Goal: Task Accomplishment & Management: Manage account settings

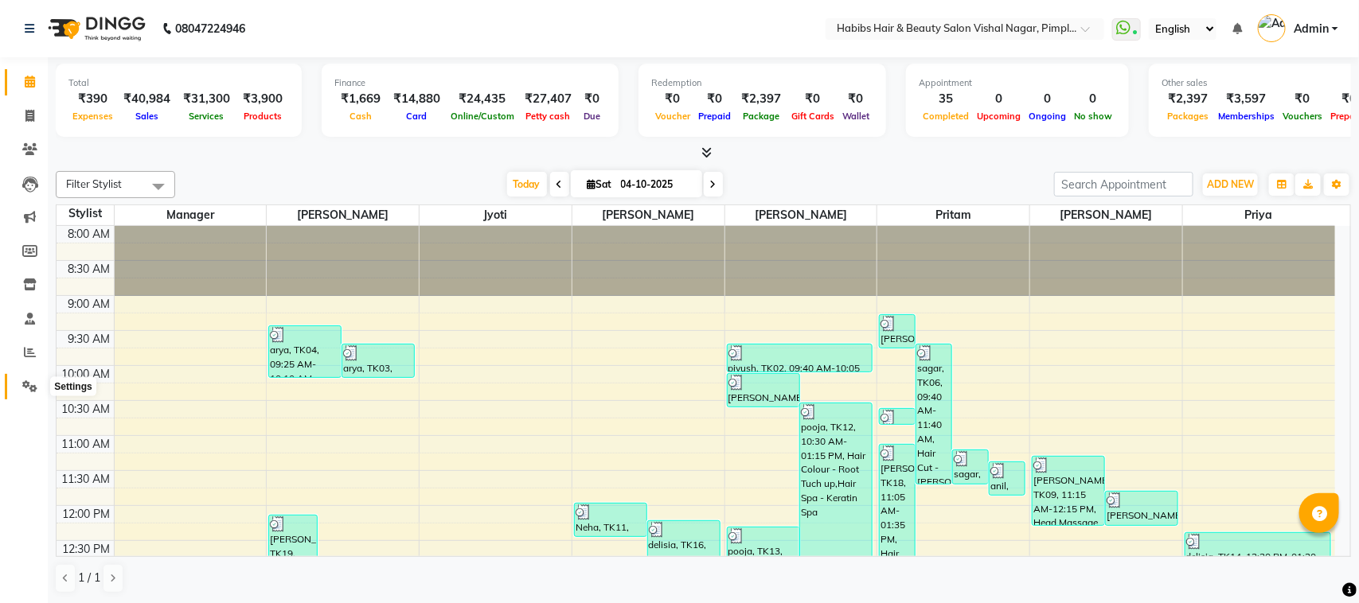
click at [33, 387] on icon at bounding box center [29, 387] width 15 height 12
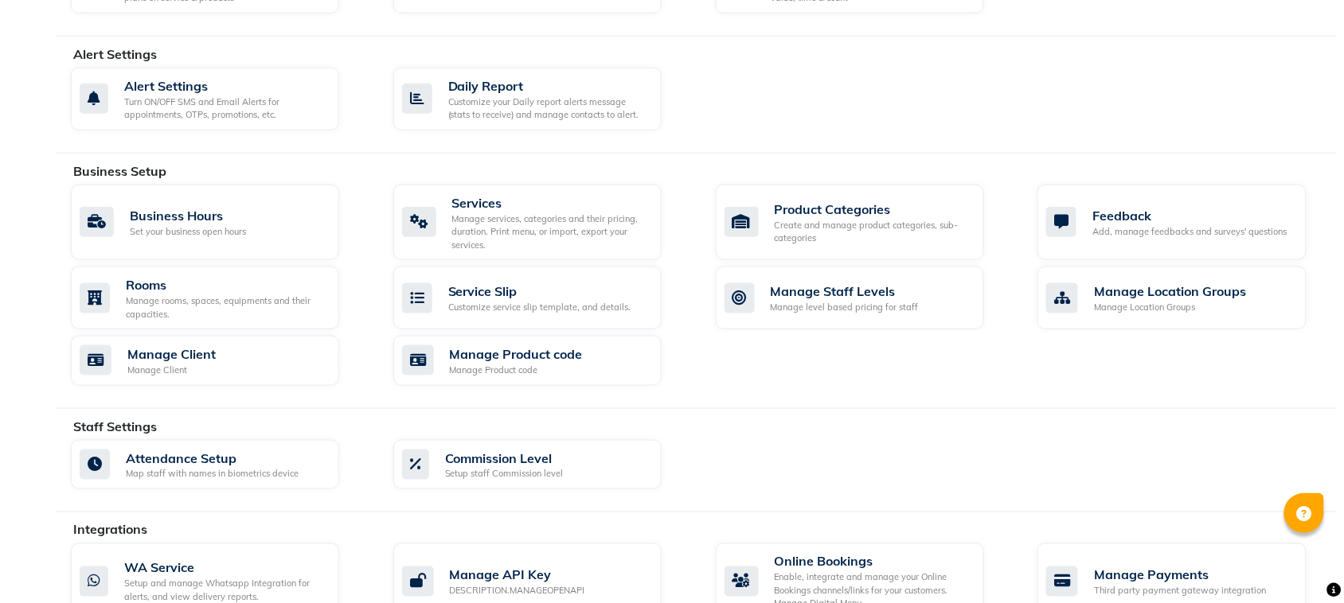
scroll to position [638, 0]
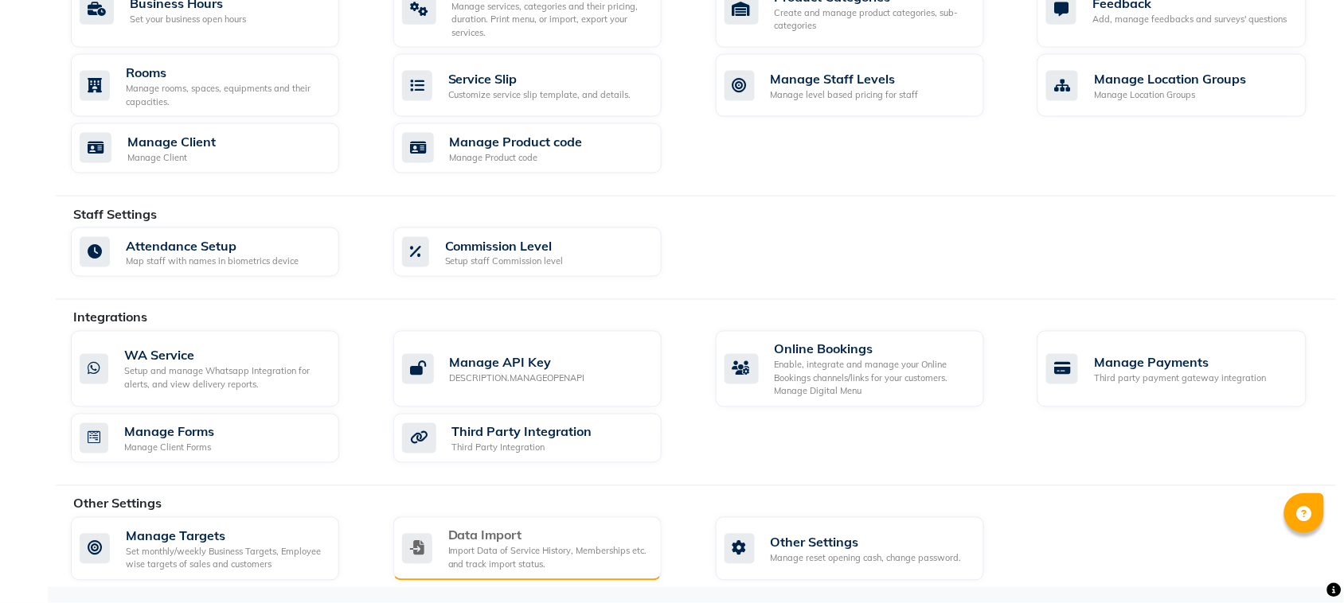
click at [531, 548] on div "Import Data of Service History, Memberships etc. and track import status." at bounding box center [548, 558] width 201 height 26
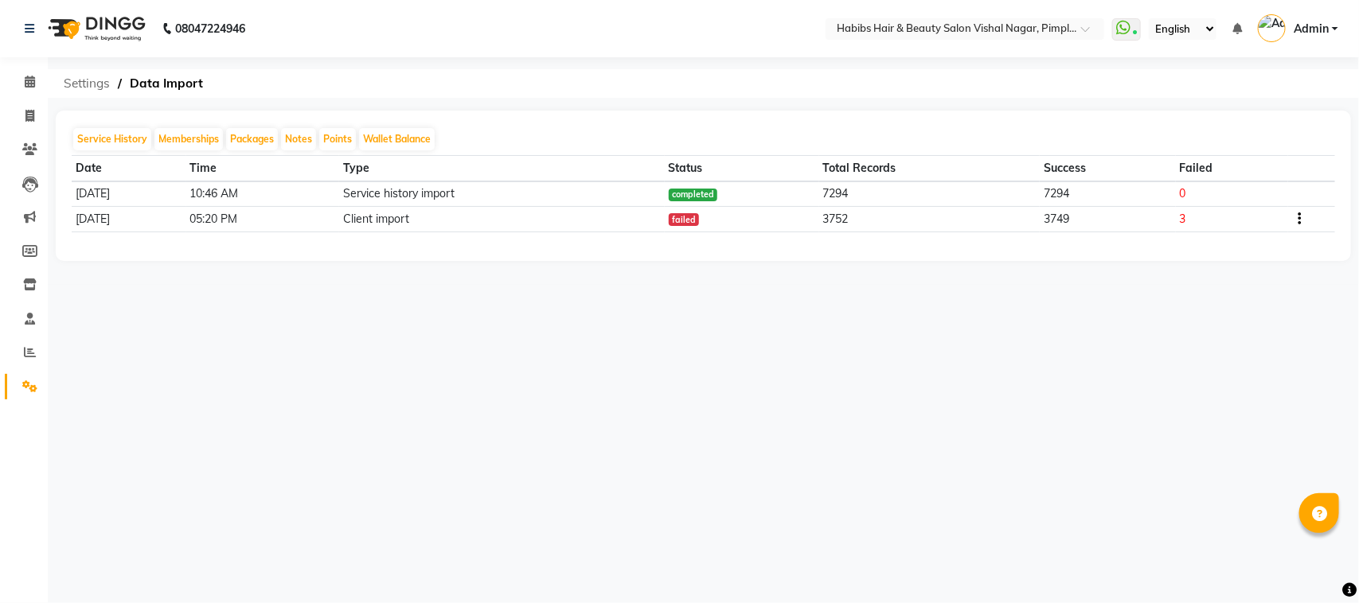
click at [85, 88] on span "Settings" at bounding box center [87, 83] width 62 height 29
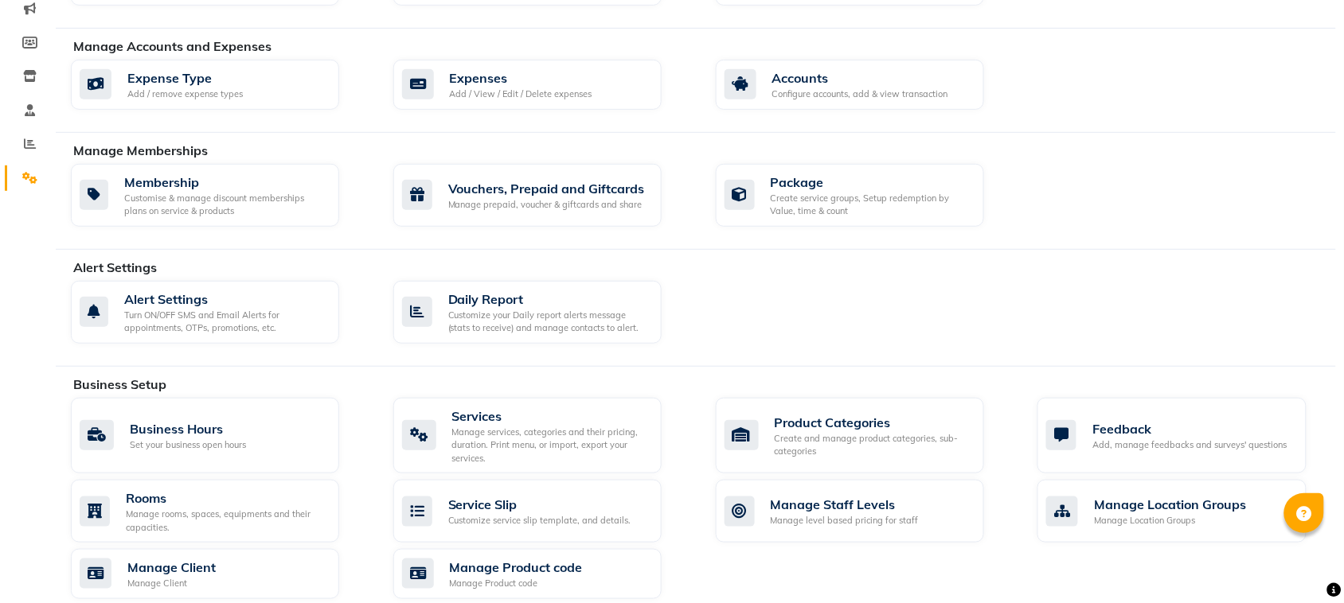
scroll to position [224, 0]
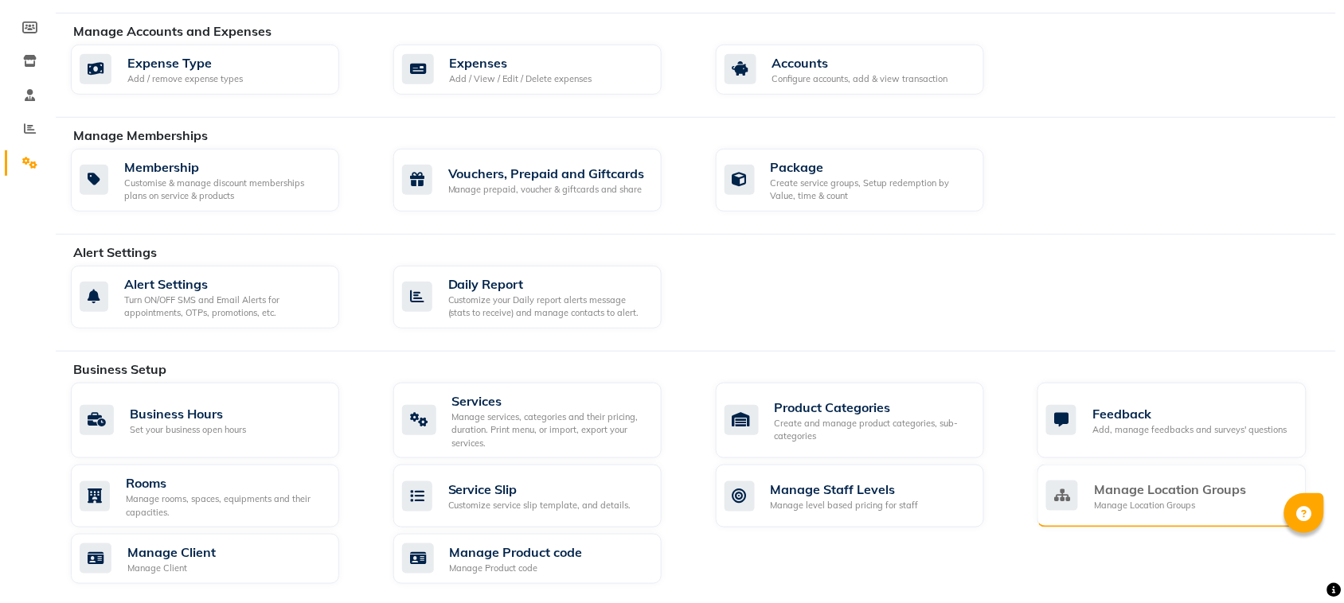
click at [1157, 508] on div "Manage Location Groups" at bounding box center [1170, 506] width 152 height 14
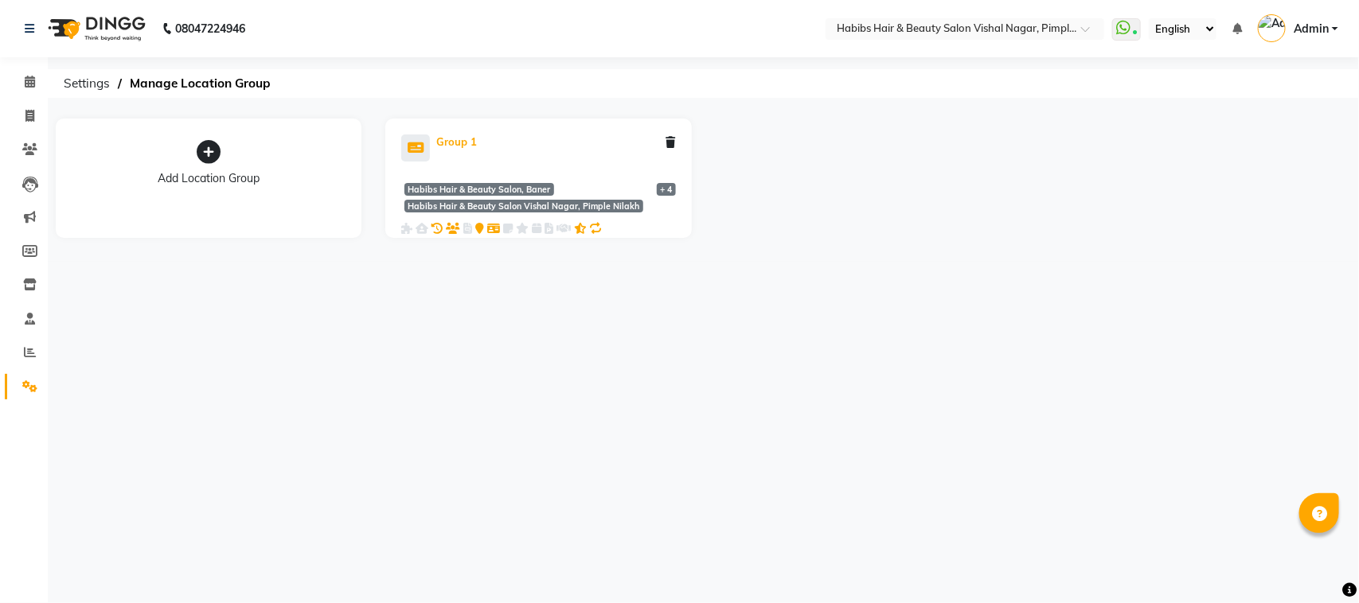
click at [451, 140] on div "Group 1" at bounding box center [456, 143] width 41 height 16
select select "3535"
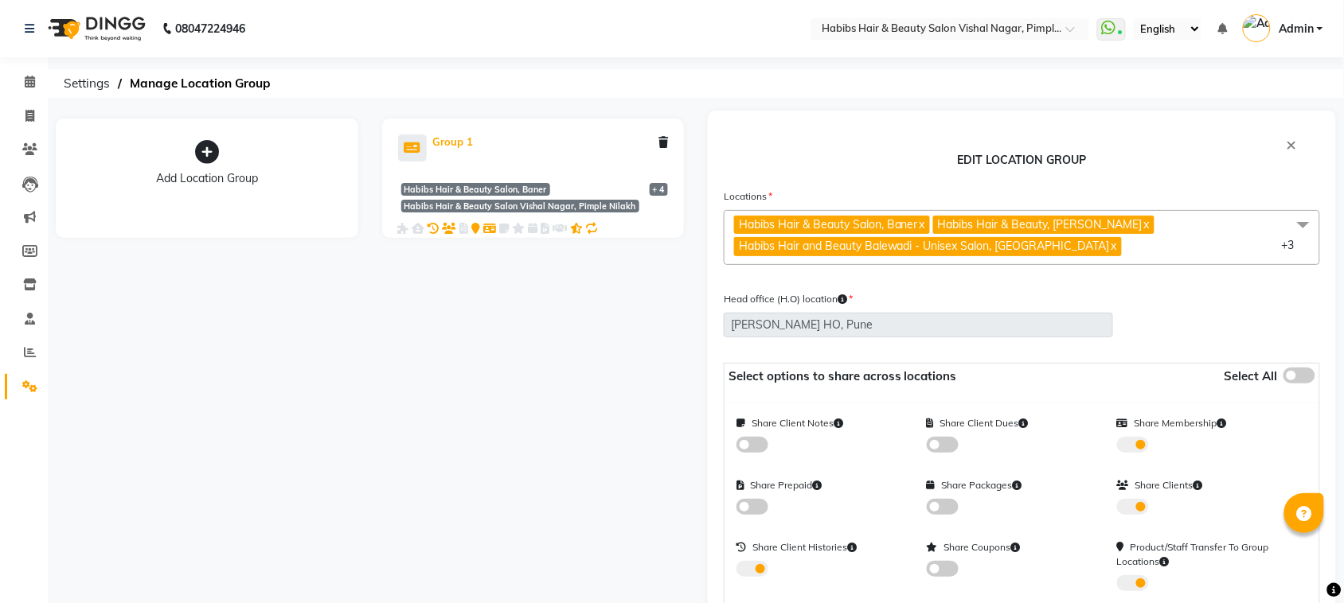
click at [452, 141] on div "Group 1" at bounding box center [453, 143] width 41 height 16
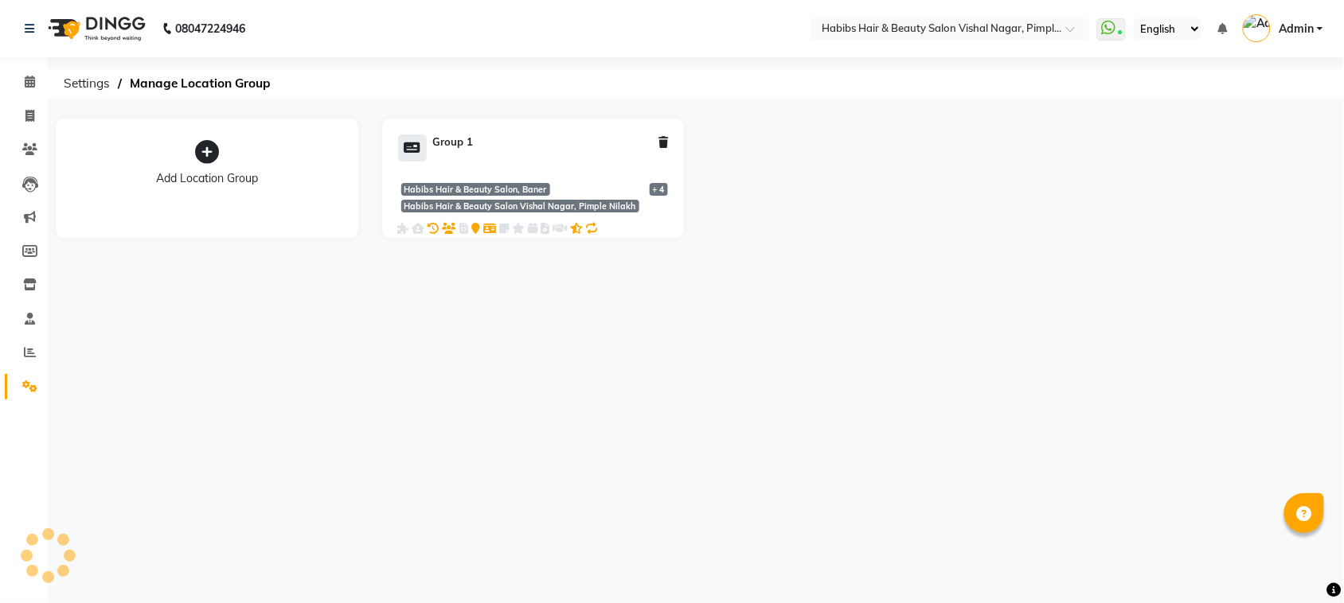
select select "3535"
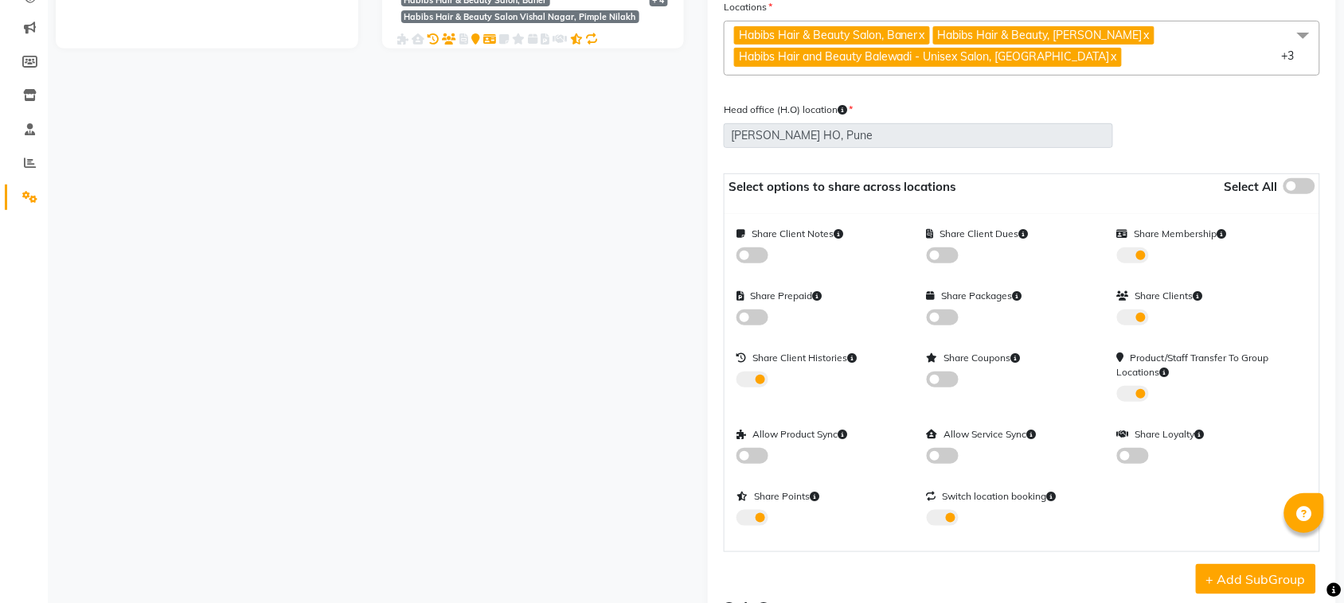
scroll to position [192, 0]
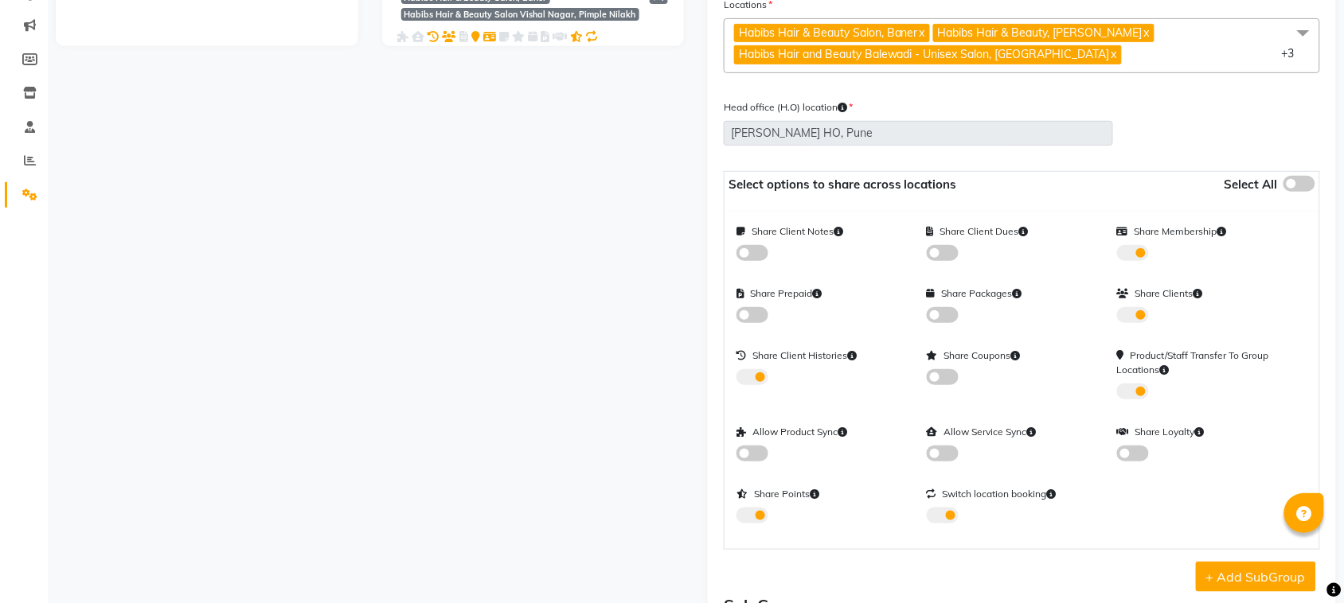
click at [1298, 36] on span at bounding box center [1303, 33] width 32 height 30
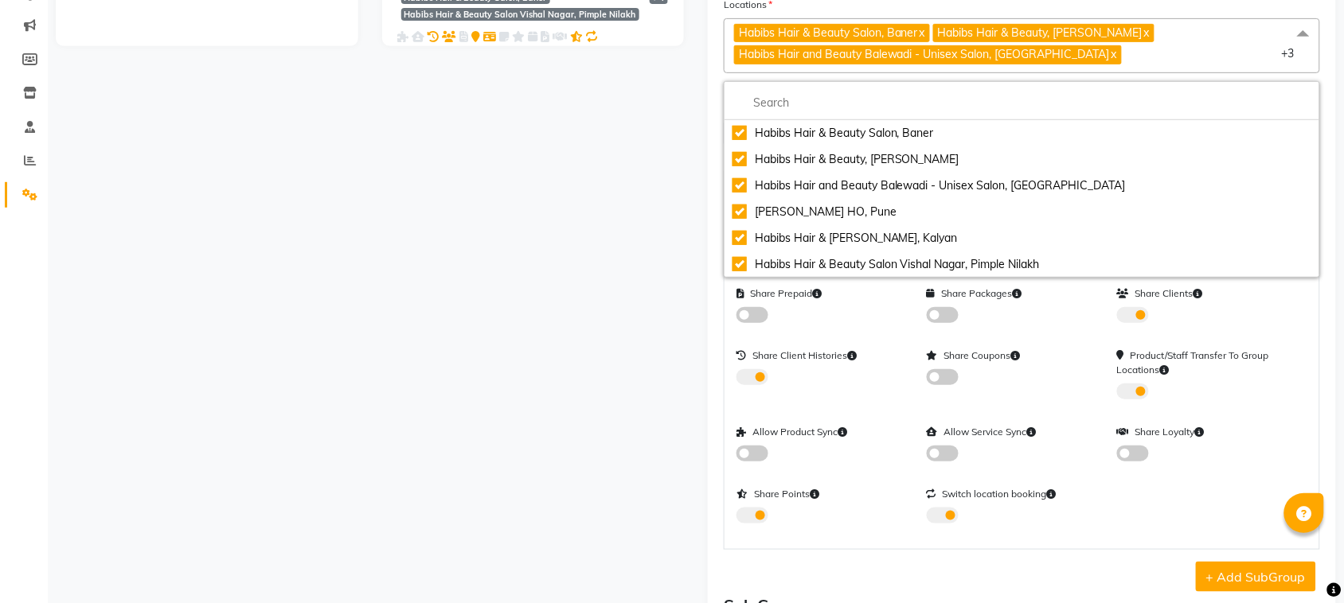
click at [507, 251] on div "Add Location Group Group 1 Habibs Hair & Beauty Salon, Baner Habibs Hair & Beau…" at bounding box center [370, 326] width 652 height 815
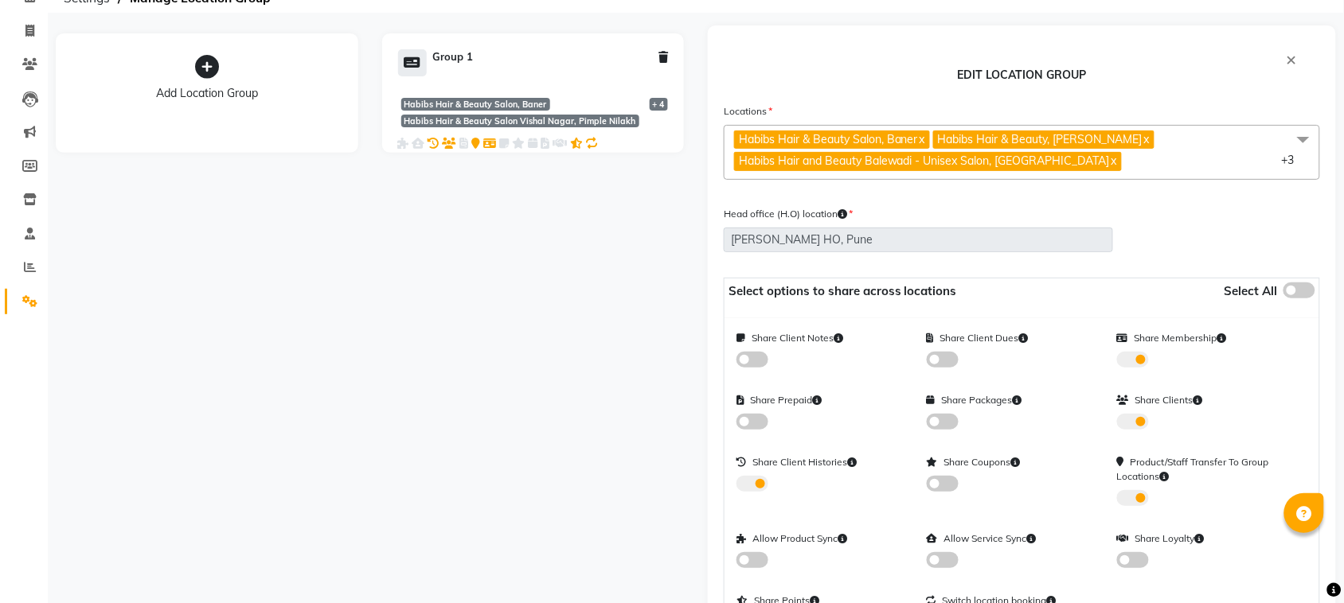
scroll to position [0, 0]
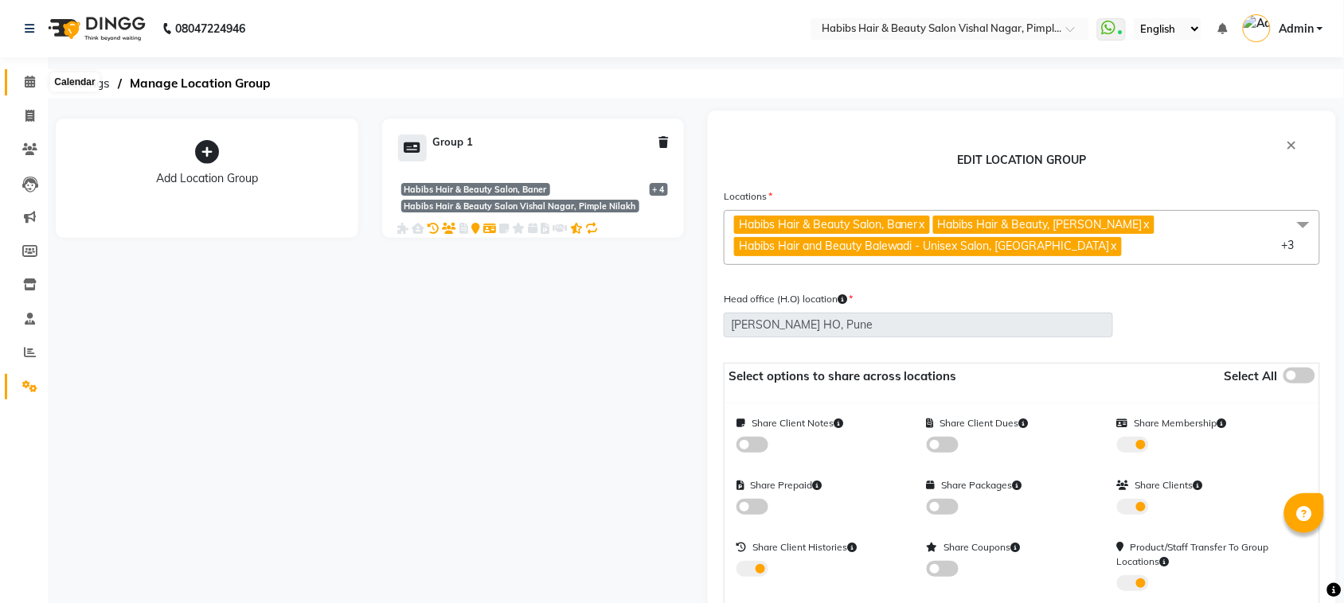
click at [28, 88] on icon at bounding box center [30, 82] width 10 height 12
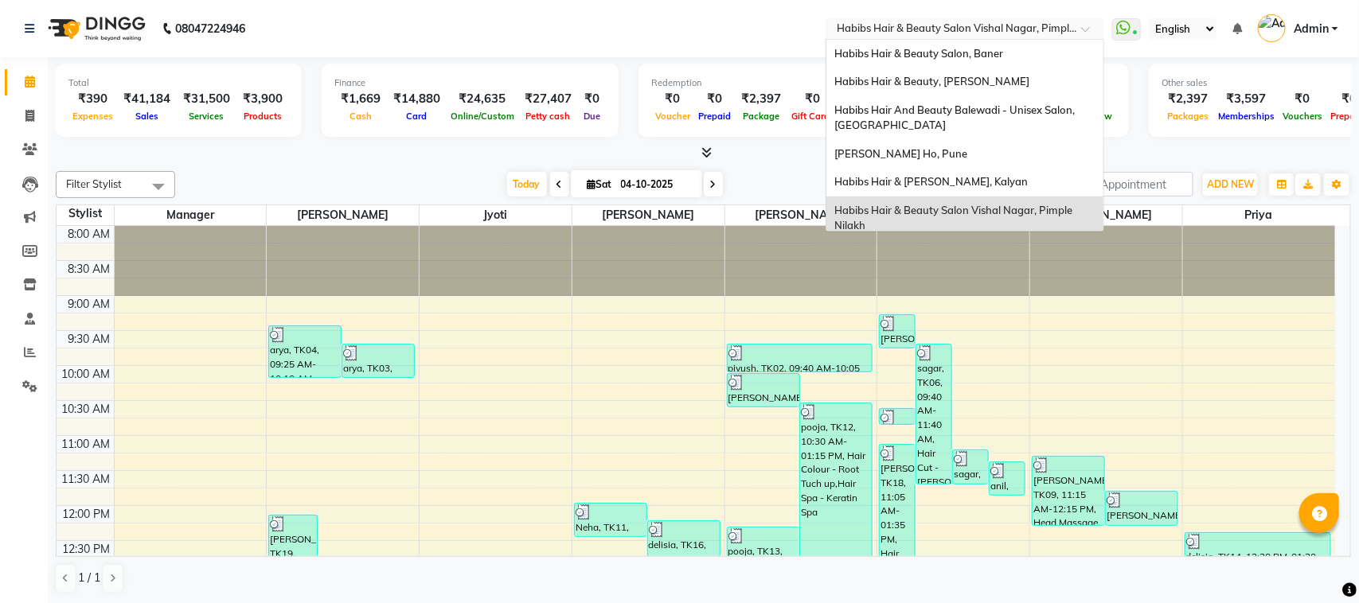
click at [1085, 34] on span at bounding box center [1091, 33] width 20 height 16
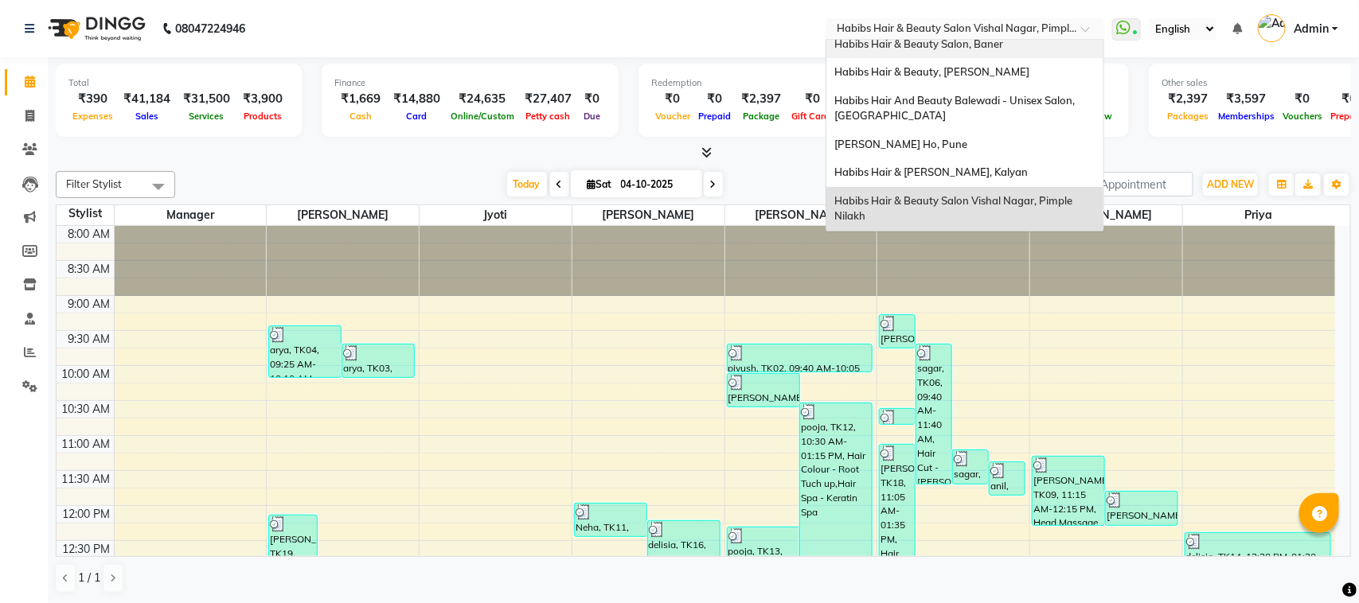
click at [991, 56] on div "Habibs Hair & Beauty Salon, Baner" at bounding box center [964, 44] width 277 height 29
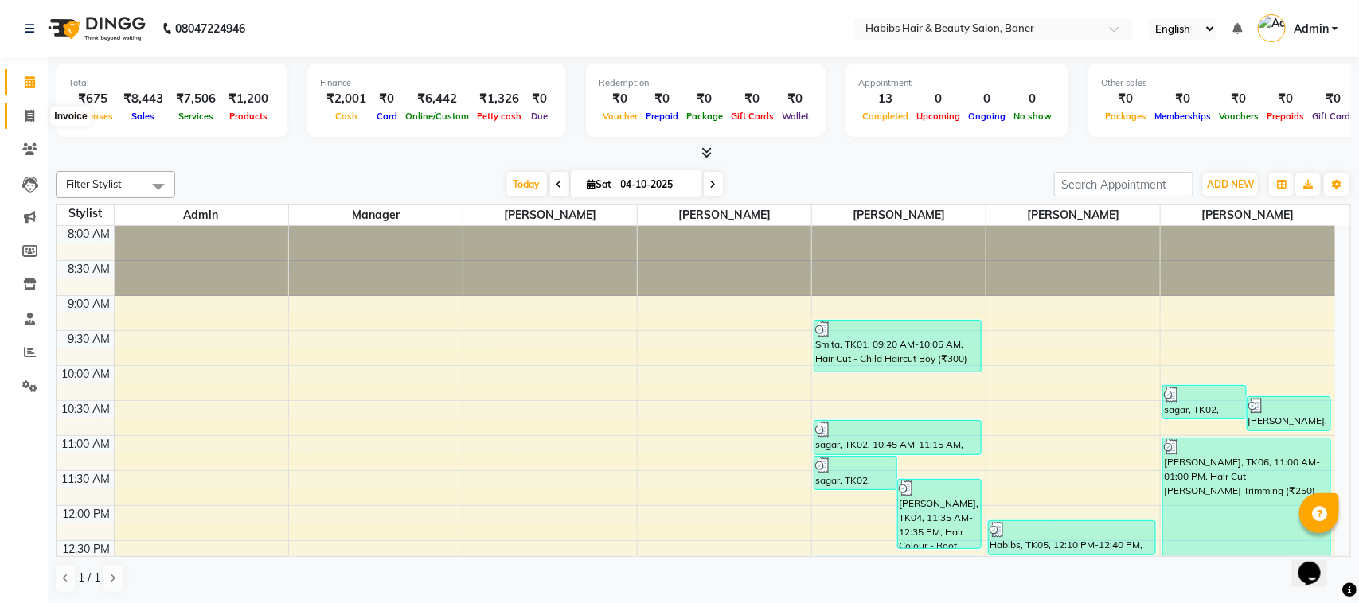
click at [25, 120] on icon at bounding box center [29, 116] width 9 height 12
select select "service"
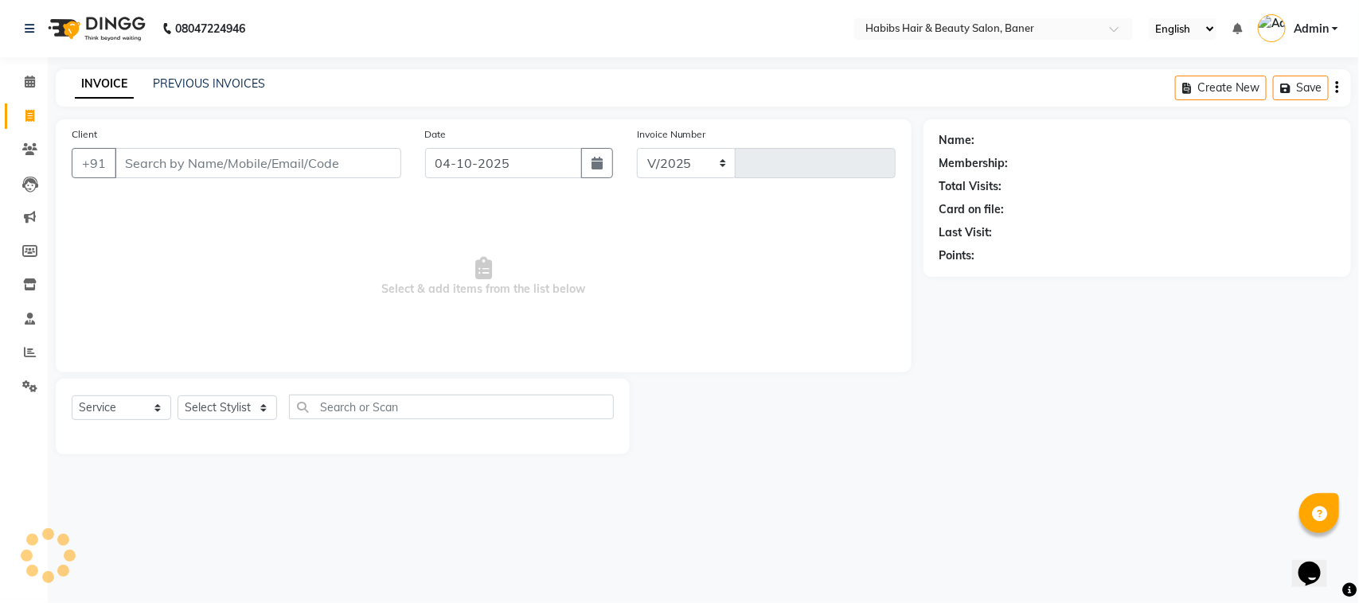
select select "5356"
type input "4141"
click at [232, 86] on link "PREVIOUS INVOICES" at bounding box center [209, 83] width 112 height 14
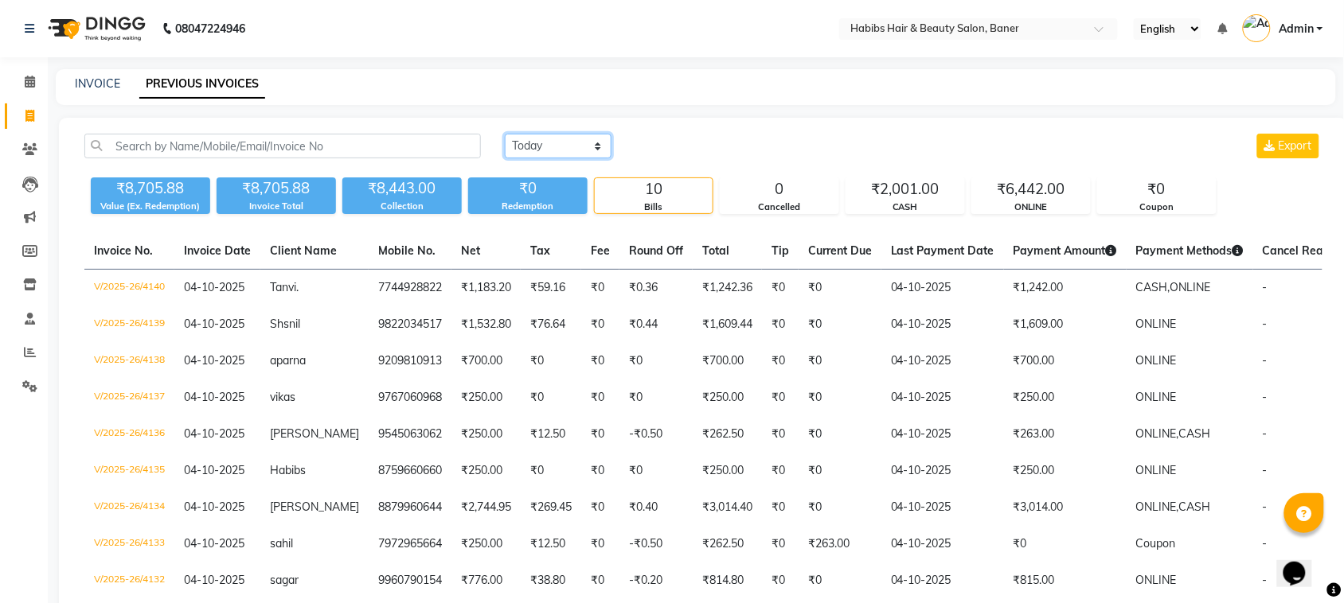
click at [566, 147] on select "[DATE] [DATE] Custom Range" at bounding box center [558, 146] width 107 height 25
select select "yesterday"
click at [505, 134] on select "Today Yesterday Custom Range" at bounding box center [558, 146] width 107 height 25
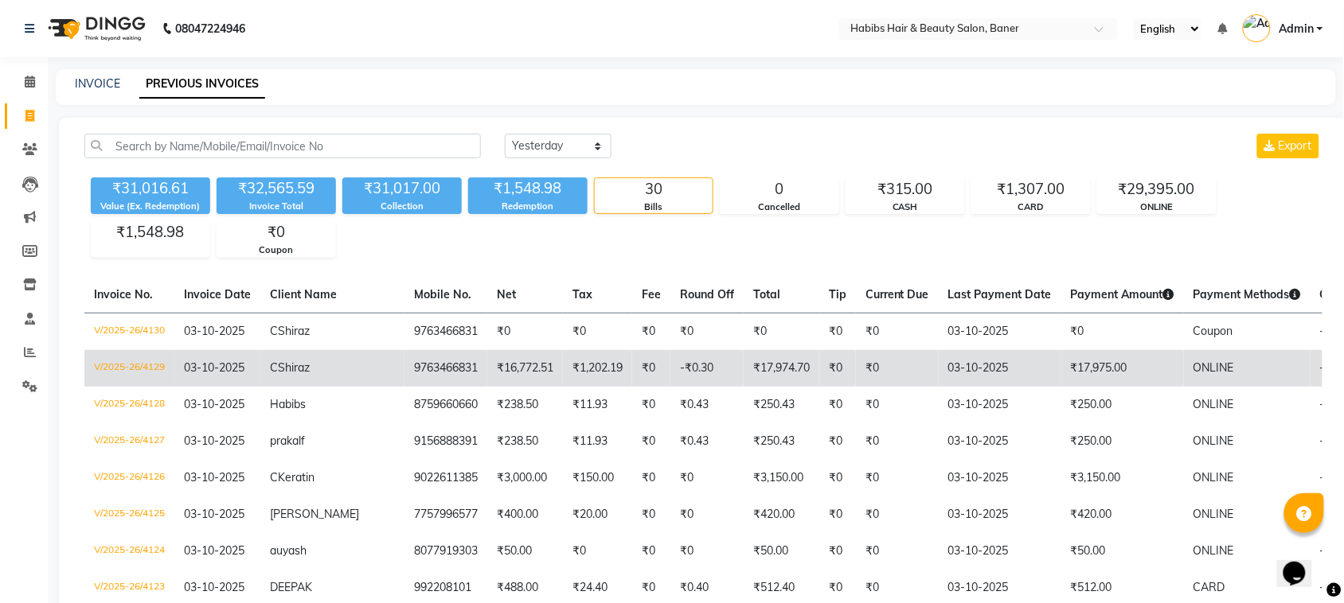
click at [987, 380] on td "03-10-2025" at bounding box center [1000, 368] width 123 height 37
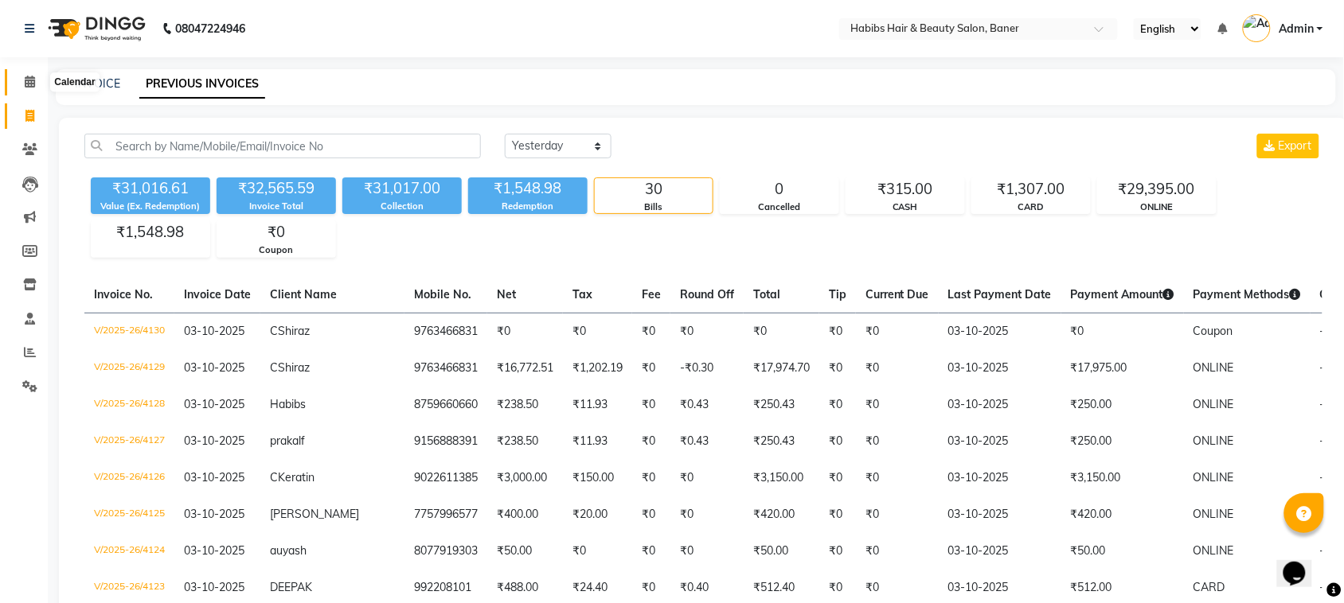
click at [29, 80] on icon at bounding box center [30, 82] width 10 height 12
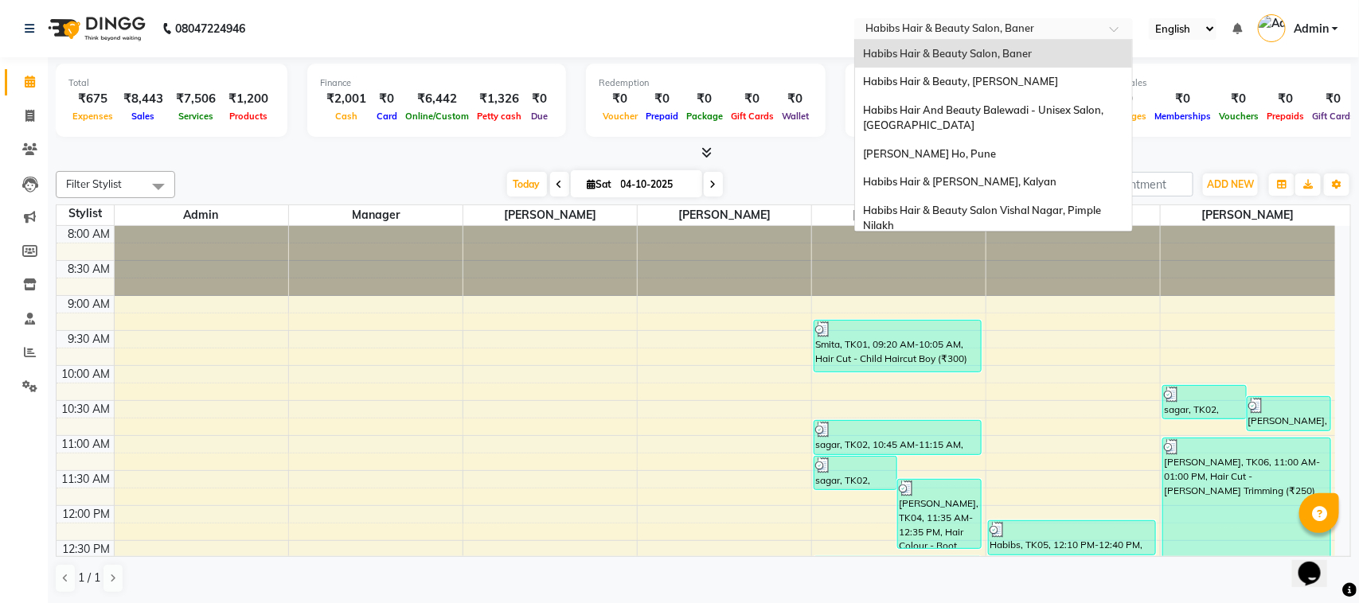
click at [1121, 28] on span at bounding box center [1120, 33] width 20 height 16
click at [1004, 181] on span "Habibs Hair & [PERSON_NAME], Kalyan" at bounding box center [959, 181] width 193 height 13
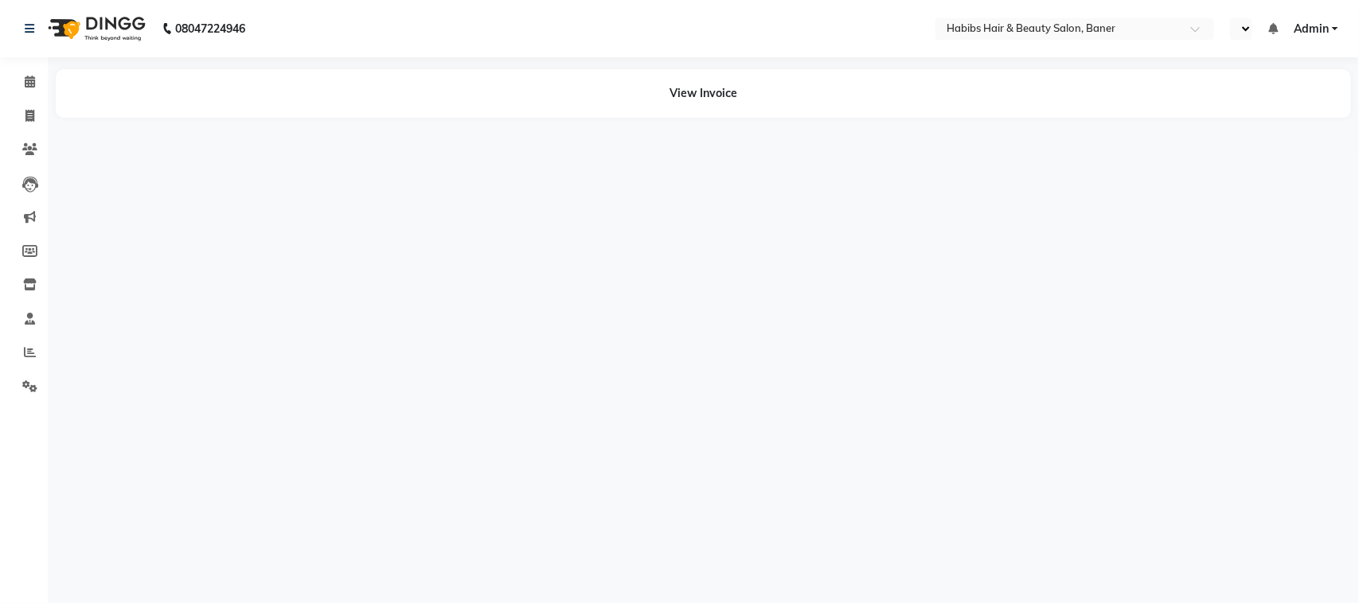
select select "en"
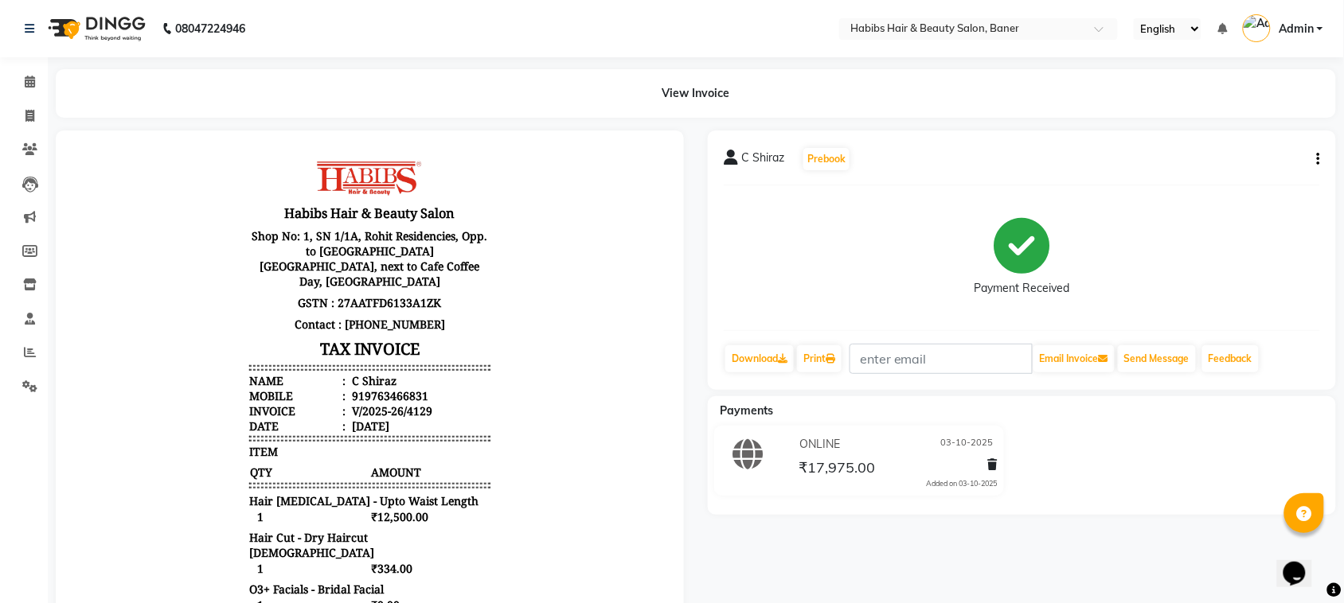
drag, startPoint x: 348, startPoint y: 395, endPoint x: 681, endPoint y: 356, distance: 335.0
click at [667, 356] on html "Habibs Hair & Beauty Salon Shop No: 1, SN 1/1A, Rohit Residencies, Opp. to Kapi…" at bounding box center [369, 572] width 596 height 853
click at [547, 391] on body "Habibs Hair & Beauty Salon Shop No: 1, SN 1/1A, Rohit Residencies, Opp. to Kapi…" at bounding box center [368, 572] width 583 height 840
drag, startPoint x: 349, startPoint y: 397, endPoint x: 415, endPoint y: 397, distance: 65.3
click at [415, 397] on li "Mobile : 919763466831" at bounding box center [368, 395] width 240 height 15
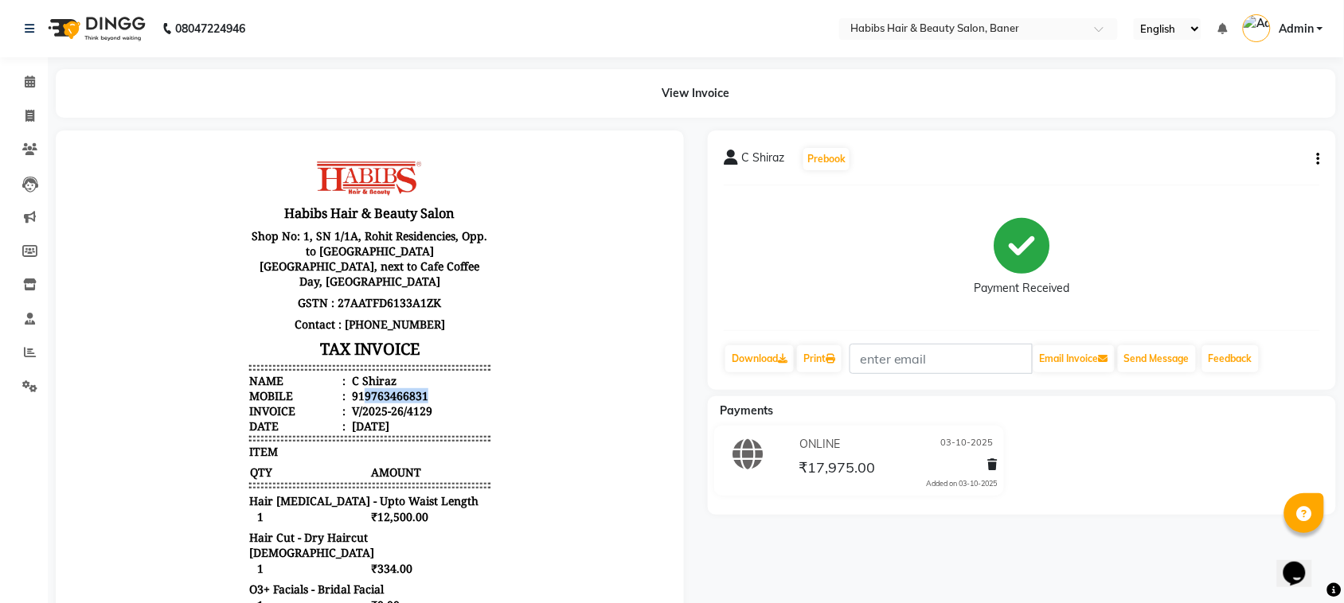
copy div "9763466831"
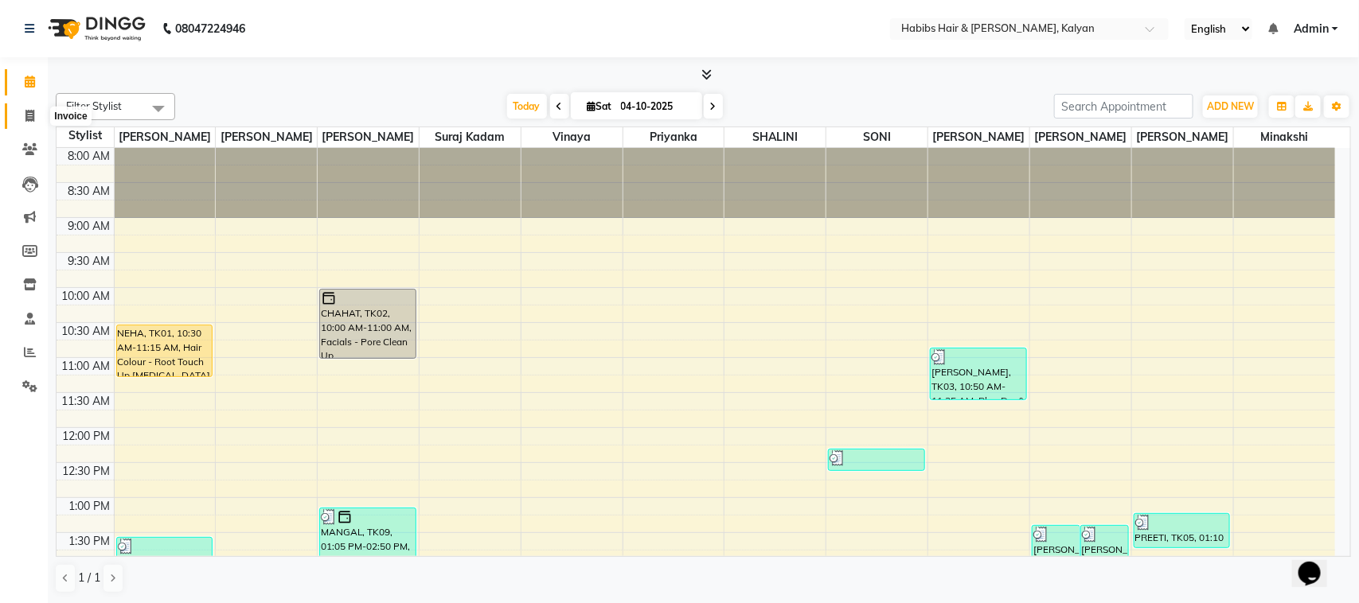
click at [28, 121] on icon at bounding box center [29, 116] width 9 height 12
select select "service"
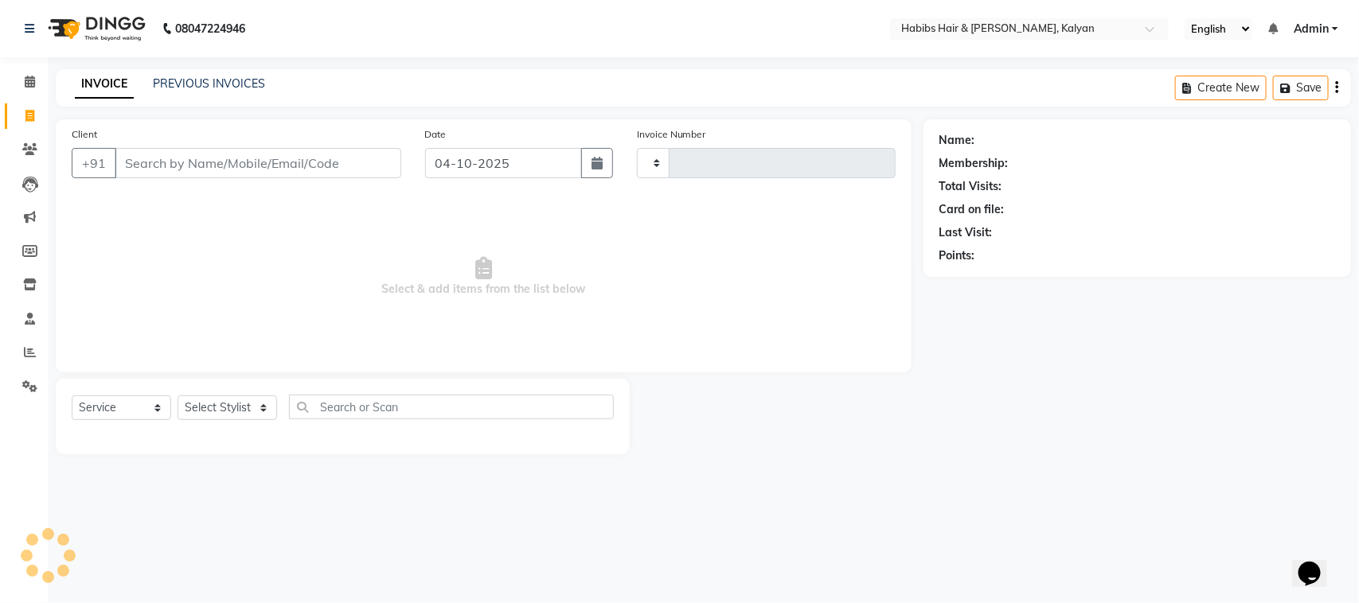
click at [216, 158] on input "Client" at bounding box center [258, 163] width 287 height 30
type input "4069"
select select "8185"
type input "9763466831"
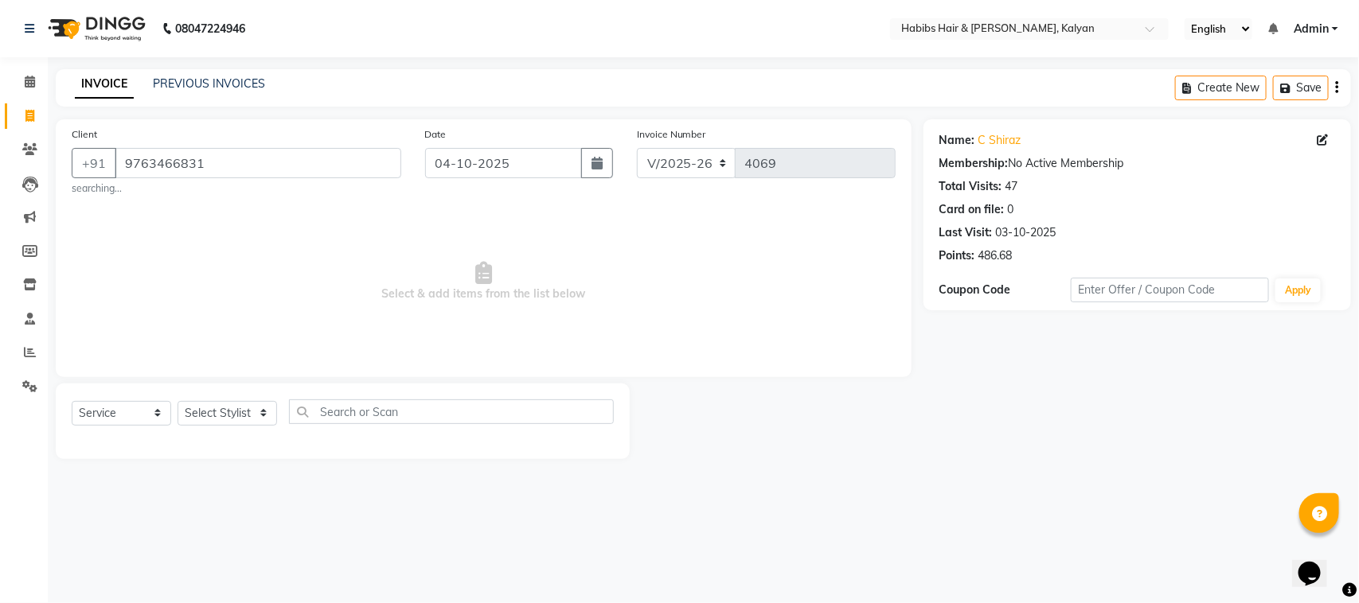
click at [1200, 343] on div "Name: C Shiraz Membership: No Active Membership Total Visits: 47 Card on file: …" at bounding box center [1142, 289] width 439 height 340
click at [1071, 29] on input "text" at bounding box center [1013, 30] width 231 height 16
click at [29, 394] on span at bounding box center [30, 387] width 28 height 18
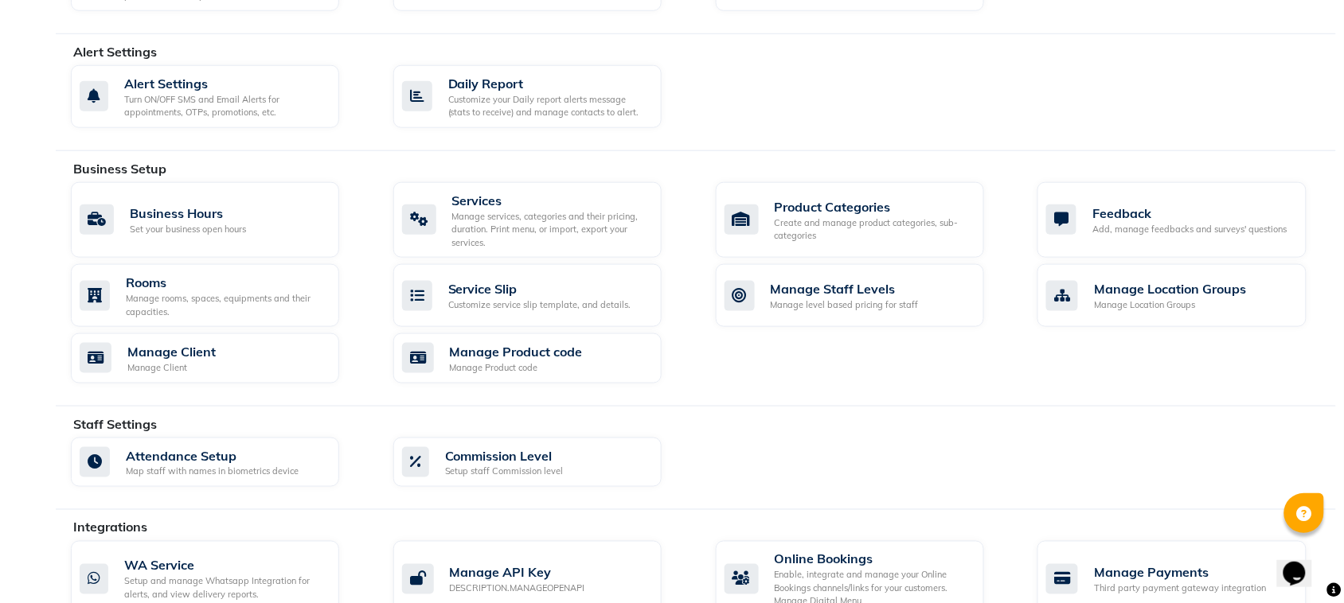
scroll to position [428, 0]
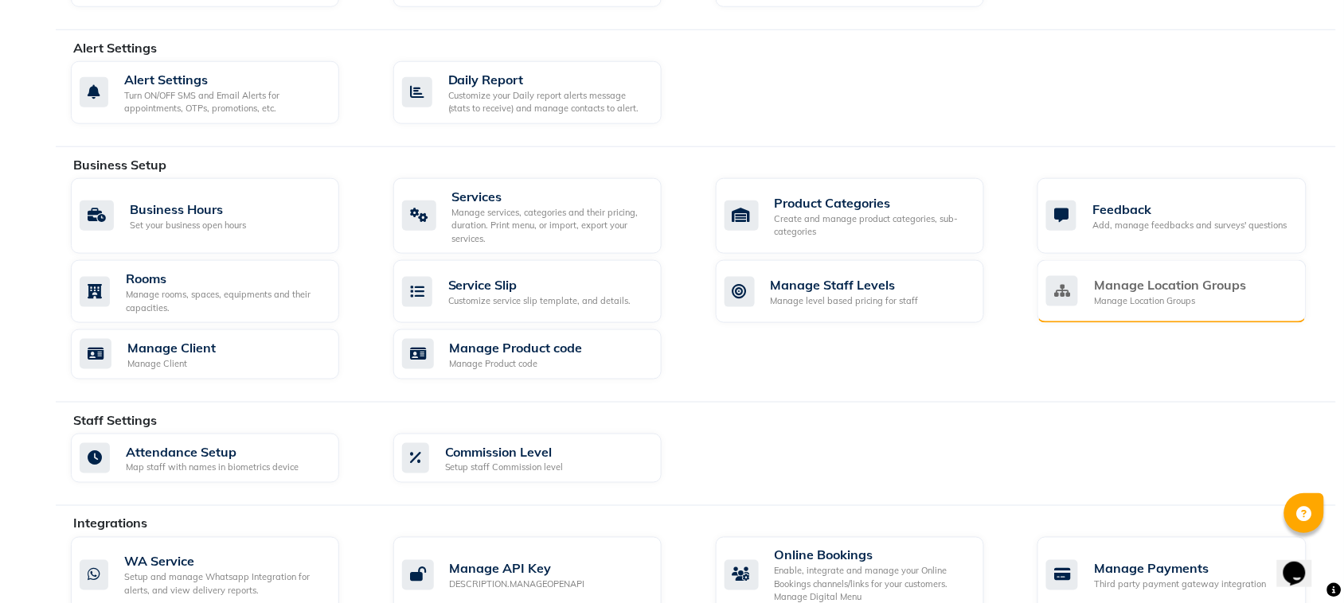
click at [1196, 307] on div "Manage Location Groups" at bounding box center [1170, 302] width 152 height 14
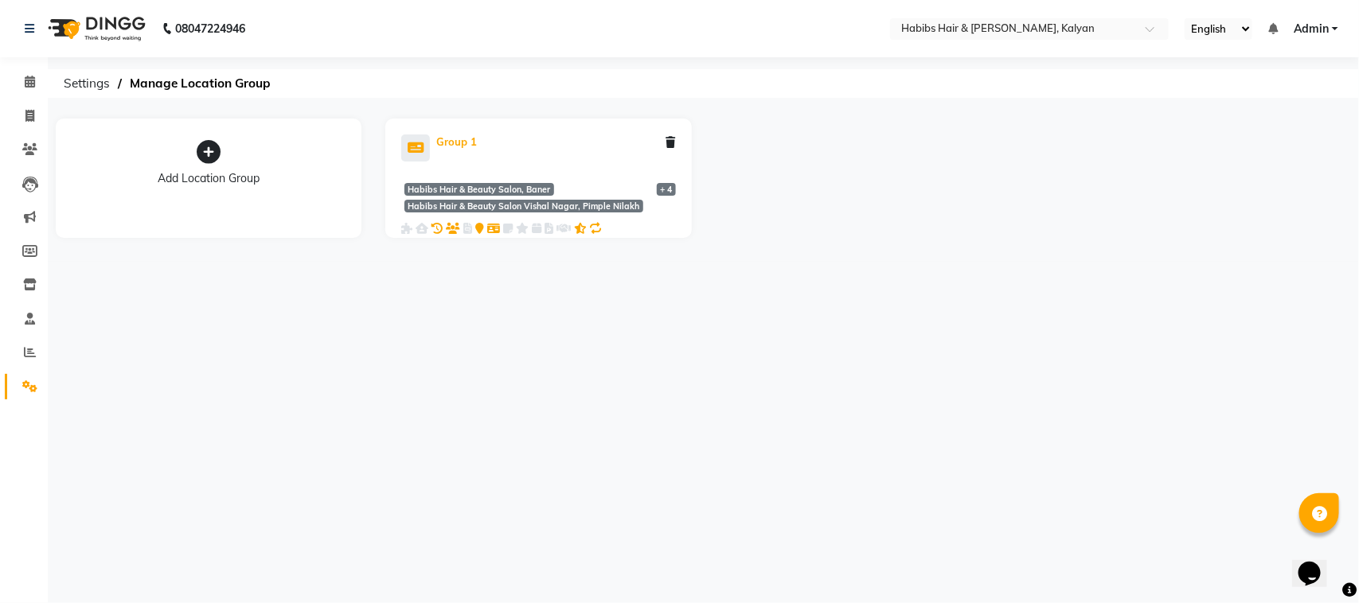
click at [444, 142] on div "Group 1" at bounding box center [456, 143] width 41 height 16
select select "3535"
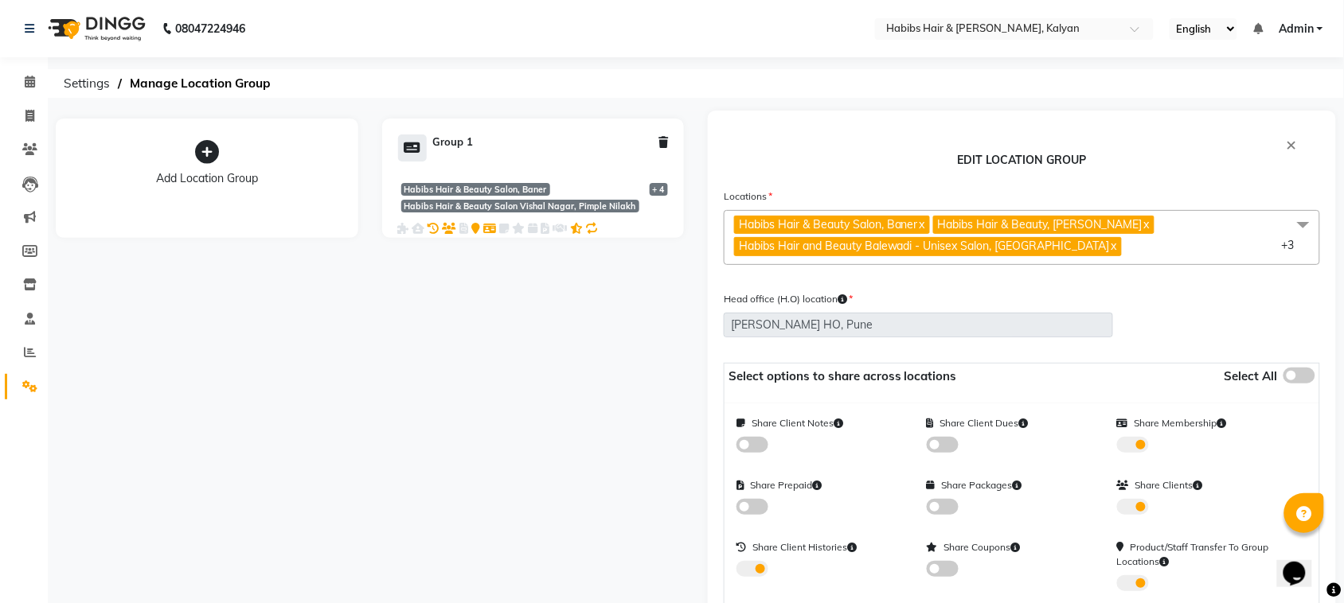
click at [1097, 251] on span "Habibs Hair & Beauty Salon, Baner x Habibs Hair & Beauty, Ambernath x Habibs Ha…" at bounding box center [1022, 237] width 596 height 55
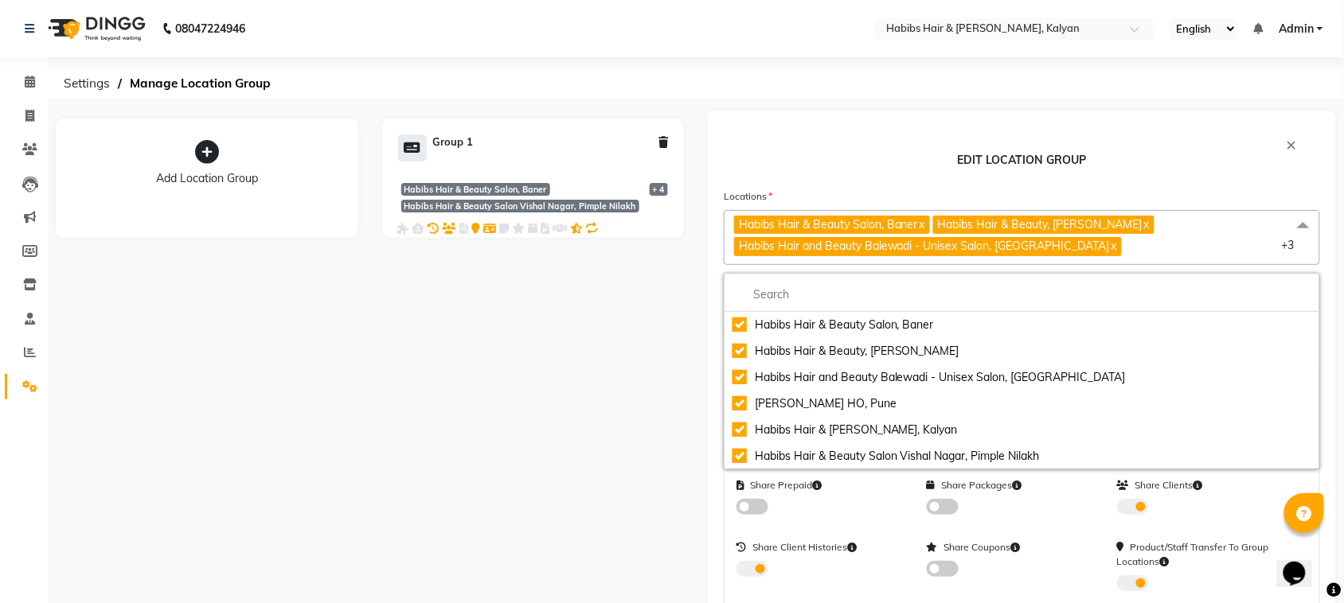
click at [594, 340] on div "Add Location Group Group 1 Habibs Hair & Beauty Salon, Baner Habibs Hair & Beau…" at bounding box center [370, 518] width 652 height 815
click at [982, 33] on input "text" at bounding box center [998, 30] width 231 height 16
type input "na"
click at [976, 26] on input "na" at bounding box center [998, 30] width 231 height 16
click at [557, 387] on div "Add Location Group Group 1 Habibs Hair & Beauty Salon, Baner Habibs Hair & Beau…" at bounding box center [370, 518] width 652 height 815
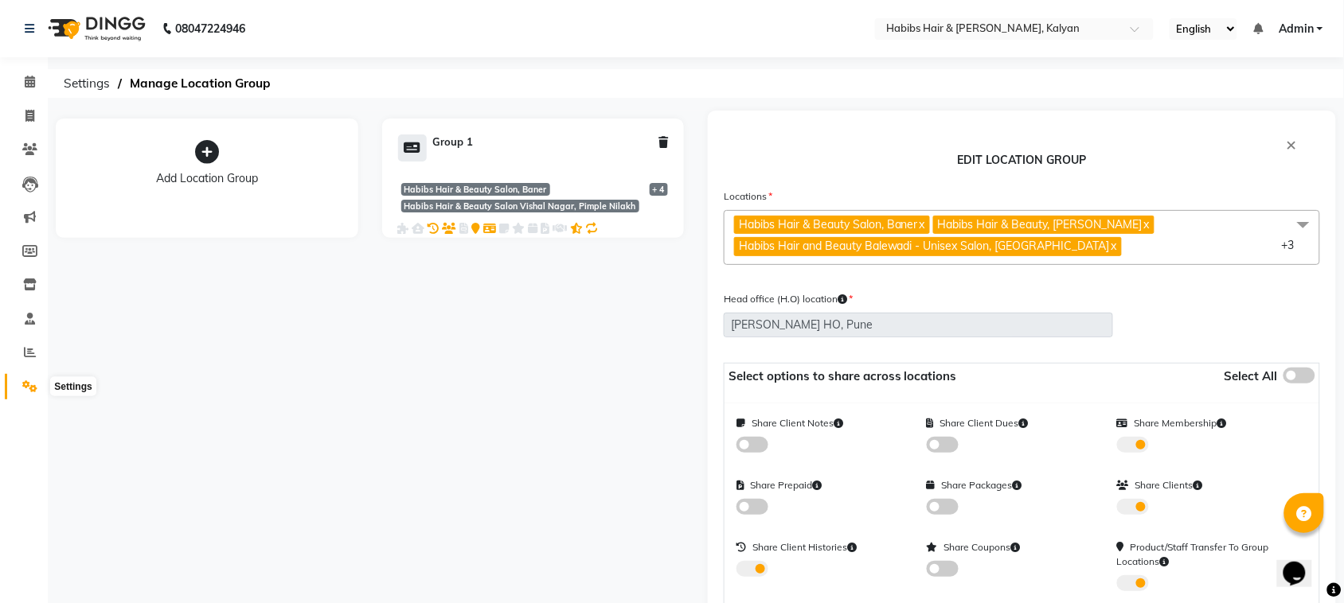
click at [40, 380] on span at bounding box center [30, 387] width 28 height 18
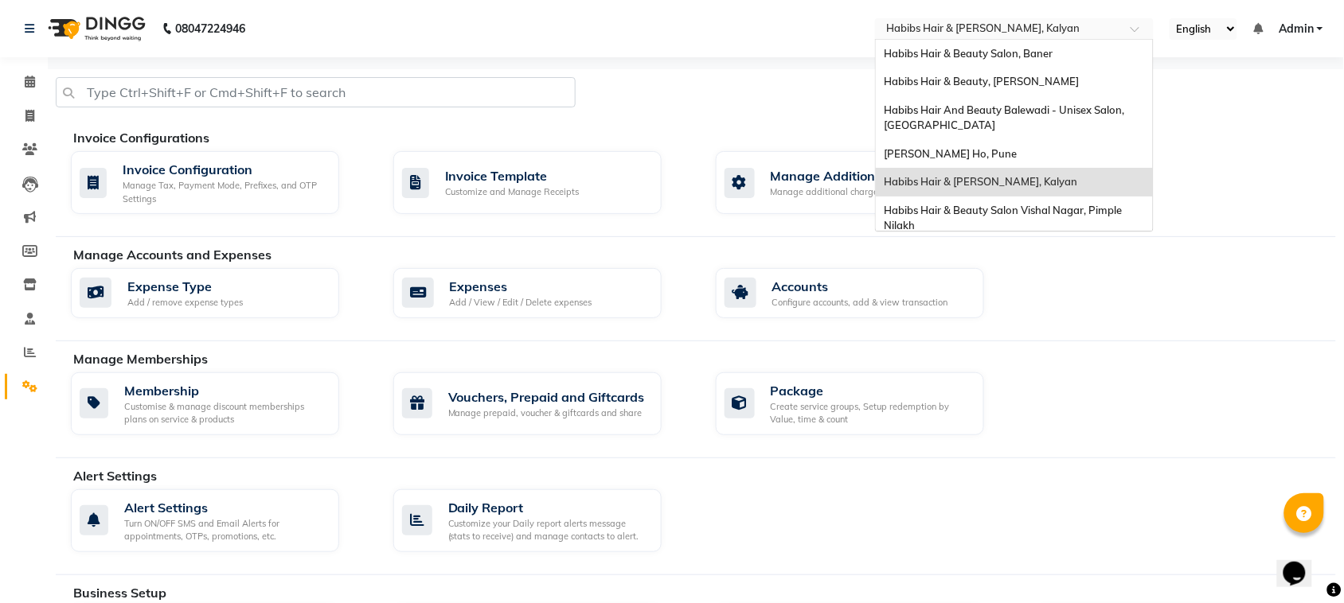
click at [1052, 22] on input "text" at bounding box center [998, 30] width 231 height 16
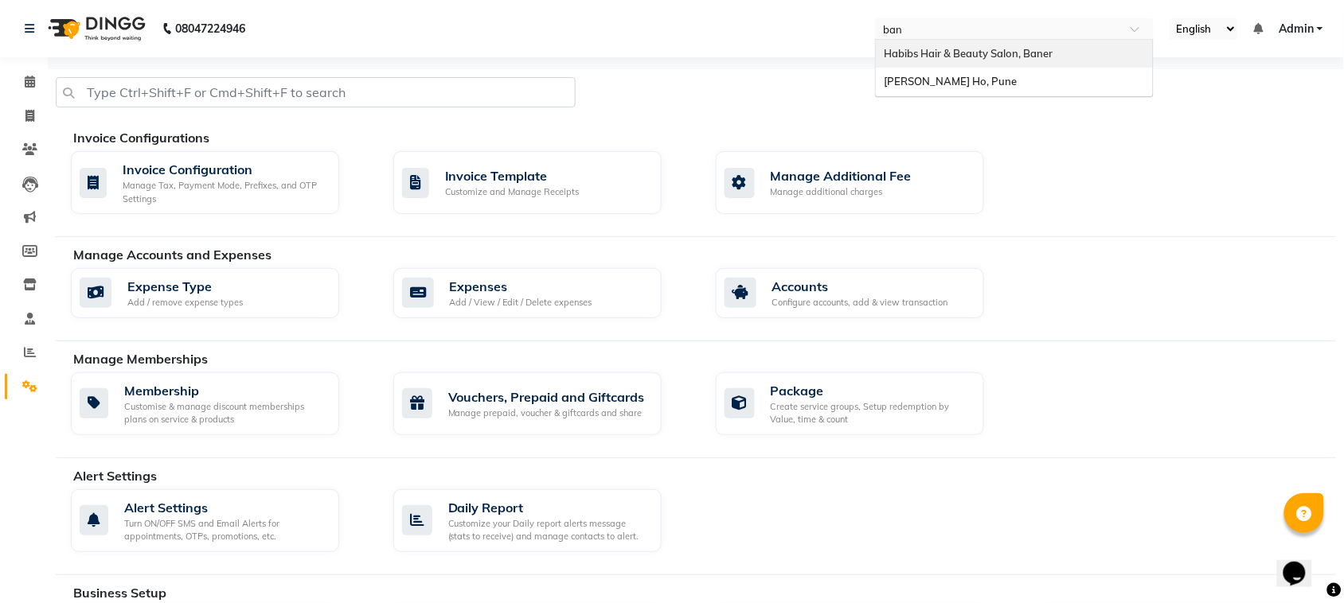
type input "bane"
click at [1025, 57] on span "Habibs Hair & Beauty Salon, Baner" at bounding box center [968, 53] width 169 height 13
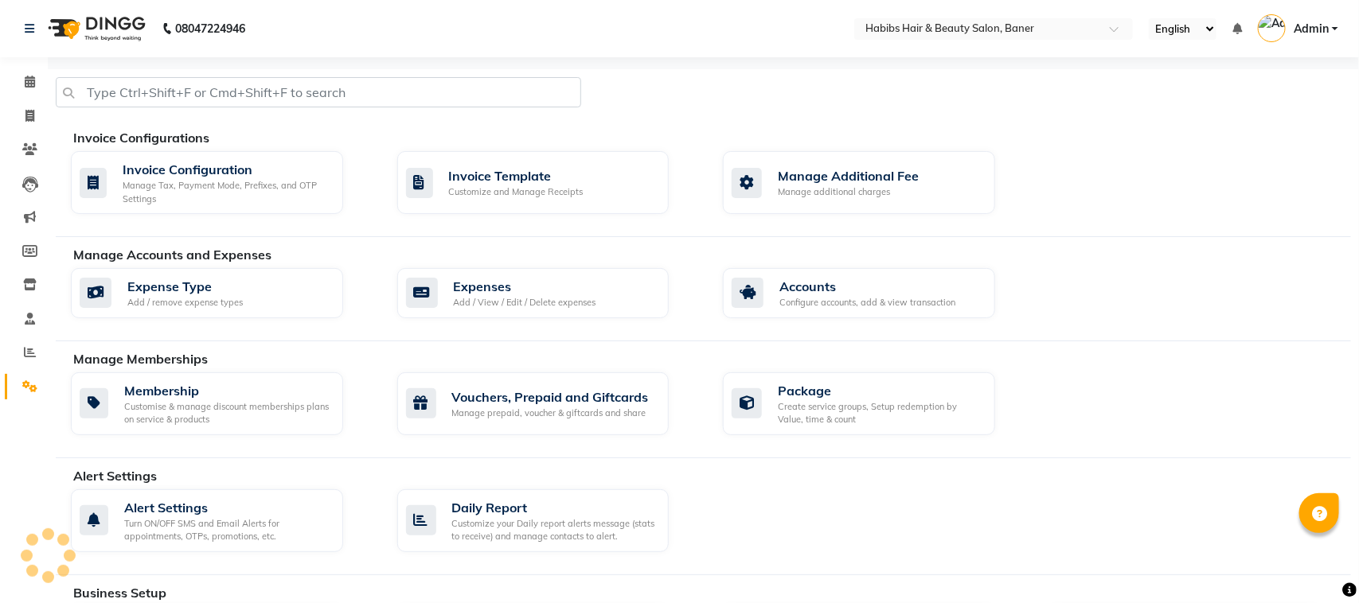
select select "en"
click at [25, 143] on icon at bounding box center [29, 149] width 15 height 12
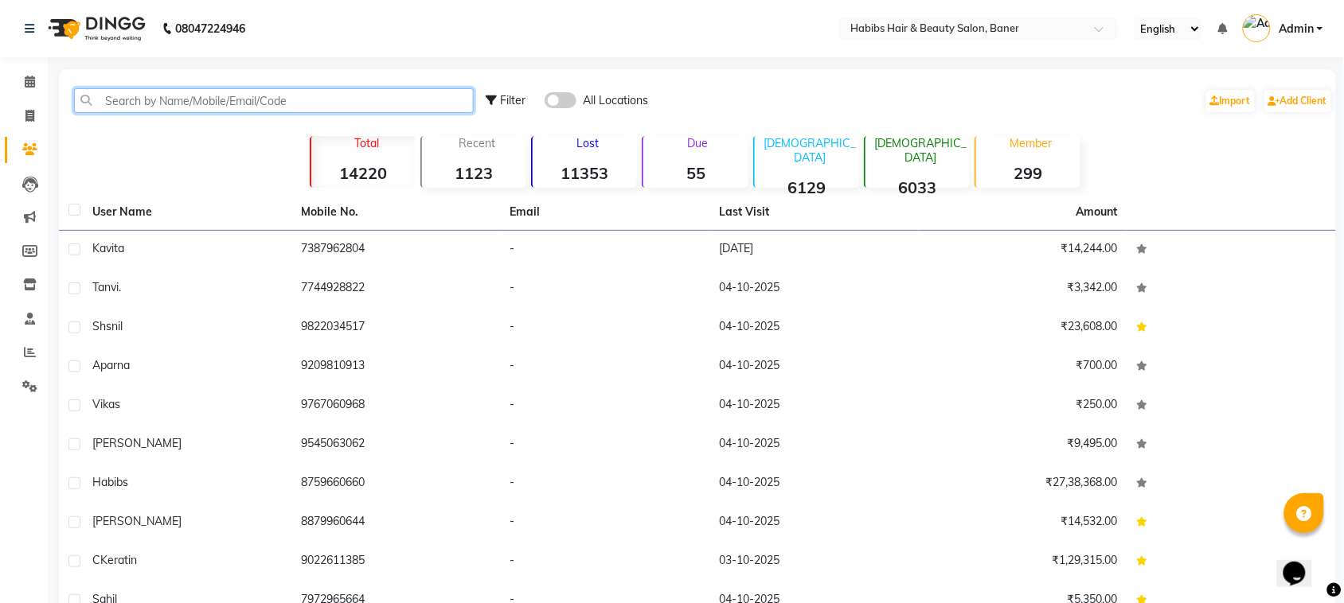
click at [196, 96] on input "text" at bounding box center [274, 100] width 400 height 25
paste input "9763466831"
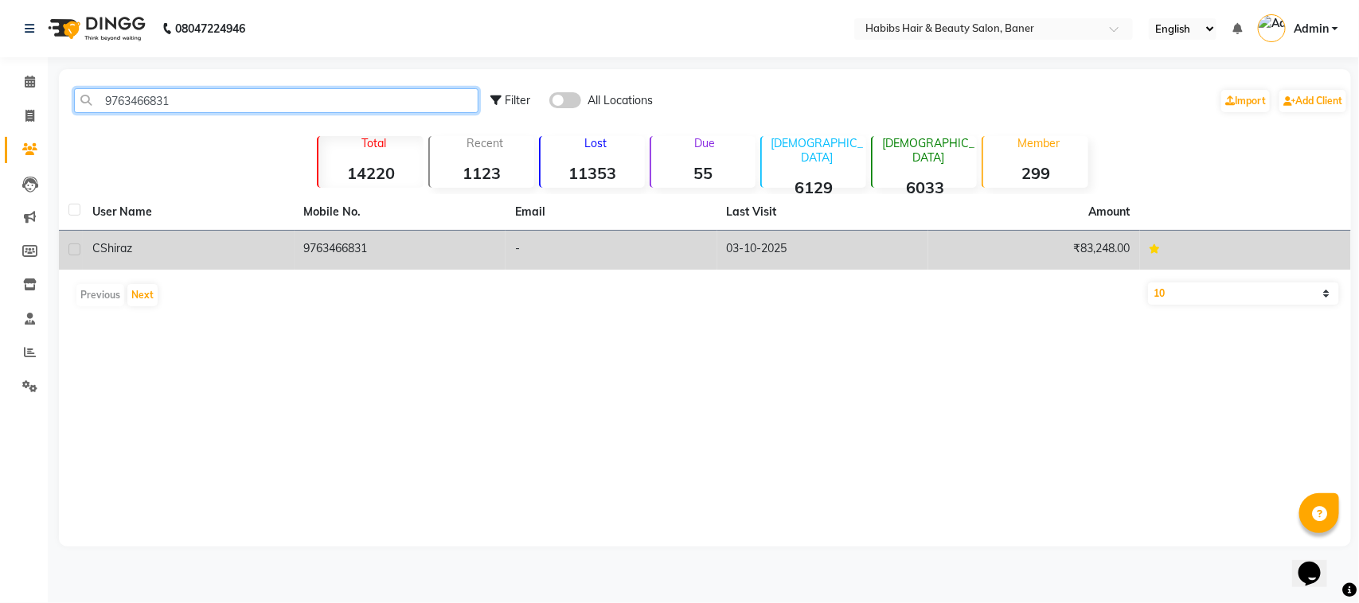
type input "9763466831"
click at [347, 261] on td "9763466831" at bounding box center [401, 250] width 212 height 39
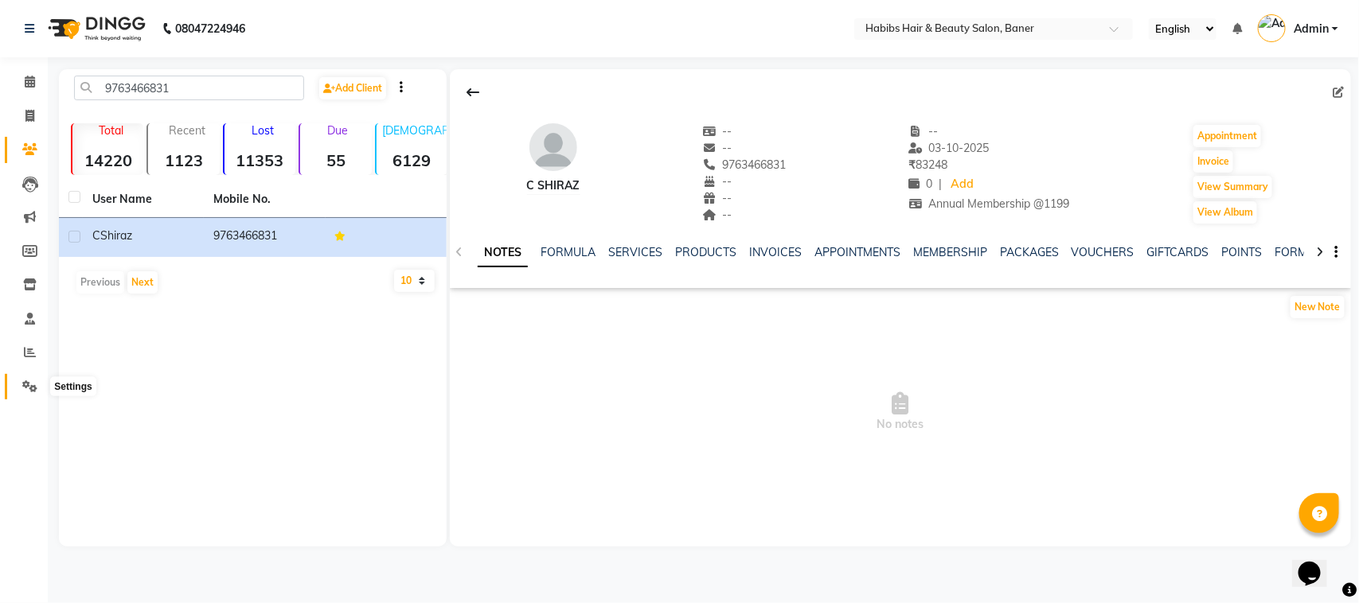
click at [28, 381] on icon at bounding box center [29, 387] width 15 height 12
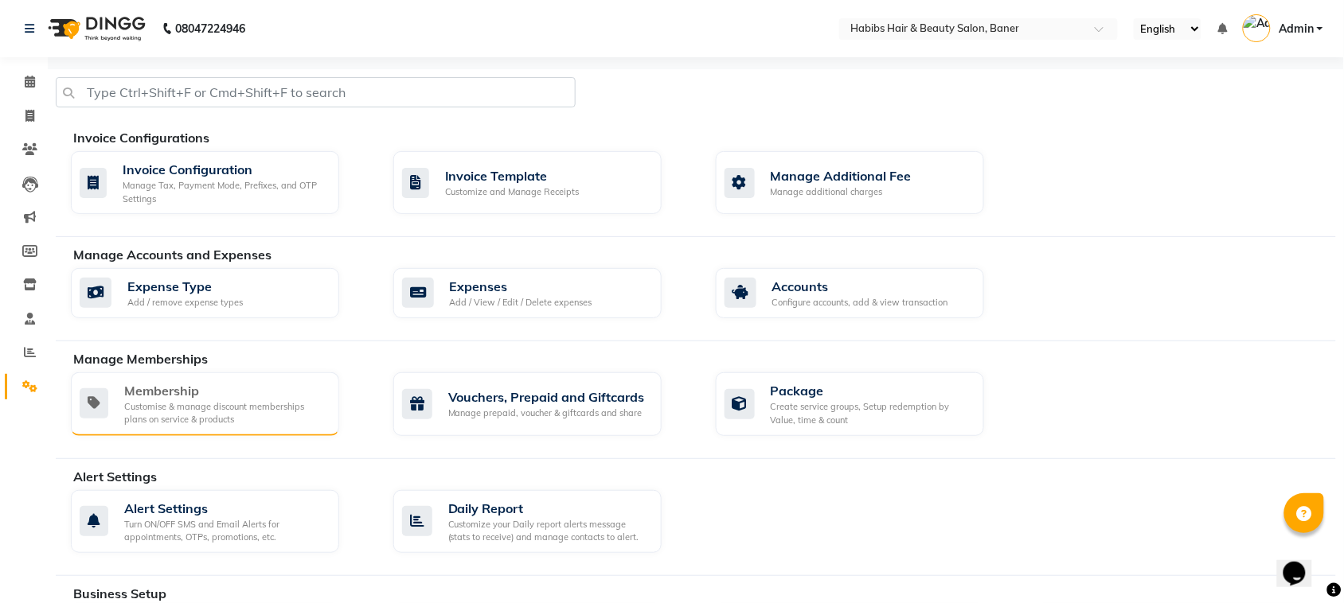
click at [259, 427] on div "Membership Customise & manage discount memberships plans on service & products" at bounding box center [205, 405] width 268 height 64
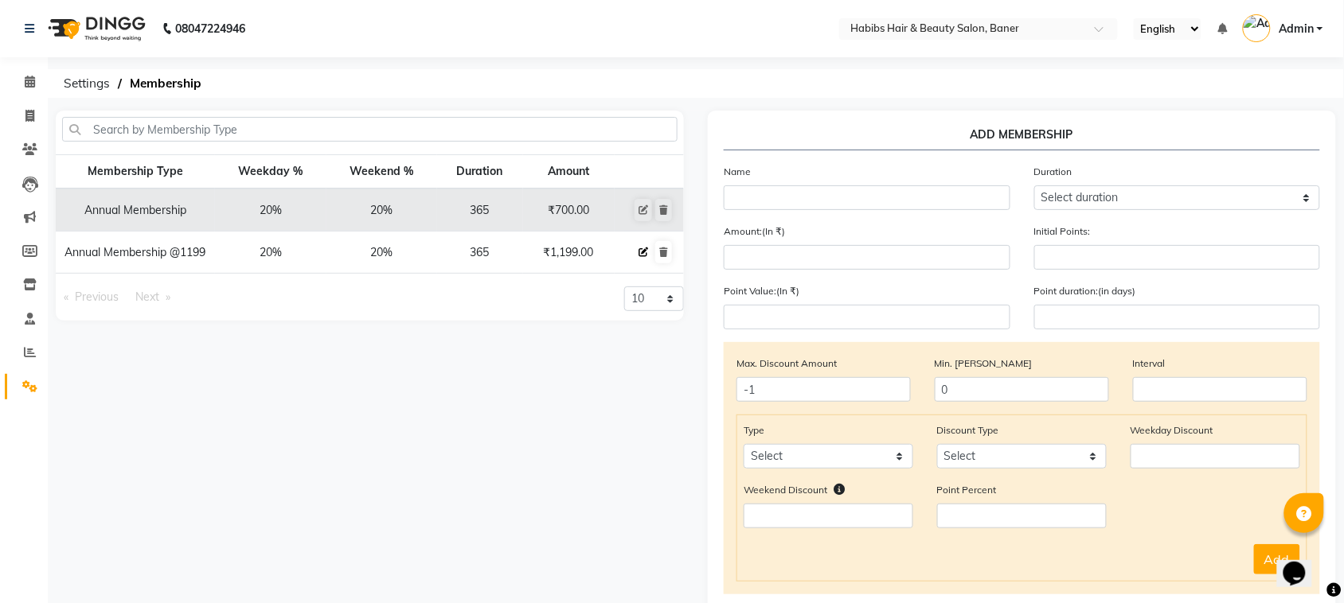
click at [642, 256] on icon at bounding box center [643, 253] width 10 height 10
select select
type input "0"
select select
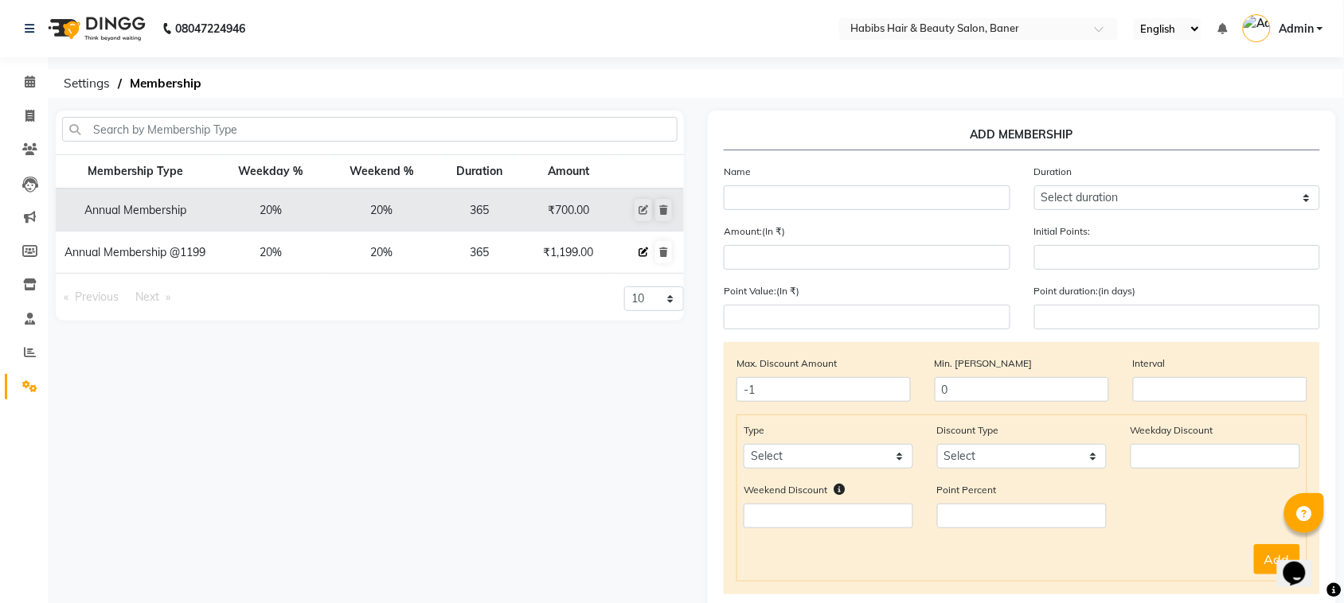
checkbox input "false"
type input "Annual Membership @1199"
select select "4: 365"
type input "1199"
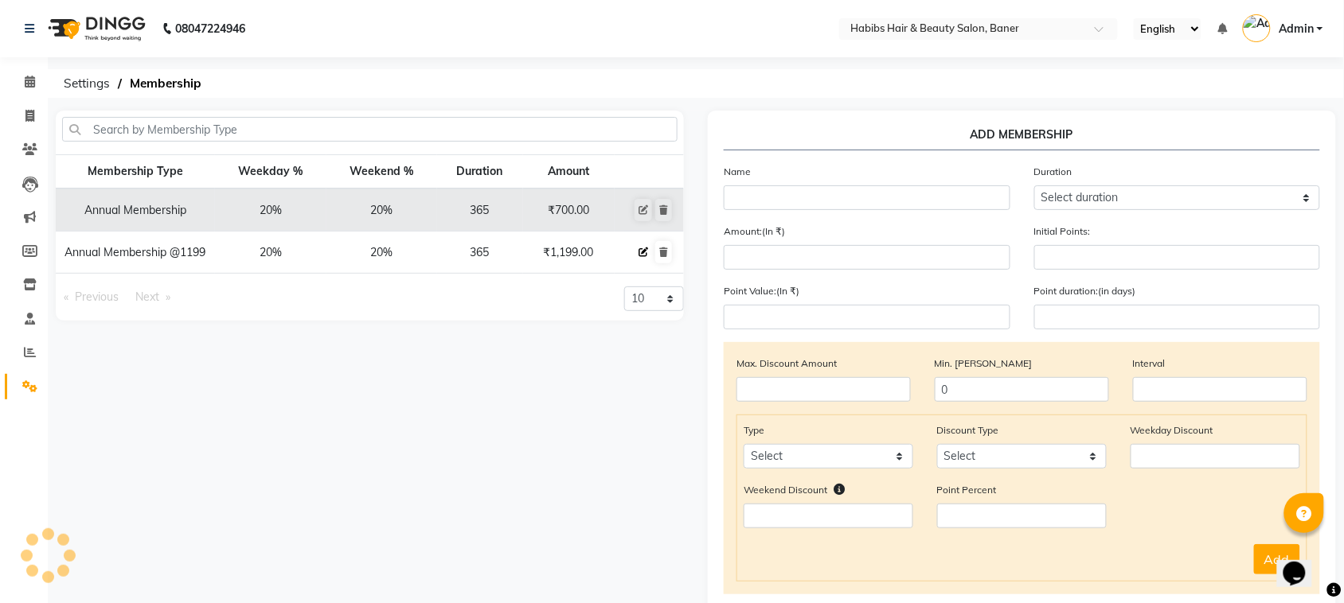
type input "0"
type input "-1"
type input "300"
type input "365"
checkbox input "true"
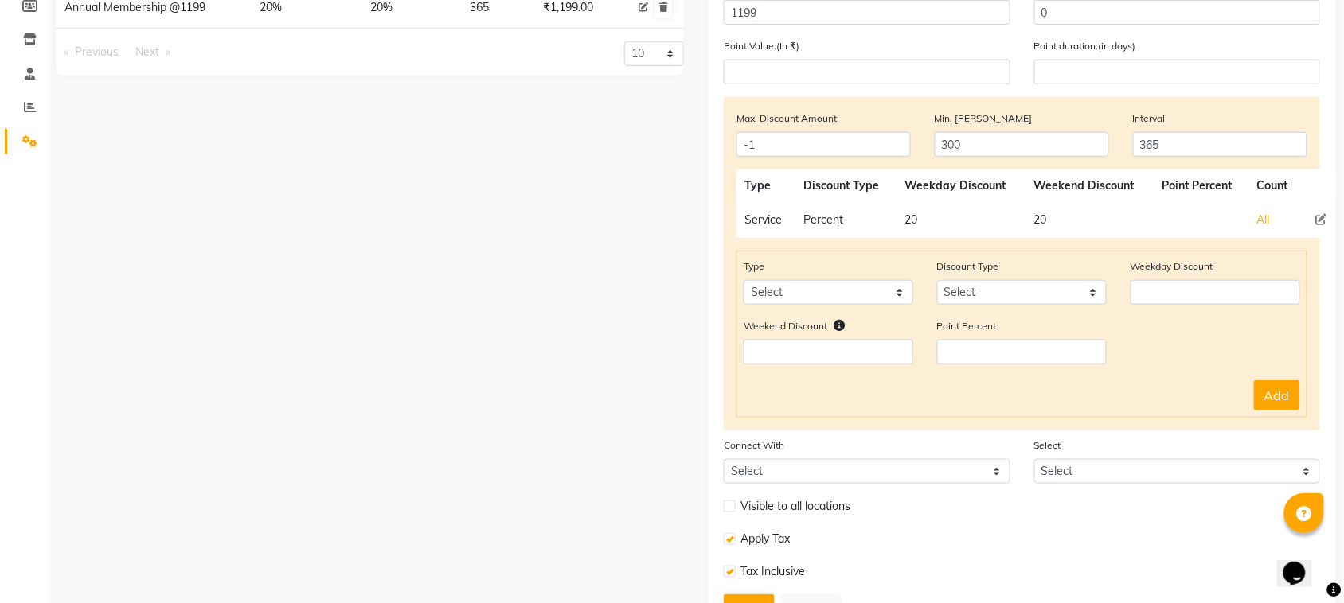
scroll to position [315, 0]
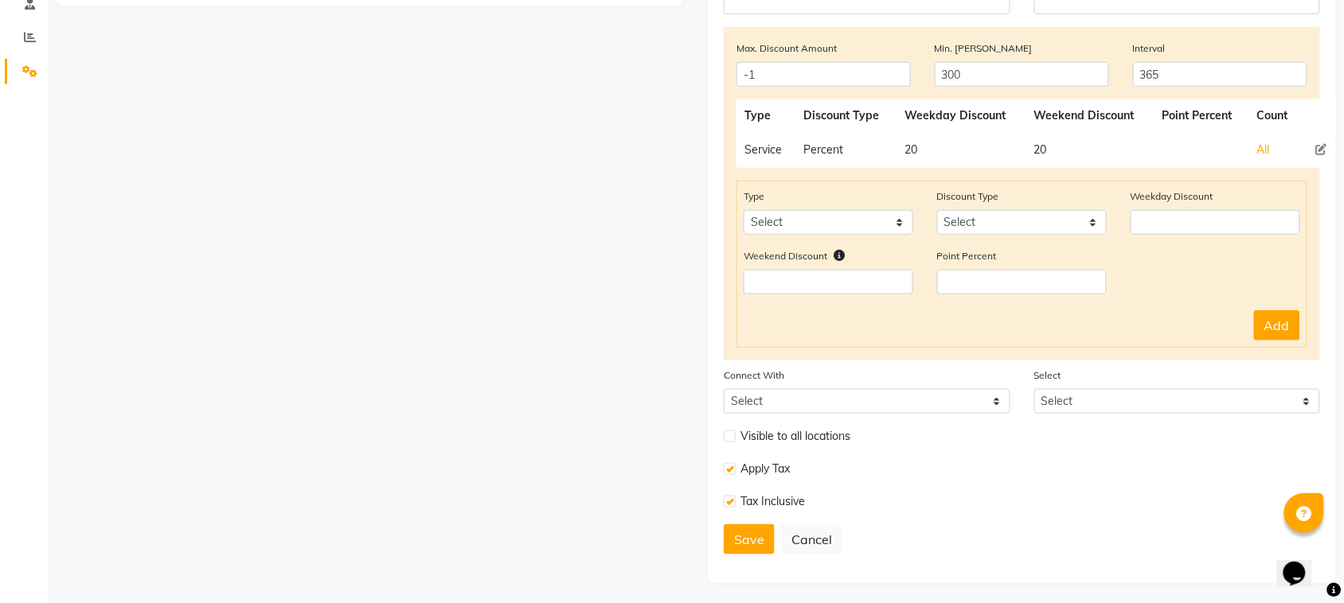
click at [733, 435] on label at bounding box center [730, 437] width 12 height 12
click at [733, 435] on input "checkbox" at bounding box center [729, 436] width 10 height 10
checkbox input "true"
click at [748, 531] on button "Save" at bounding box center [749, 540] width 51 height 30
select select
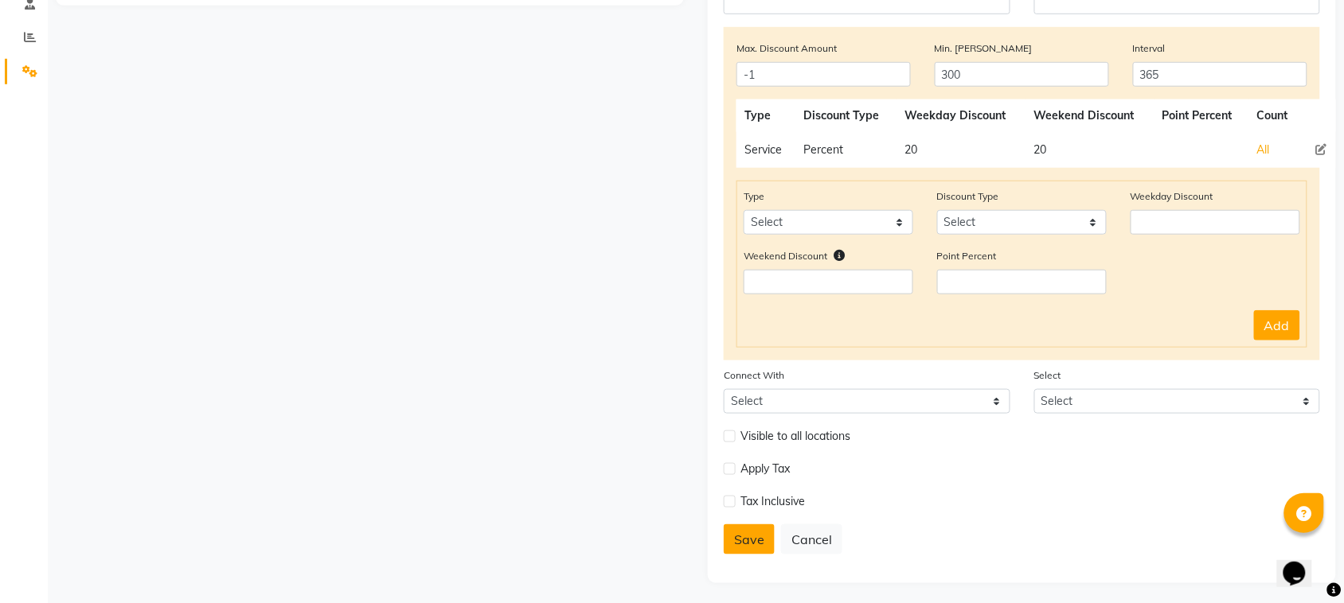
type input "0"
select select
checkbox input "false"
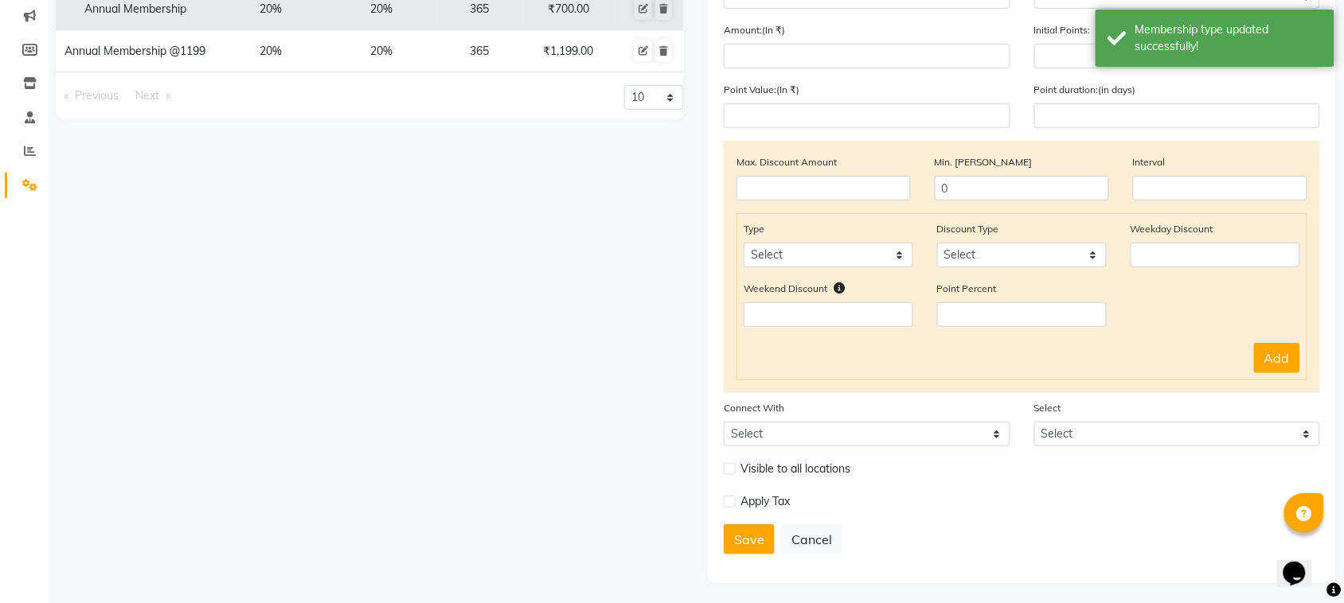
scroll to position [0, 0]
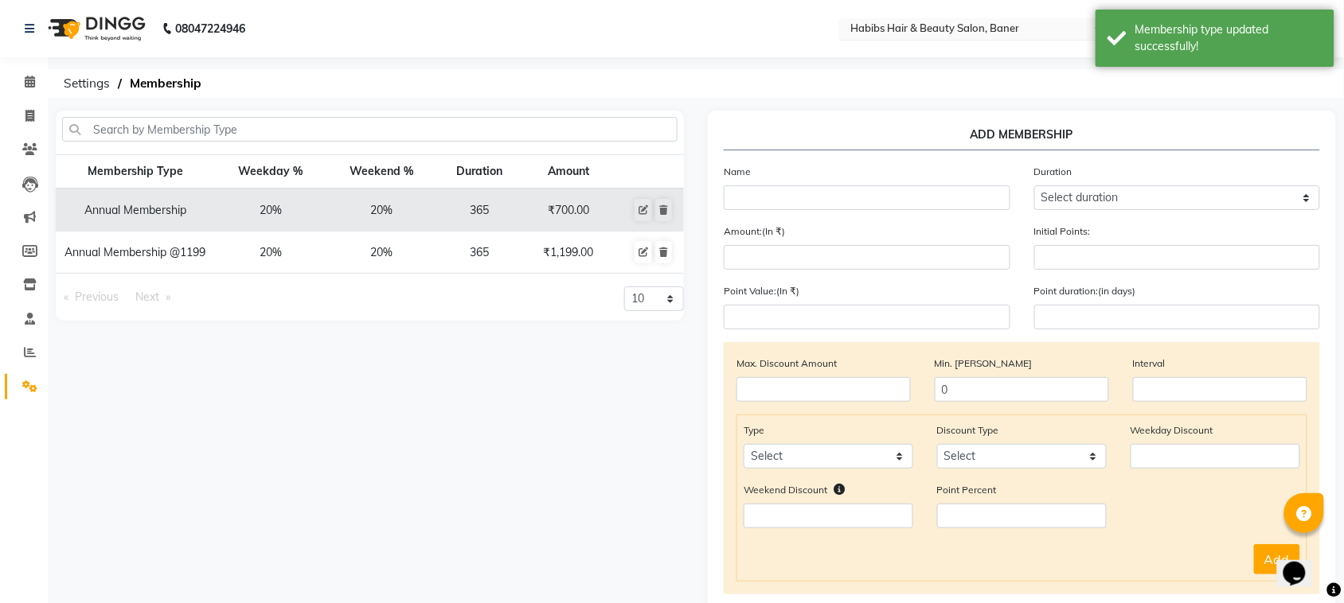
click at [1009, 30] on input "text" at bounding box center [962, 30] width 231 height 16
type input "kal"
click at [1001, 64] on div "Habibs Hair & [PERSON_NAME], Kalyan" at bounding box center [978, 54] width 277 height 29
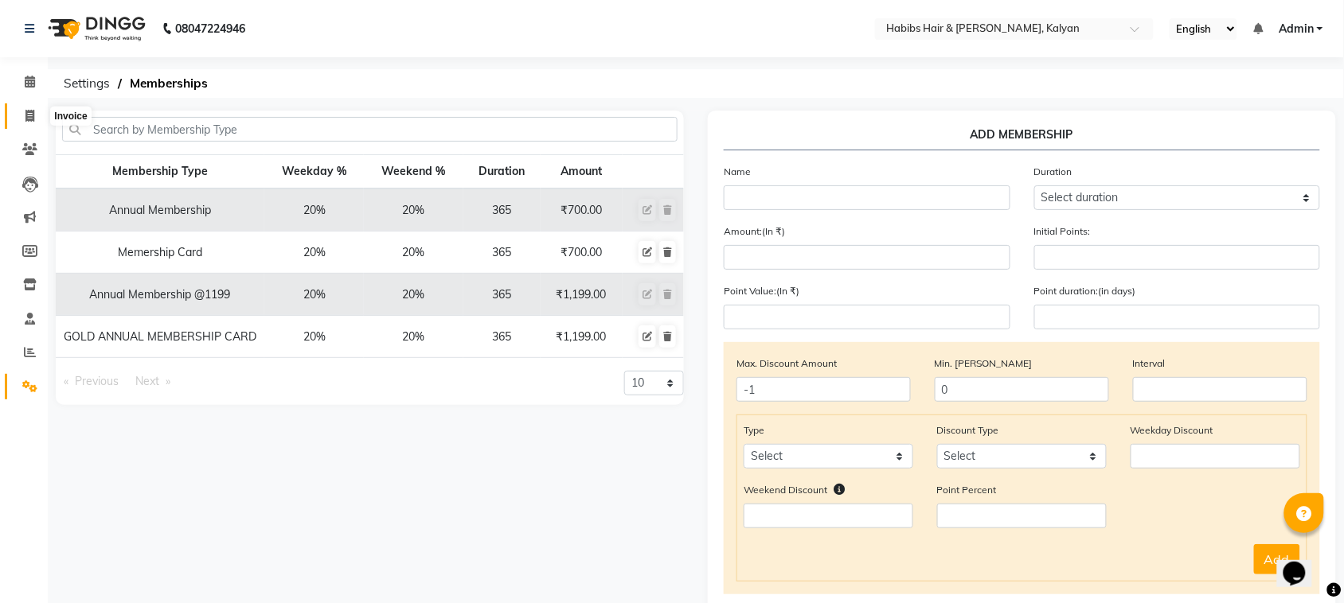
click at [28, 119] on icon at bounding box center [29, 116] width 9 height 12
select select "service"
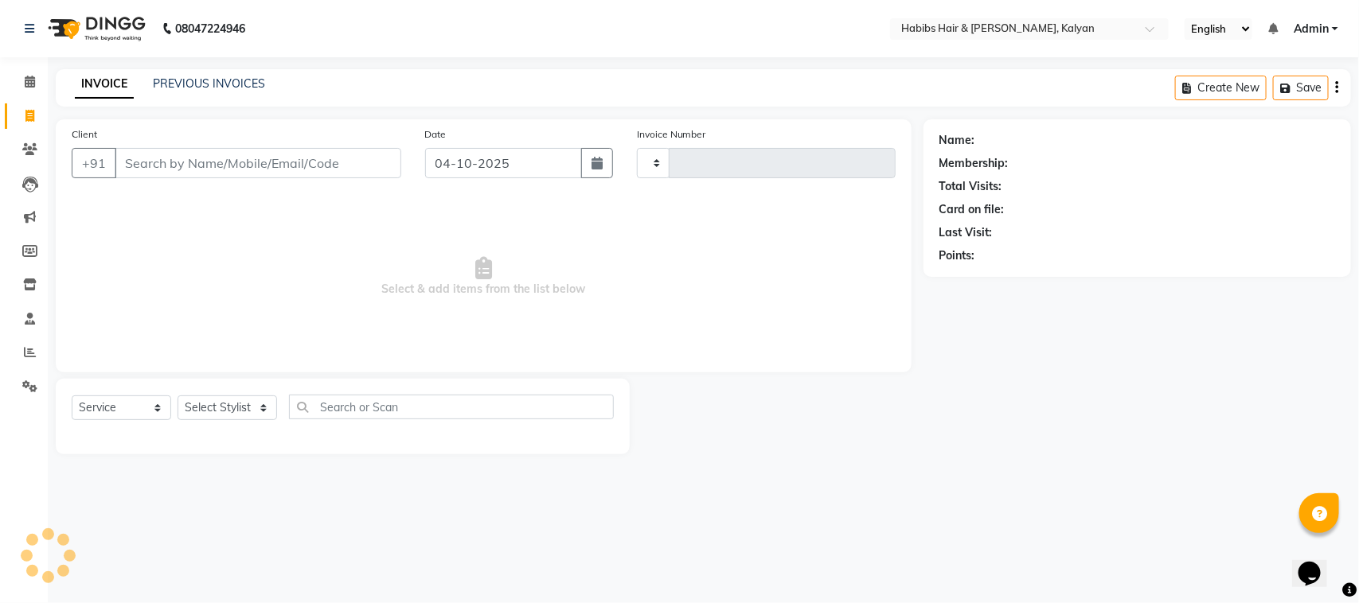
type input "4069"
select select "8185"
click at [232, 152] on input "Client" at bounding box center [258, 163] width 287 height 30
type input "9763466831"
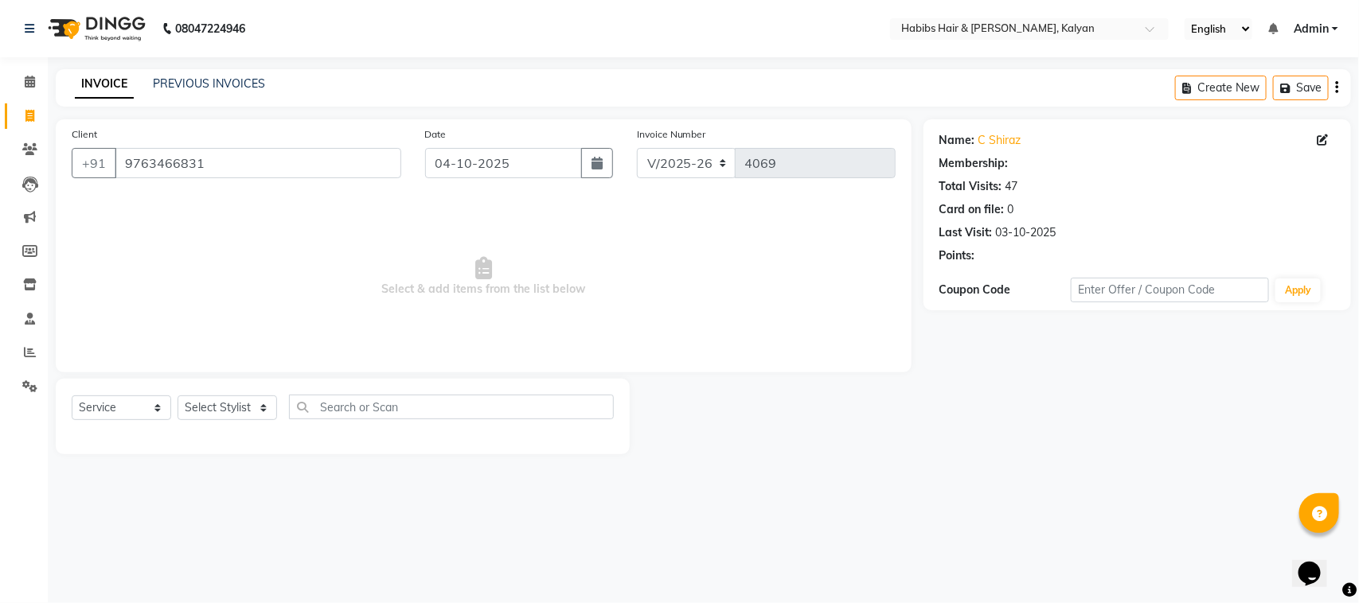
select select "1: Object"
click at [235, 408] on select "Select Stylist [PERSON_NAME] Manager [PERSON_NAME] zipre [PERSON_NAME] [PERSON_…" at bounding box center [228, 408] width 100 height 25
select select "80296"
click at [178, 396] on select "Select Stylist [PERSON_NAME] Manager [PERSON_NAME] zipre [PERSON_NAME] [PERSON_…" at bounding box center [228, 408] width 100 height 25
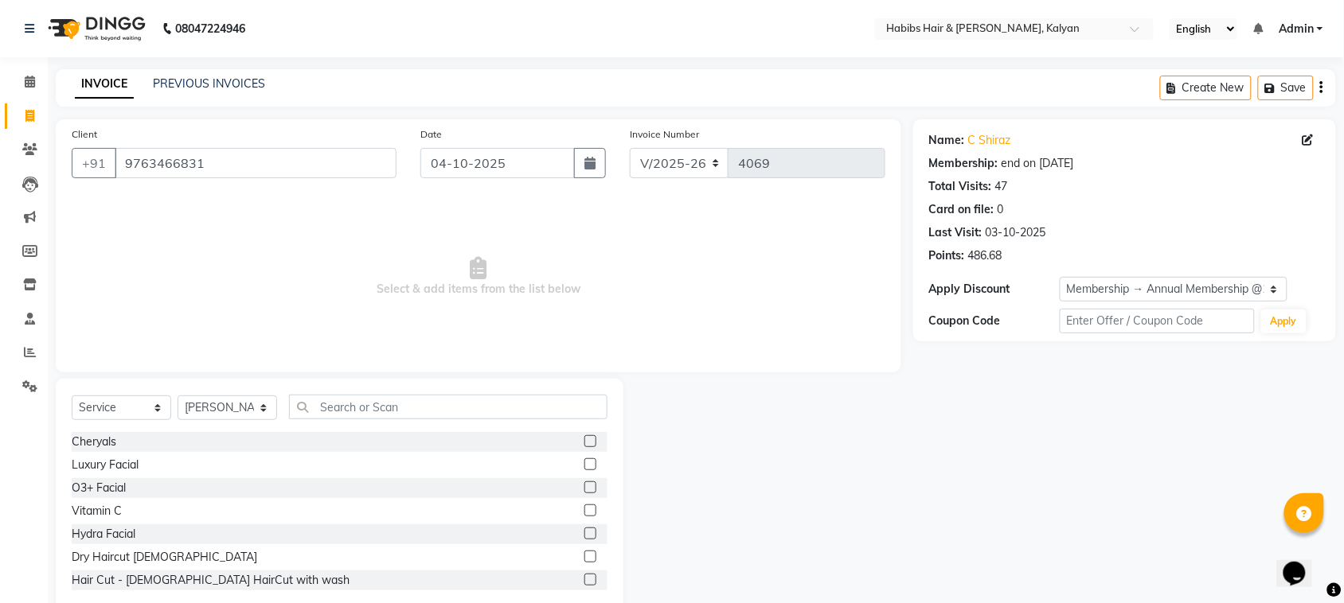
drag, startPoint x: 567, startPoint y: 476, endPoint x: 578, endPoint y: 486, distance: 15.2
click at [578, 486] on div "Cheryals Luxury Facial O3+ Facial Vitamin C Hydra Facial Dry Haircut [DEMOGRAPH…" at bounding box center [340, 511] width 536 height 159
click at [584, 486] on label at bounding box center [590, 488] width 12 height 12
click at [584, 486] on input "checkbox" at bounding box center [589, 488] width 10 height 10
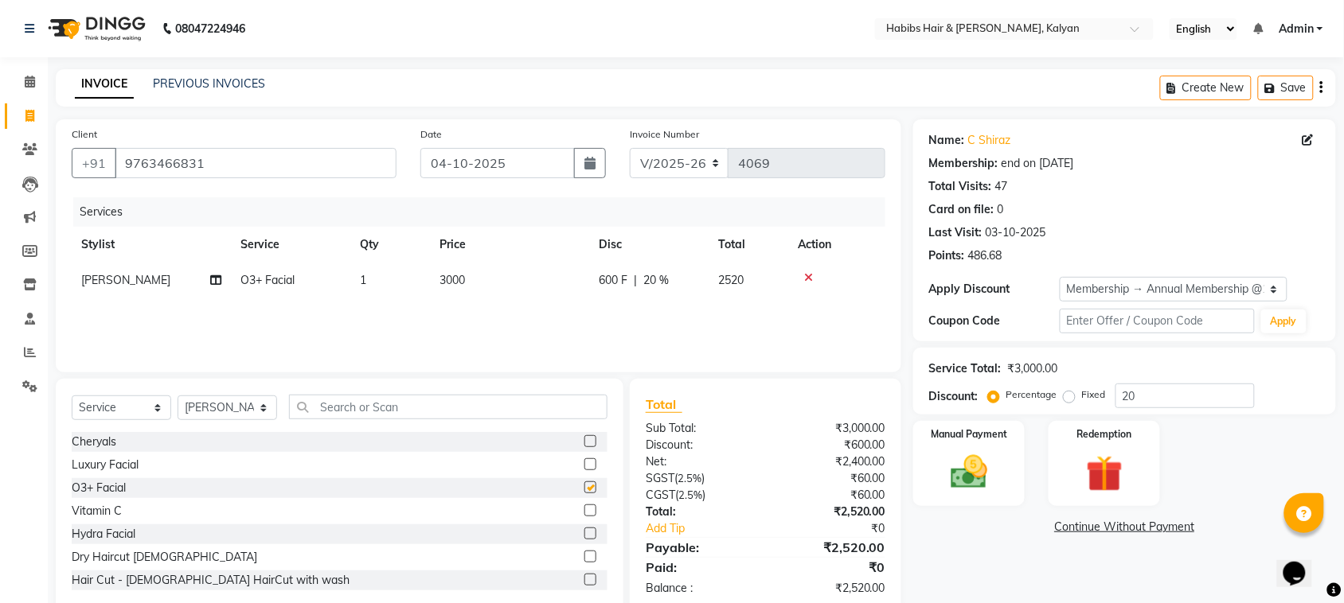
checkbox input "false"
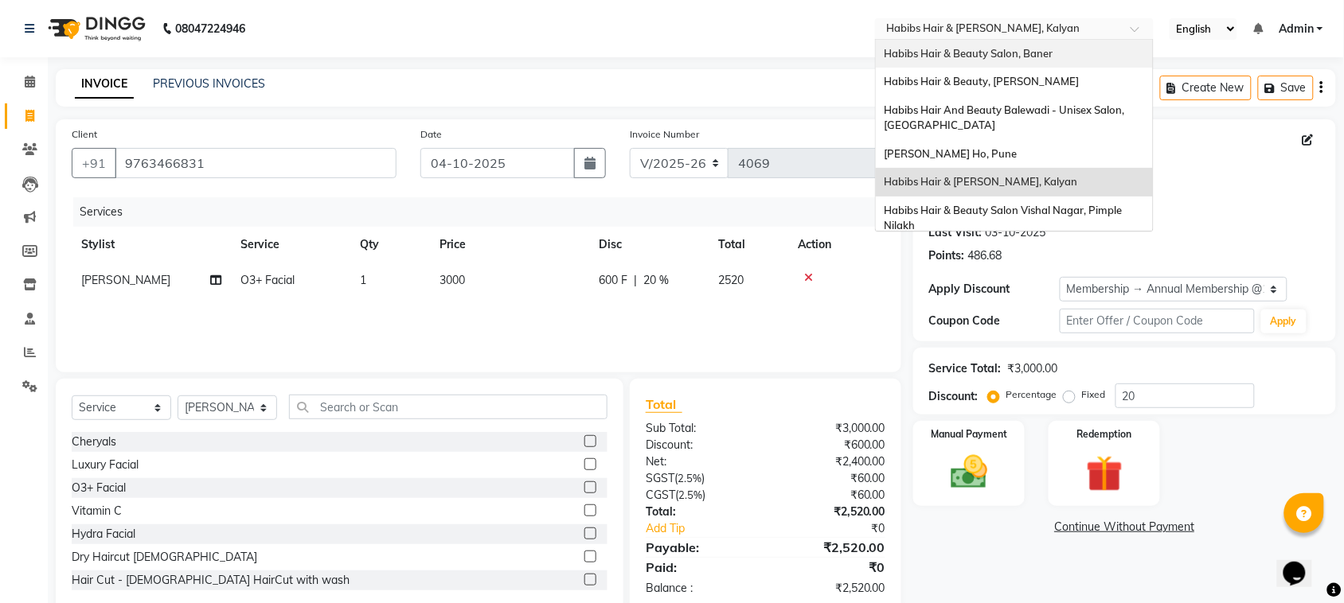
click at [1009, 38] on ng-select "Select Location × Habibs Hair & [PERSON_NAME], [PERSON_NAME] Hair & Beauty Salo…" at bounding box center [1014, 28] width 279 height 21
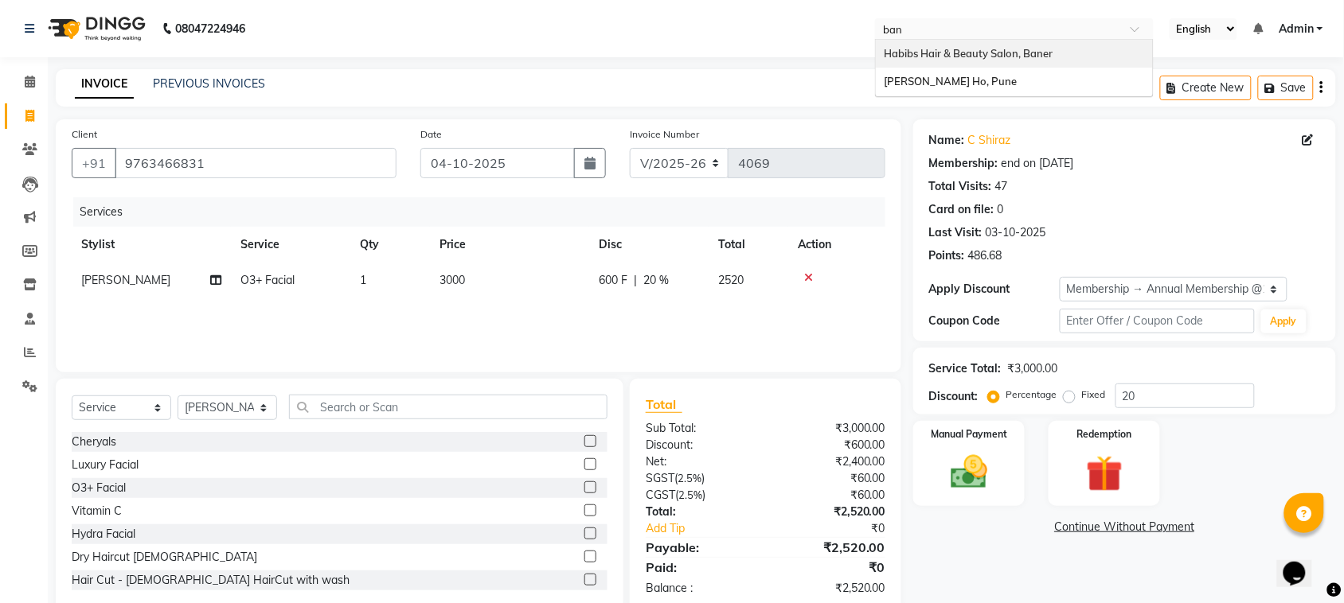
type input "bane"
click at [996, 53] on span "Habibs Hair & Beauty Salon, Baner" at bounding box center [968, 53] width 169 height 13
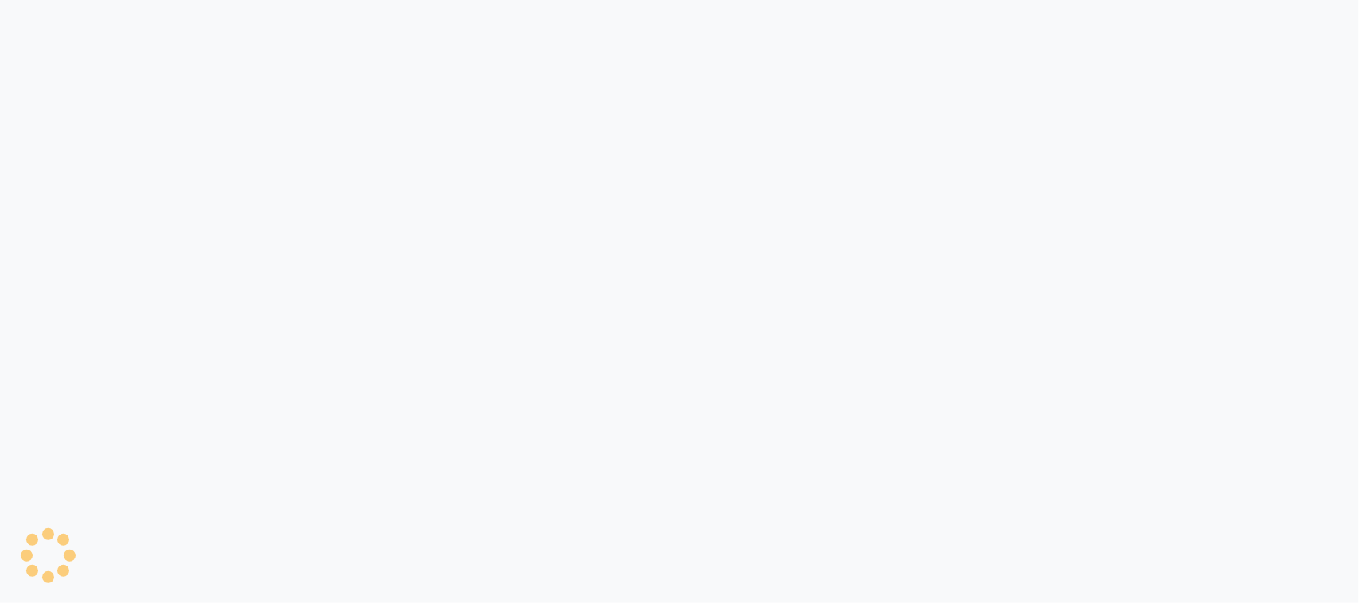
select select "service"
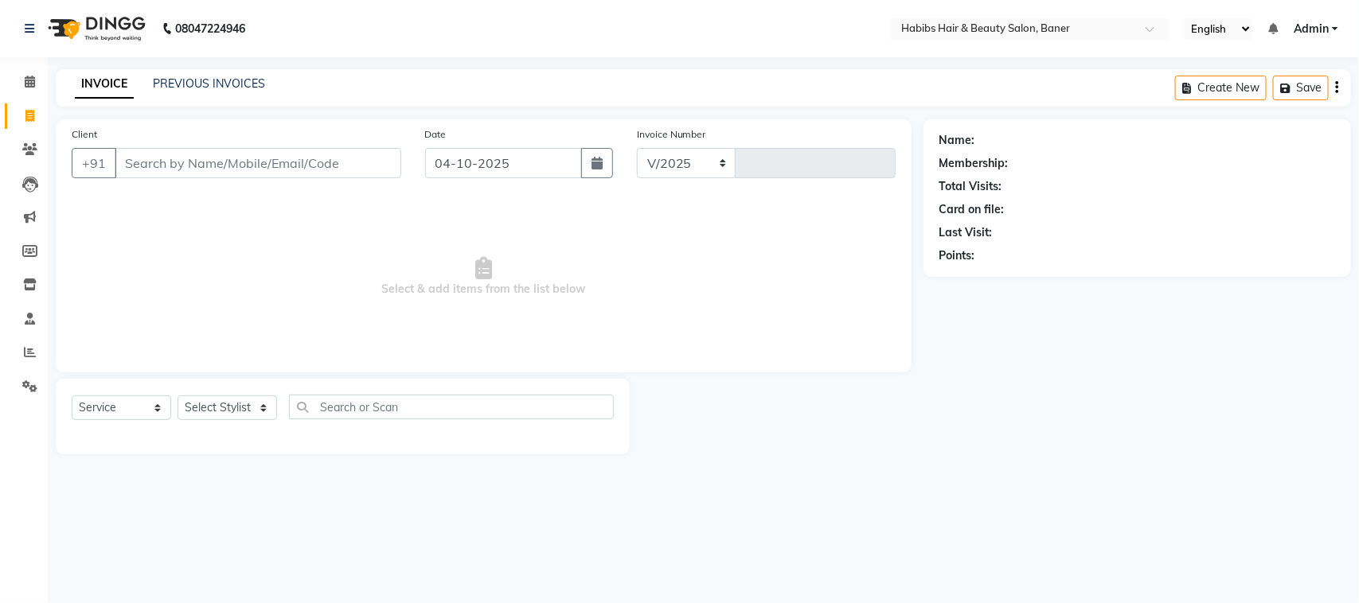
select select "5356"
type input "4141"
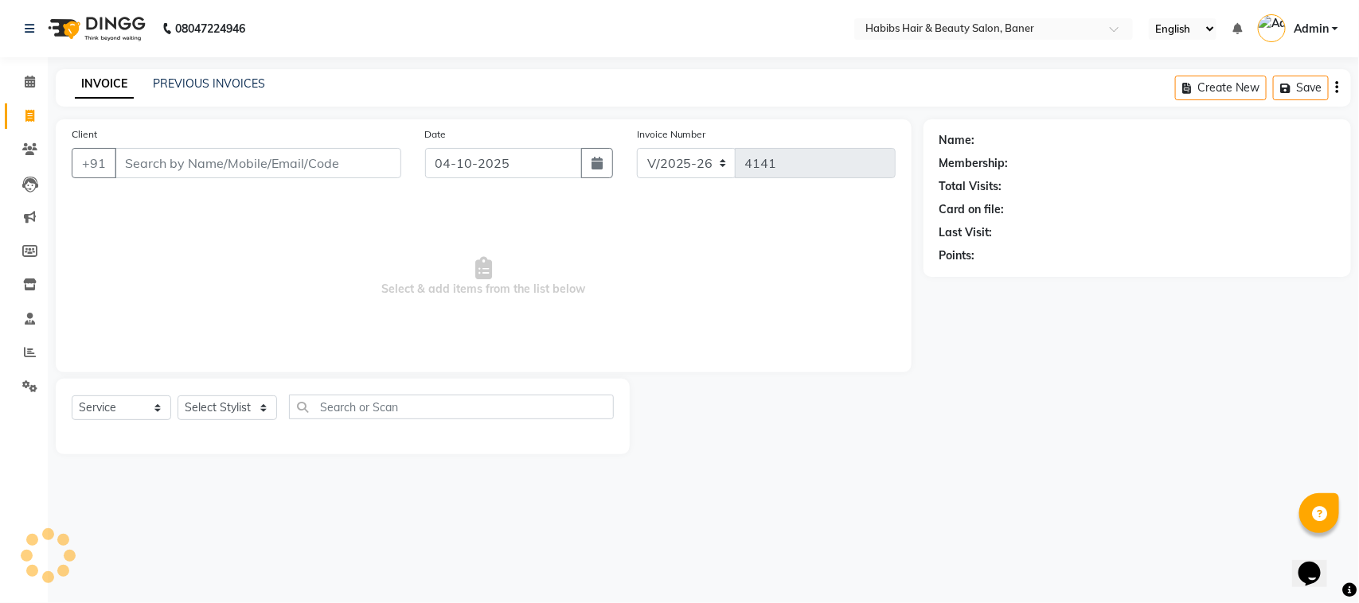
click at [24, 419] on div "Calendar Invoice Clients Leads Marketing Members Inventory Staff Reports Settin…" at bounding box center [107, 312] width 215 height 534
click at [21, 399] on link "Settings" at bounding box center [24, 387] width 38 height 26
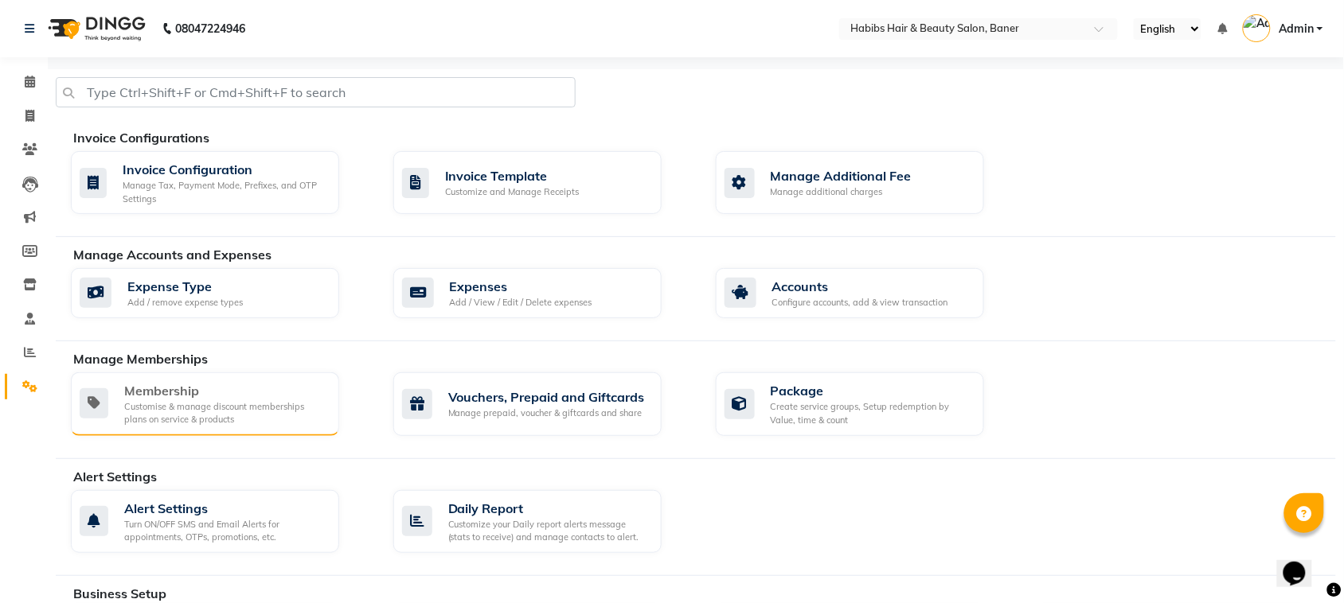
click at [215, 423] on div "Customise & manage discount memberships plans on service & products" at bounding box center [225, 413] width 202 height 26
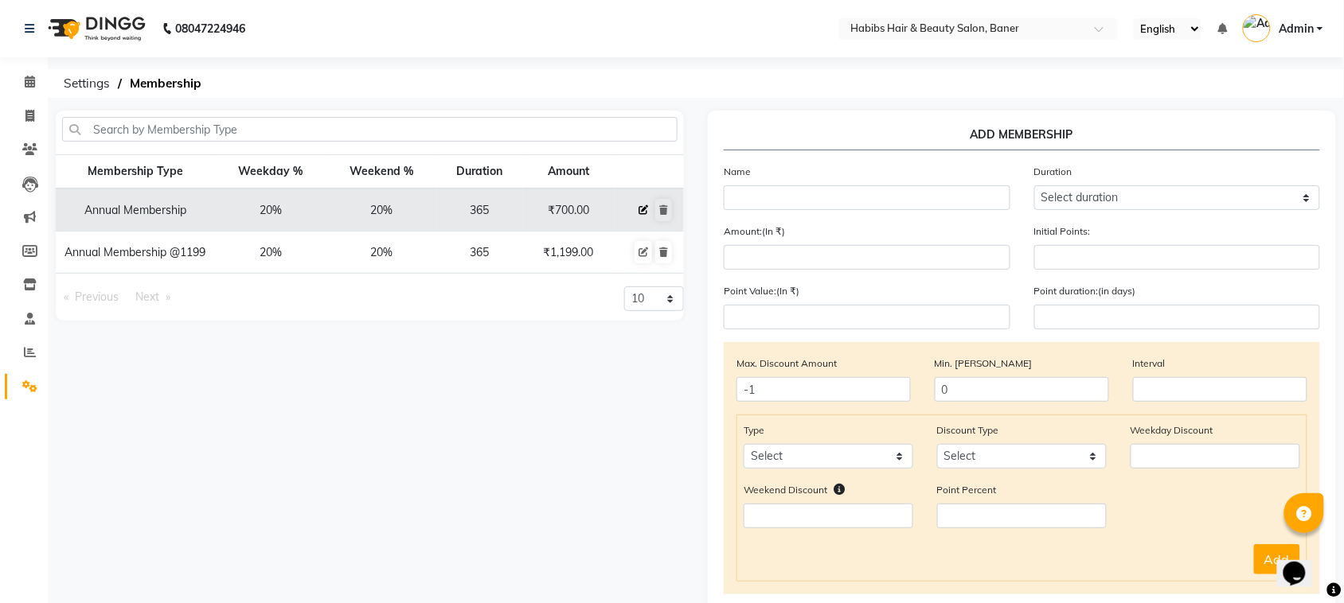
click at [641, 217] on button at bounding box center [643, 210] width 18 height 22
select select
type input "0"
select select
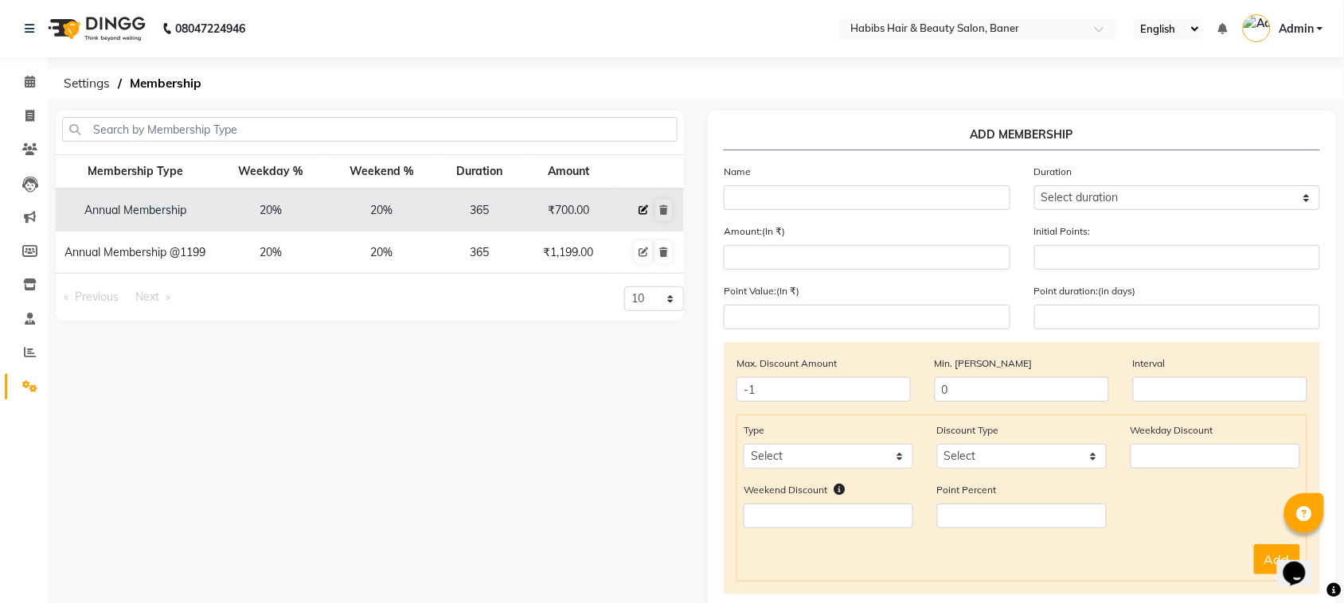
checkbox input "false"
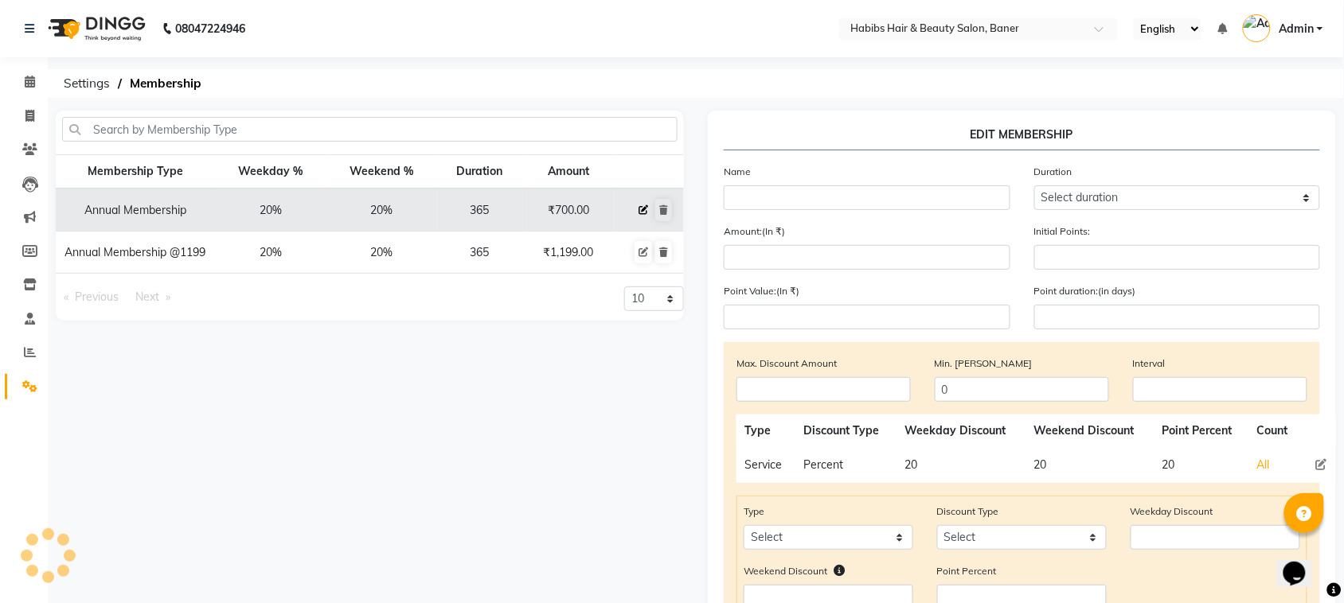
type input "Annual Membership"
select select "4: 365"
type input "700"
type input "0"
type input "-1"
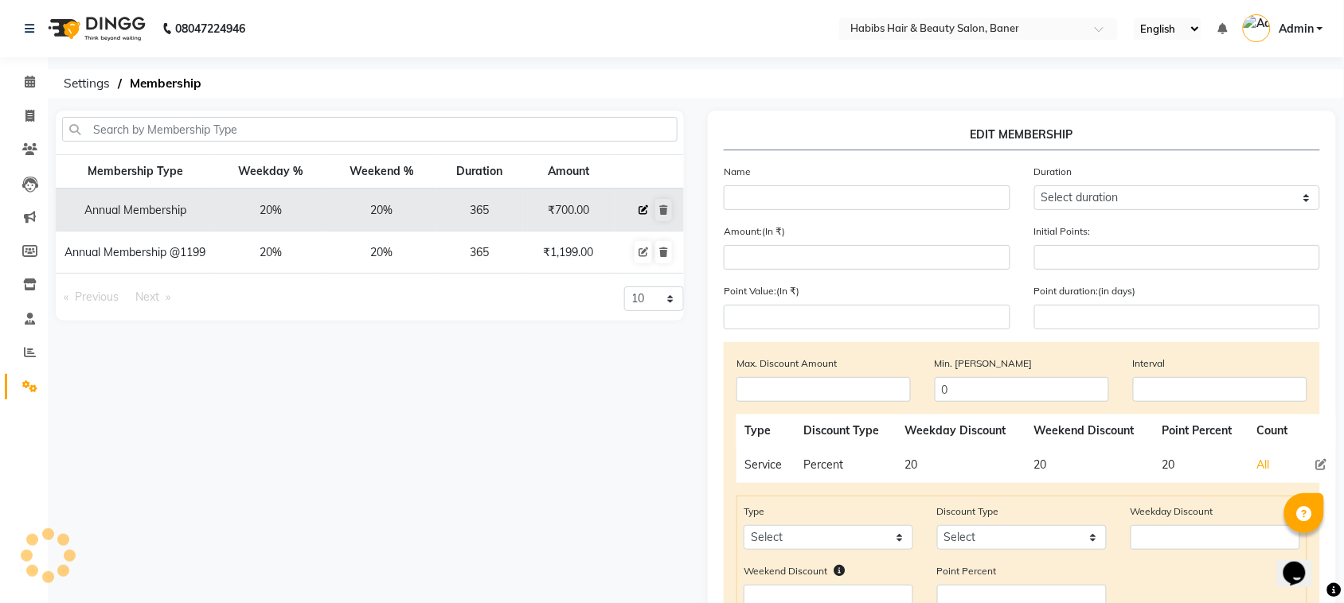
type input "350"
type input "365"
checkbox input "true"
click at [642, 248] on icon at bounding box center [643, 253] width 10 height 10
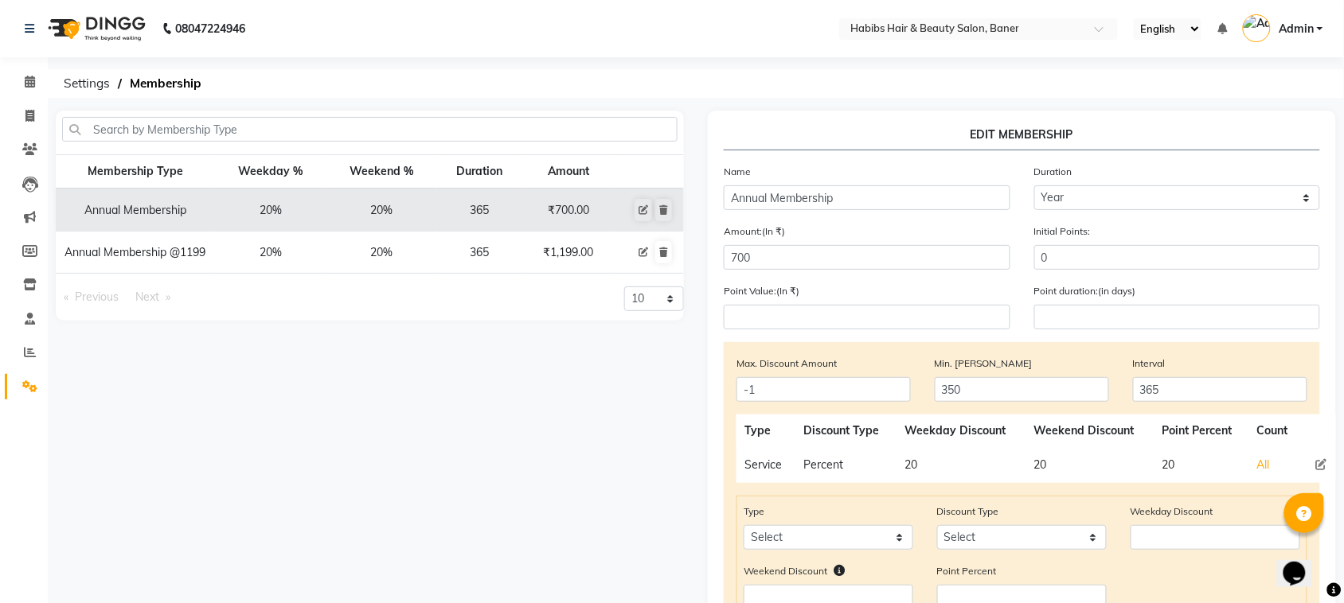
select select
type input "0"
select select
checkbox input "false"
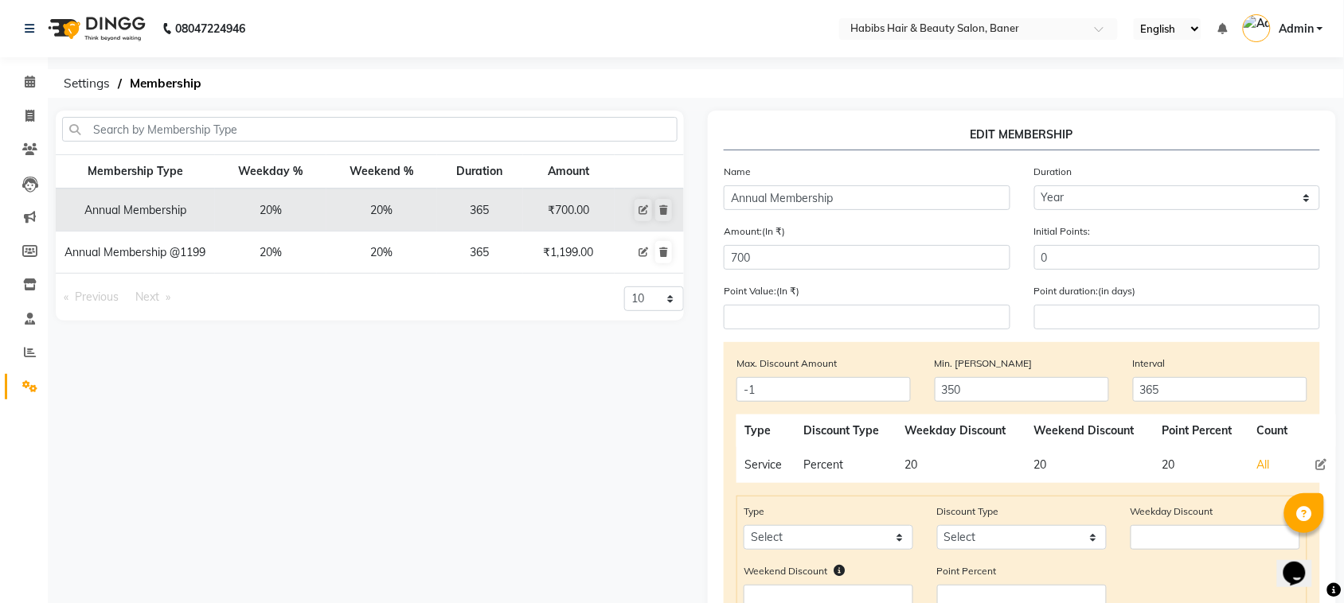
checkbox input "false"
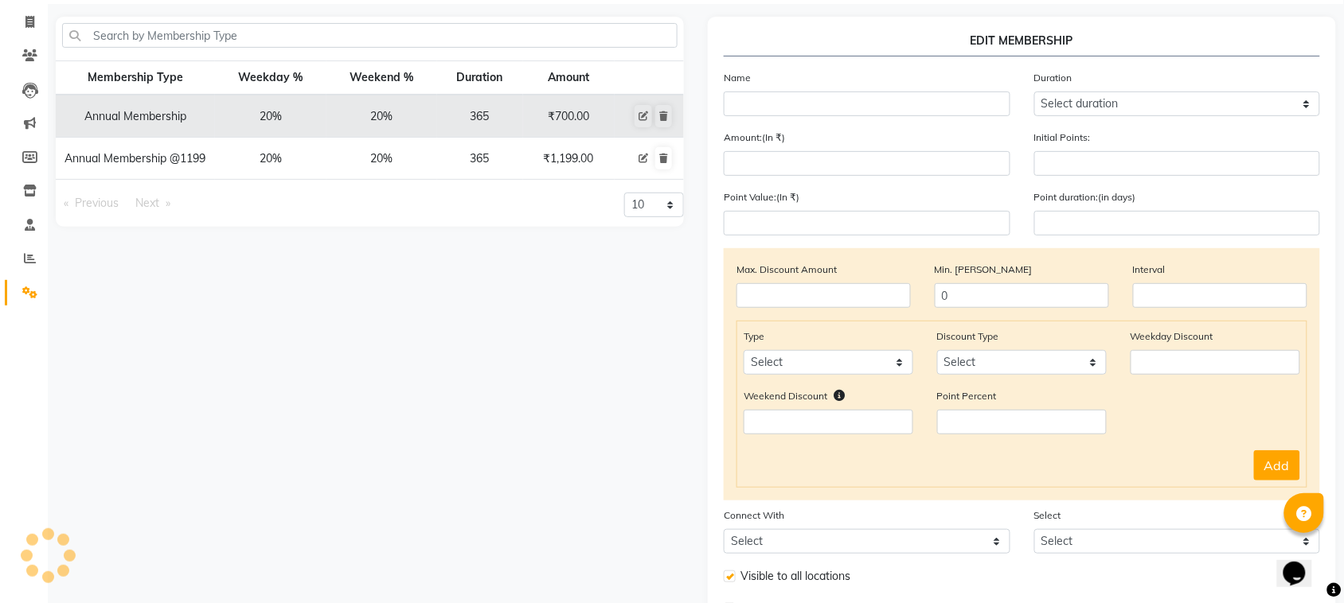
type input "Annual Membership @1199"
select select "4: 365"
type input "1199"
type input "0"
type input "-1"
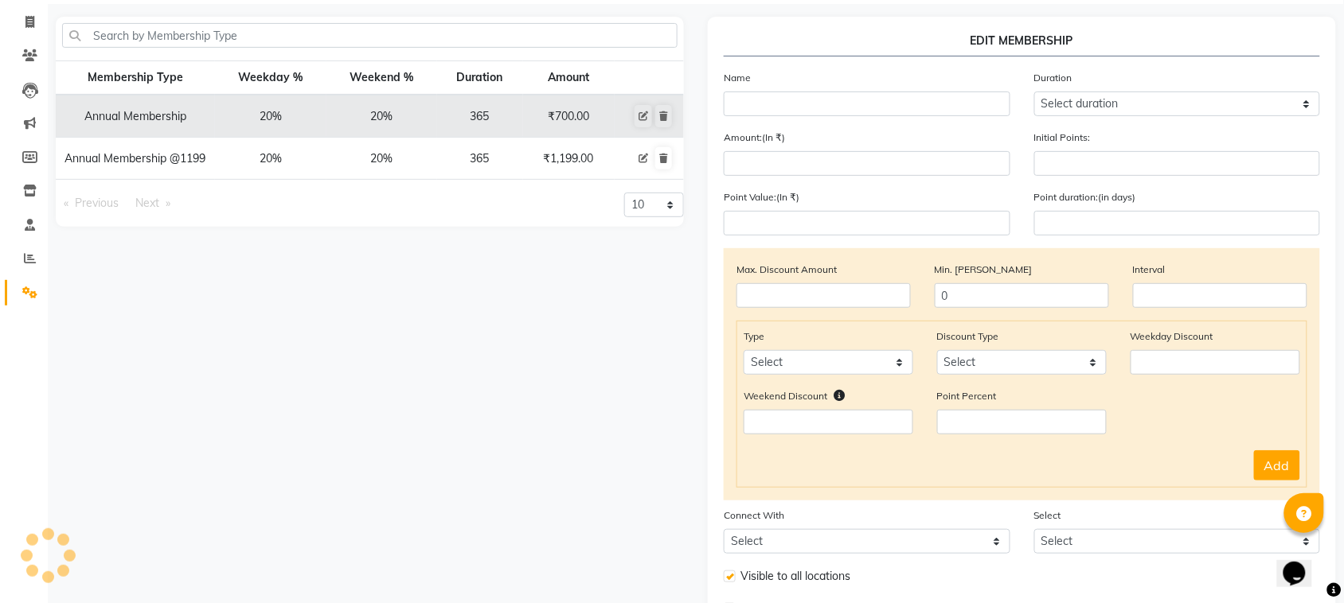
type input "300"
type input "365"
checkbox input "true"
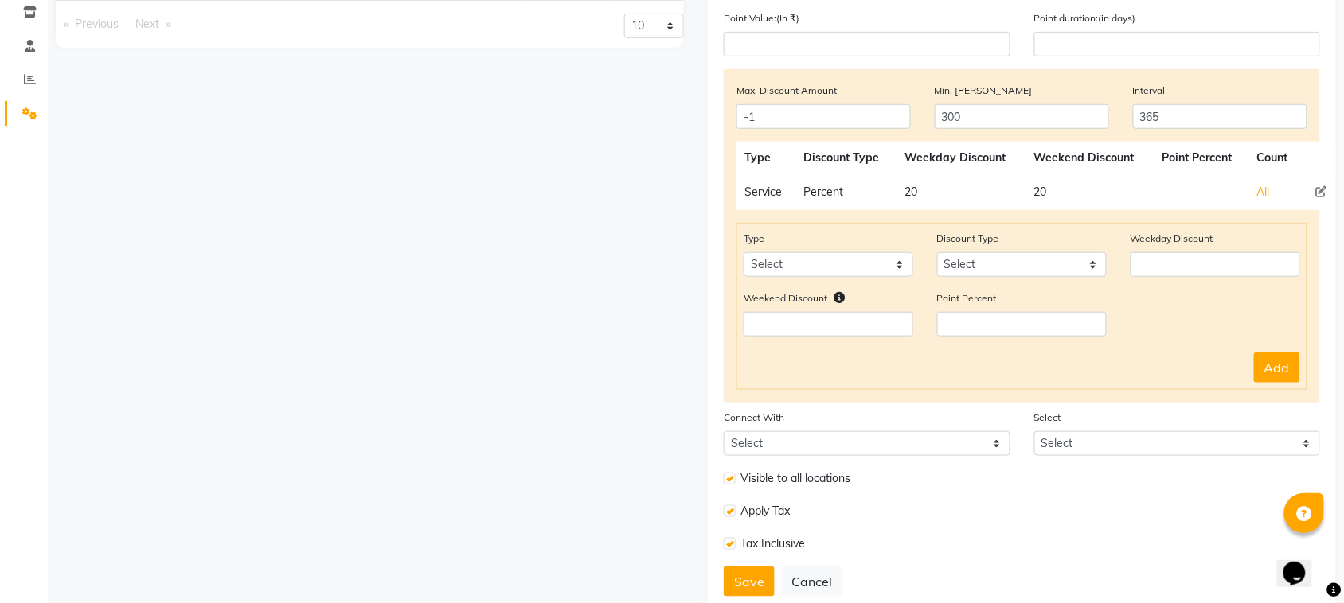
scroll to position [315, 0]
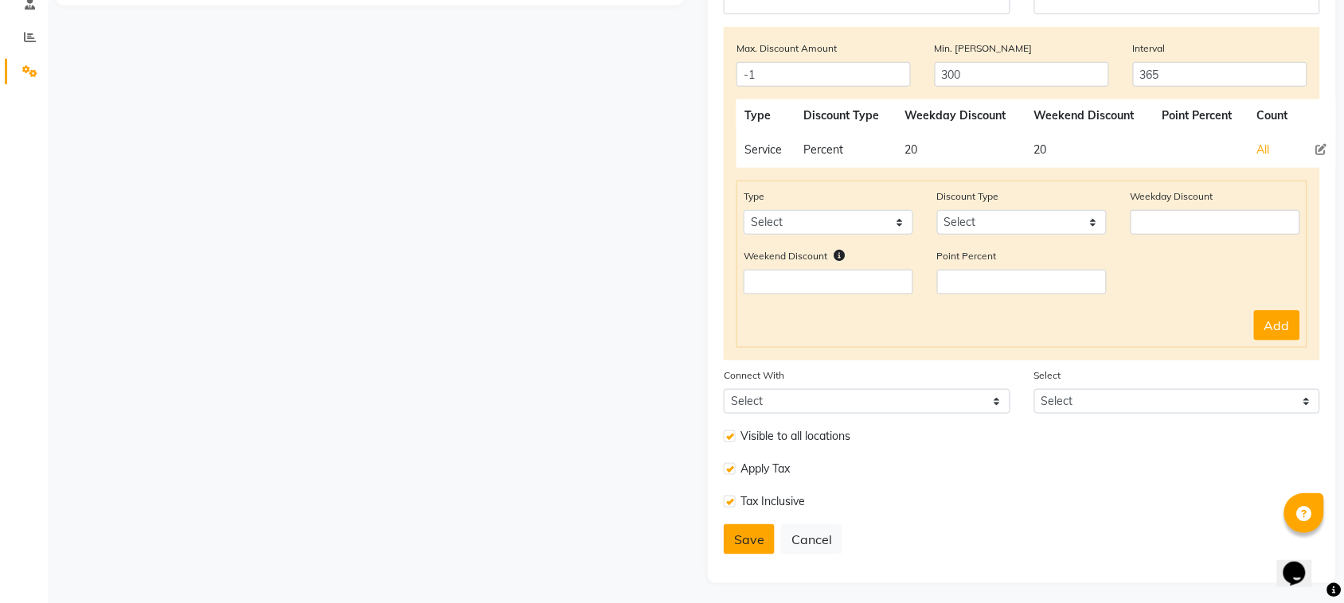
click at [754, 528] on button "Save" at bounding box center [749, 540] width 51 height 30
select select
type input "0"
select select
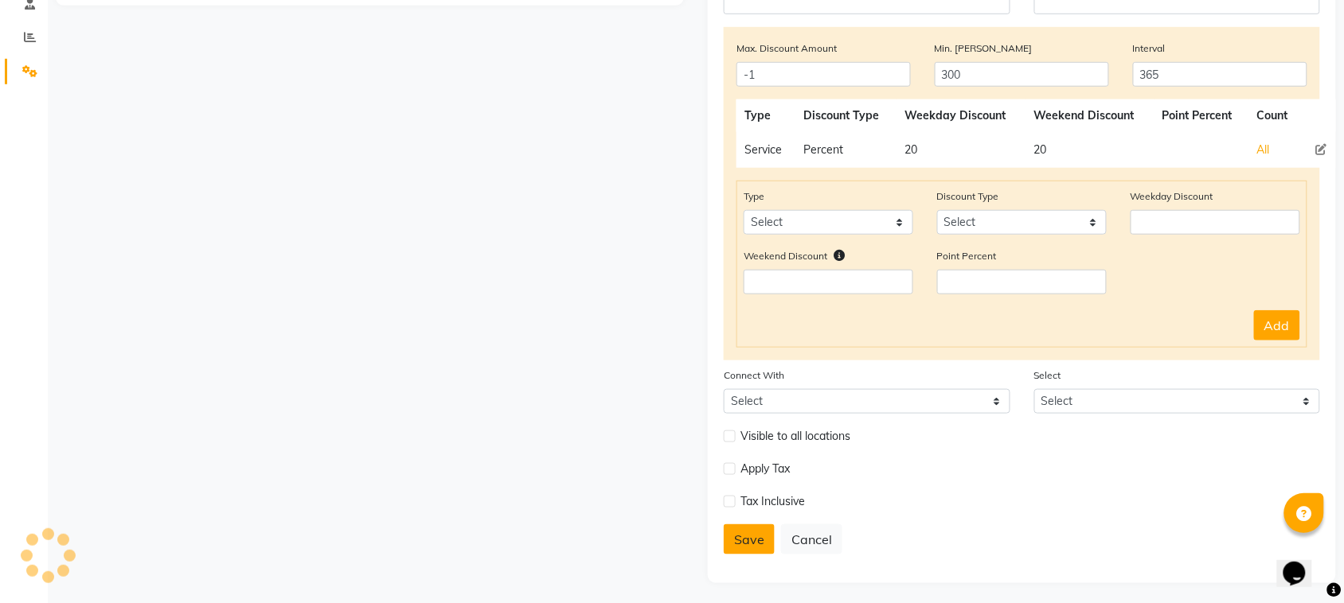
checkbox input "false"
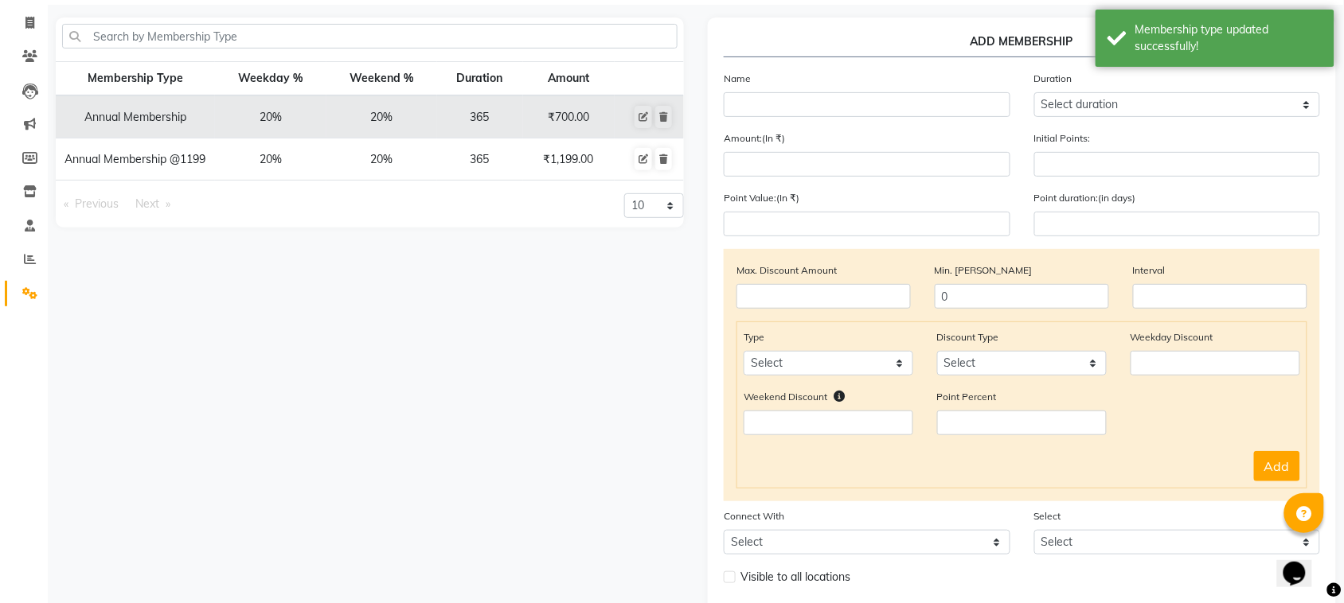
scroll to position [0, 0]
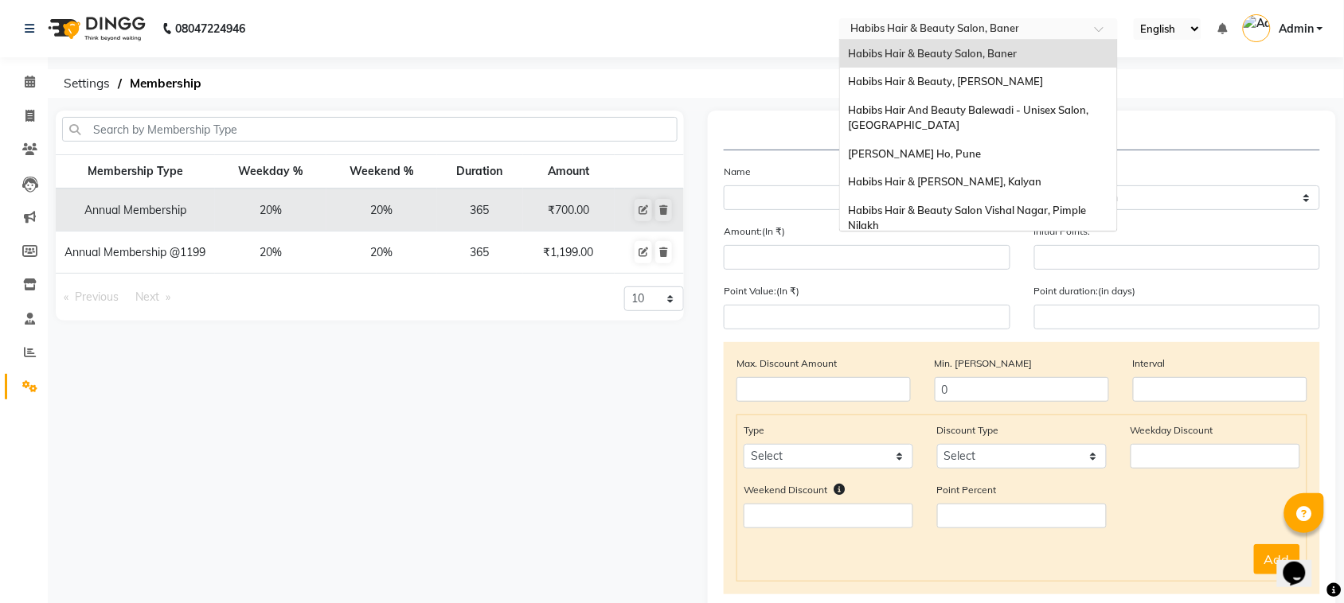
click at [1080, 33] on div at bounding box center [978, 30] width 279 height 16
click at [999, 76] on span "Habibs Hair & Beauty, [PERSON_NAME]" at bounding box center [945, 81] width 195 height 13
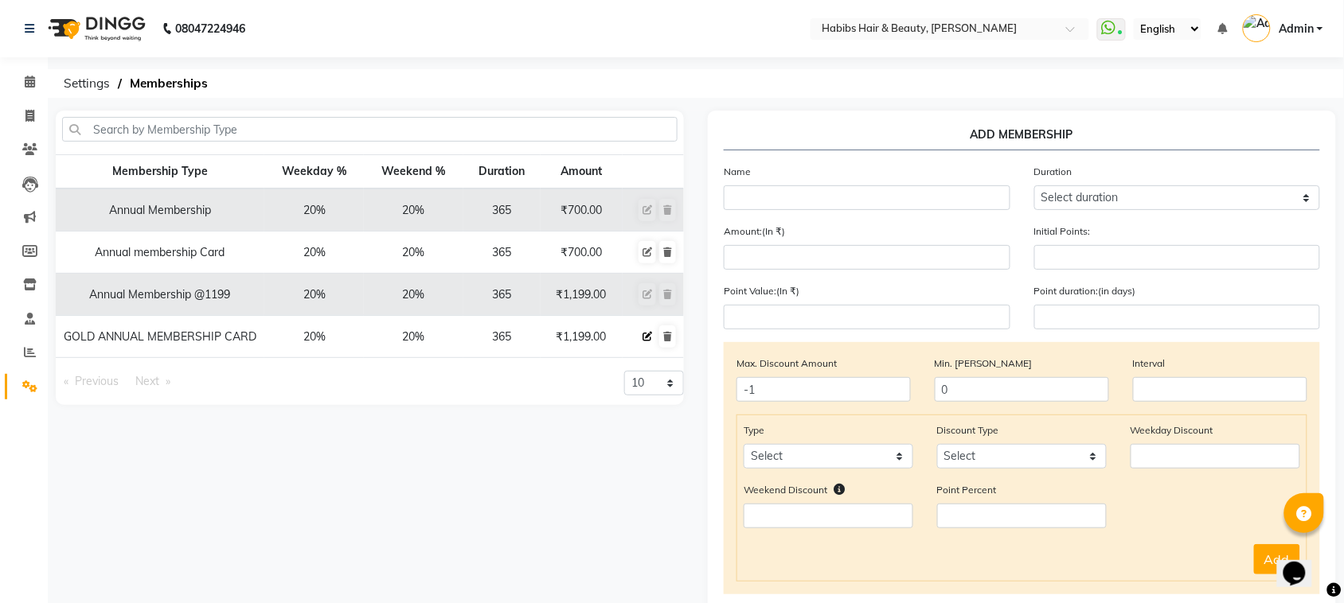
click at [646, 337] on icon at bounding box center [647, 337] width 10 height 10
select select
type input "0"
select select
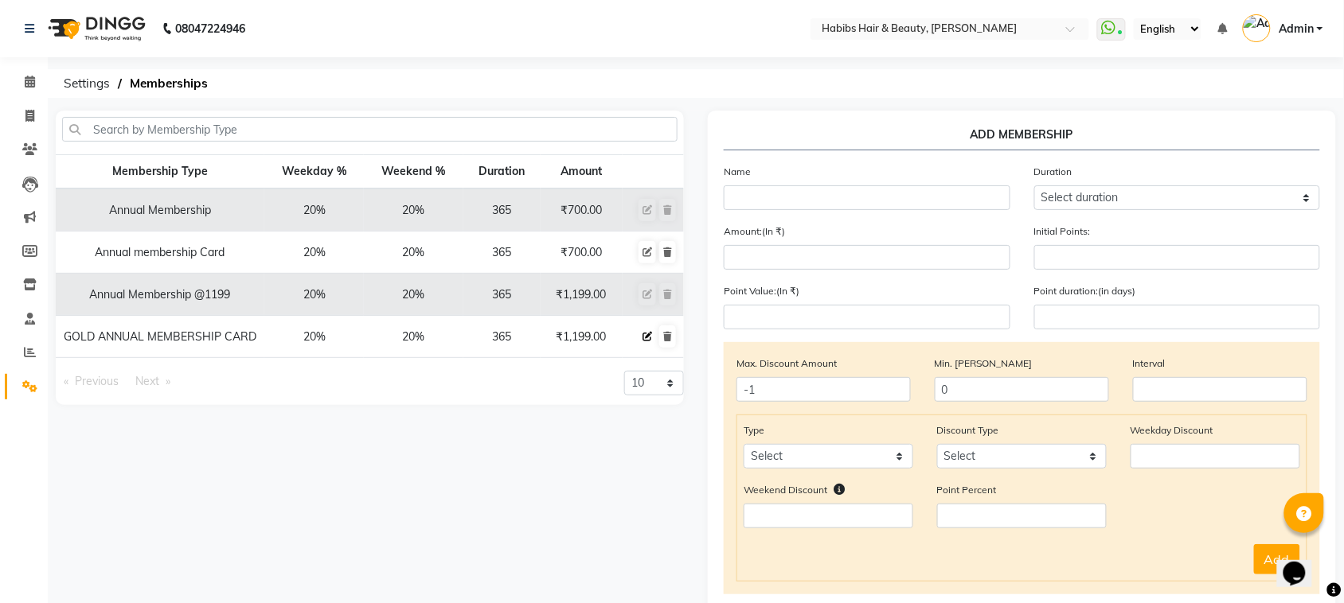
checkbox input "false"
type input "GOLD ANNUAL MEMBERSHIP CARD"
select select "4: 365"
type input "1199"
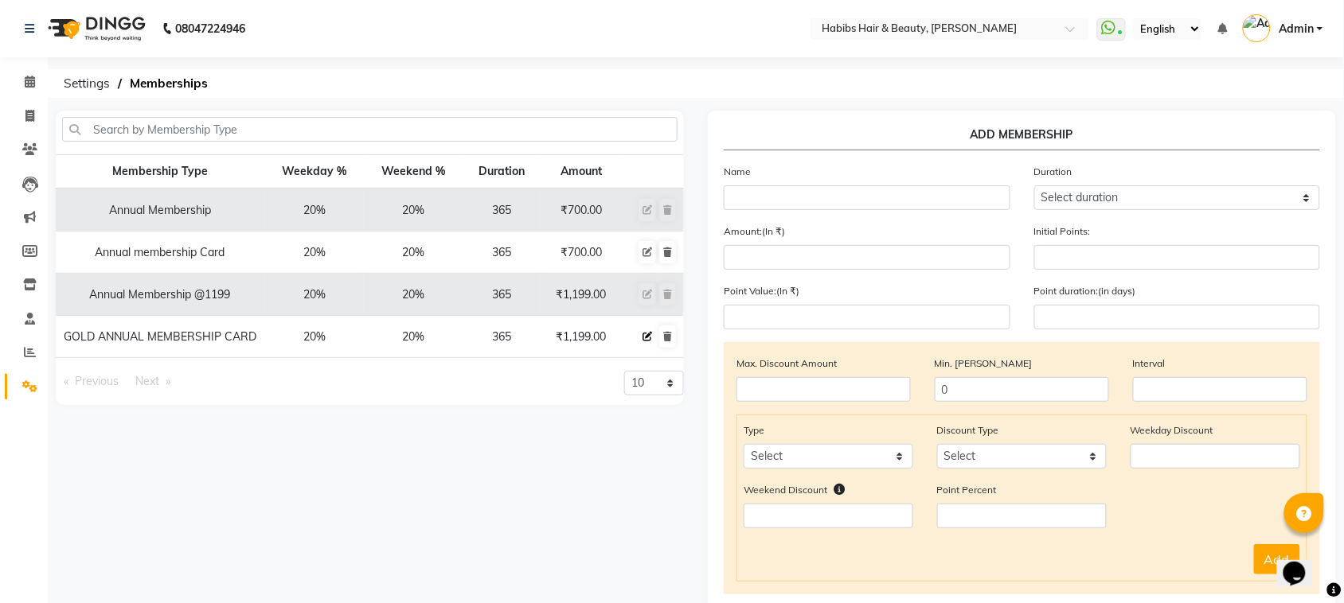
type input "0"
type input "-1"
type input "300"
type input "365"
checkbox input "true"
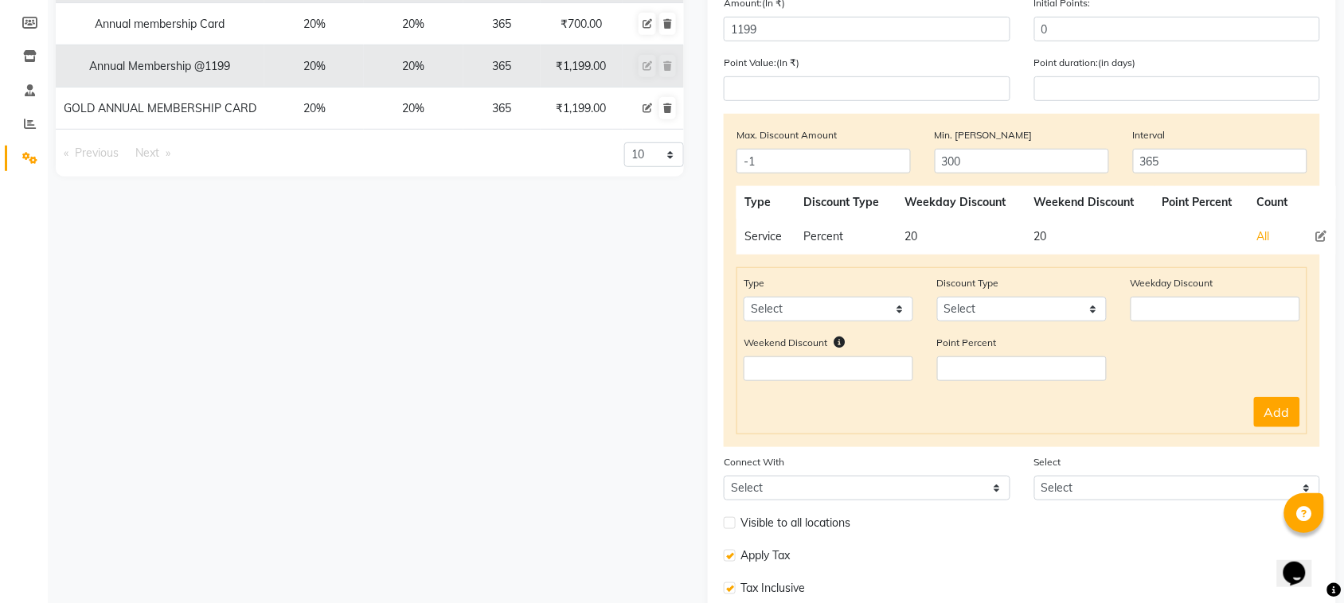
scroll to position [315, 0]
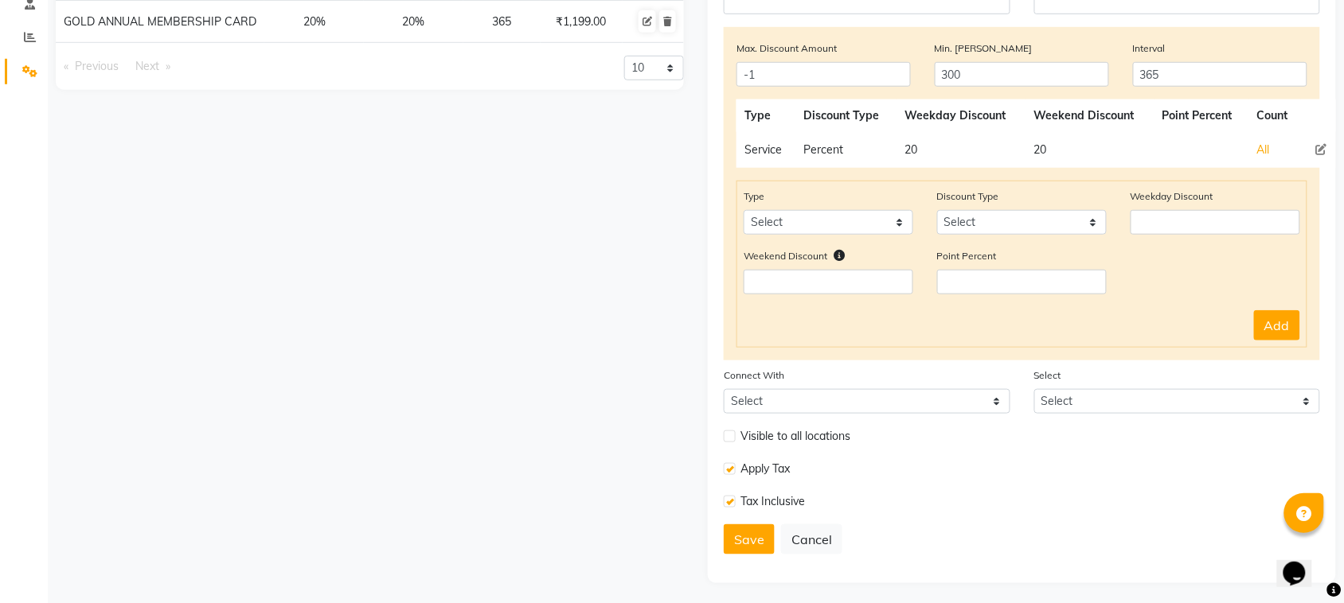
click at [733, 431] on label at bounding box center [730, 437] width 12 height 12
click at [733, 431] on input "checkbox" at bounding box center [729, 436] width 10 height 10
checkbox input "true"
click at [753, 539] on button "Save" at bounding box center [749, 540] width 51 height 30
select select
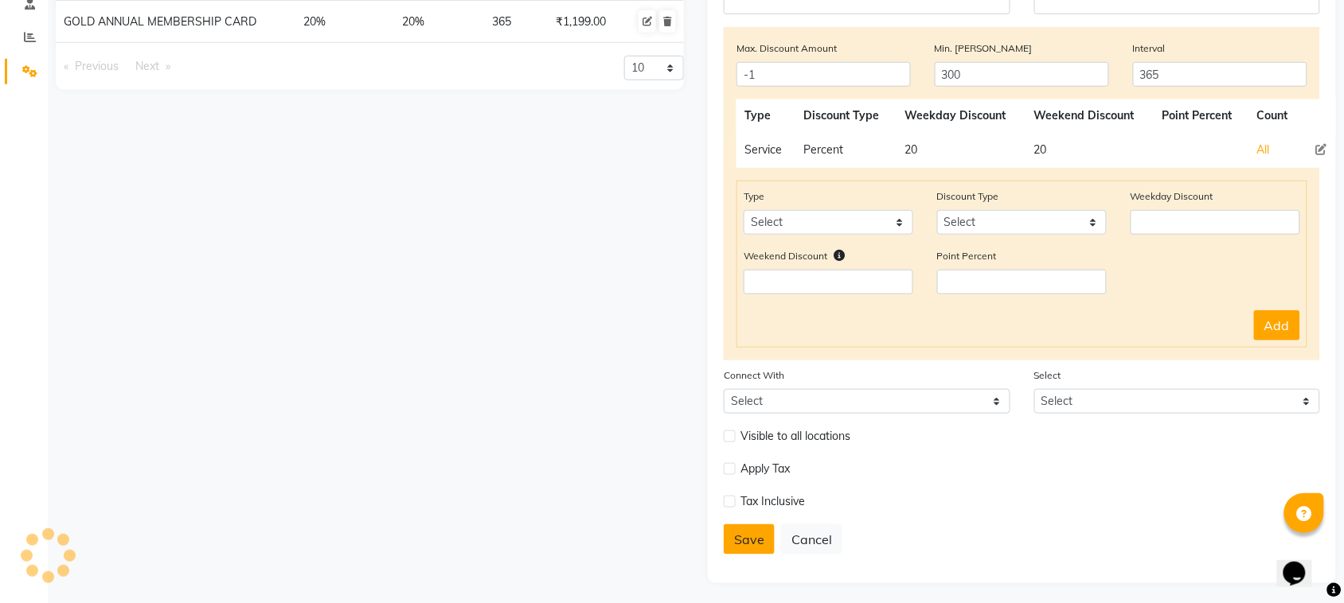
type input "0"
select select
checkbox input "false"
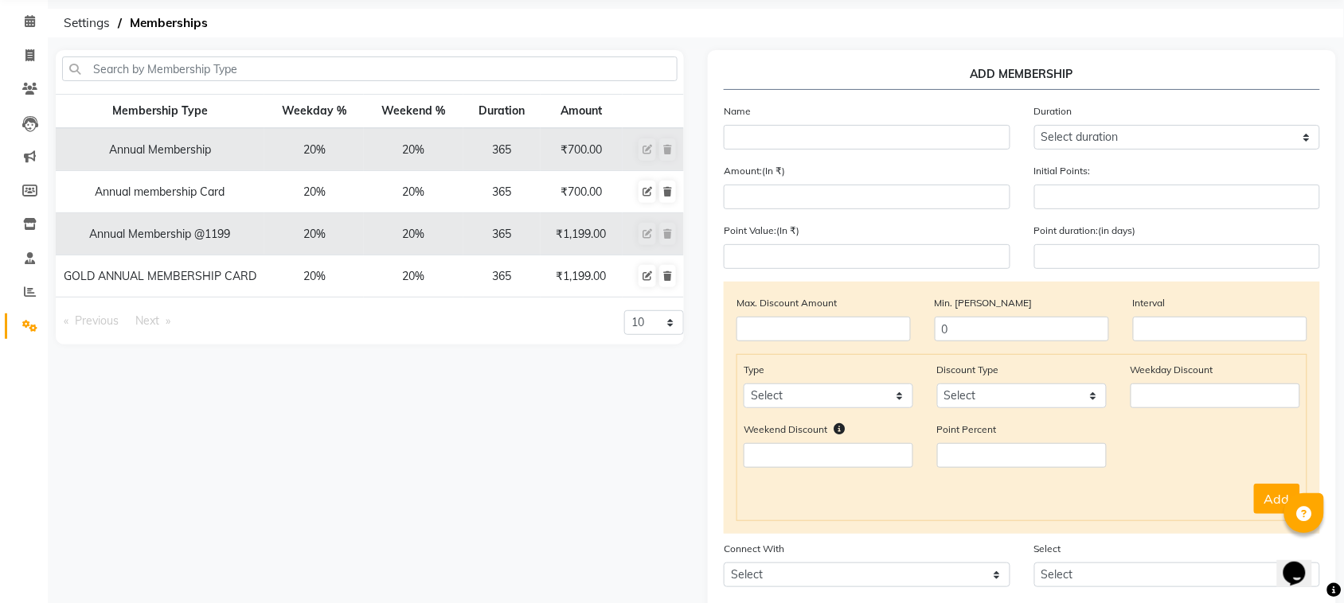
scroll to position [0, 0]
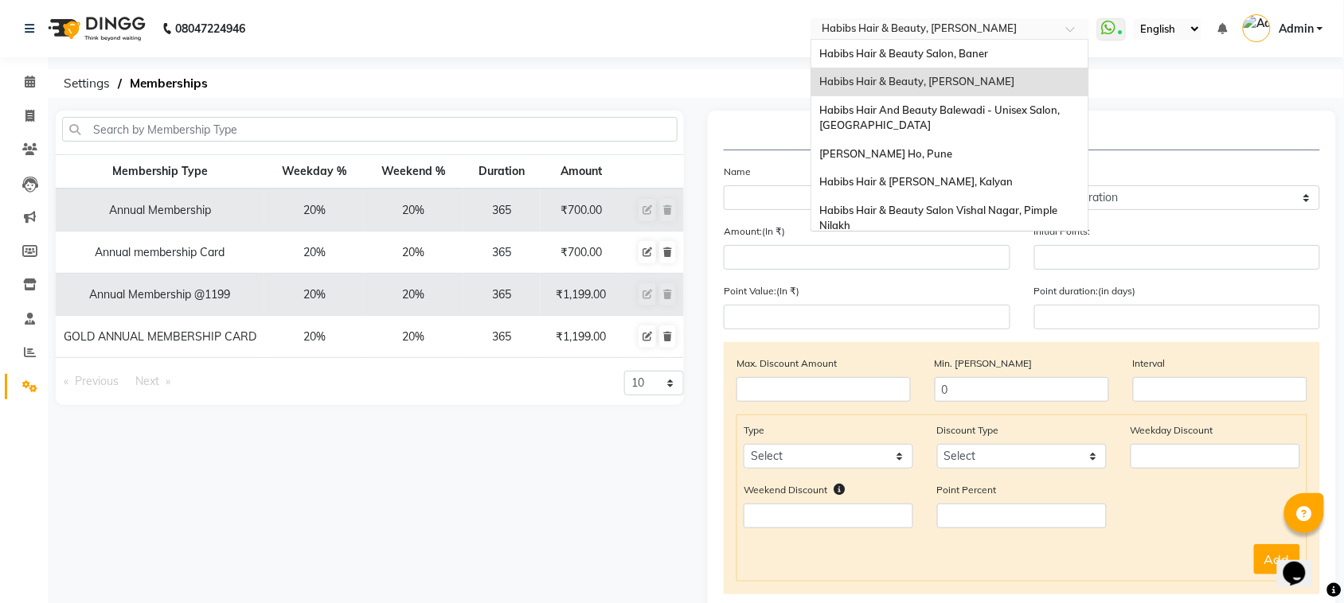
click at [1061, 30] on div at bounding box center [949, 30] width 279 height 16
click at [971, 108] on span "Habibs Hair And Beauty Balewadi - Unisex Salon, [GEOGRAPHIC_DATA]" at bounding box center [940, 117] width 243 height 29
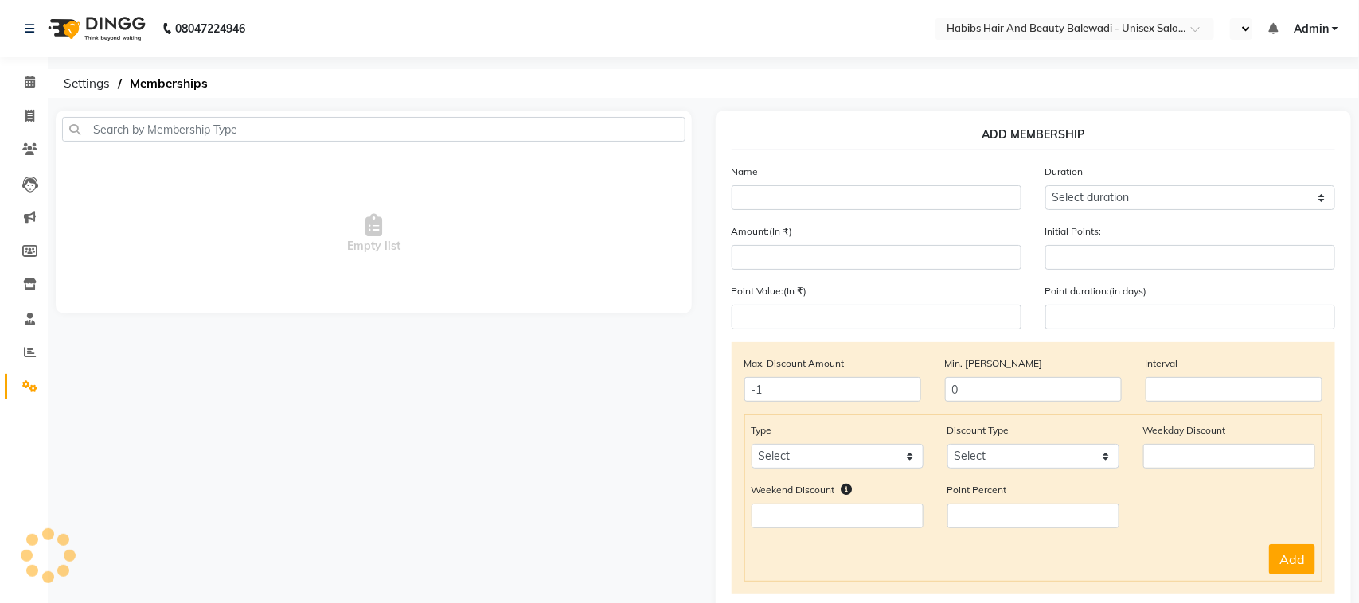
select select "en"
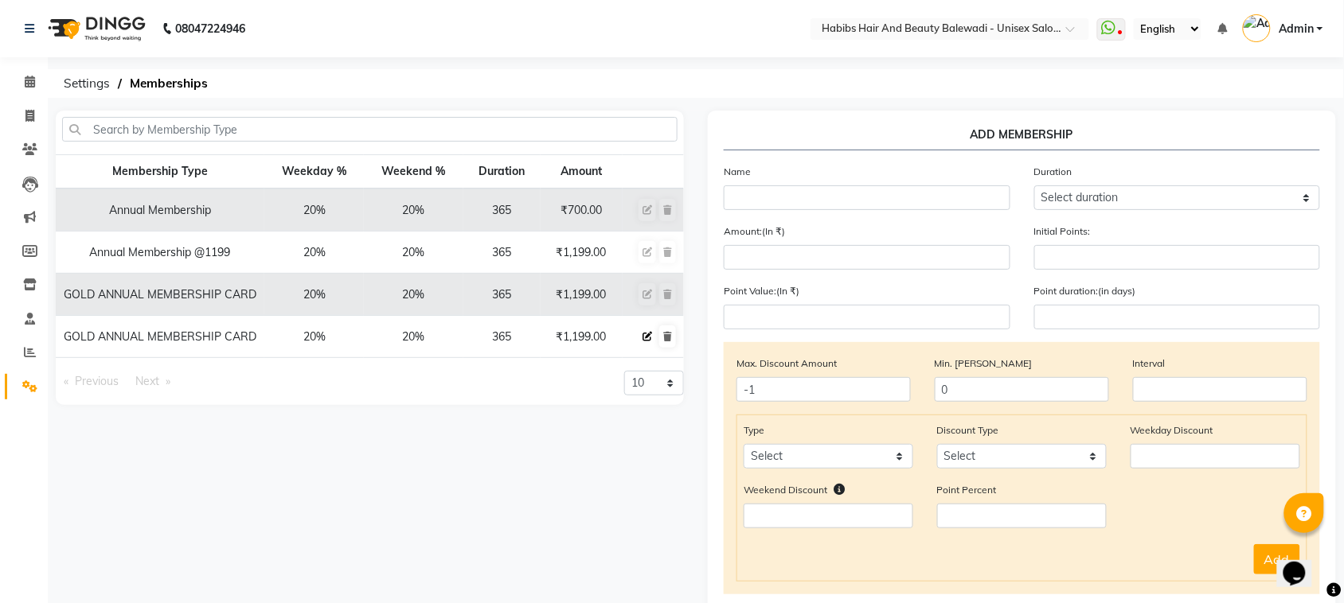
click at [643, 338] on icon at bounding box center [647, 337] width 10 height 10
select select
type input "0"
select select
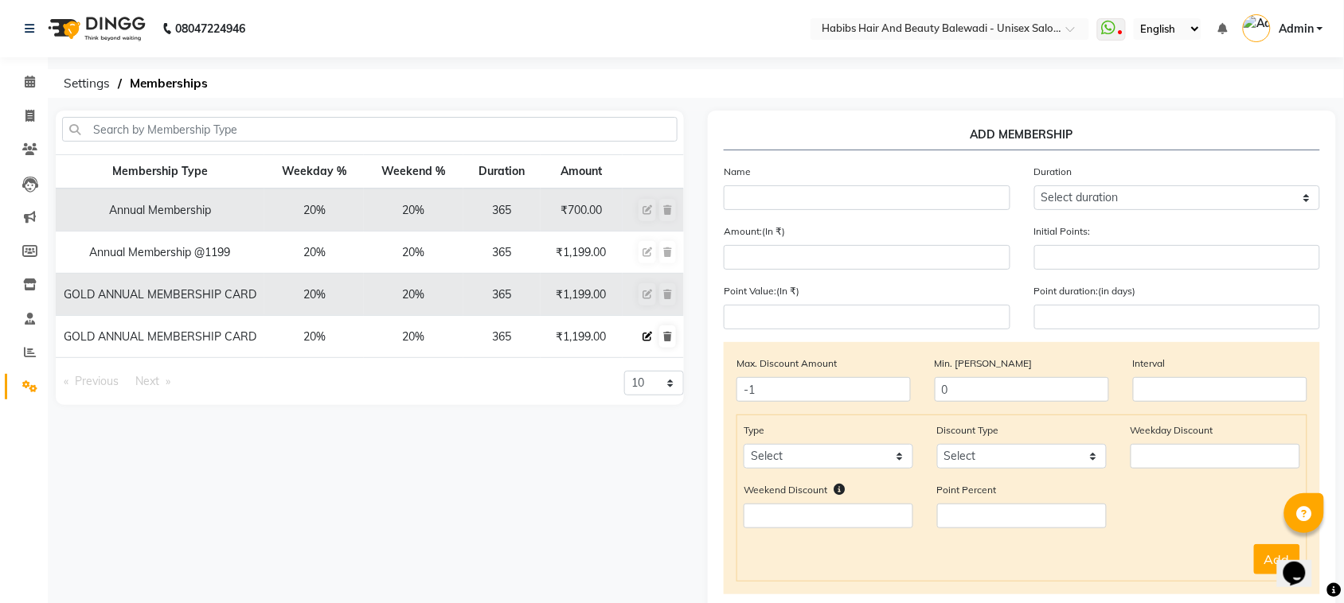
checkbox input "false"
type input "GOLD ANNUAL MEMBERSHIP CARD"
select select "4: 365"
type input "1199"
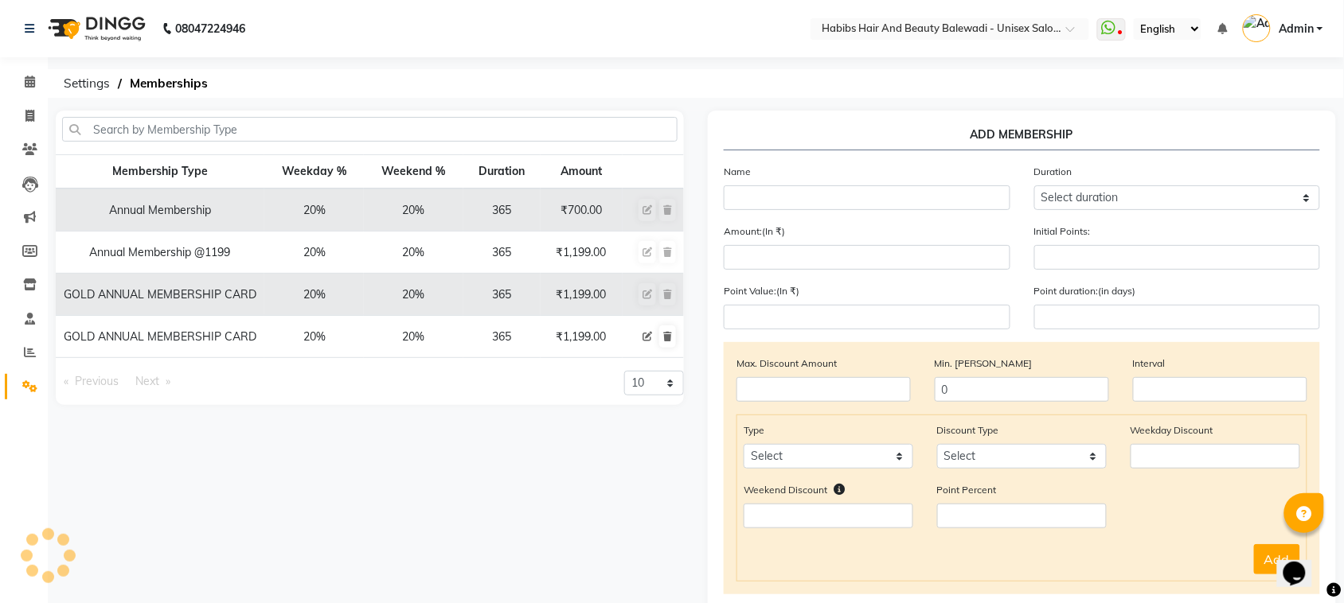
type input "0"
type input "-1"
type input "300"
type input "365"
checkbox input "true"
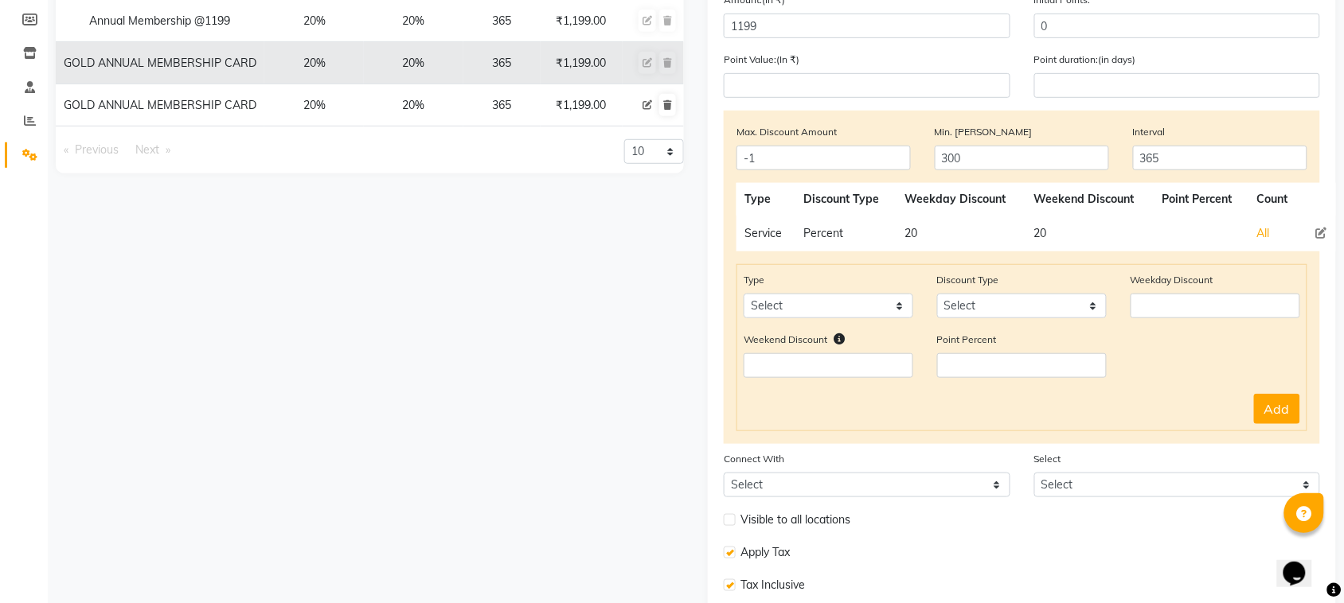
scroll to position [315, 0]
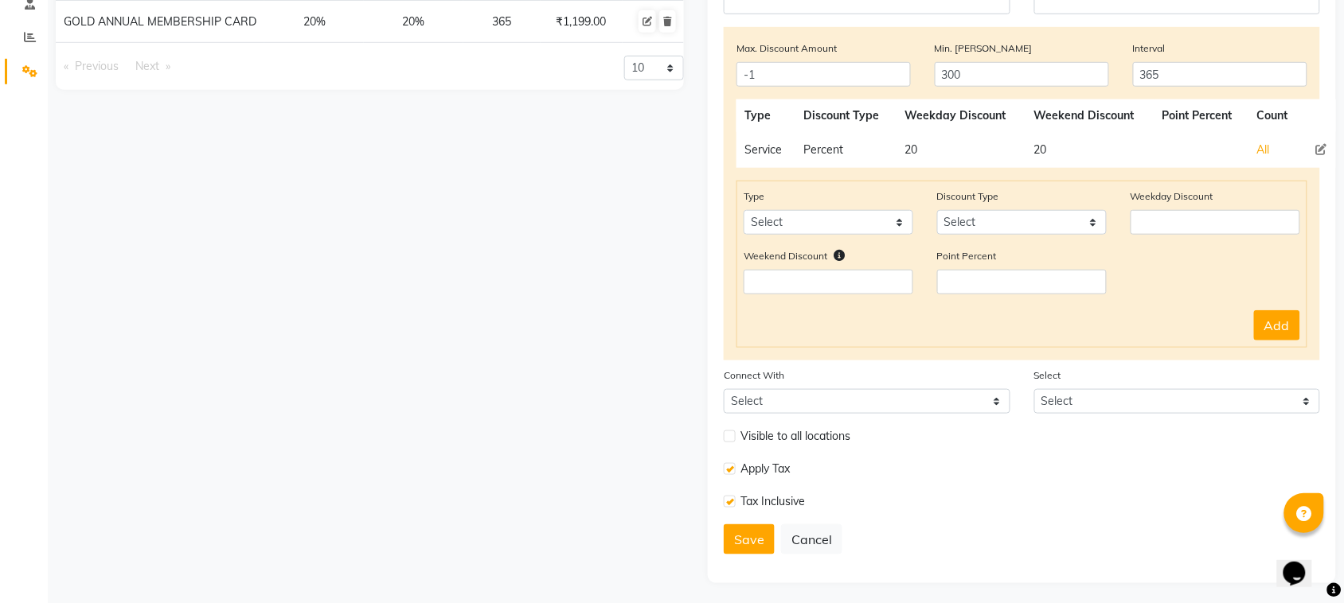
click at [730, 435] on label at bounding box center [730, 437] width 12 height 12
click at [730, 435] on input "checkbox" at bounding box center [729, 436] width 10 height 10
checkbox input "true"
click at [747, 536] on button "Save" at bounding box center [749, 540] width 51 height 30
select select
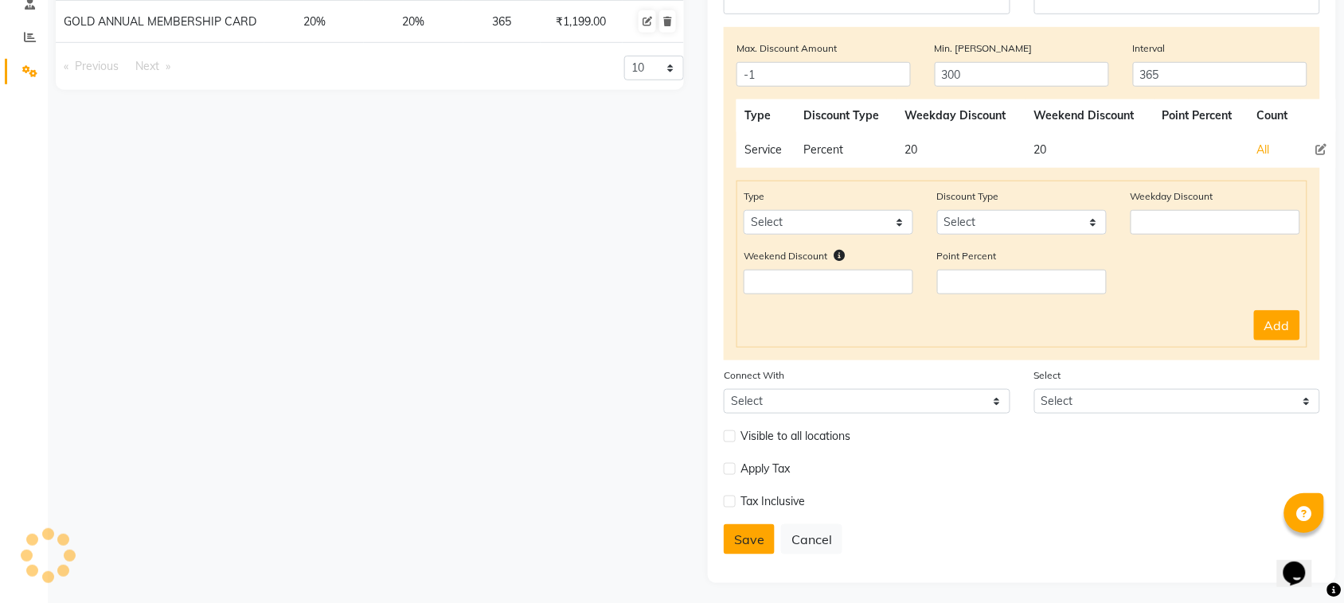
type input "0"
select select
checkbox input "false"
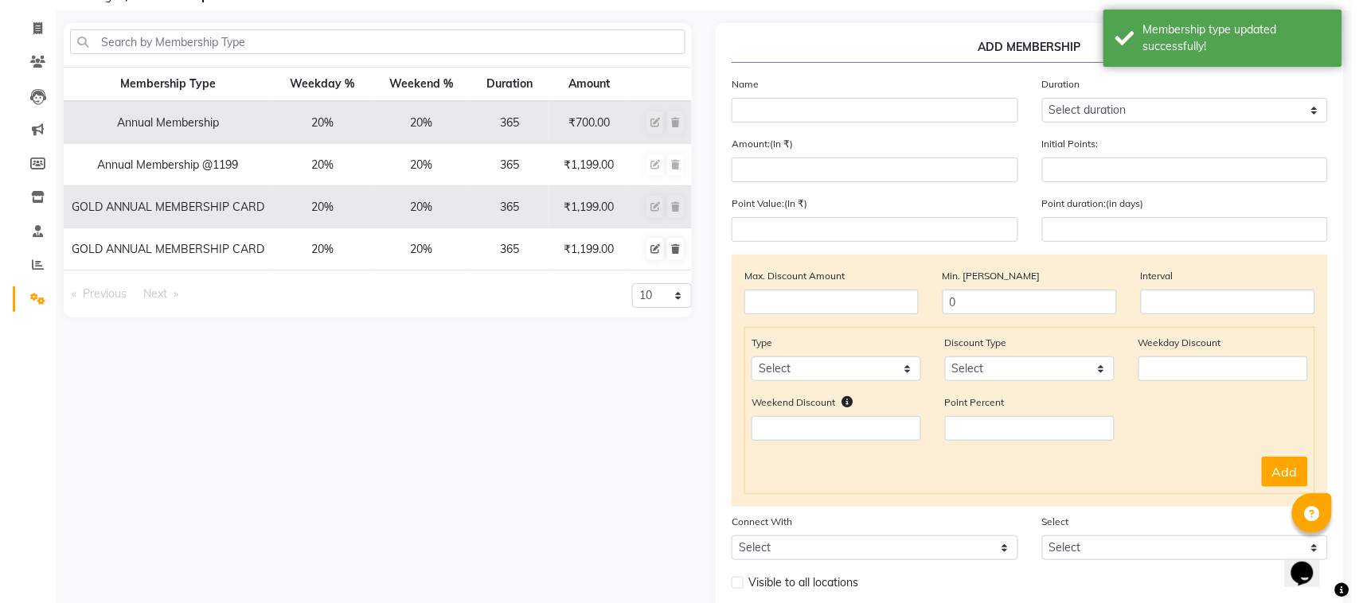
scroll to position [0, 0]
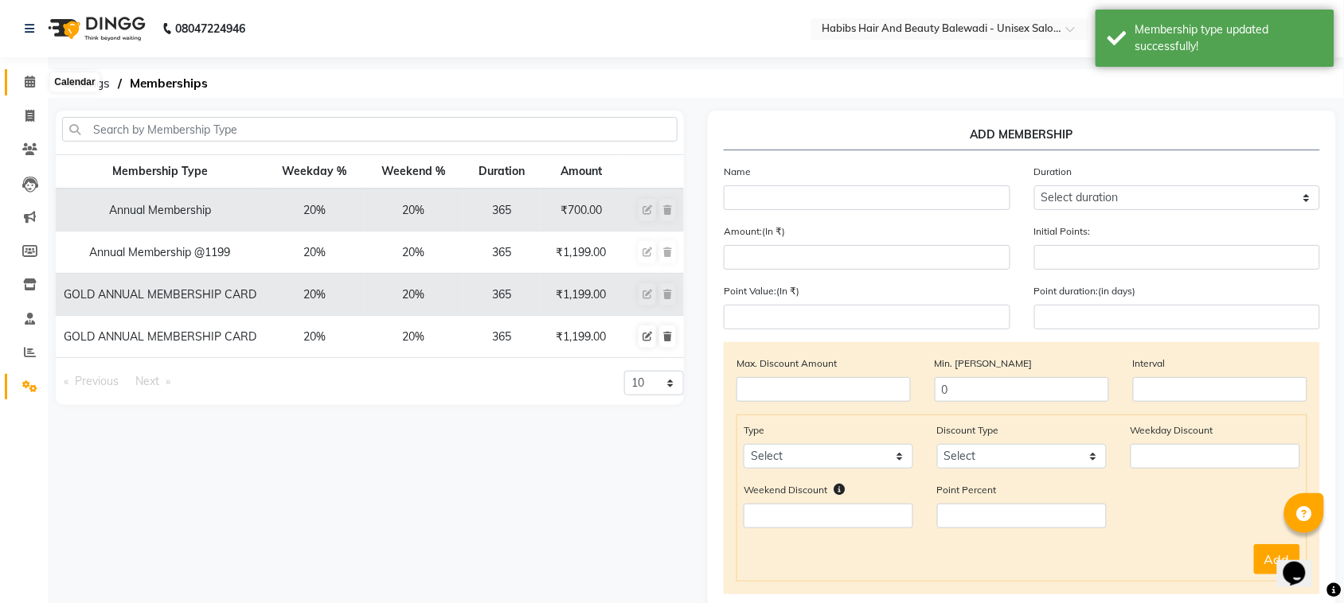
click at [32, 85] on icon at bounding box center [30, 82] width 10 height 12
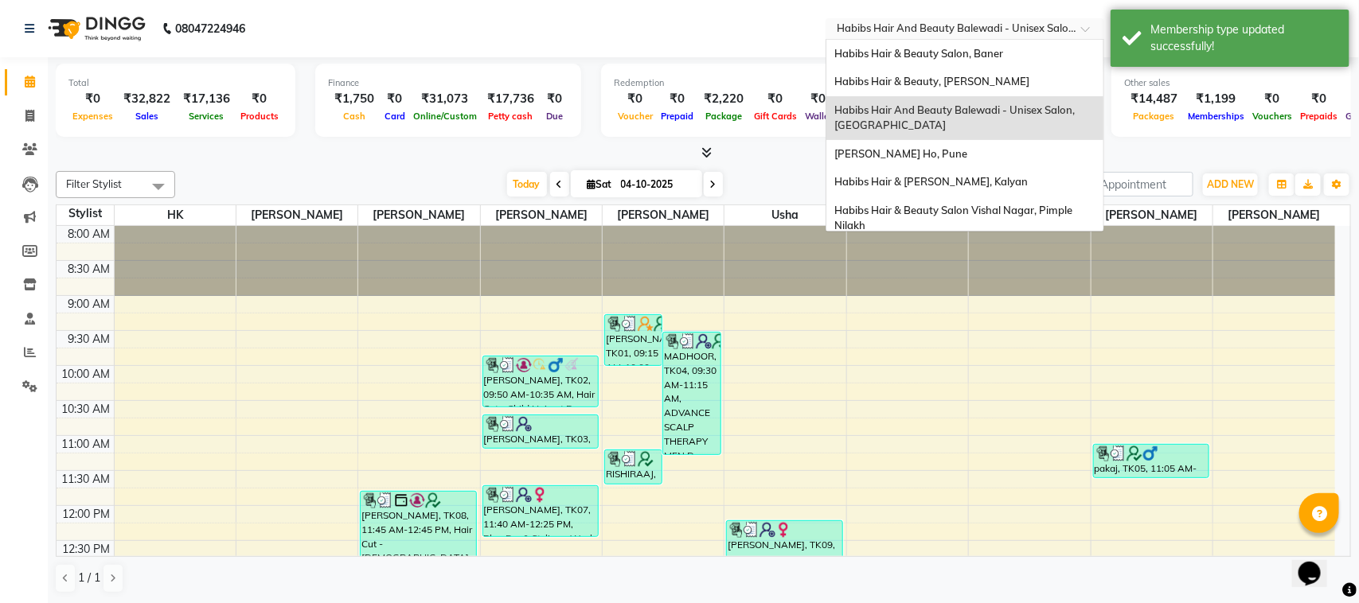
click at [1075, 30] on div at bounding box center [964, 30] width 279 height 16
click at [970, 177] on span "Habibs Hair & [PERSON_NAME], Kalyan" at bounding box center [930, 181] width 193 height 13
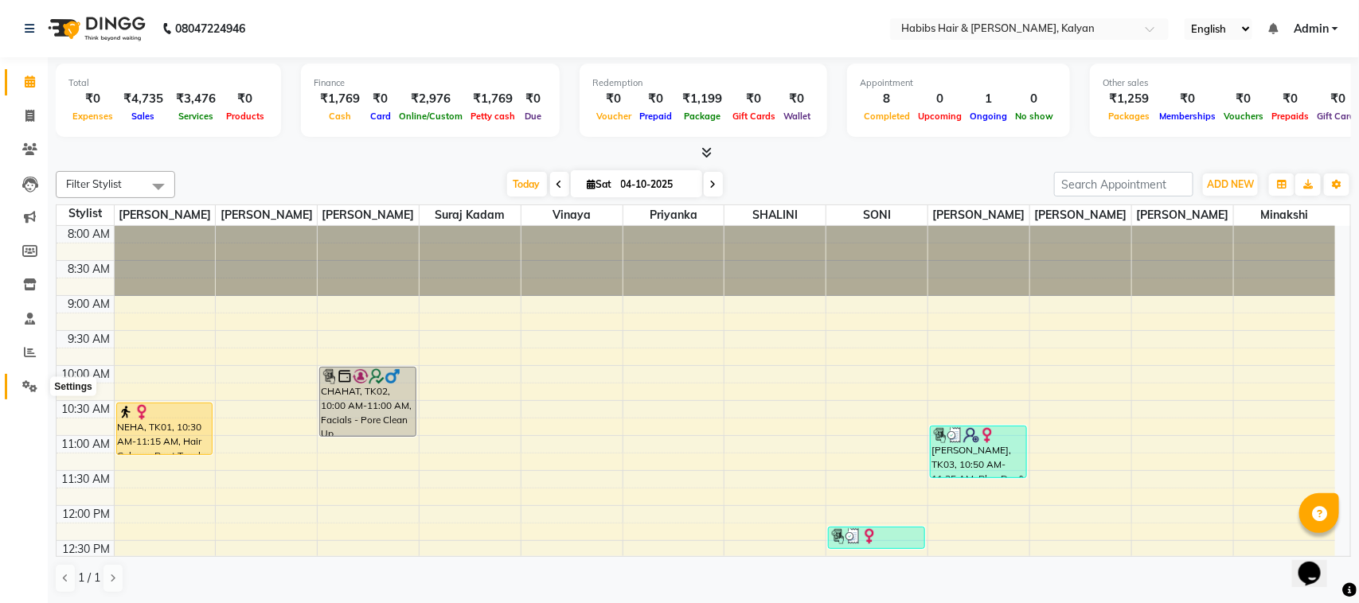
click at [25, 378] on span at bounding box center [30, 387] width 28 height 18
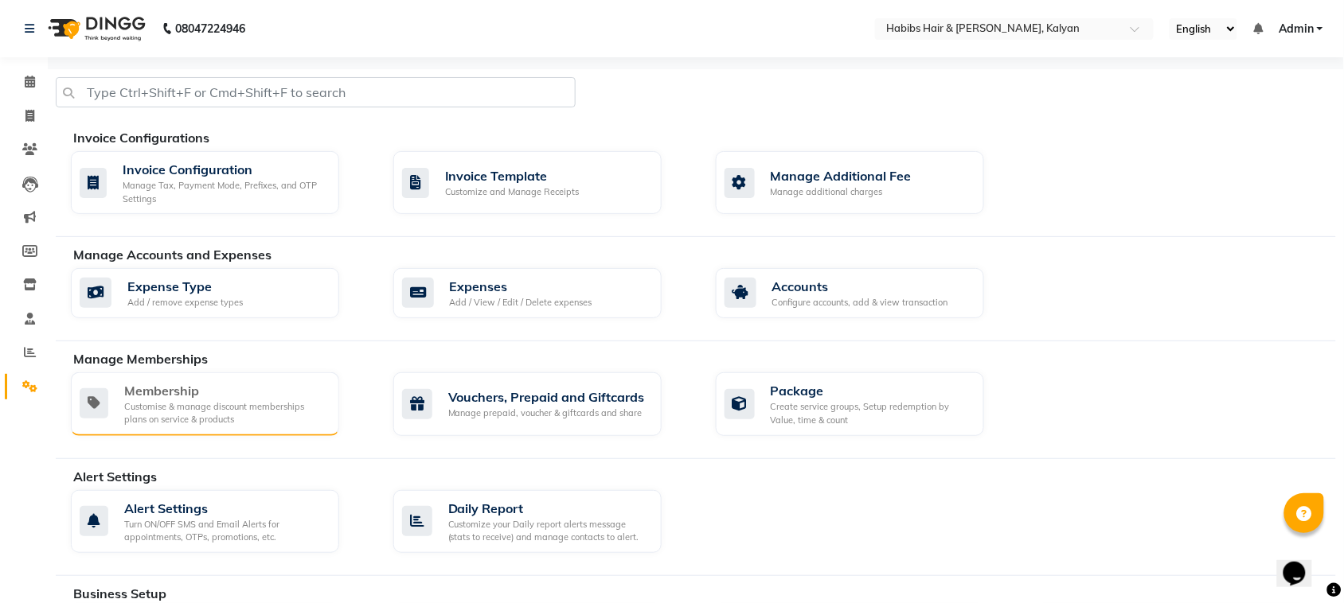
click at [164, 404] on div "Customise & manage discount memberships plans on service & products" at bounding box center [225, 413] width 202 height 26
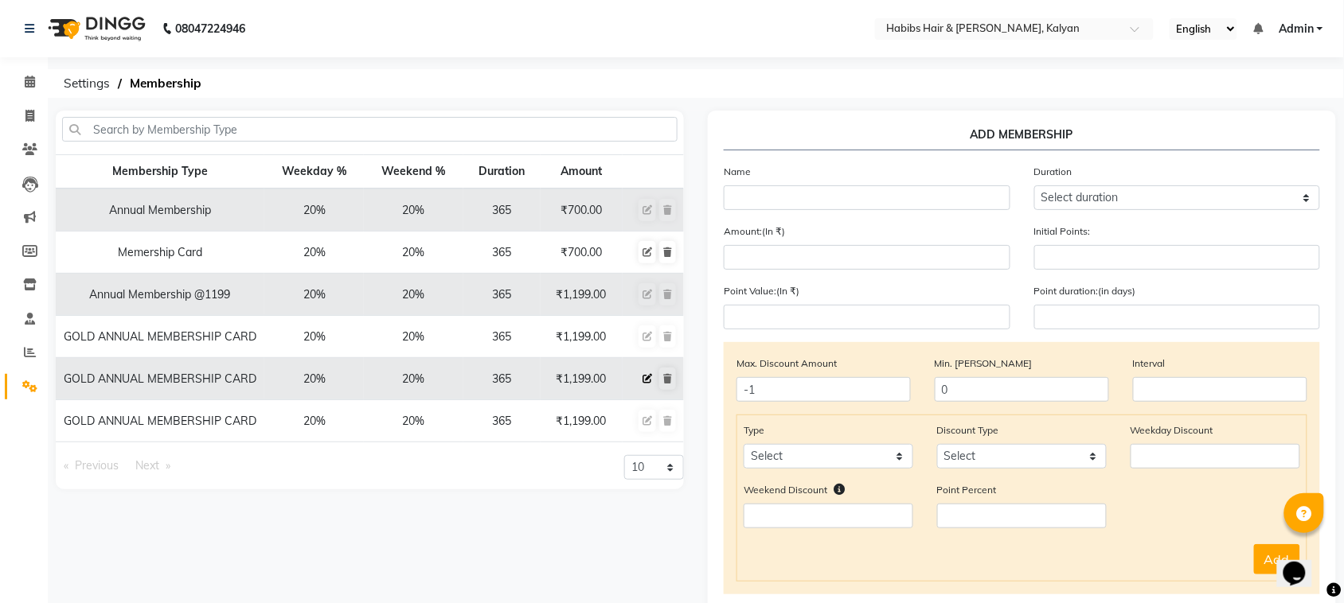
click at [650, 380] on icon at bounding box center [647, 379] width 10 height 10
select select
type input "0"
select select
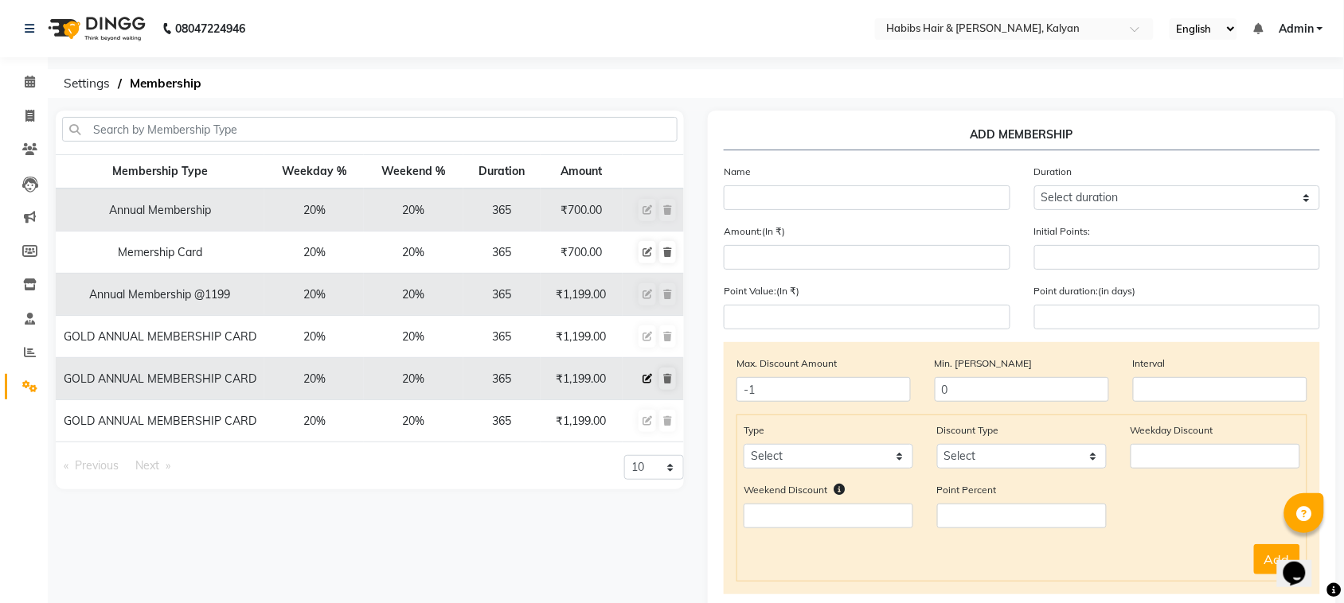
checkbox input "false"
type input "GOLD ANNUAL MEMBERSHIP CARD"
select select "4: 365"
type input "1199"
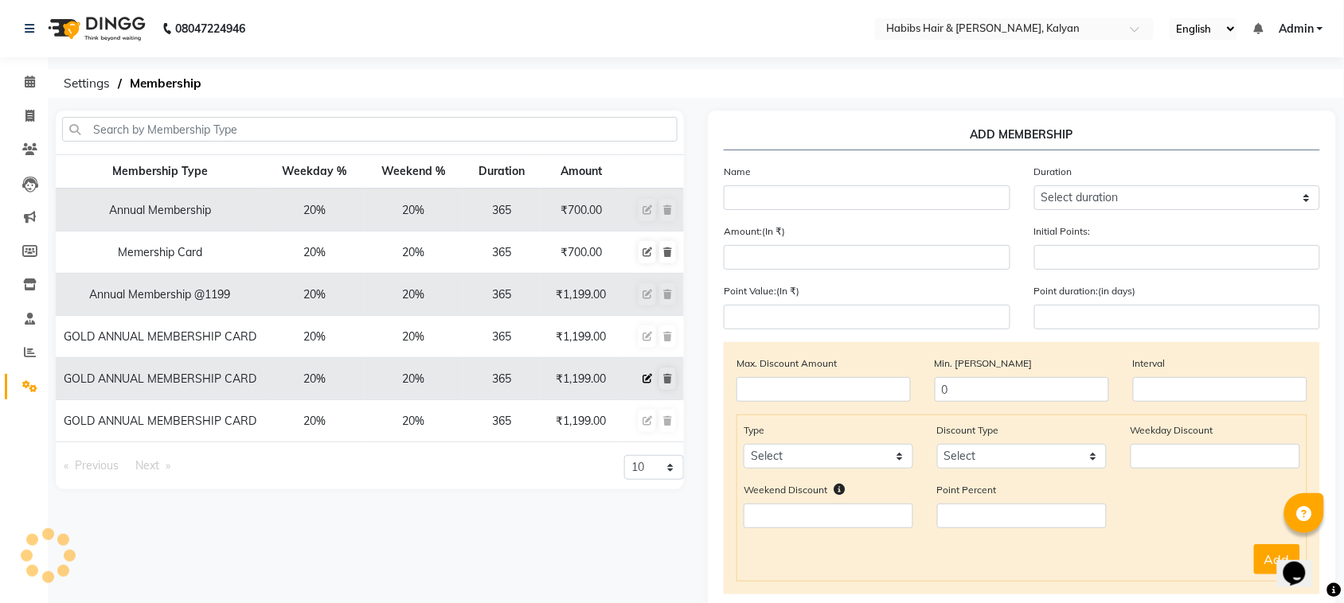
type input "0"
type input "-1"
type input "300"
type input "365"
checkbox input "true"
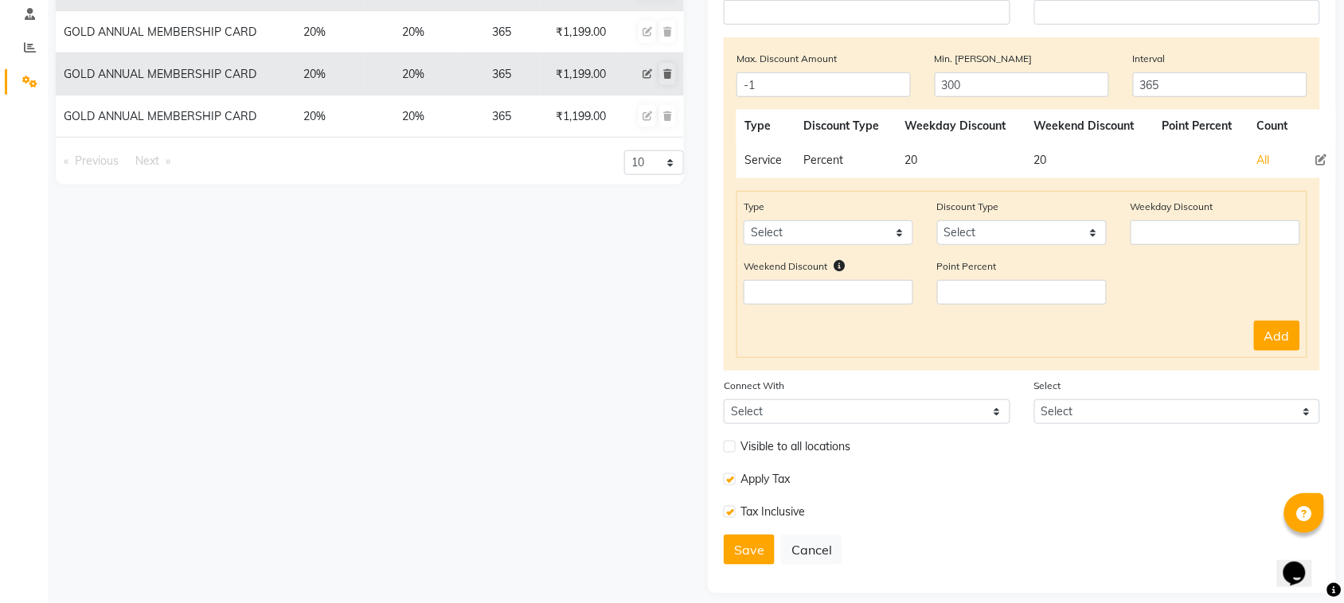
scroll to position [315, 0]
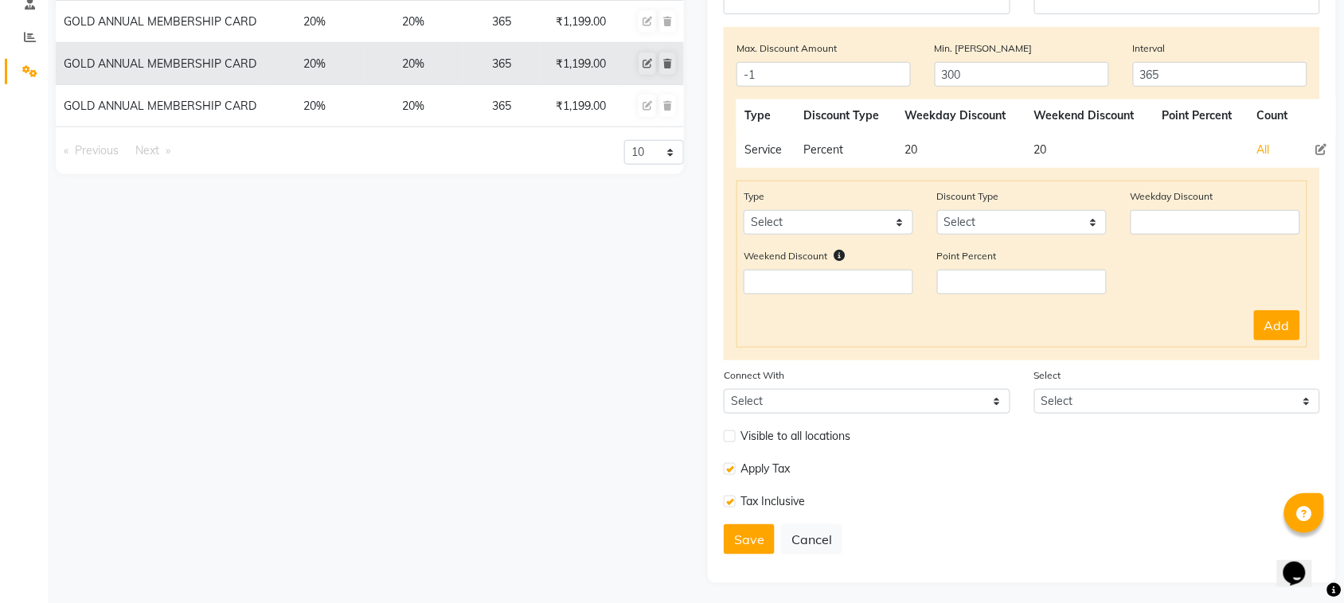
click at [729, 431] on label at bounding box center [730, 437] width 12 height 12
click at [729, 431] on input "checkbox" at bounding box center [729, 436] width 10 height 10
checkbox input "true"
click at [747, 527] on button "Save" at bounding box center [749, 540] width 51 height 30
select select
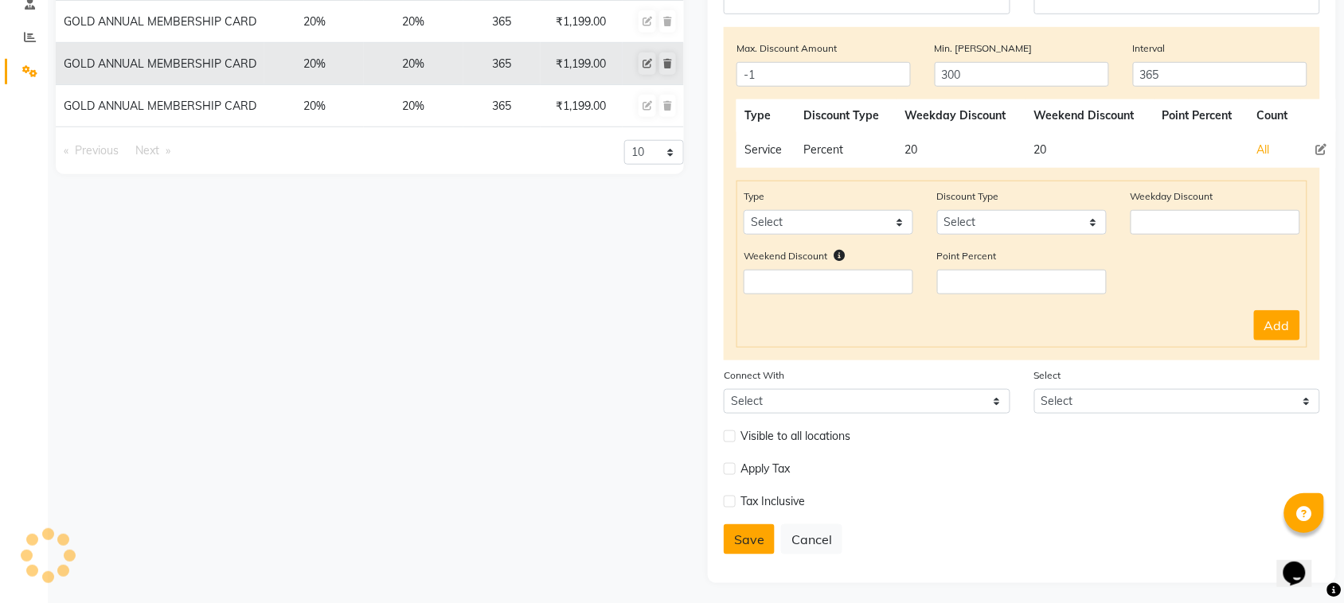
type input "0"
select select
checkbox input "false"
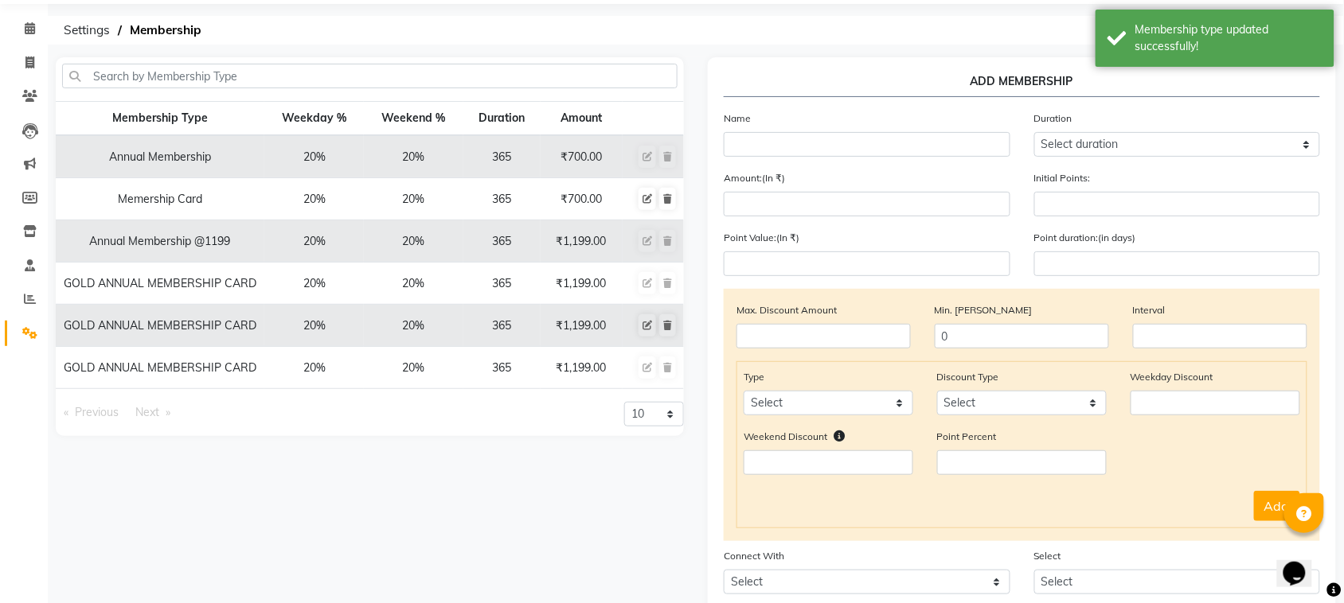
scroll to position [0, 0]
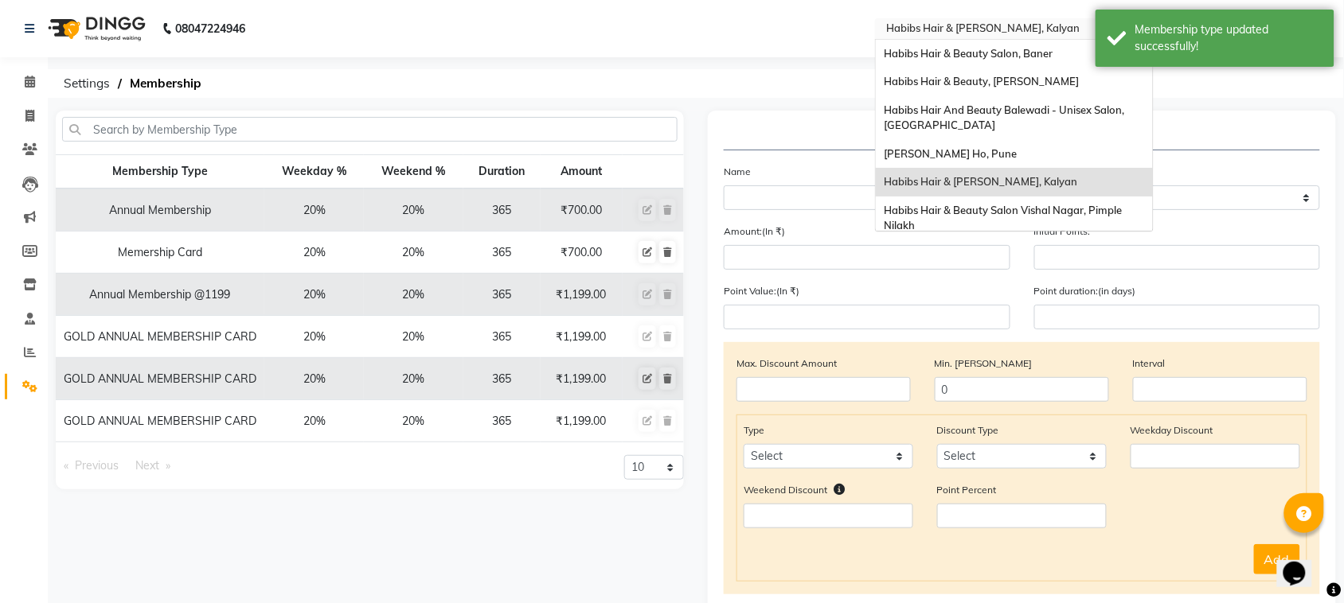
click at [1071, 30] on input "text" at bounding box center [998, 30] width 231 height 16
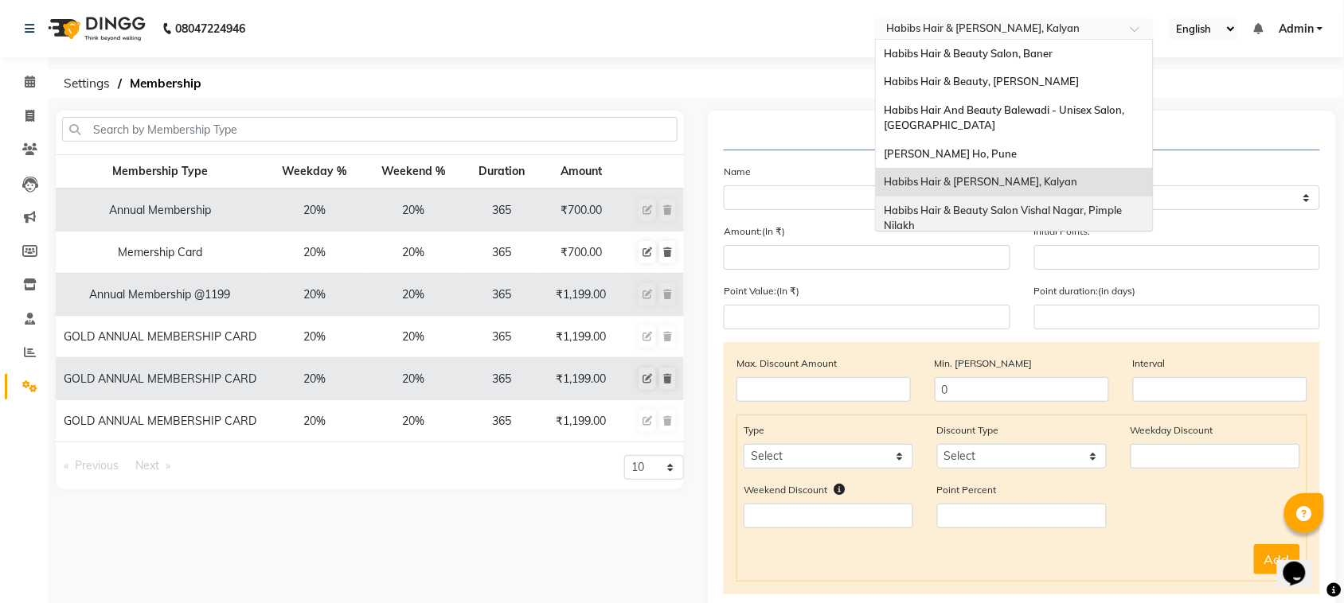
click at [1021, 207] on span "Habibs Hair & Beauty Salon Vishal Nagar, Pimple Nilakh" at bounding box center [1004, 218] width 240 height 29
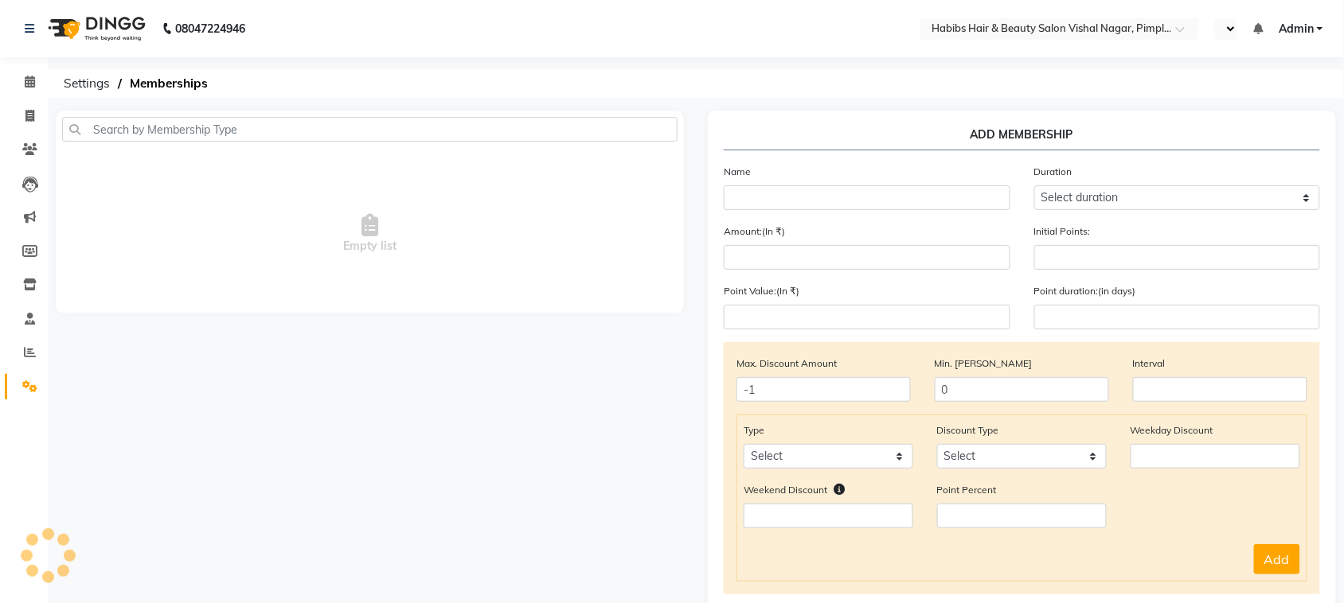
select select "en"
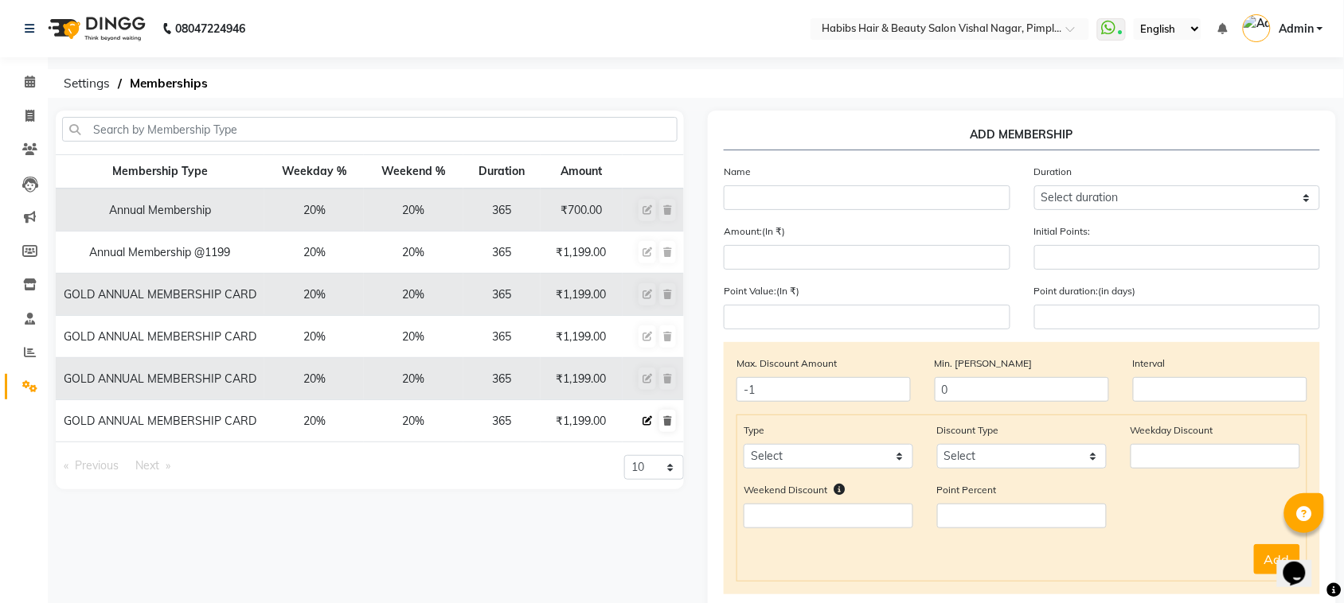
click at [642, 420] on button at bounding box center [647, 421] width 18 height 22
select select
type input "0"
select select
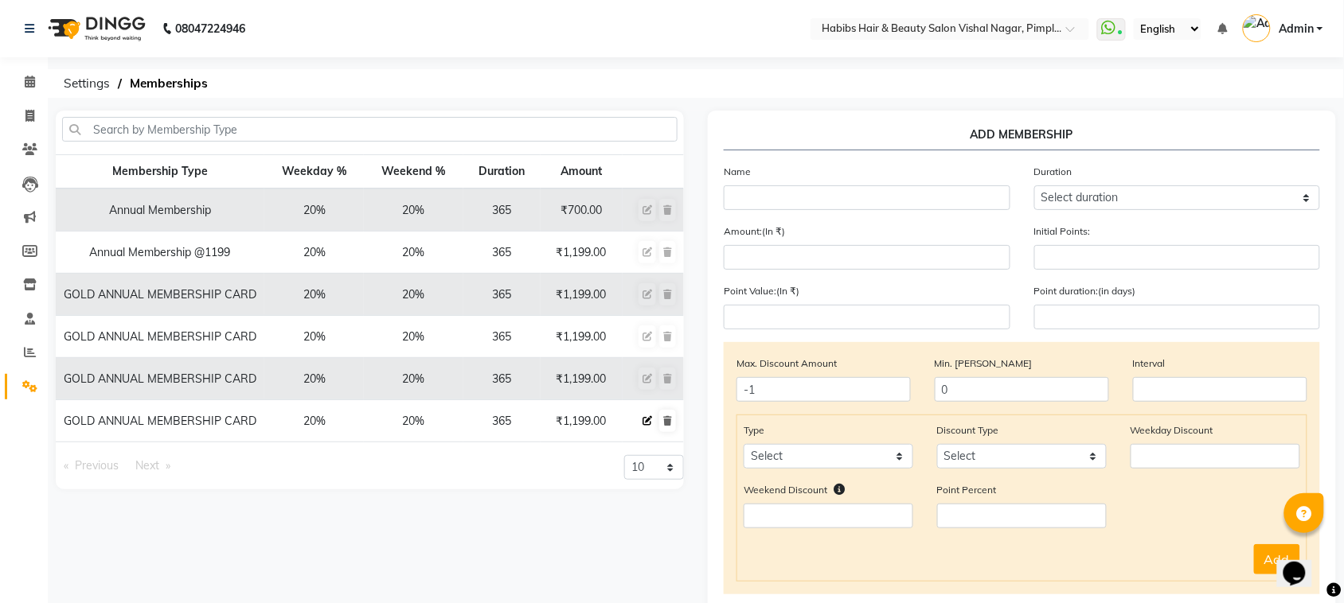
checkbox input "false"
type input "GOLD ANNUAL MEMBERSHIP CARD"
select select "4: 365"
type input "1199"
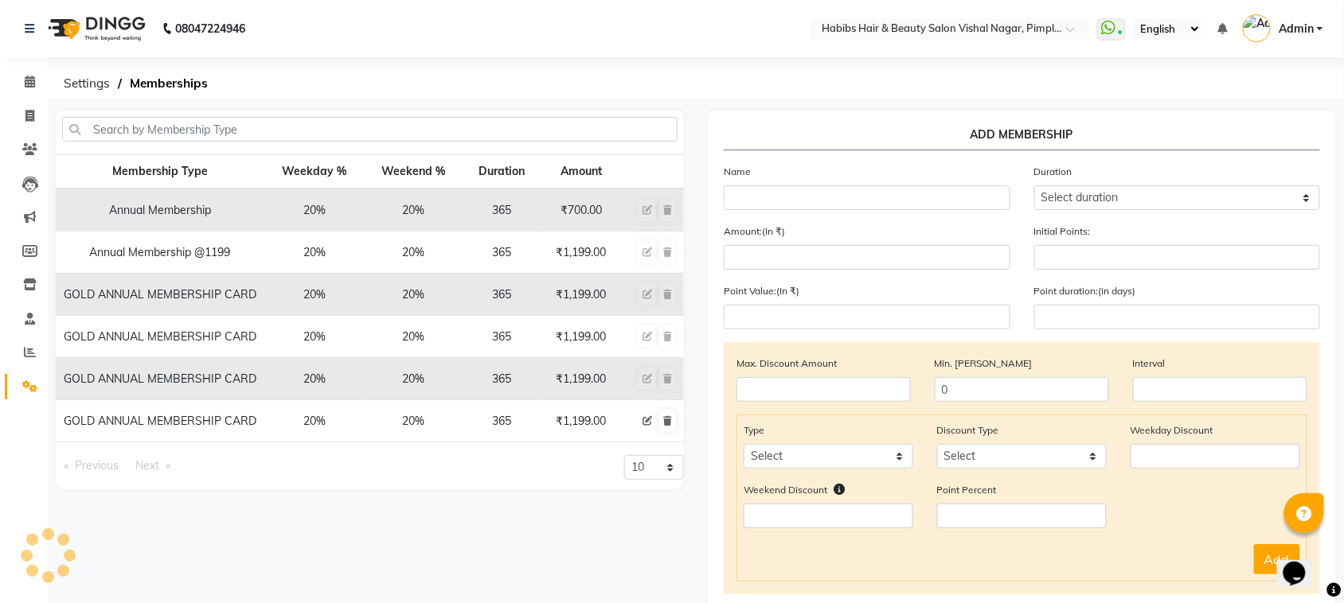
type input "0"
type input "-1"
type input "300"
type input "365"
checkbox input "true"
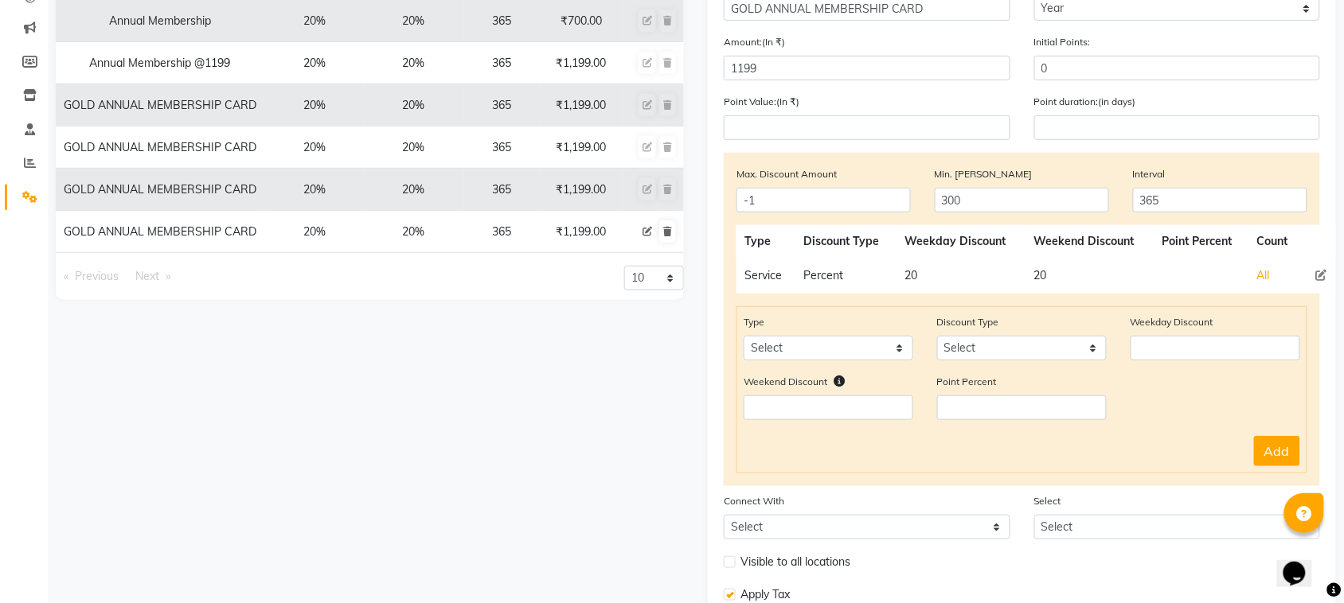
scroll to position [315, 0]
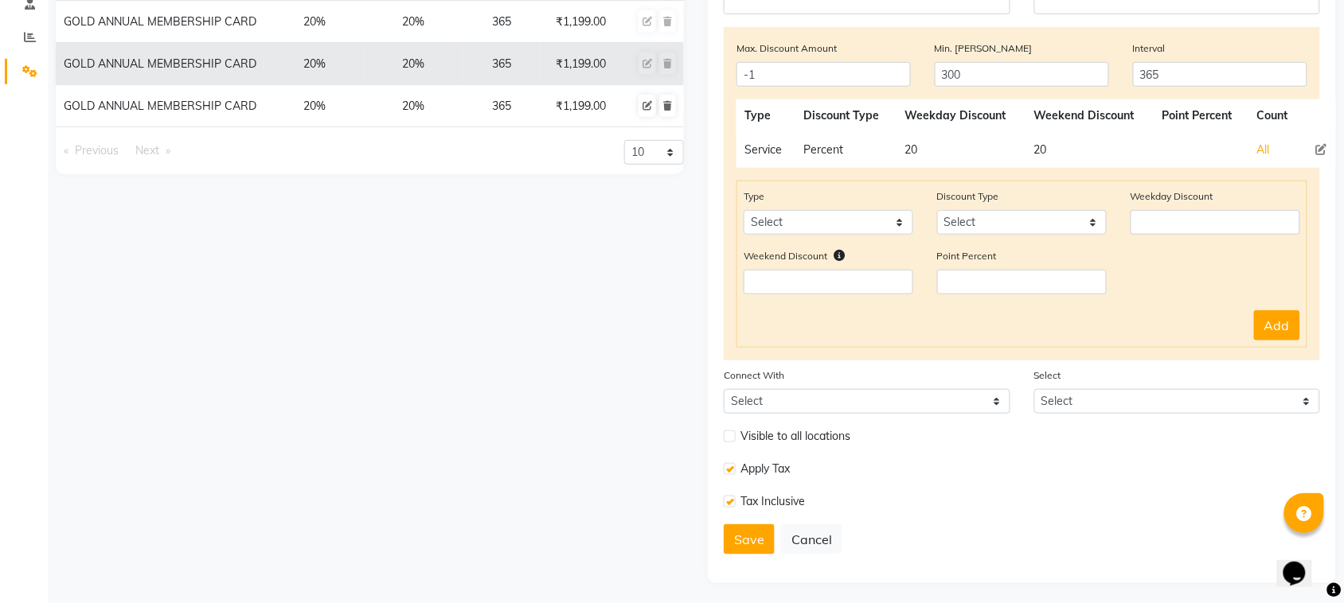
click at [730, 435] on label at bounding box center [730, 437] width 12 height 12
click at [730, 435] on input "checkbox" at bounding box center [729, 436] width 10 height 10
checkbox input "true"
click at [738, 533] on button "Save" at bounding box center [749, 540] width 51 height 30
select select
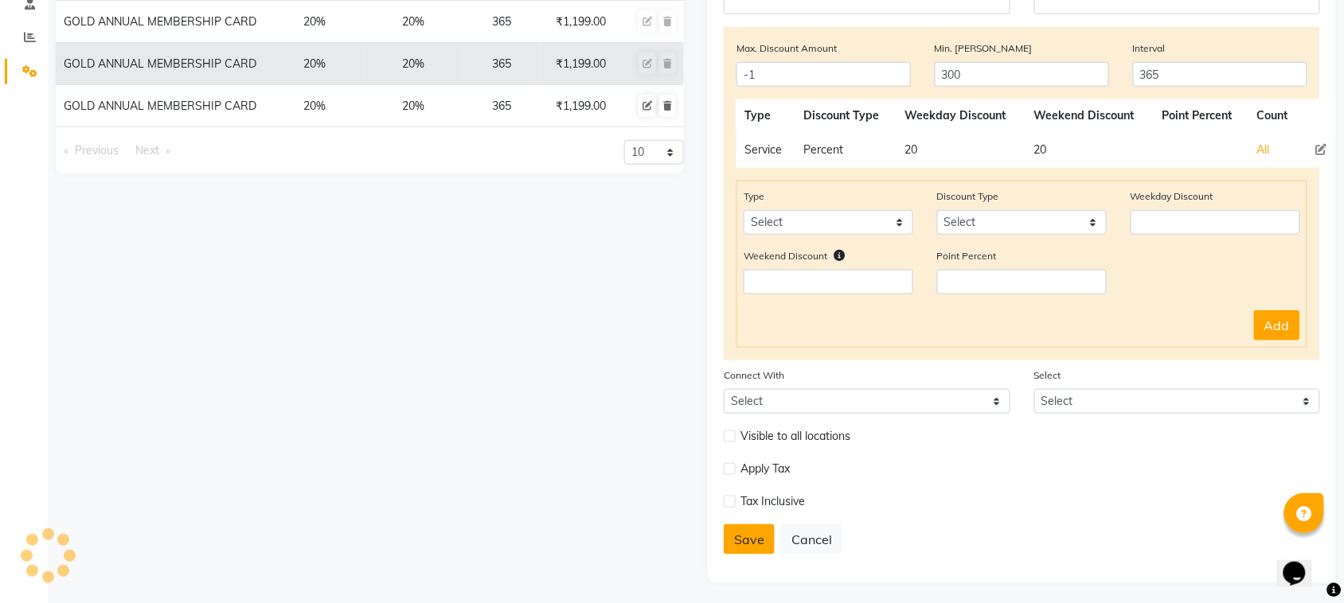
type input "0"
select select
checkbox input "false"
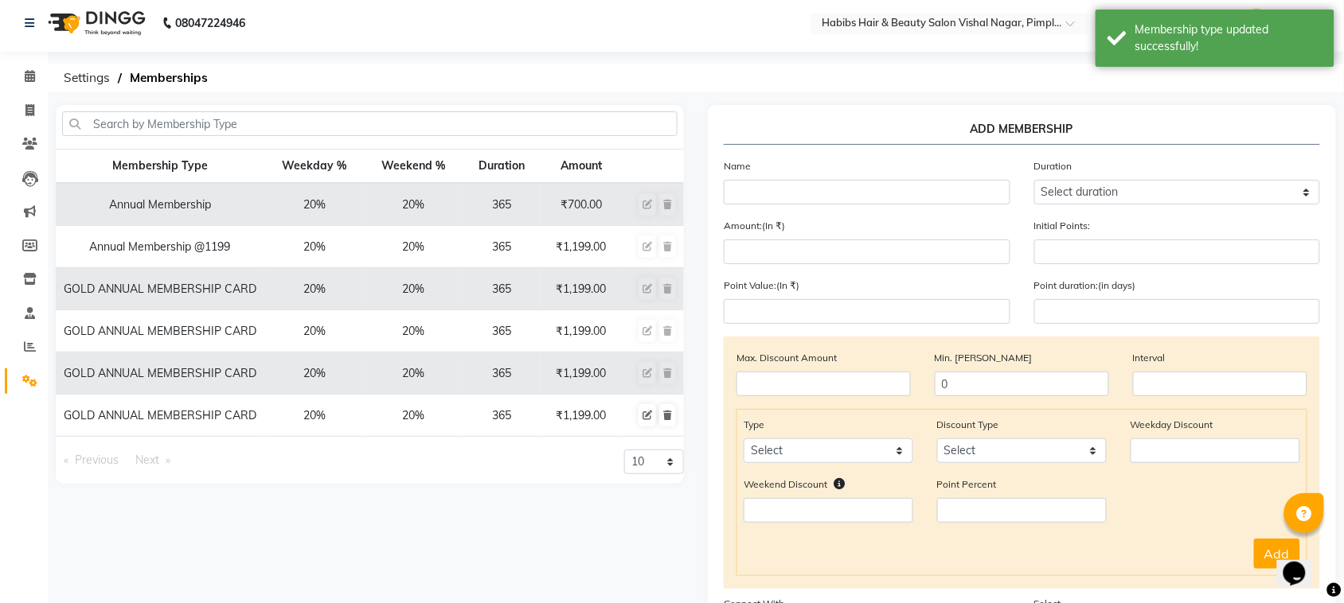
scroll to position [0, 0]
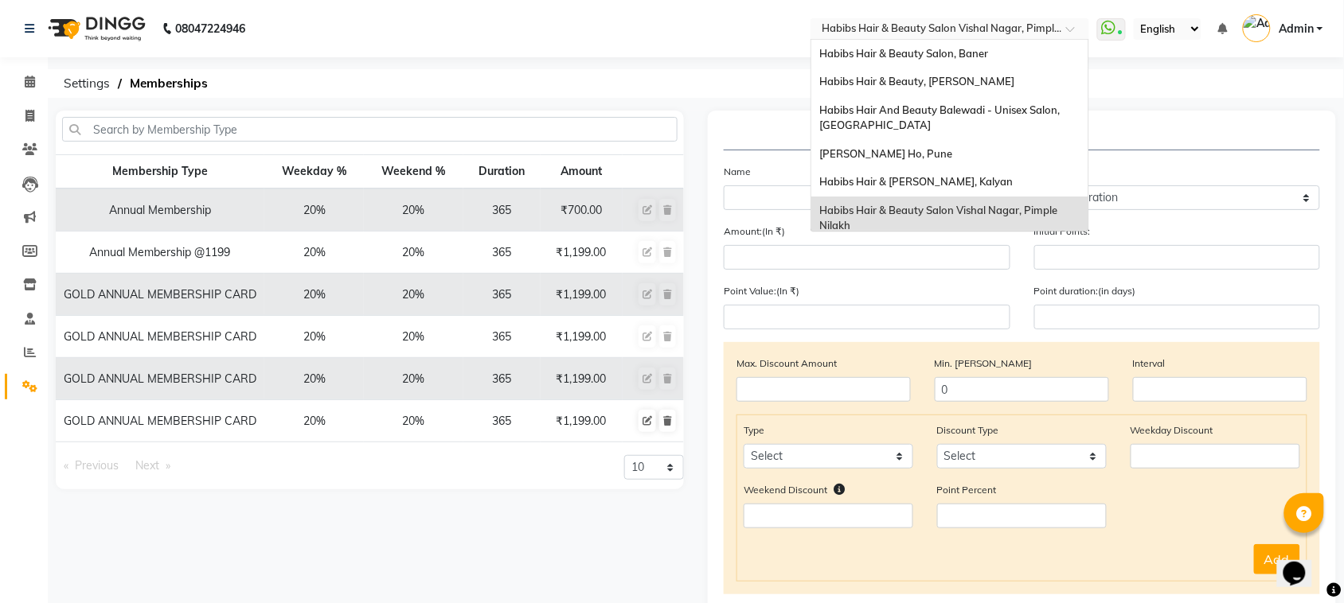
click at [1064, 30] on div at bounding box center [949, 30] width 279 height 16
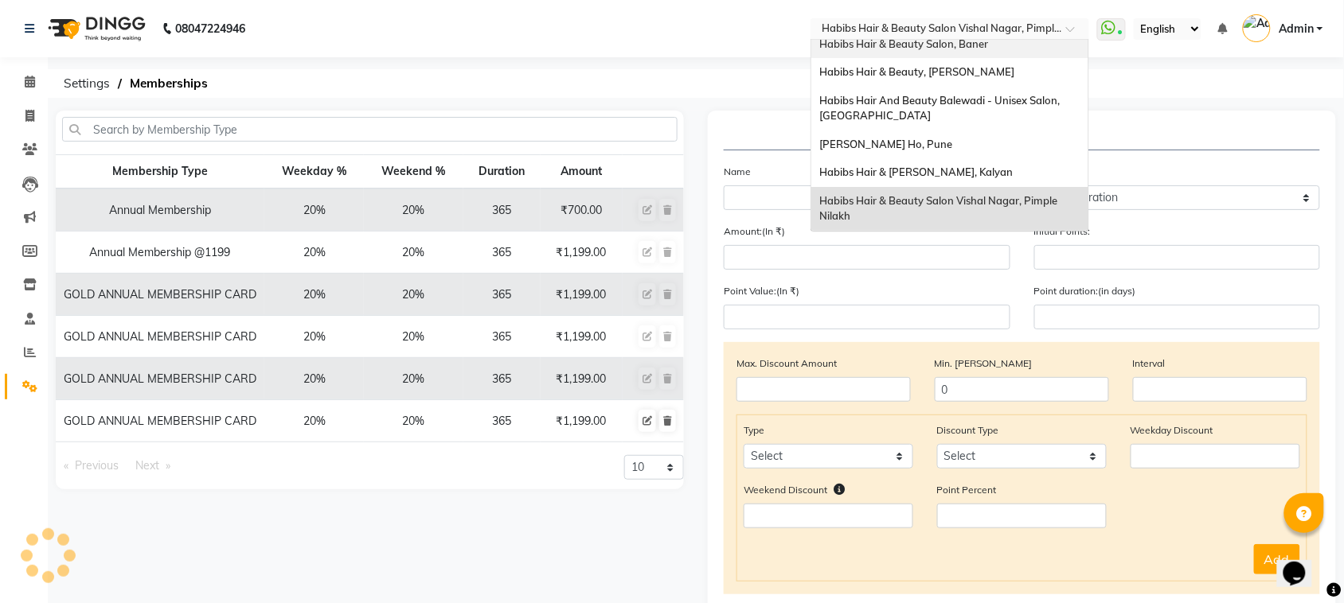
click at [1012, 52] on div "Habibs Hair & Beauty Salon, Baner" at bounding box center [949, 44] width 277 height 29
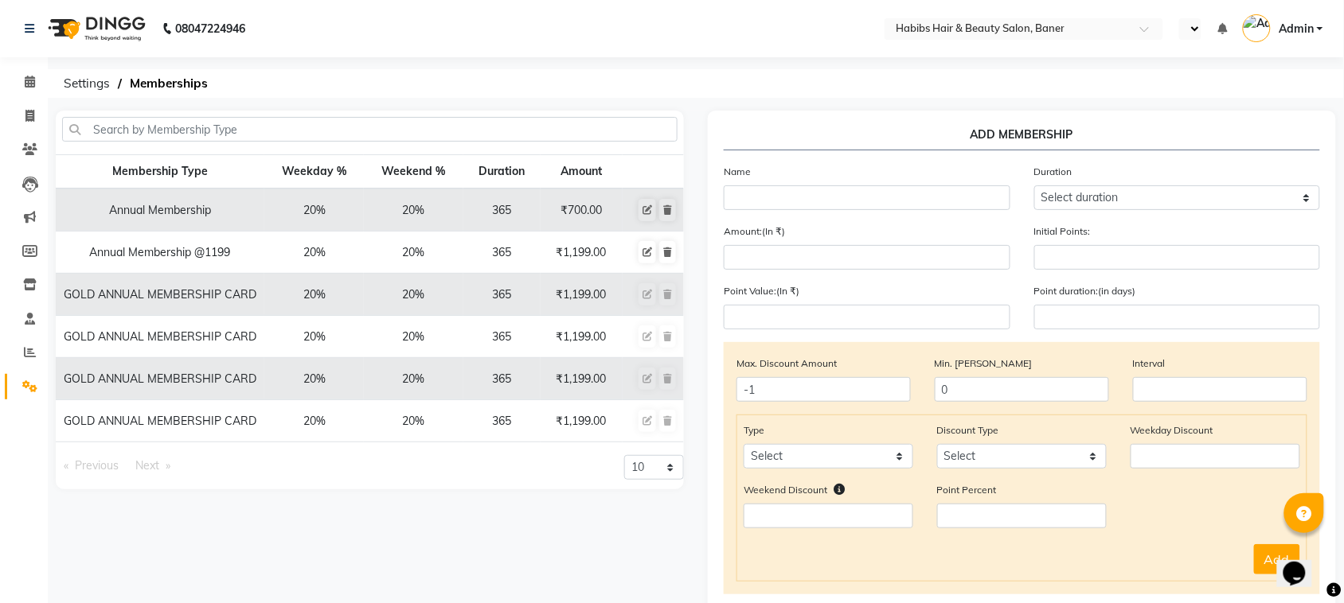
select select "en"
click at [646, 248] on icon at bounding box center [647, 253] width 10 height 10
select select
type input "0"
select select
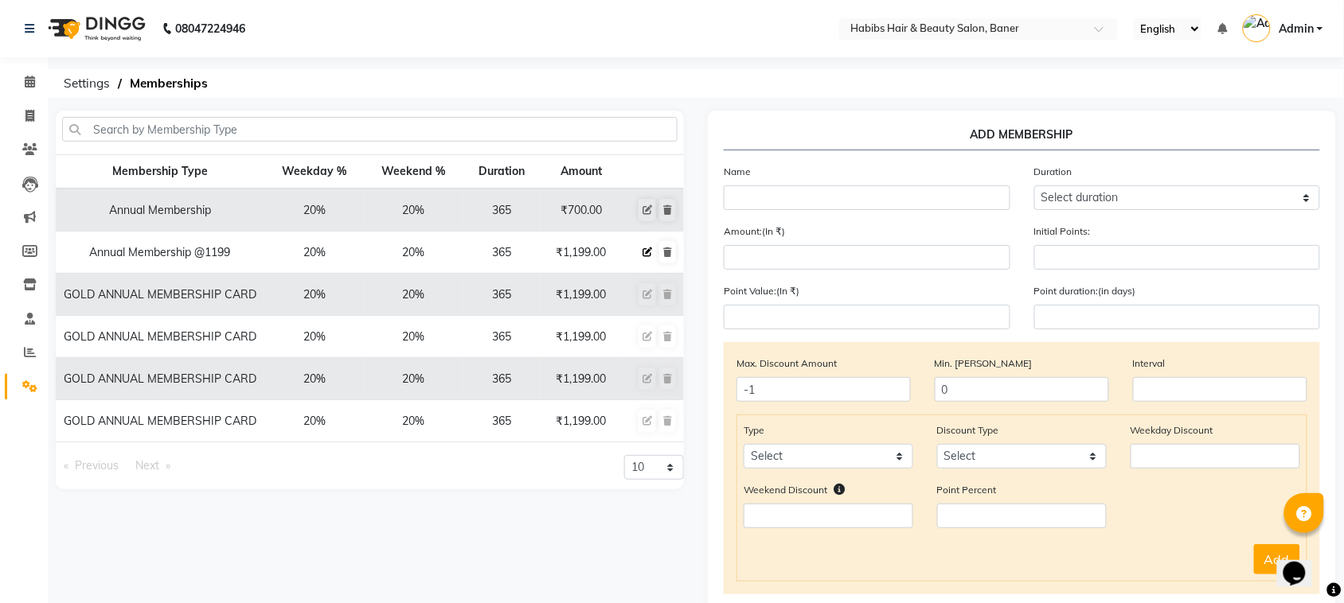
select select
checkbox input "false"
type input "Annual Membership @1199"
select select "4: 365"
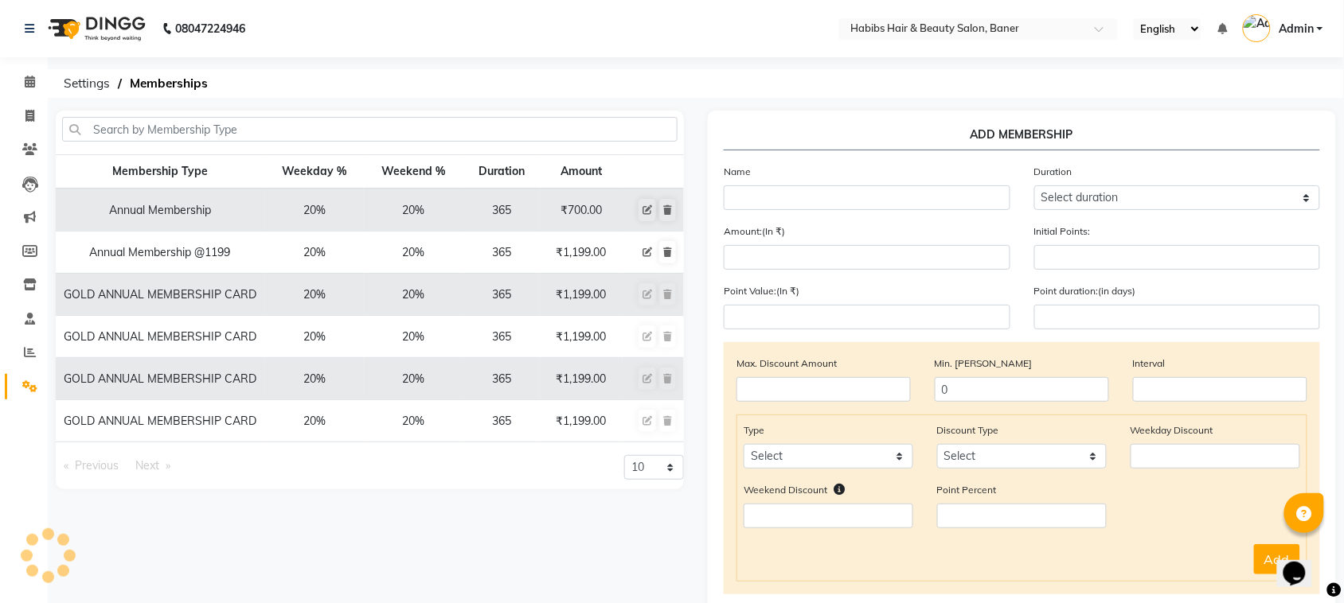
type input "1199"
type input "0"
type input "-1"
type input "300"
type input "365"
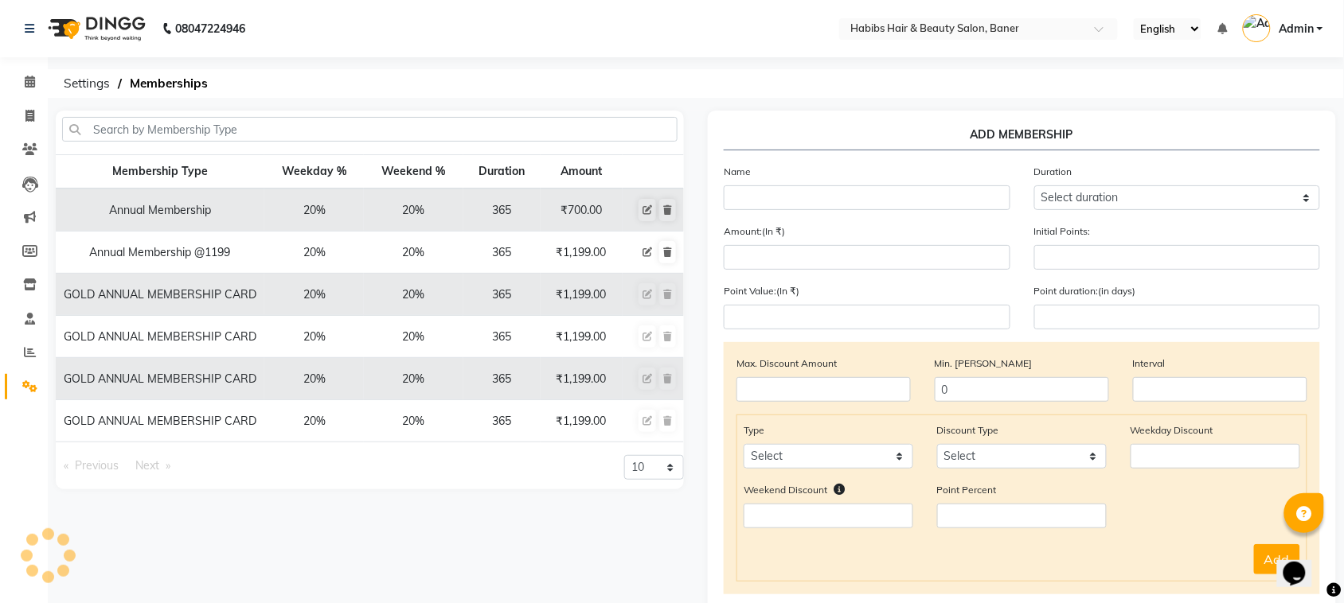
checkbox input "true"
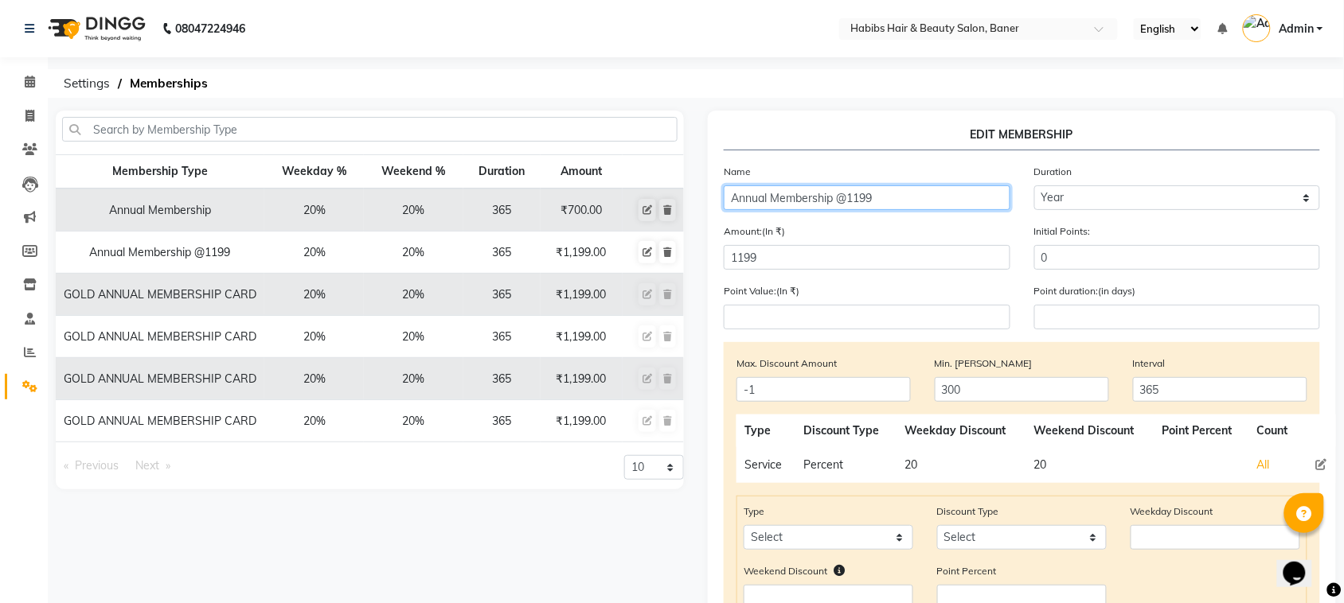
click at [728, 193] on input "Annual Membership @1199" at bounding box center [867, 197] width 287 height 25
click at [910, 199] on input "Gold Annual Membership @1199" at bounding box center [867, 197] width 287 height 25
type input "G"
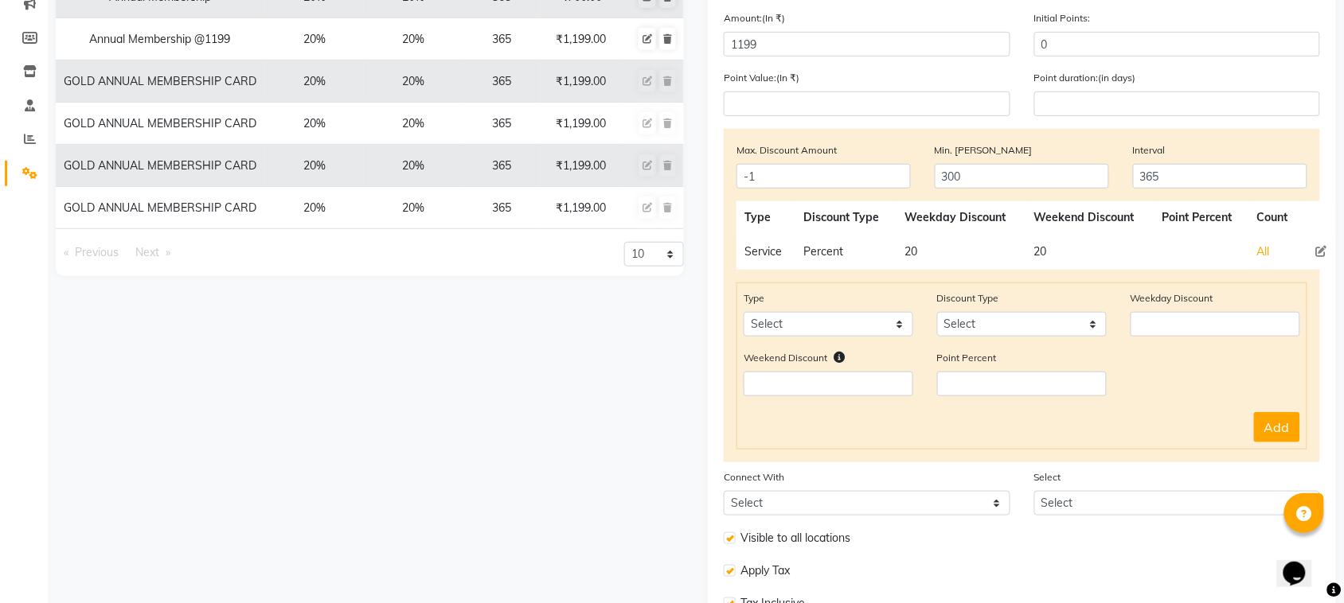
scroll to position [315, 0]
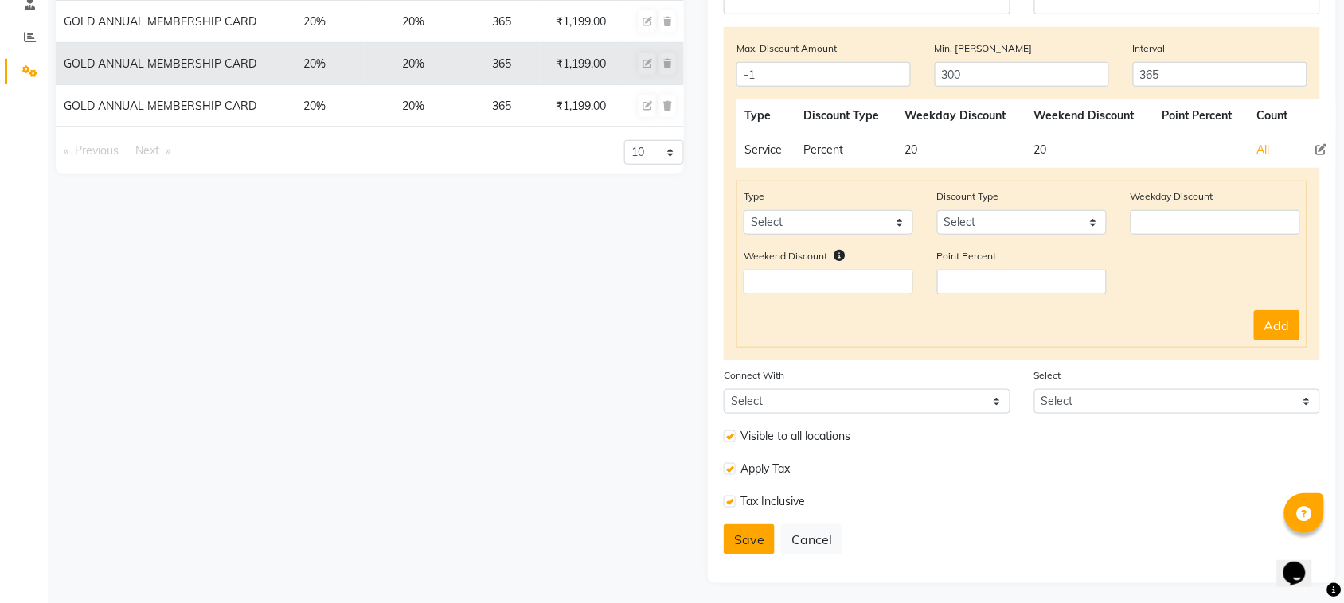
type input "GOLD ANNUAL MEMBERSHIP CARD"
click at [743, 533] on button "Save" at bounding box center [749, 540] width 51 height 30
select select
type input "0"
select select
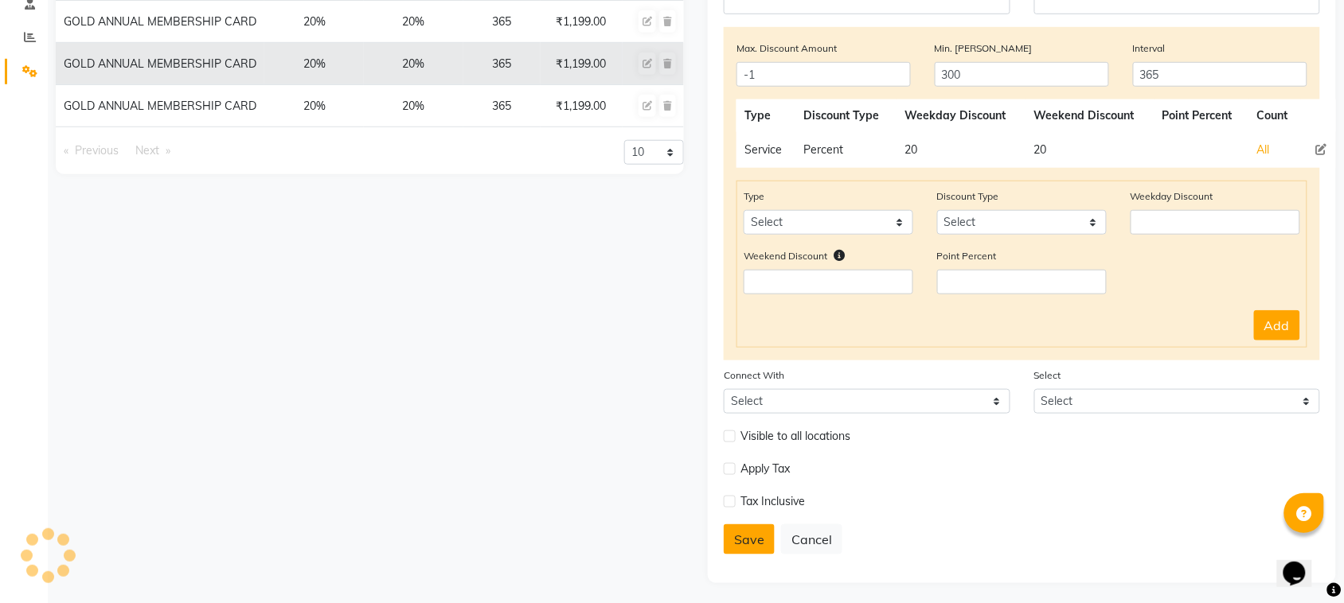
select select
checkbox input "false"
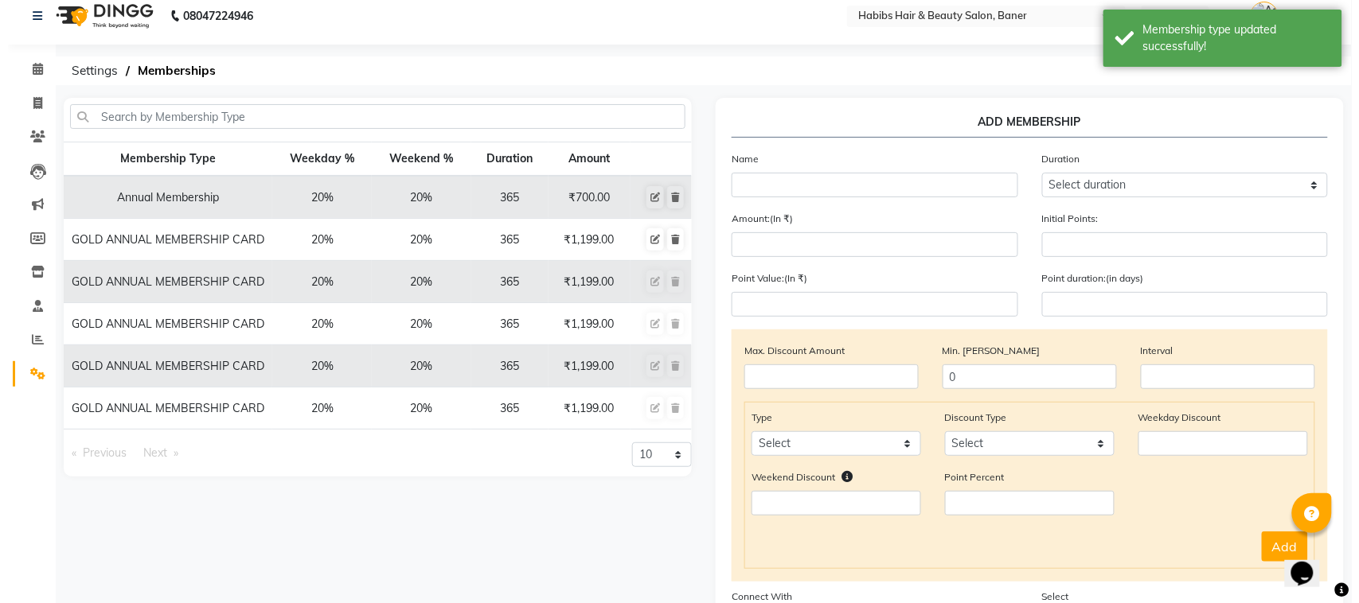
scroll to position [0, 0]
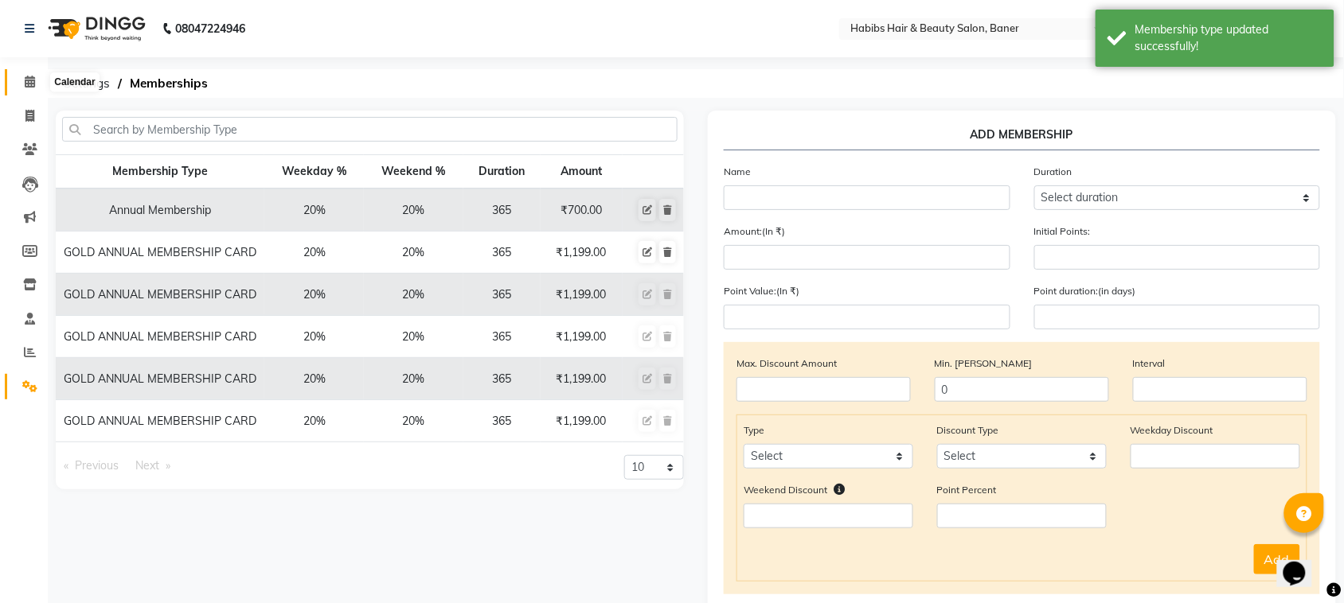
click at [25, 86] on icon at bounding box center [30, 82] width 10 height 12
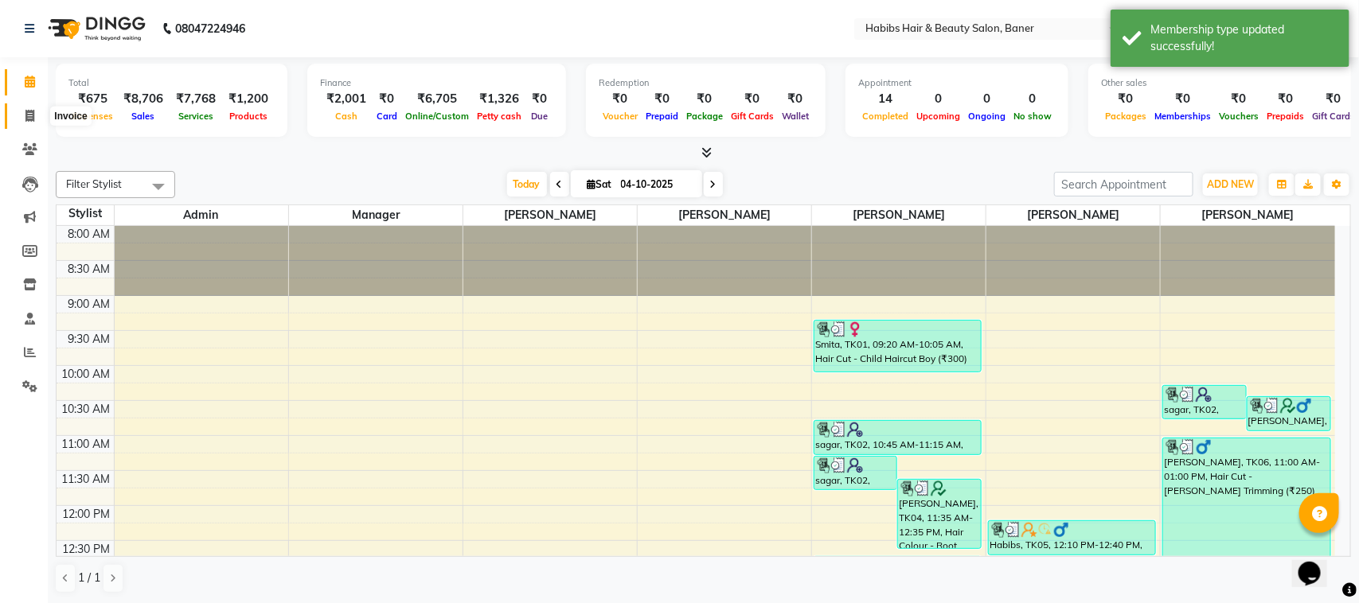
click at [32, 118] on icon at bounding box center [29, 116] width 9 height 12
select select "service"
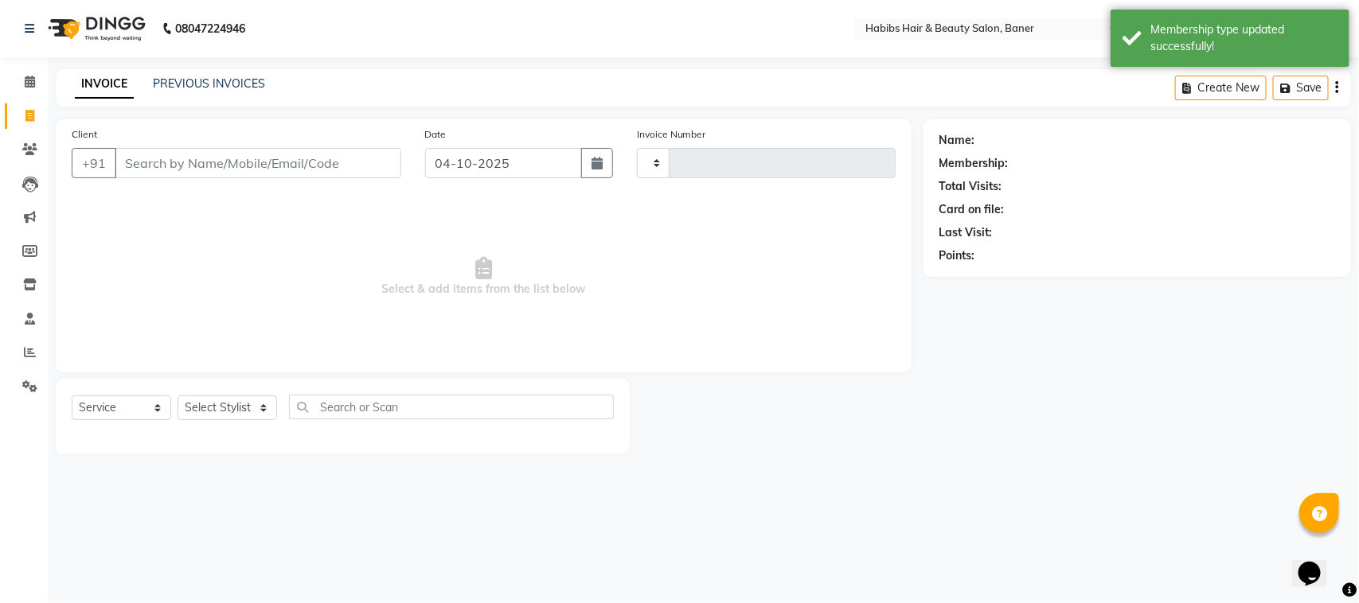
type input "4142"
select select "5356"
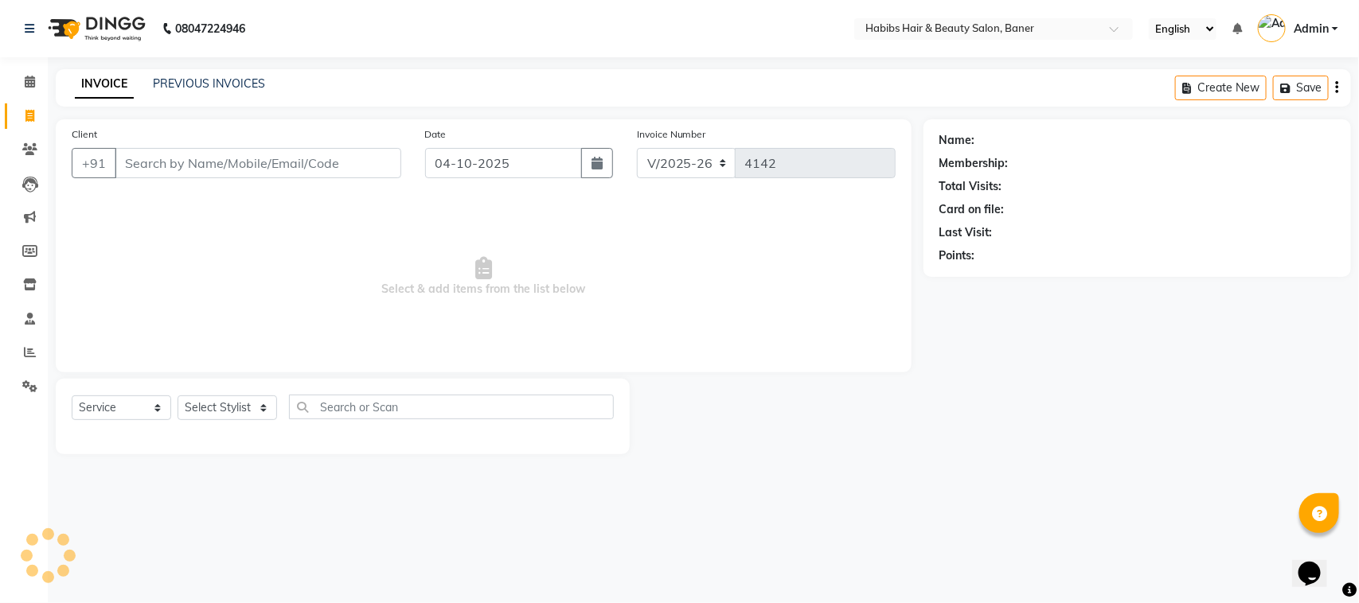
click at [200, 160] on input "Client" at bounding box center [258, 163] width 287 height 30
type input "9763466831"
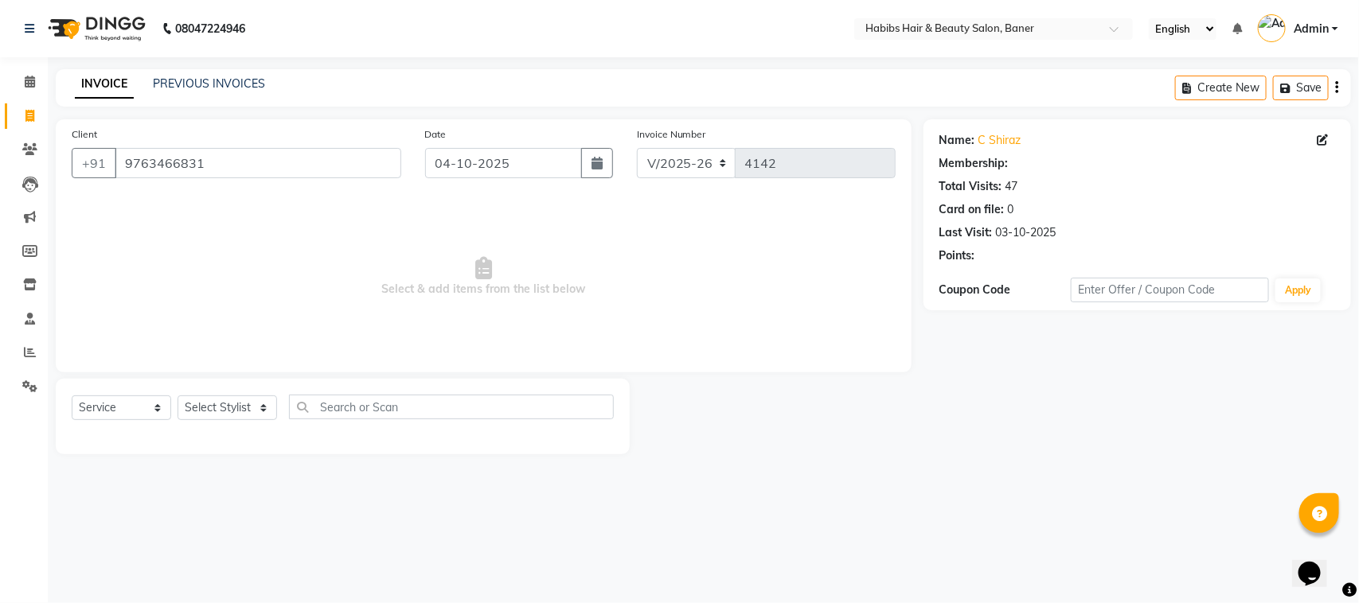
select select "2: Object"
click at [158, 408] on select "Select Service Product Membership Package Voucher Prepaid Gift Card" at bounding box center [122, 408] width 100 height 25
select select "membership"
click at [72, 396] on select "Select Service Product Membership Package Voucher Prepaid Gift Card" at bounding box center [122, 408] width 100 height 25
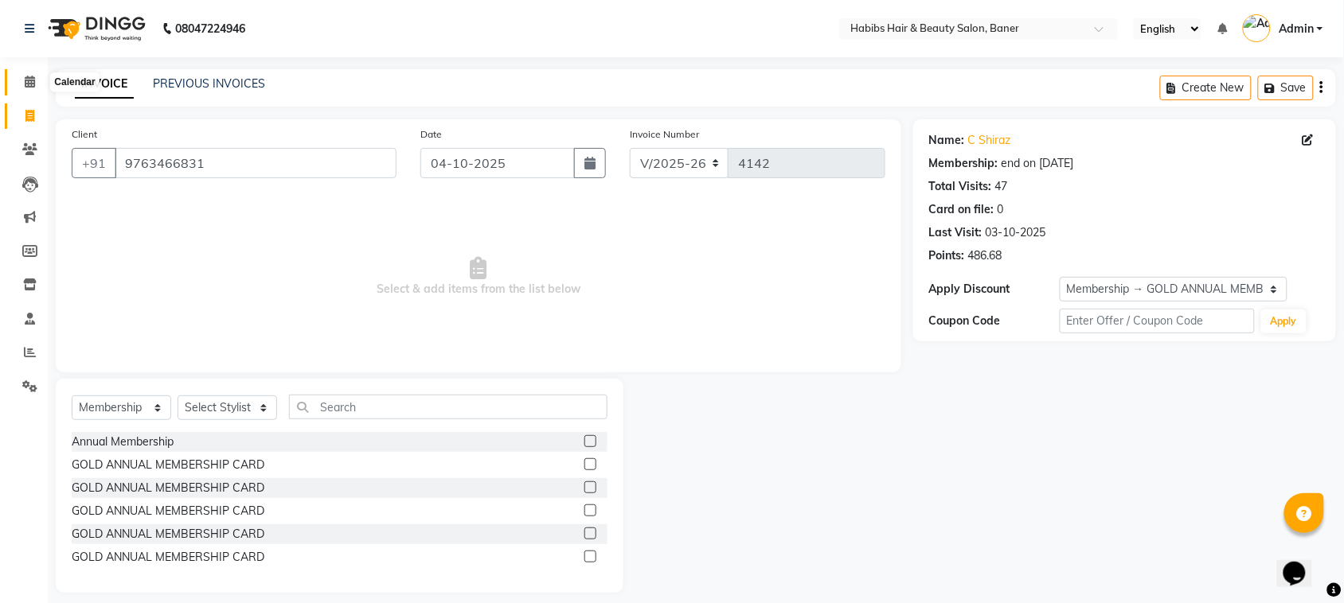
click at [30, 84] on icon at bounding box center [30, 82] width 10 height 12
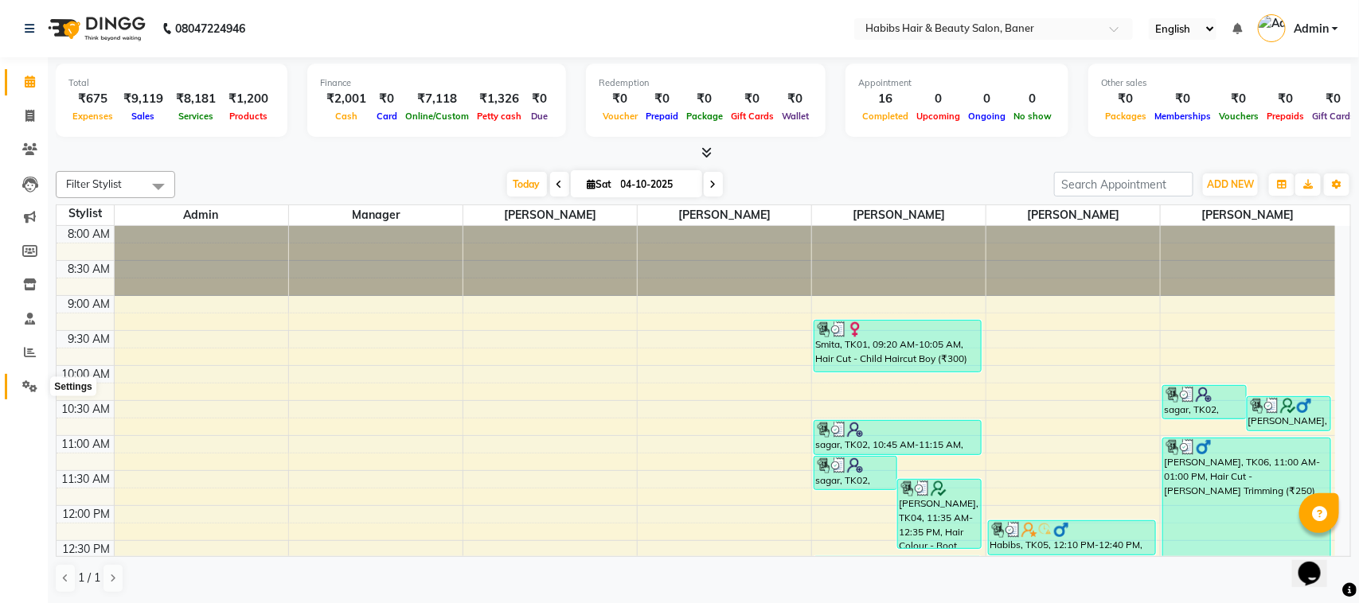
click at [28, 386] on icon at bounding box center [29, 387] width 15 height 12
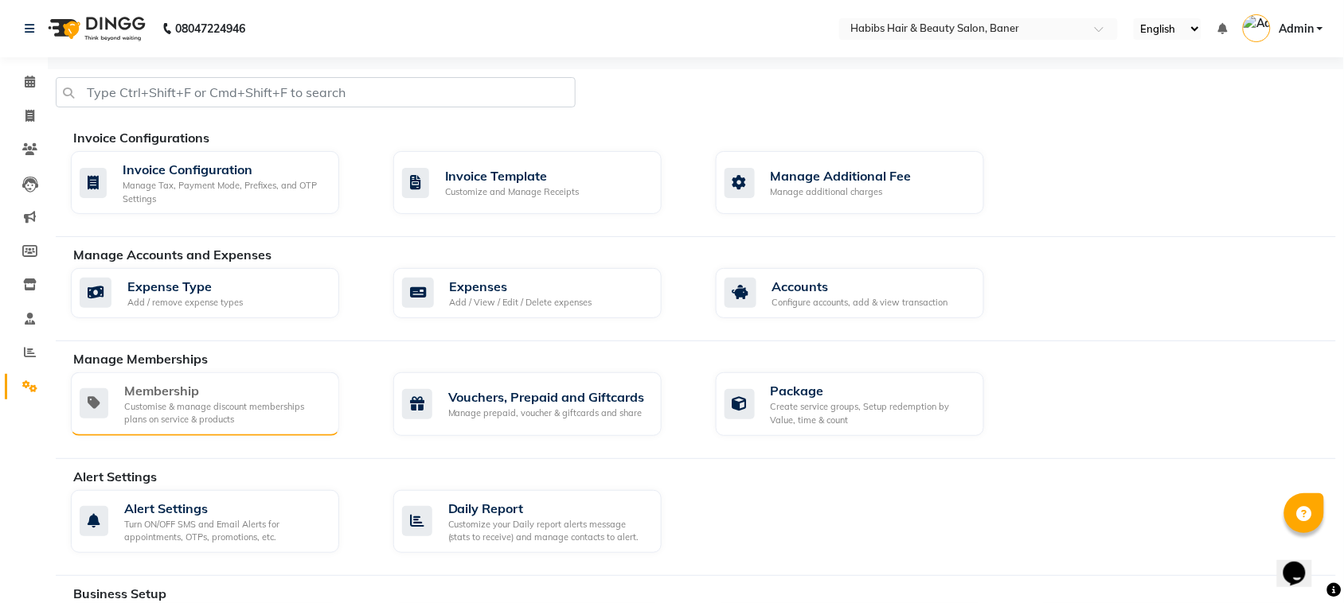
click at [171, 406] on div "Customise & manage discount memberships plans on service & products" at bounding box center [225, 413] width 202 height 26
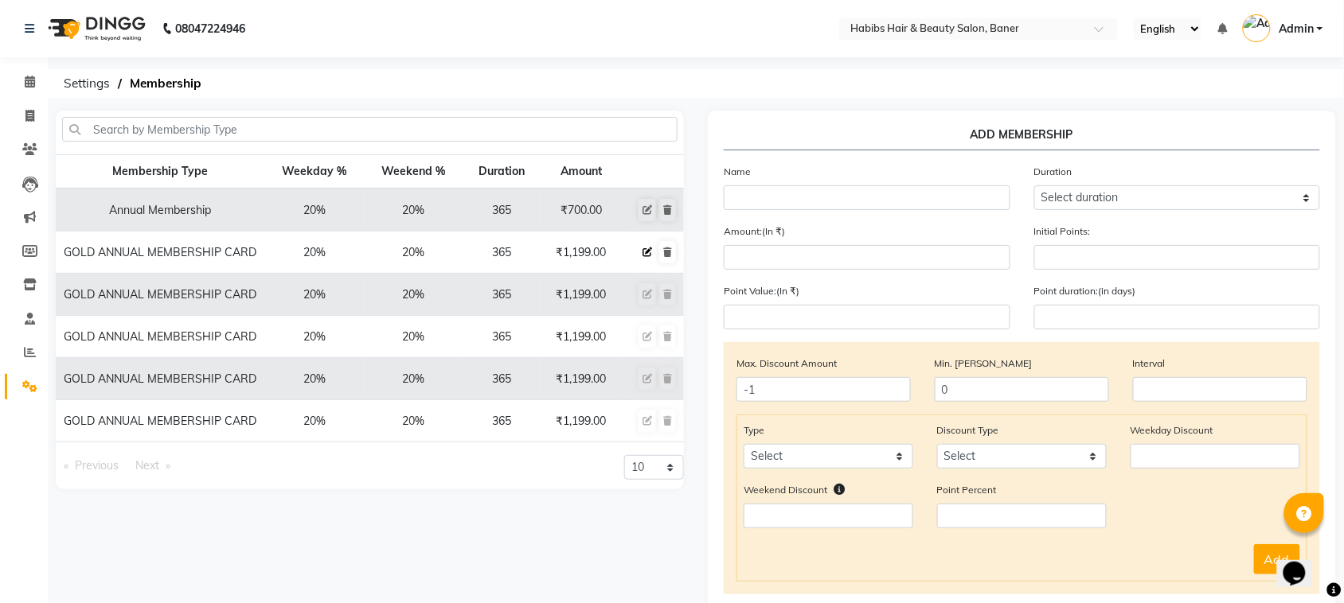
click at [645, 249] on icon at bounding box center [647, 253] width 10 height 10
select select
type input "0"
select select
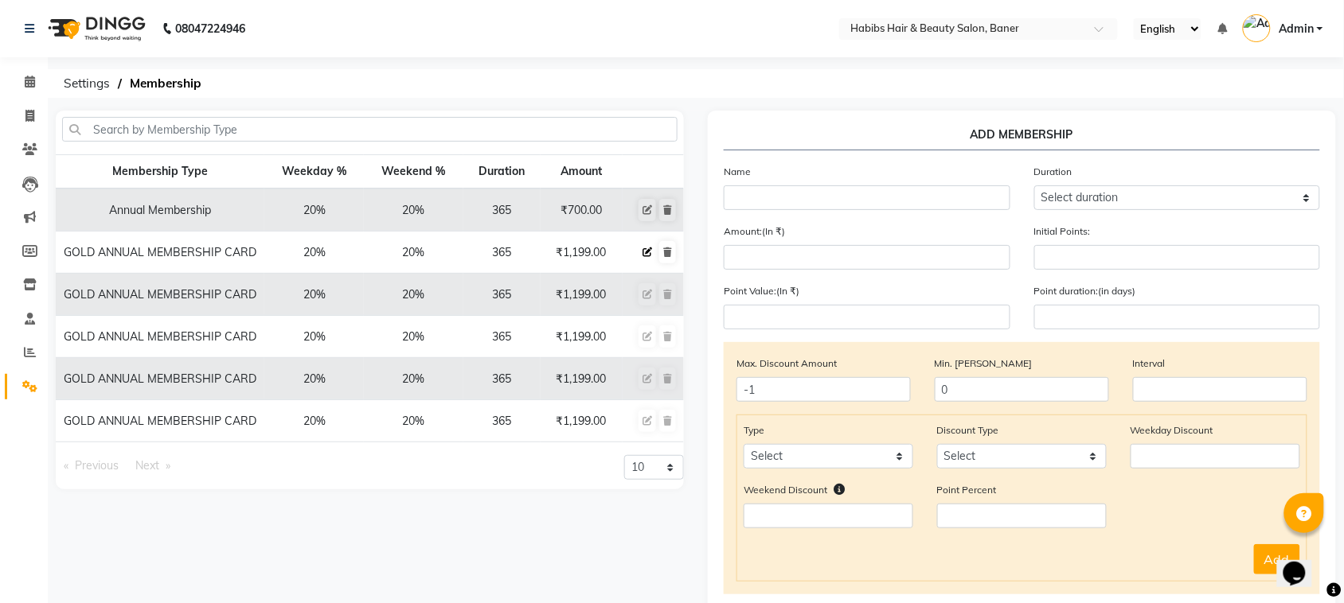
checkbox input "false"
type input "GOLD ANNUAL MEMBERSHIP CARD"
select select "4: 365"
type input "1199"
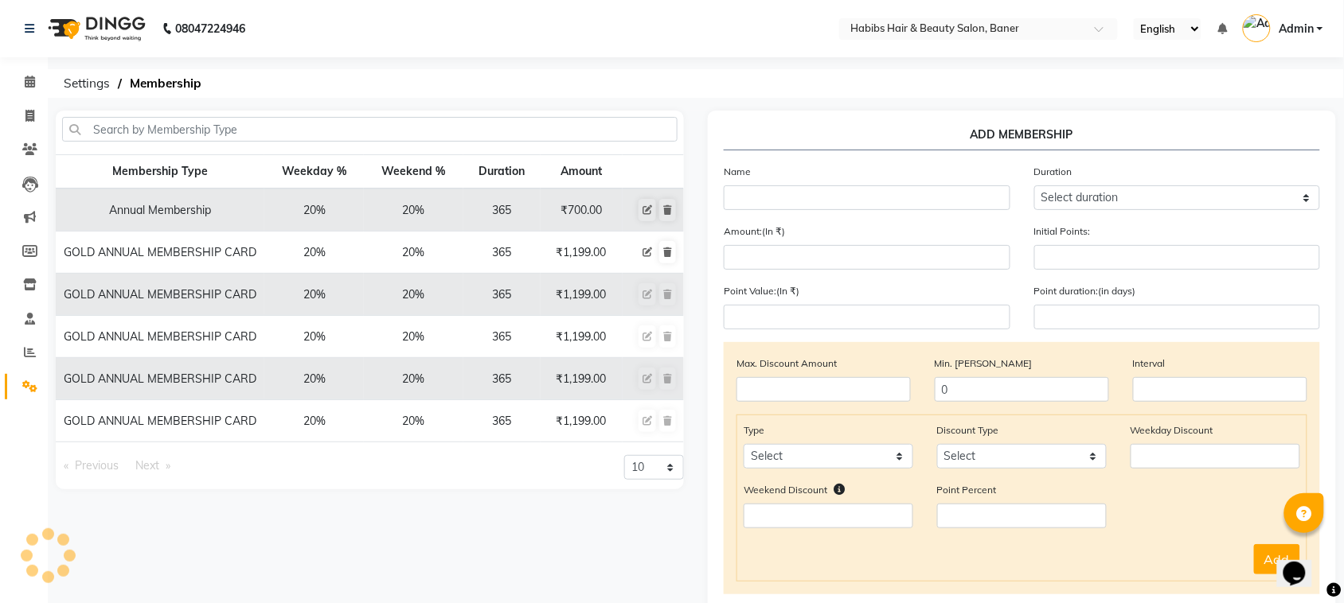
type input "0"
type input "-1"
type input "300"
type input "365"
checkbox input "true"
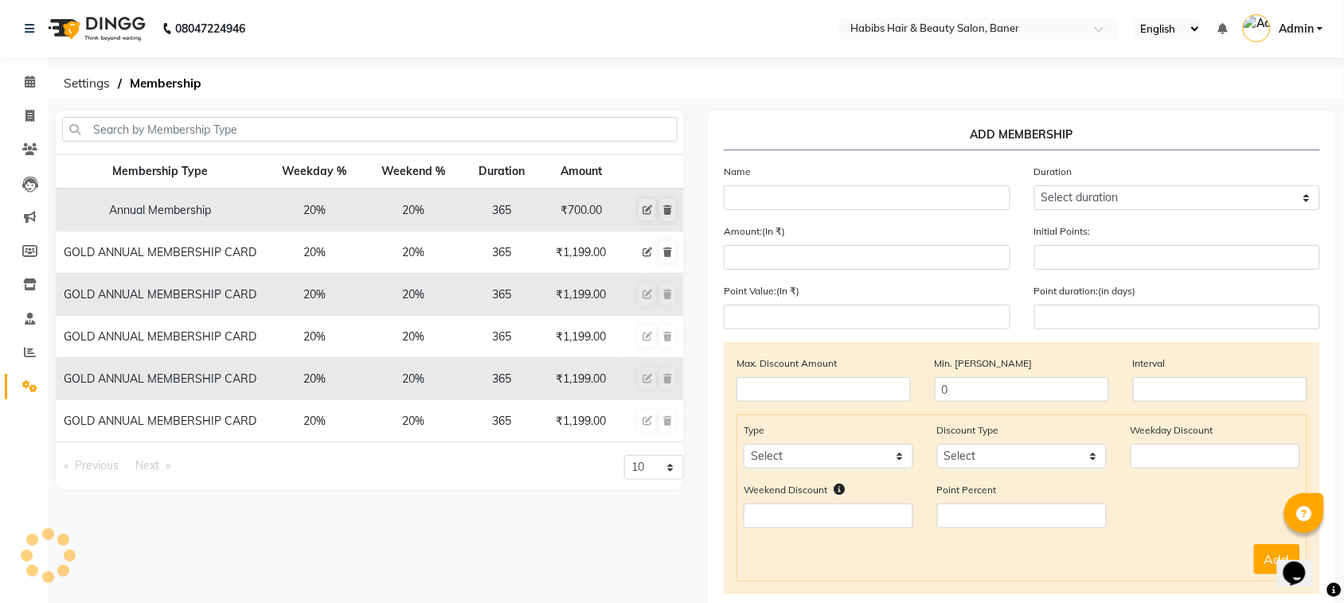
checkbox input "true"
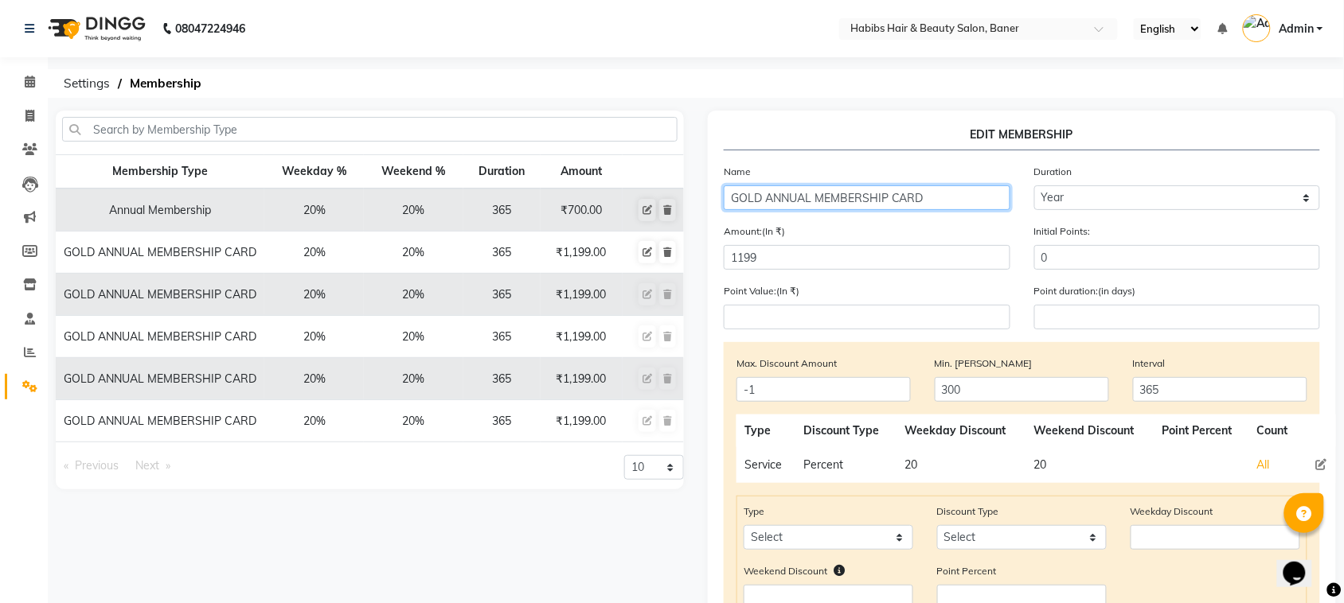
click at [952, 197] on input "GOLD ANNUAL MEMBERSHIP CARD" at bounding box center [867, 197] width 287 height 25
click at [730, 197] on input "GOLD ANNUAL MEMBERSHIP CARD" at bounding box center [867, 197] width 287 height 25
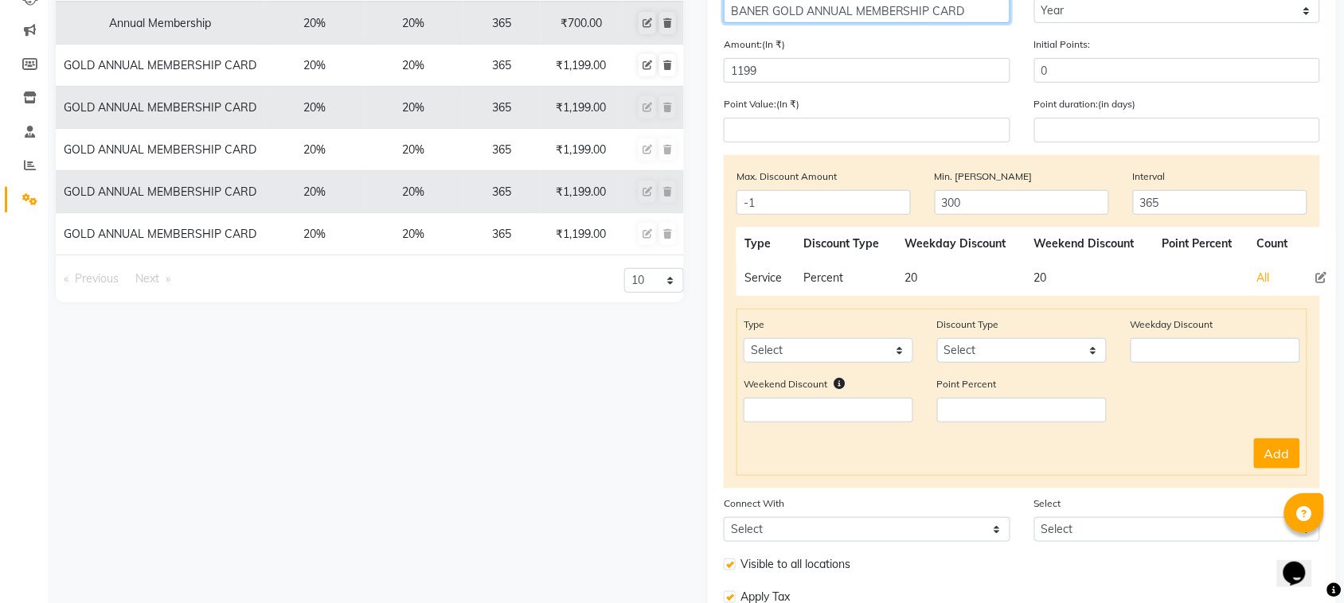
scroll to position [315, 0]
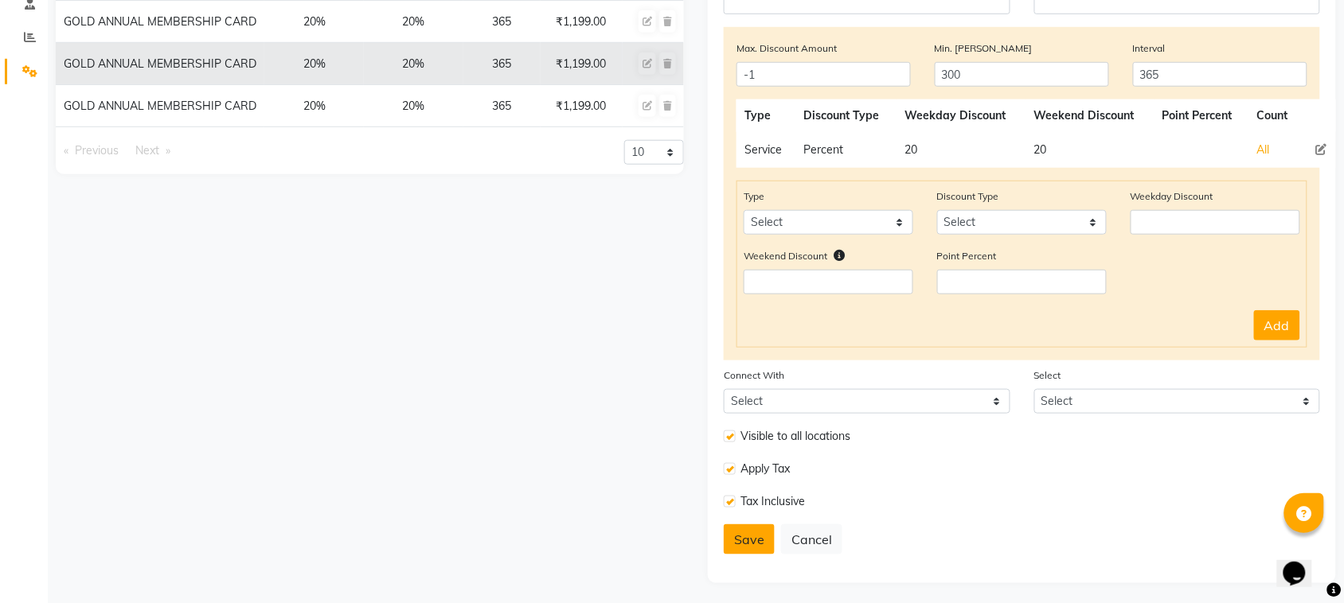
type input "BANER GOLD ANNUAL MEMBERSHIP CARD"
click at [734, 532] on button "Save" at bounding box center [749, 540] width 51 height 30
select select
type input "0"
select select
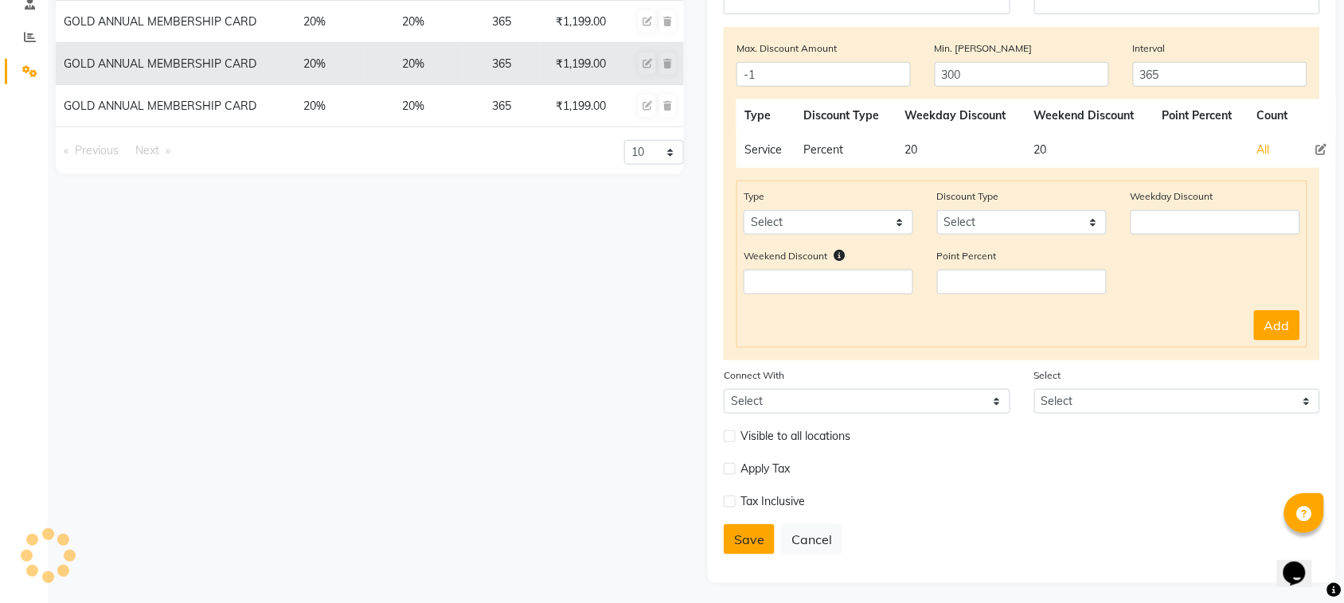
select select
checkbox input "false"
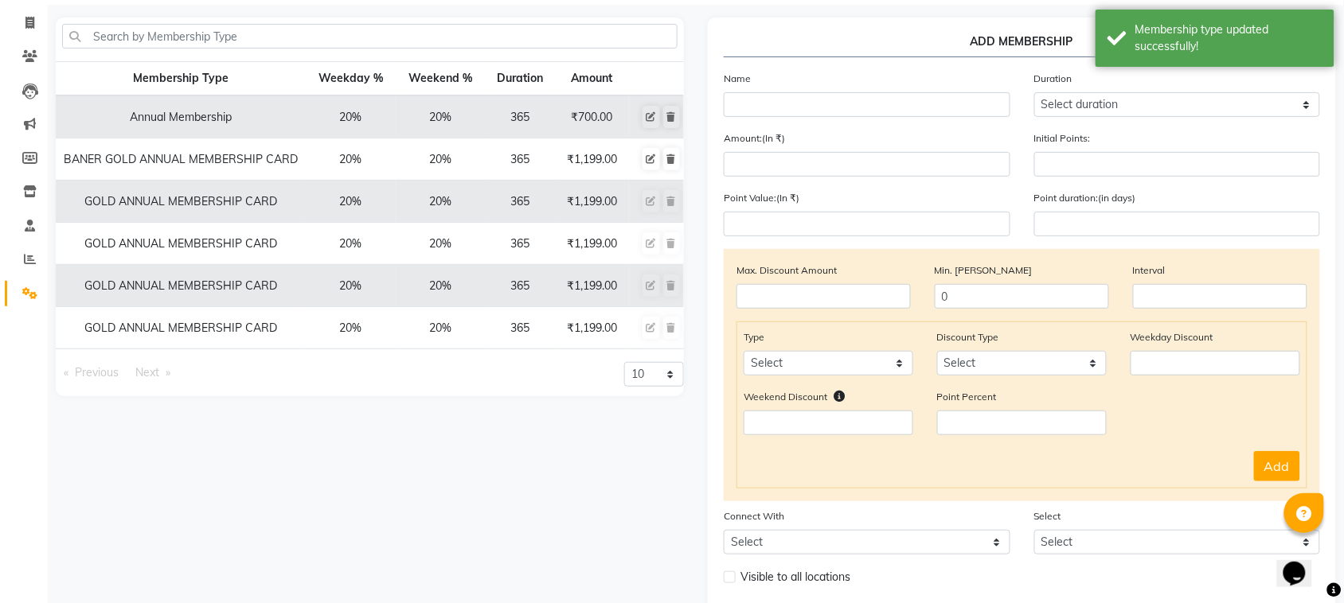
scroll to position [0, 0]
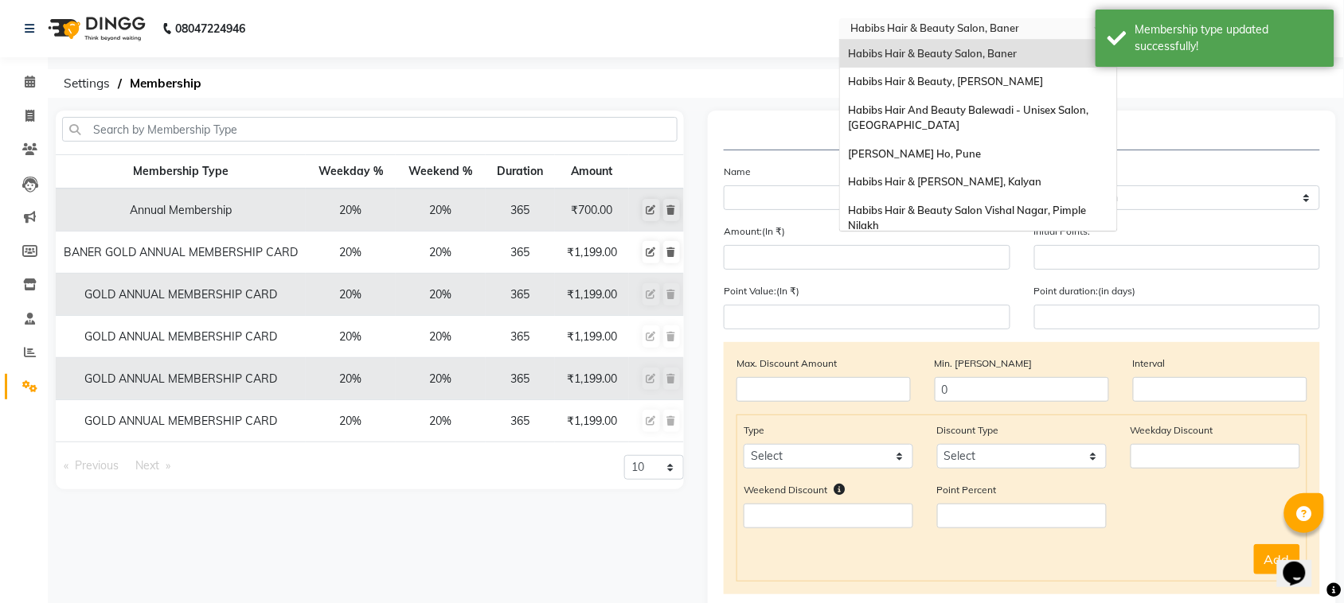
click at [1076, 25] on input "text" at bounding box center [962, 30] width 231 height 16
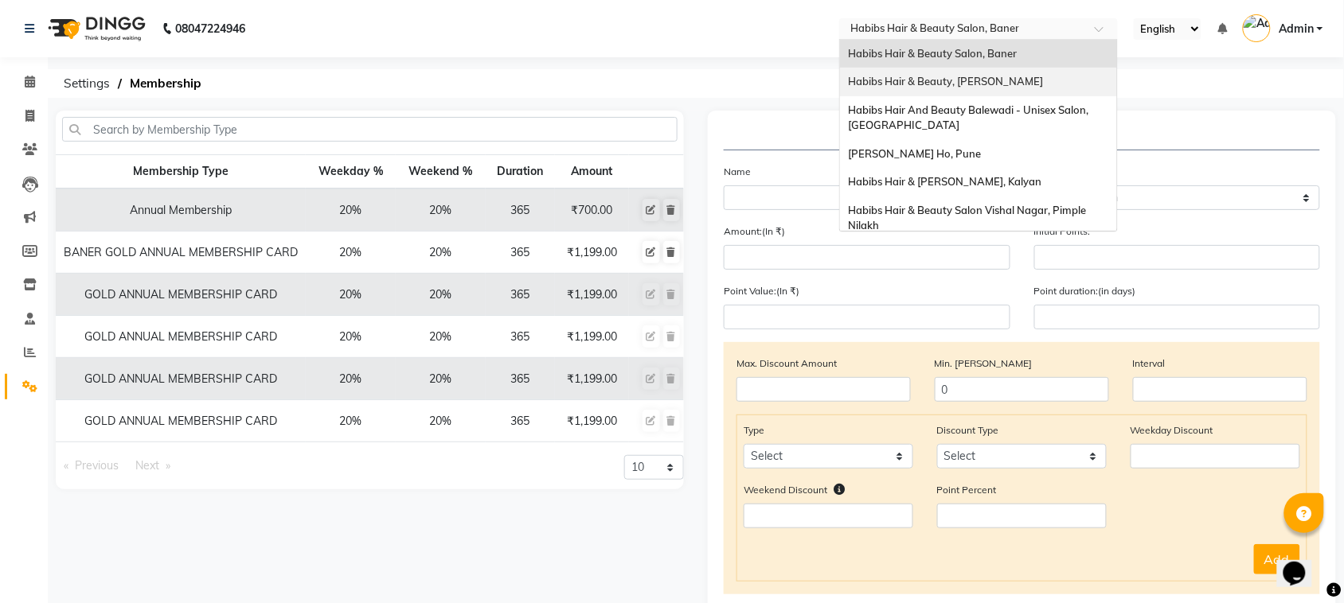
click at [983, 85] on span "Habibs Hair & Beauty, Ambernath" at bounding box center [945, 81] width 195 height 13
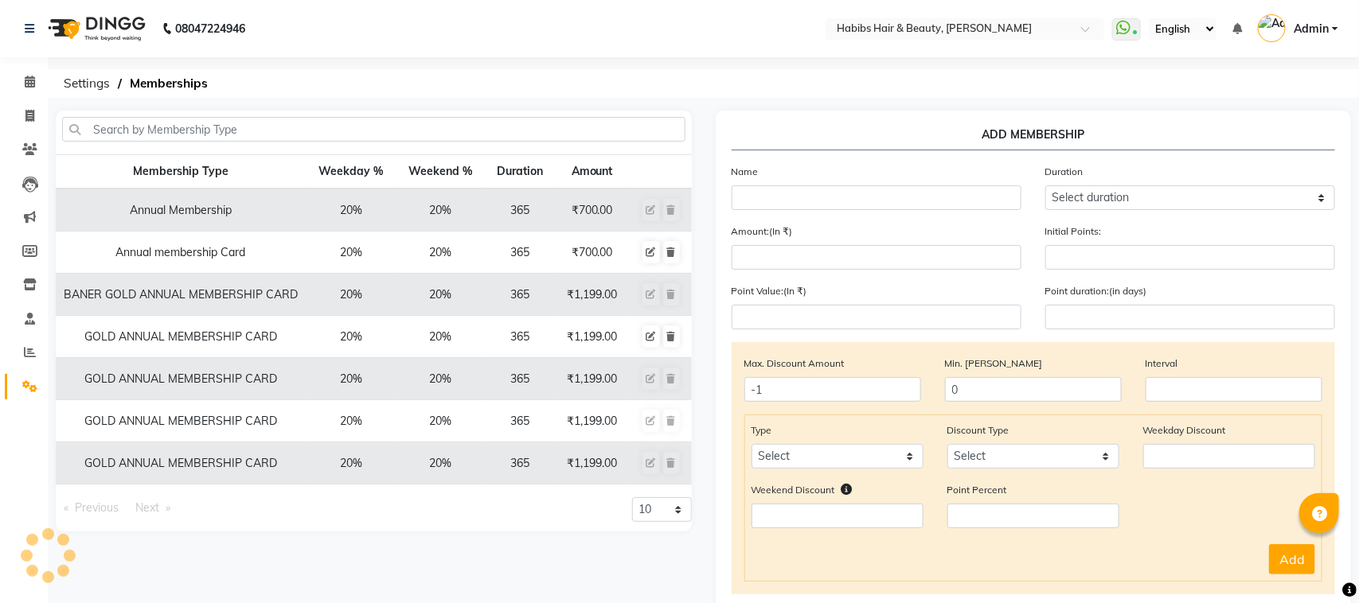
select select "en"
click at [649, 339] on icon at bounding box center [651, 337] width 10 height 10
select select
type input "0"
select select
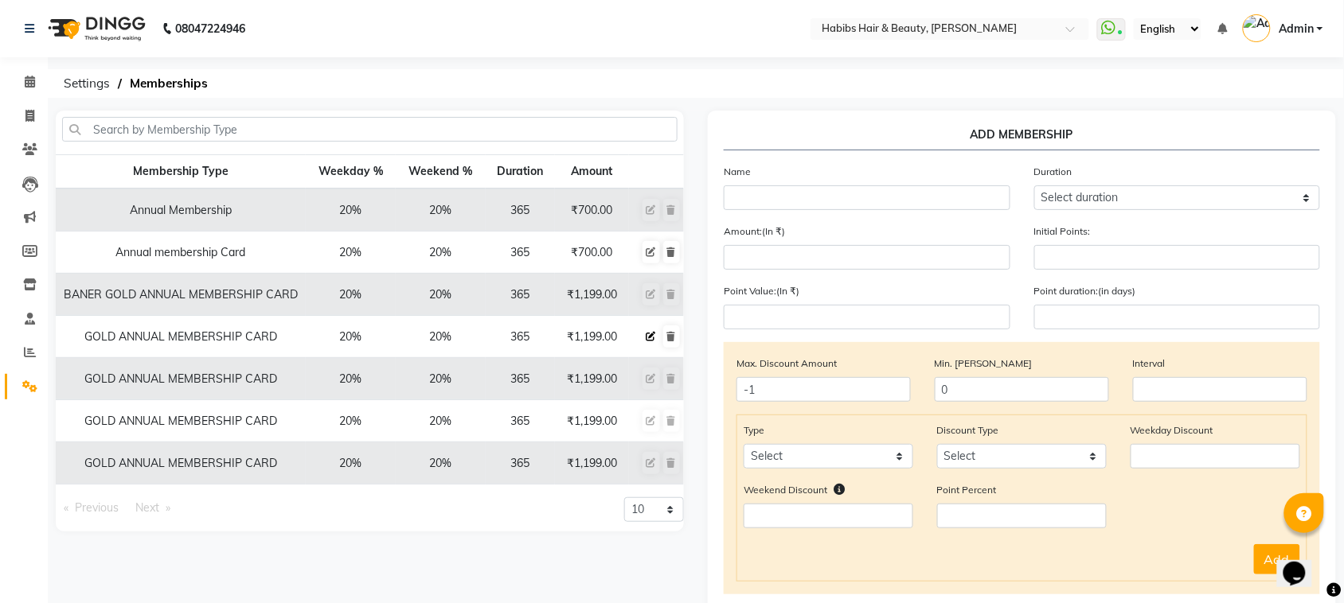
select select
checkbox input "false"
type input "GOLD ANNUAL MEMBERSHIP CARD"
select select "4: 365"
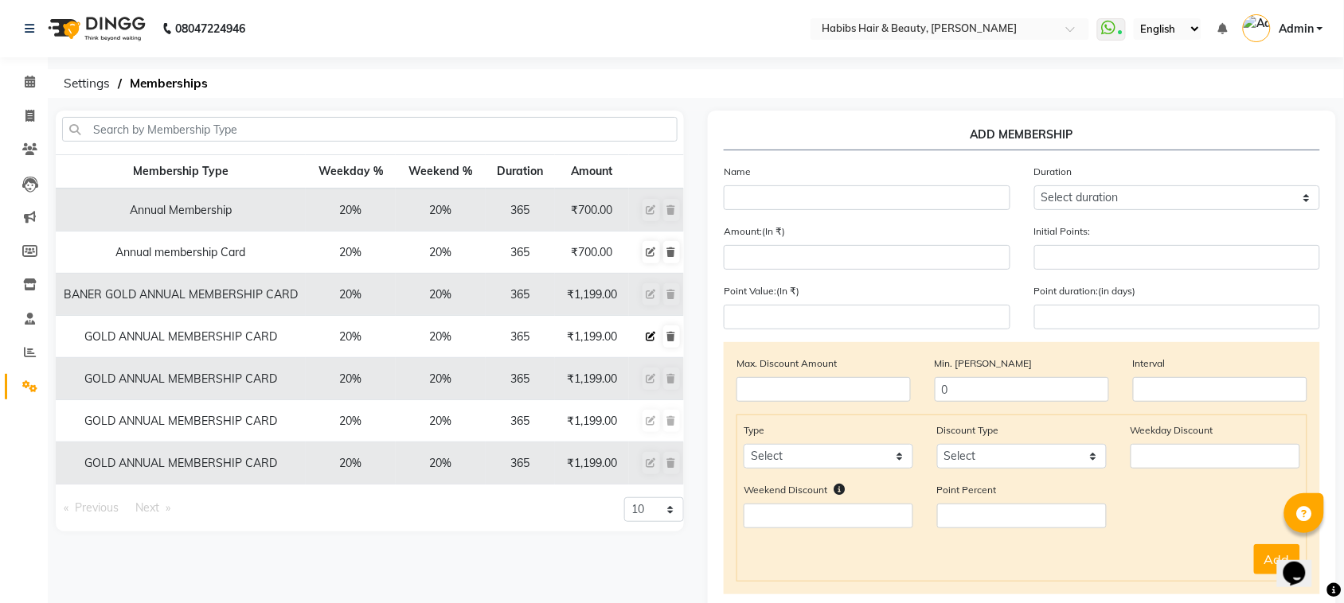
type input "1199"
type input "0"
type input "-1"
type input "300"
type input "365"
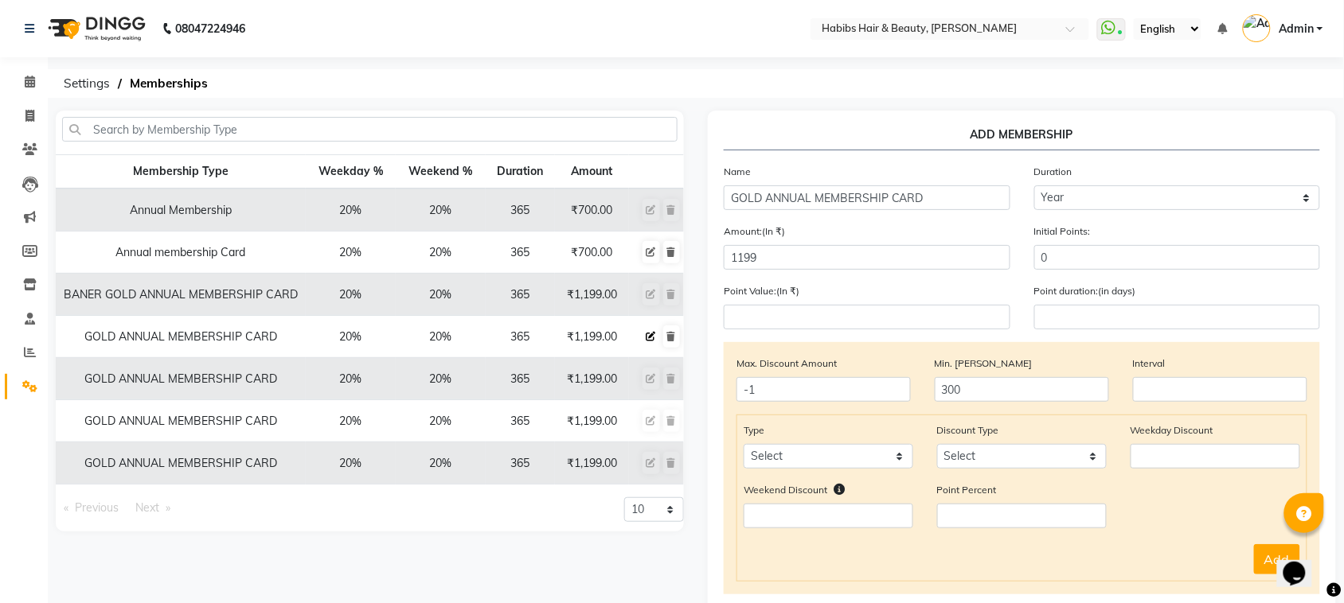
checkbox input "true"
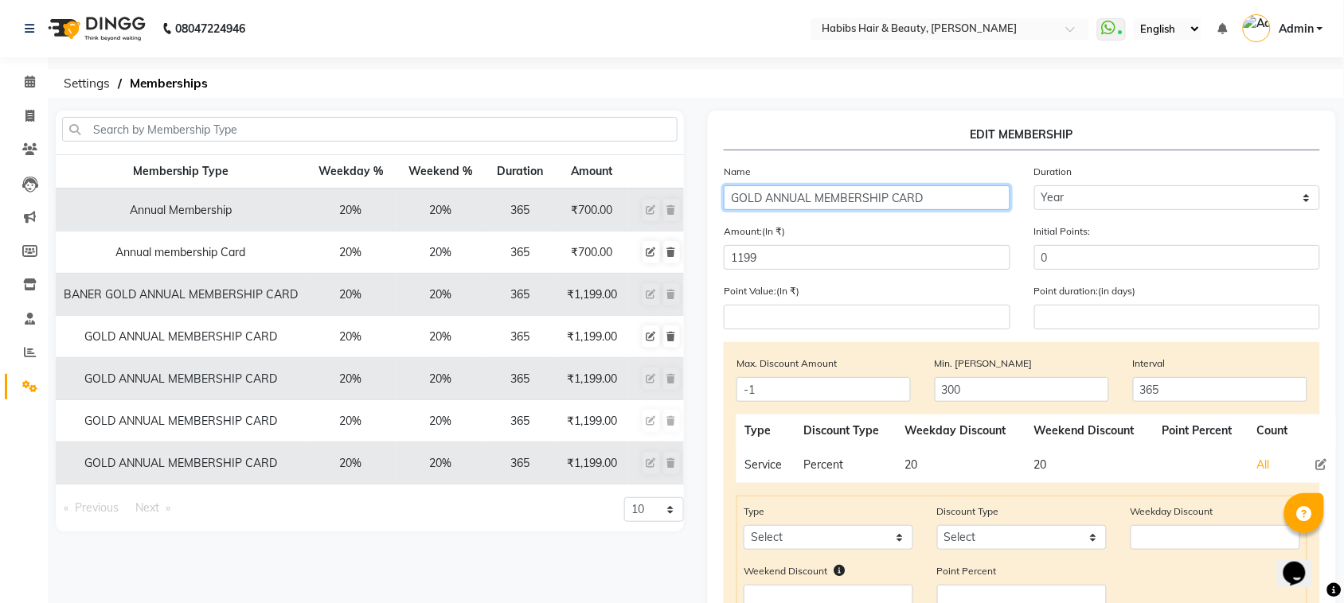
click at [727, 197] on input "GOLD ANNUAL MEMBERSHIP CARD" at bounding box center [867, 197] width 287 height 25
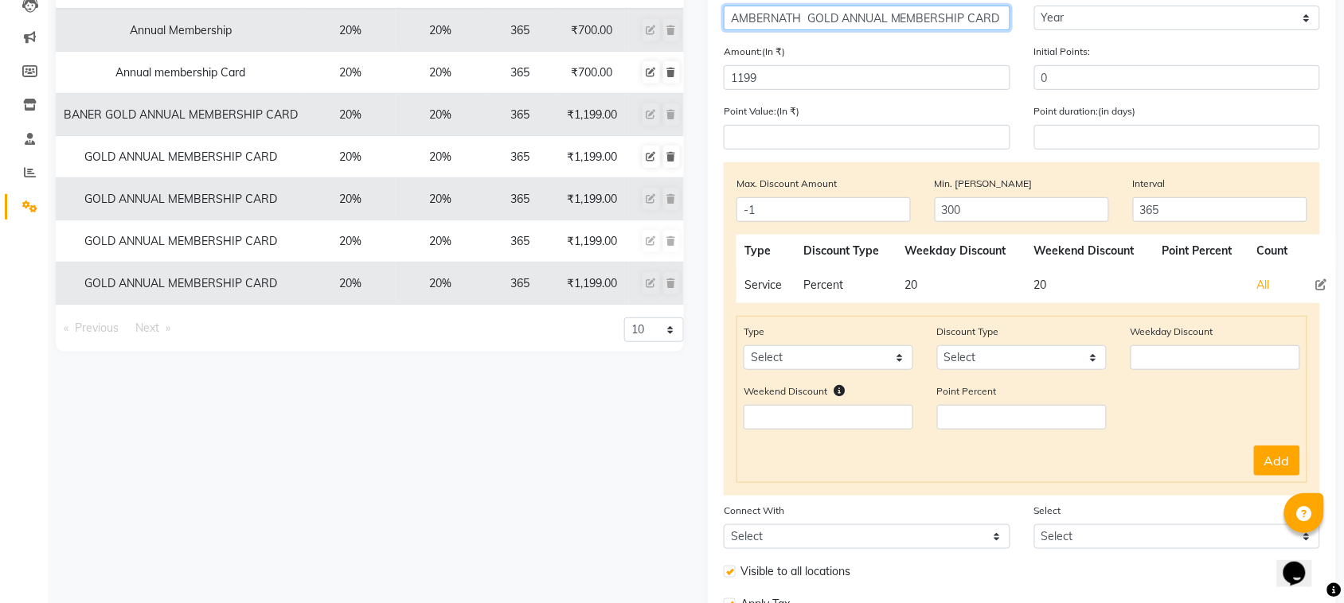
scroll to position [315, 0]
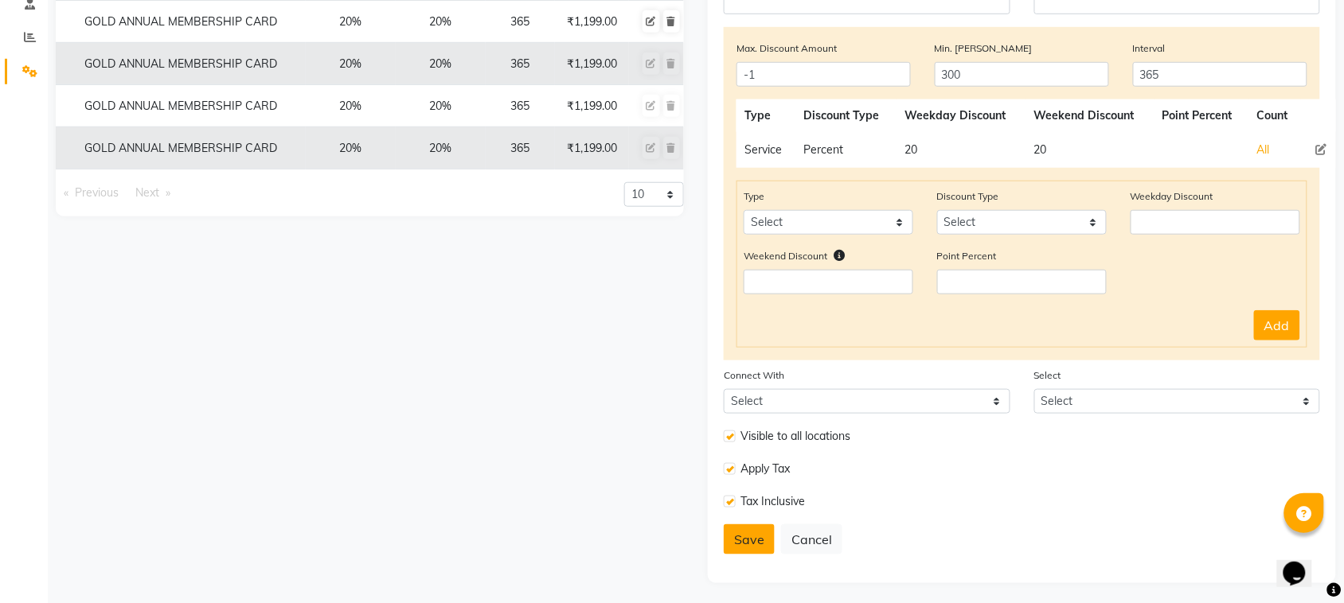
type input "AMBERNATH GOLD ANNUAL MEMBERSHIP CARD"
click at [749, 535] on button "Save" at bounding box center [749, 540] width 51 height 30
select select
type input "0"
select select
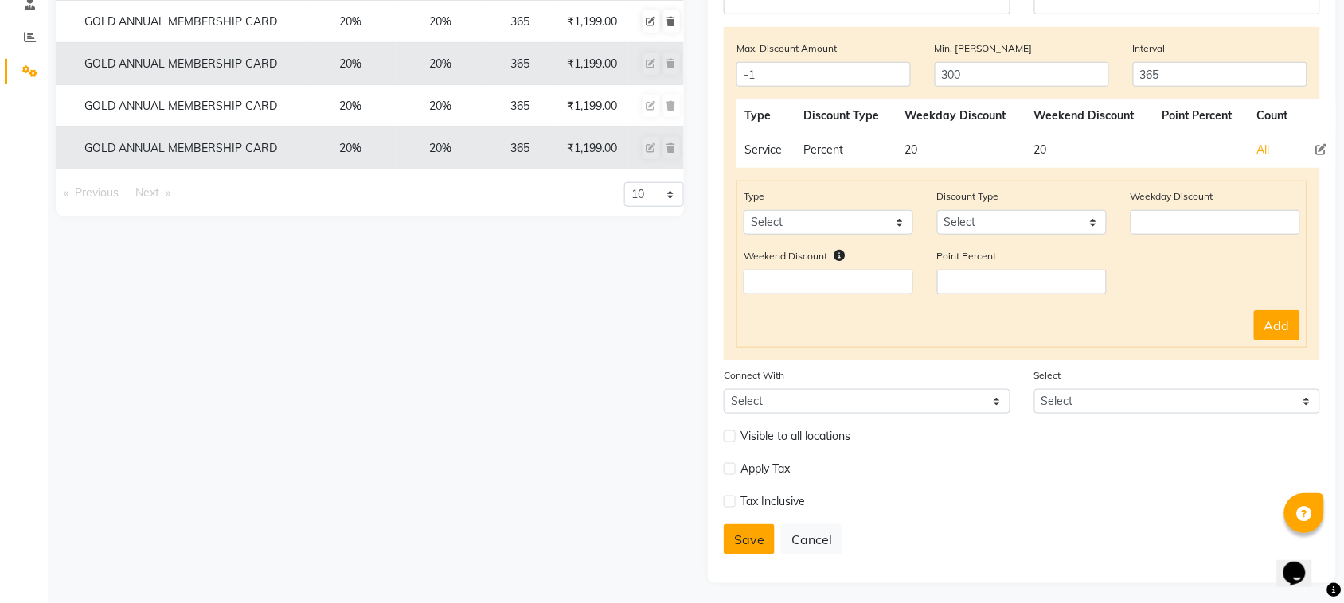
select select
checkbox input "false"
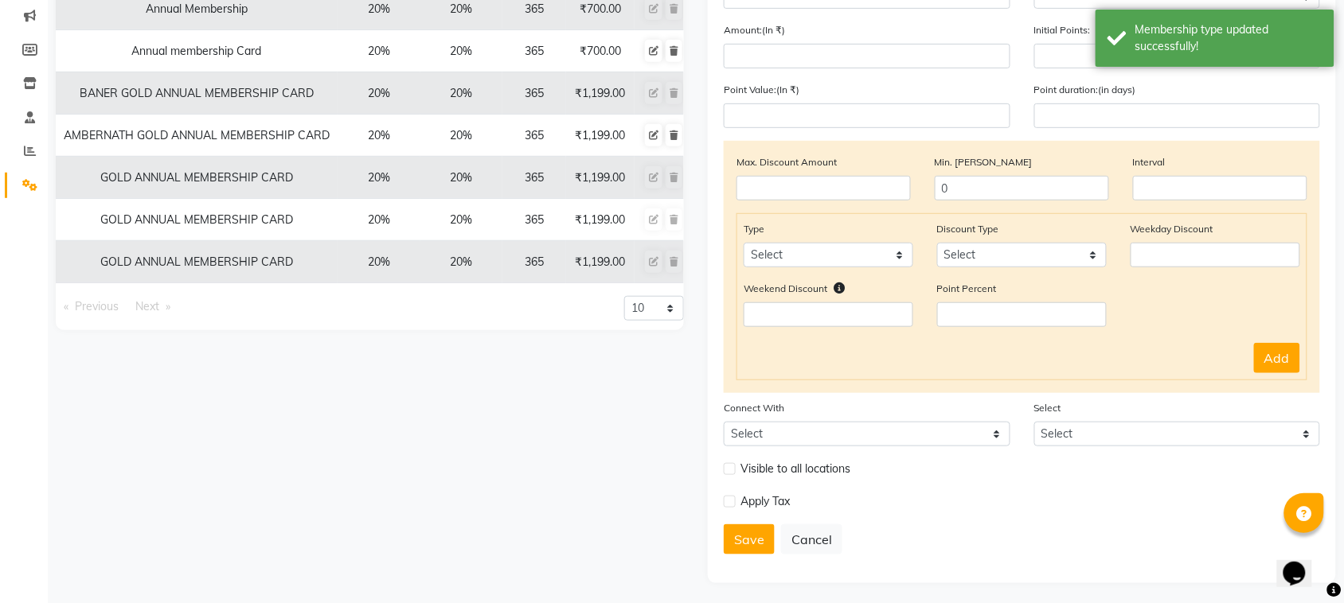
scroll to position [0, 0]
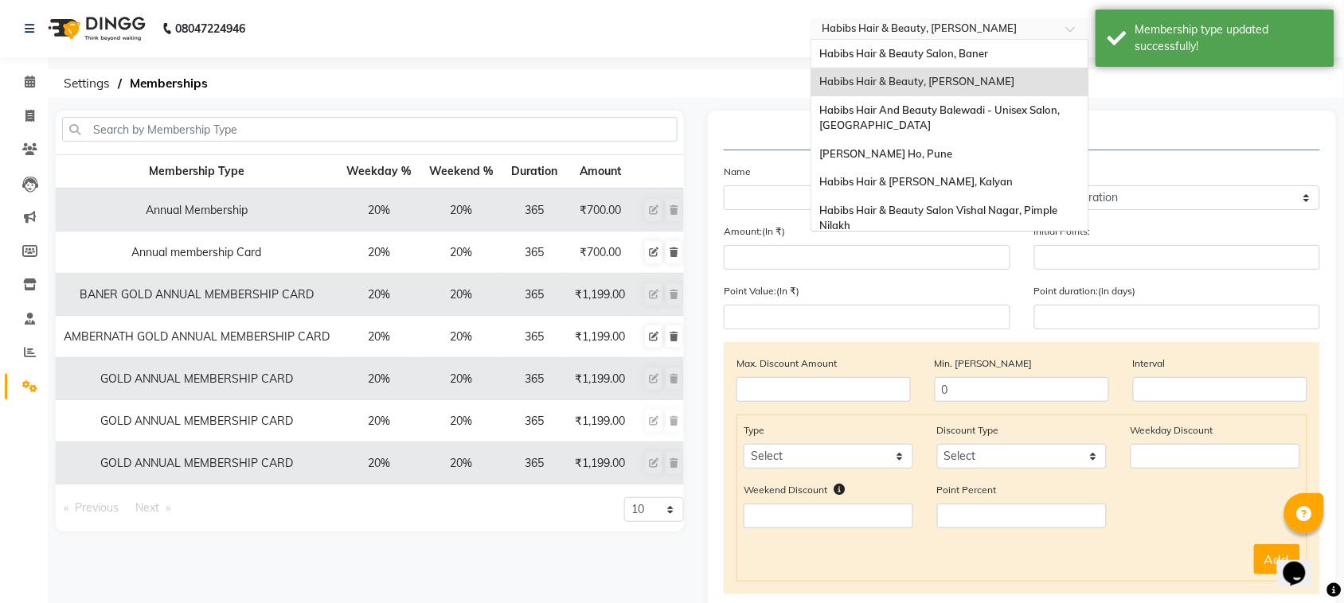
click at [1045, 34] on input "text" at bounding box center [933, 30] width 231 height 16
click at [985, 107] on span "Habibs Hair And Beauty Balewadi - Unisex Salon, [GEOGRAPHIC_DATA]" at bounding box center [940, 117] width 243 height 29
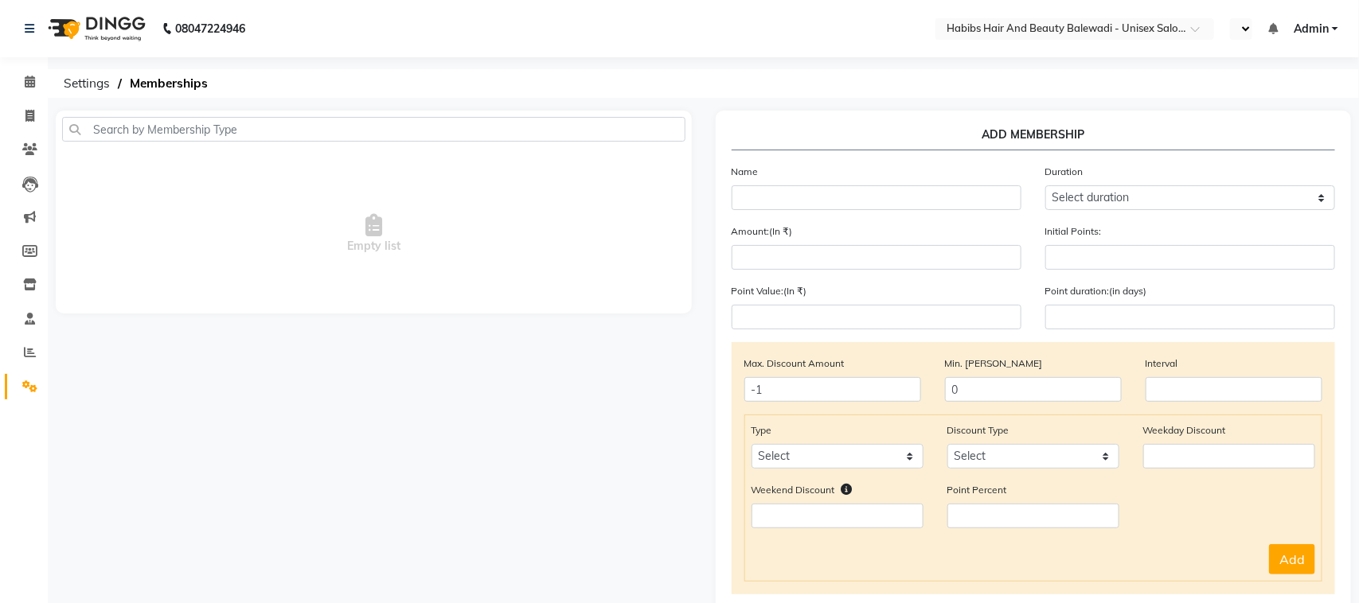
select select "en"
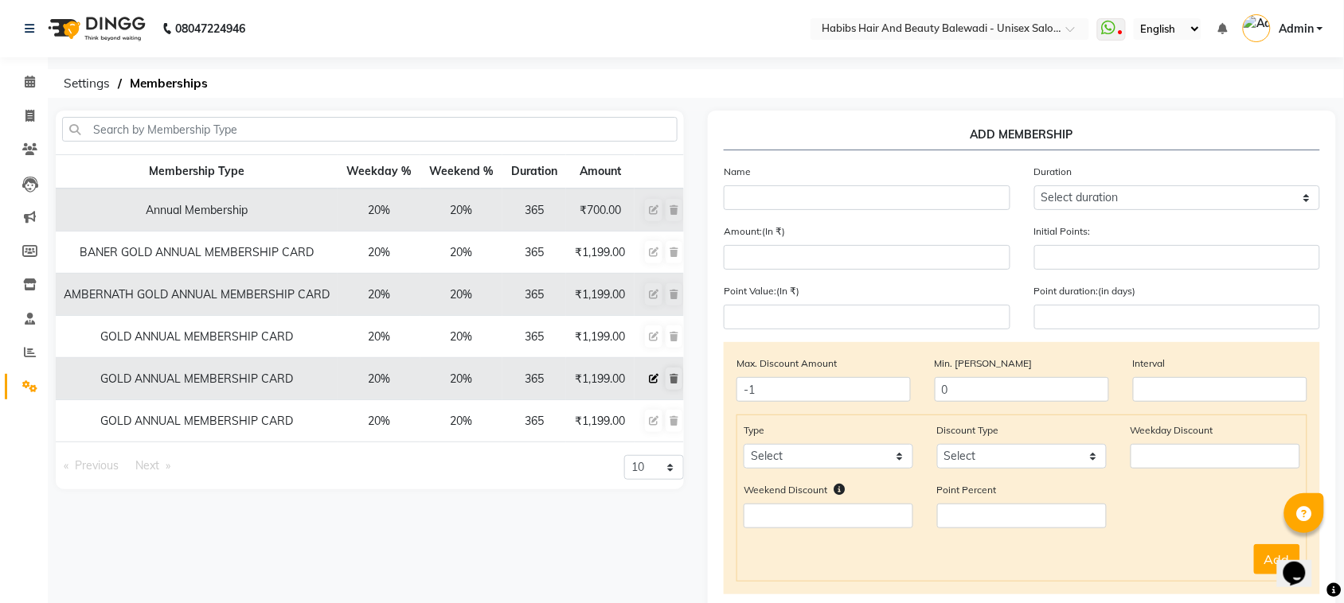
click at [654, 383] on icon at bounding box center [654, 379] width 10 height 10
select select
type input "0"
select select
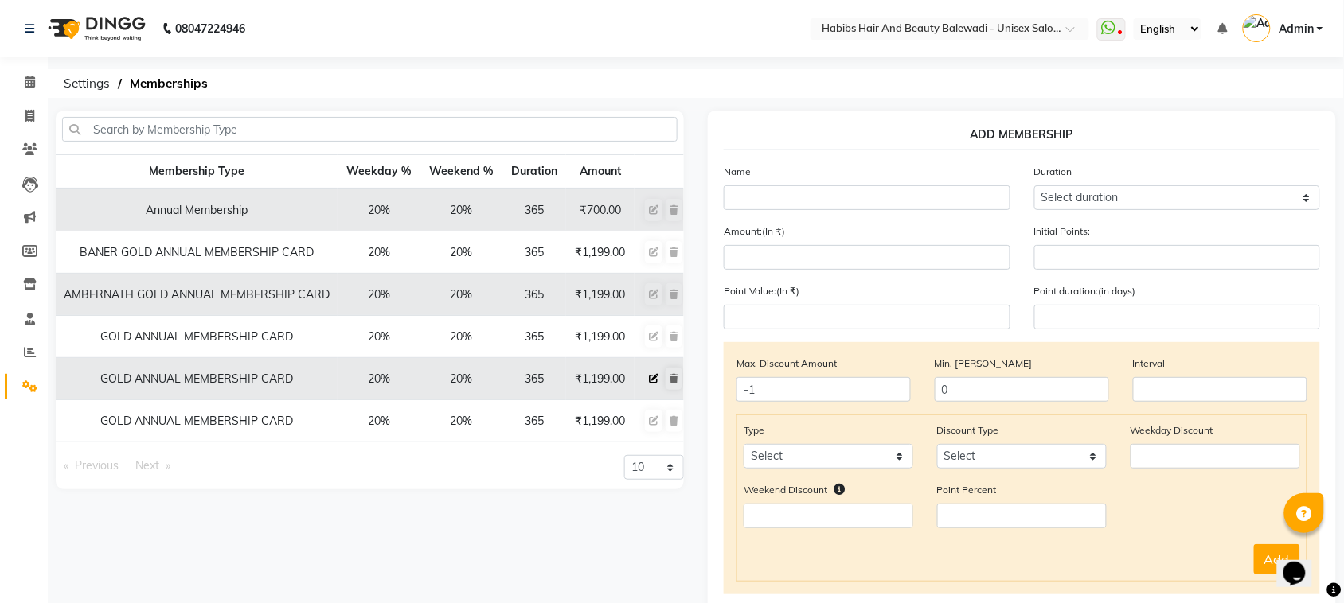
checkbox input "false"
type input "GOLD ANNUAL MEMBERSHIP CARD"
select select "4: 365"
type input "1199"
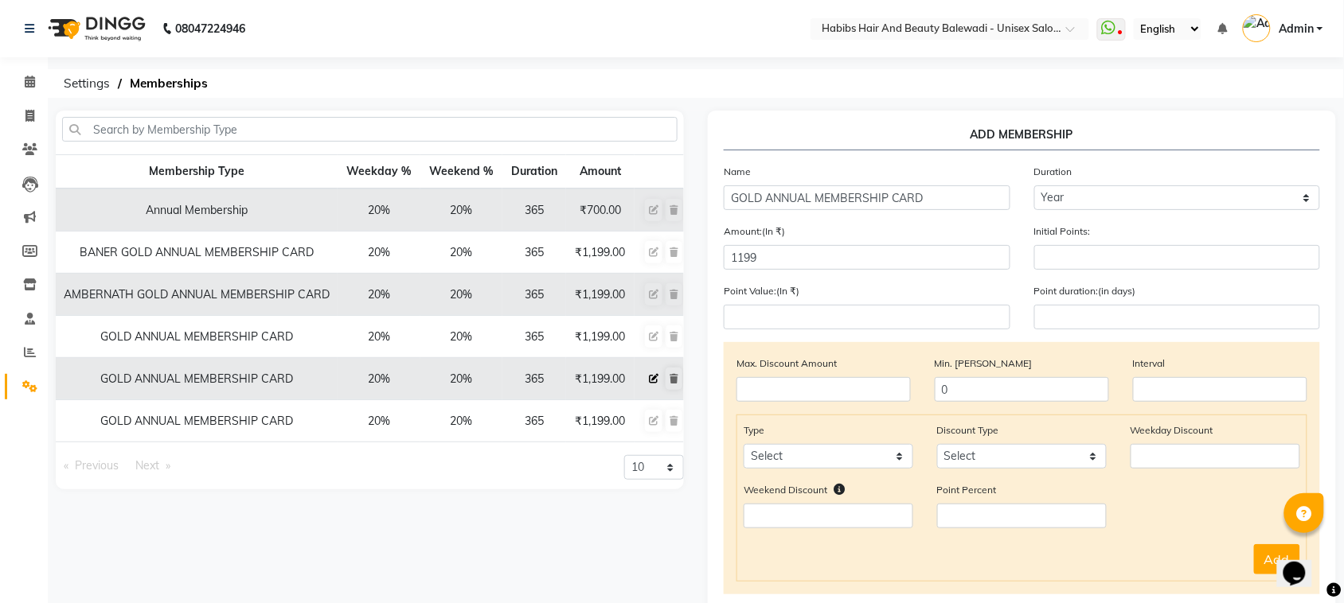
type input "0"
type input "-1"
type input "300"
type input "365"
checkbox input "true"
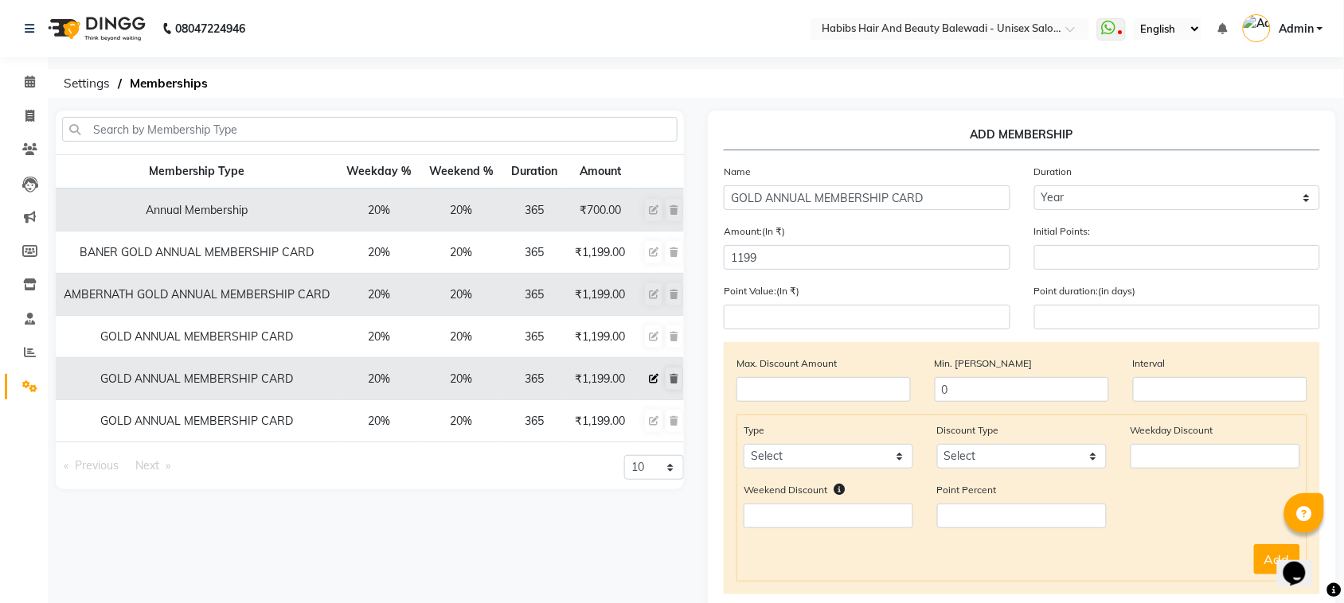
checkbox input "true"
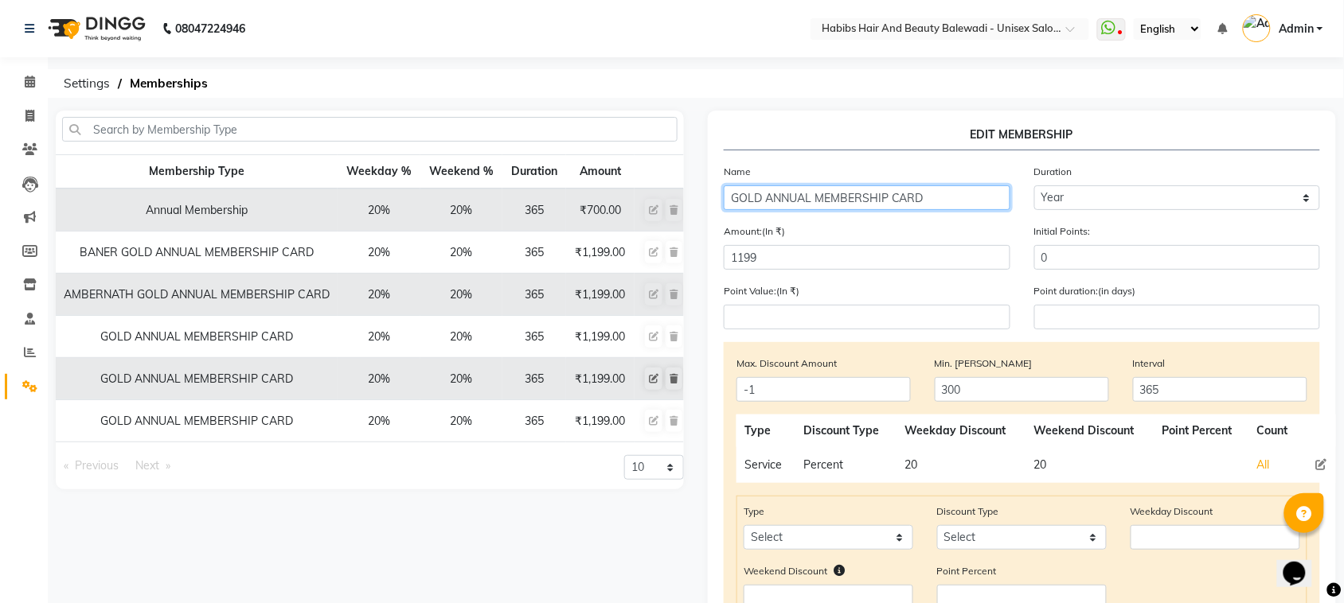
click at [731, 193] on input "GOLD ANNUAL MEMBERSHIP CARD" at bounding box center [867, 197] width 287 height 25
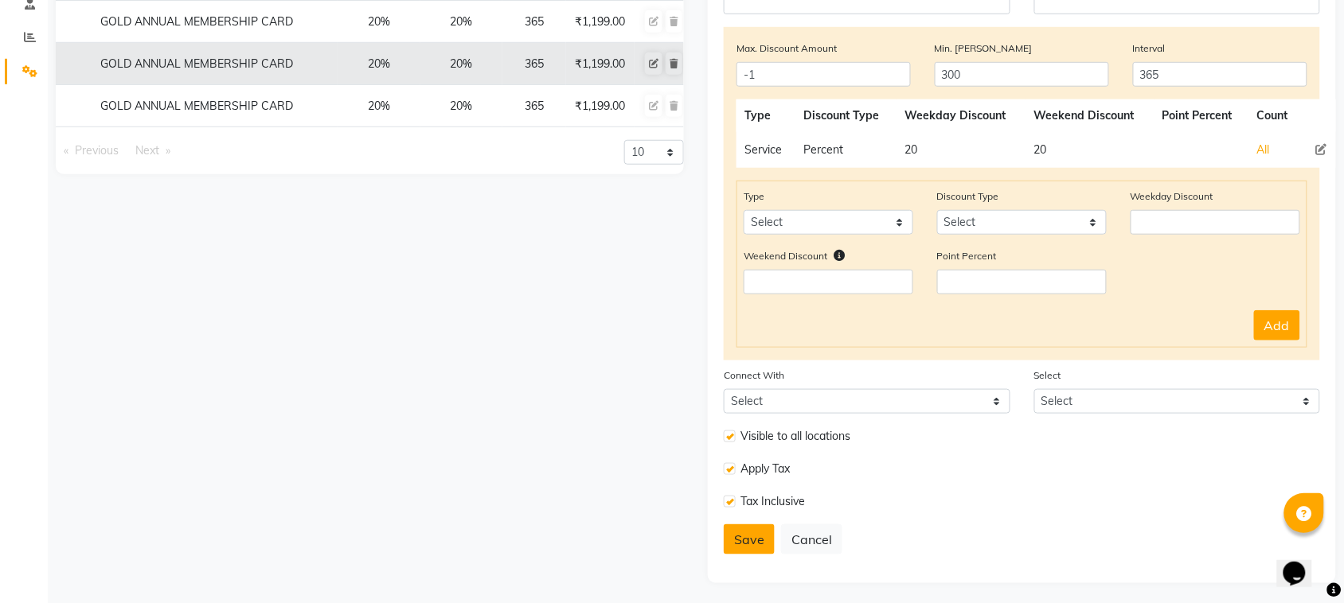
type input "BALEWADI GOLD ANNUAL MEMBERSHIP CARD"
click at [749, 536] on button "Save" at bounding box center [749, 540] width 51 height 30
select select
type input "0"
select select
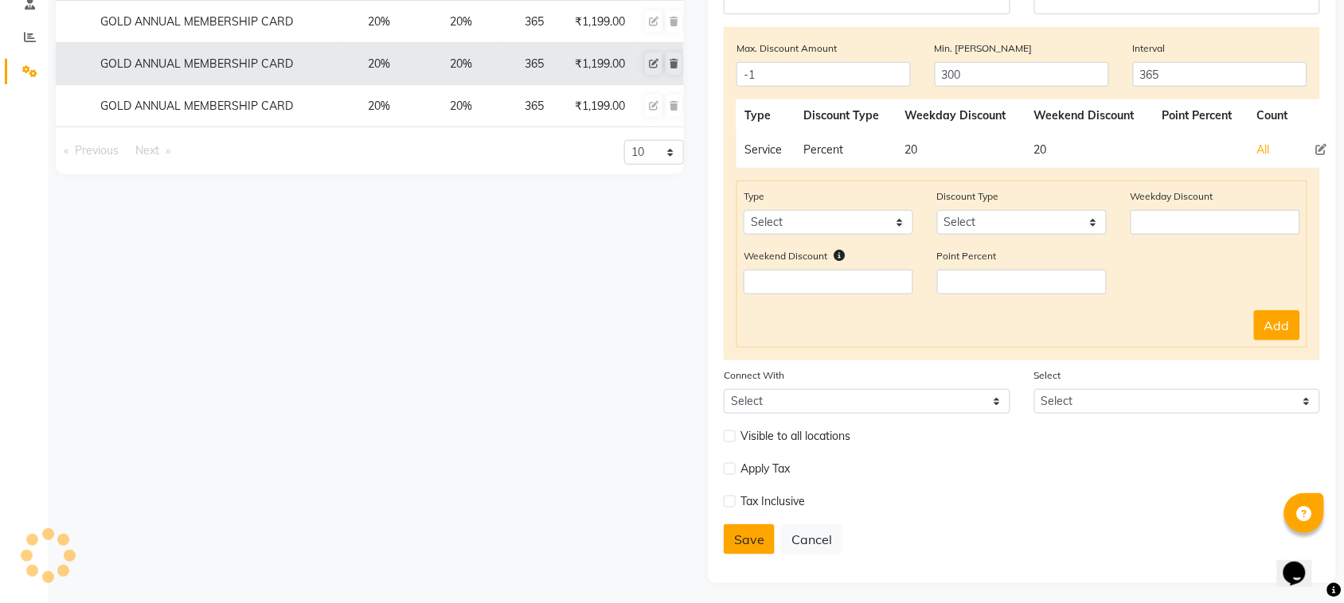
select select
checkbox input "false"
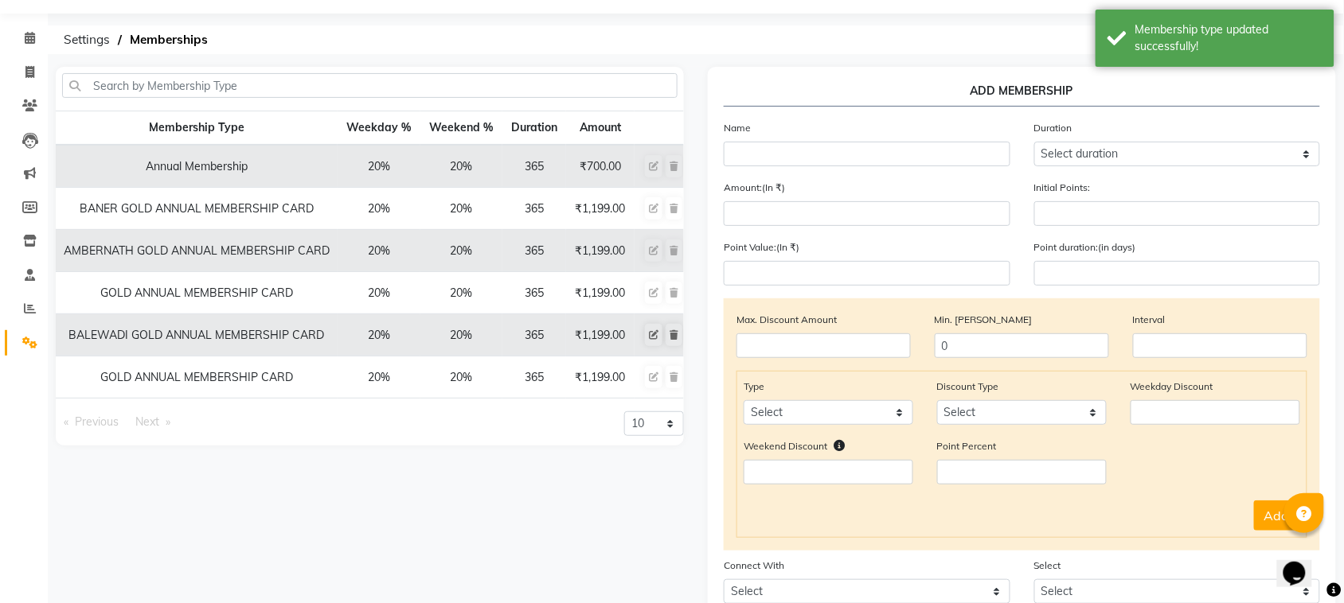
scroll to position [0, 0]
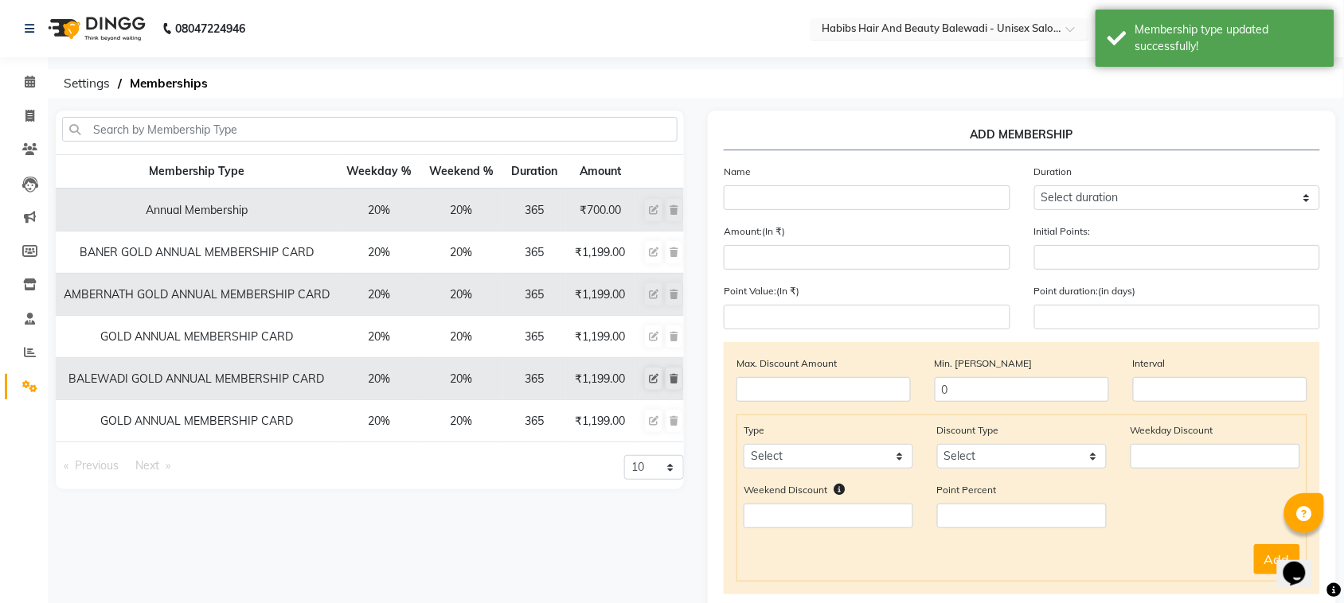
click at [1064, 29] on div at bounding box center [949, 30] width 279 height 16
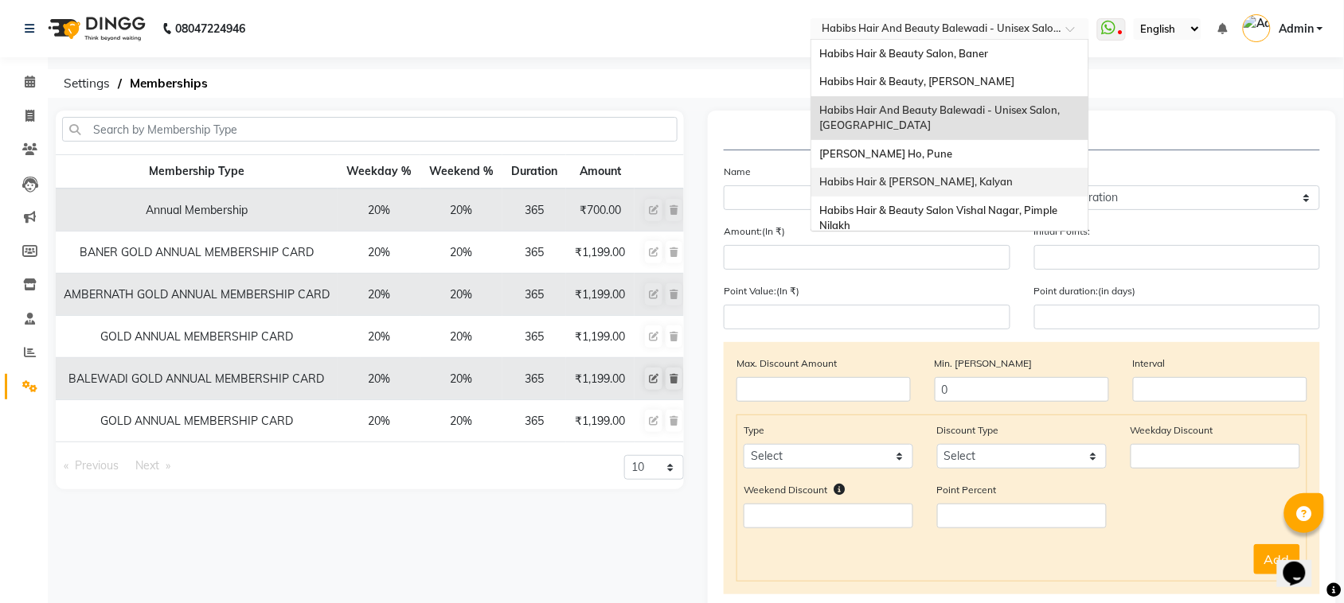
click at [968, 185] on span "Habibs Hair & Beauty Kalyan, Kalyan" at bounding box center [915, 181] width 193 height 13
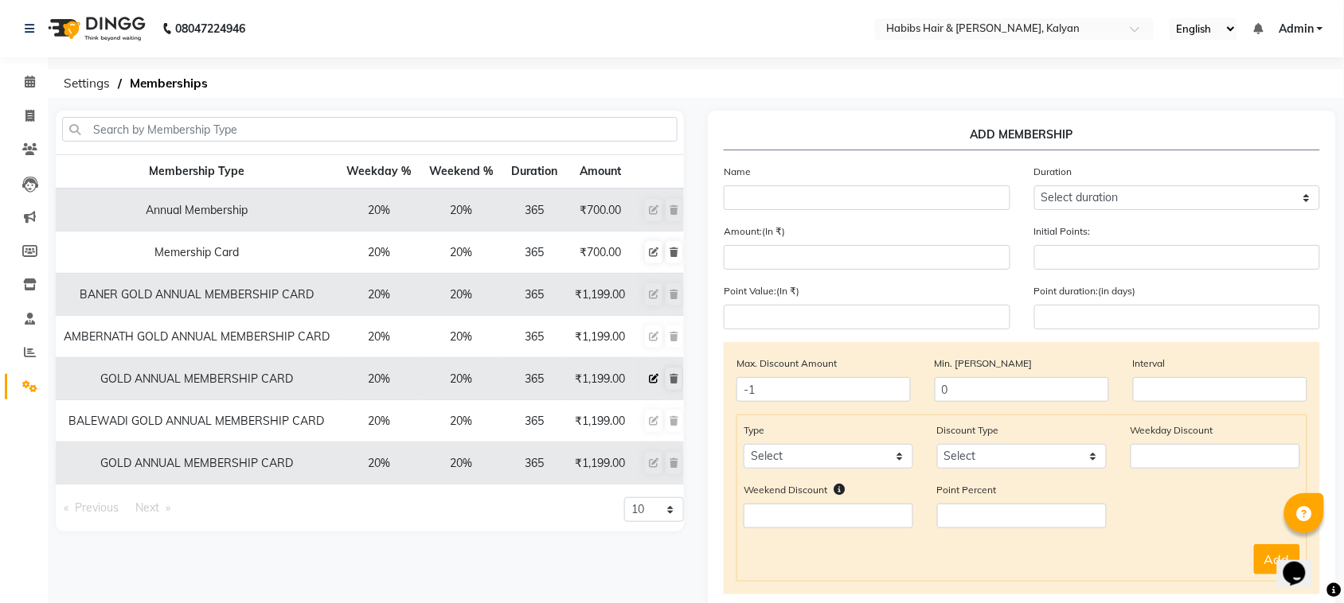
click at [655, 381] on icon at bounding box center [654, 379] width 10 height 10
select select
type input "0"
select select
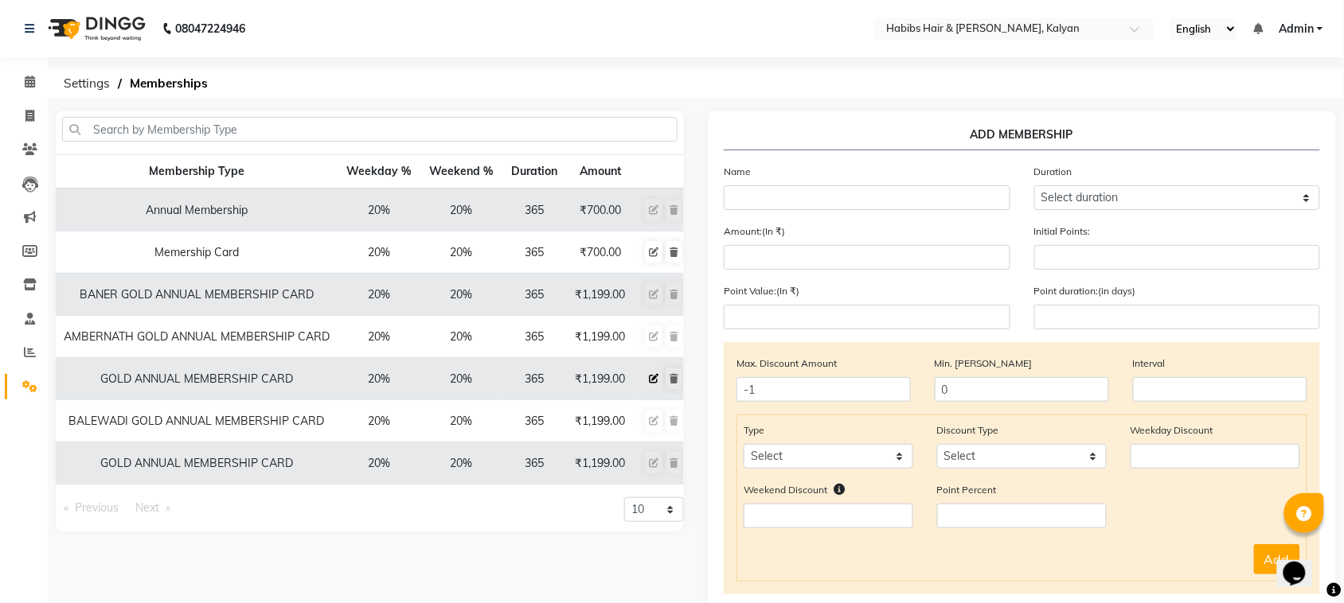
checkbox input "false"
type input "GOLD ANNUAL MEMBERSHIP CARD"
select select "4: 365"
type input "1199"
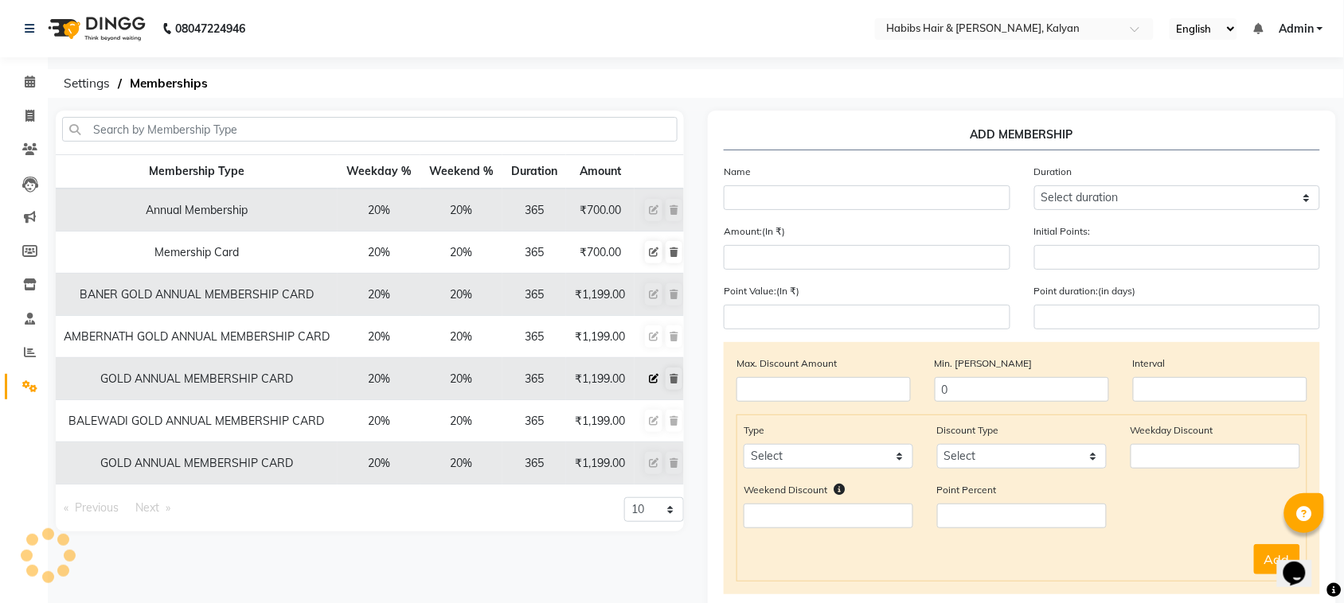
type input "0"
type input "-1"
type input "300"
type input "365"
checkbox input "true"
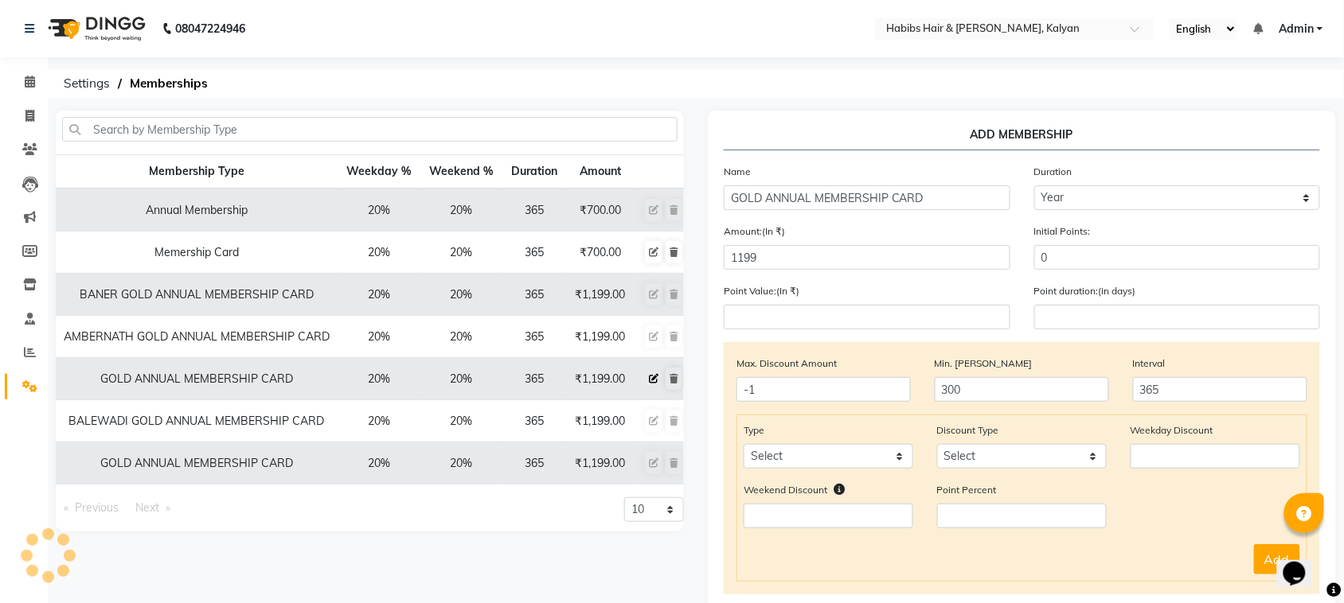
checkbox input "true"
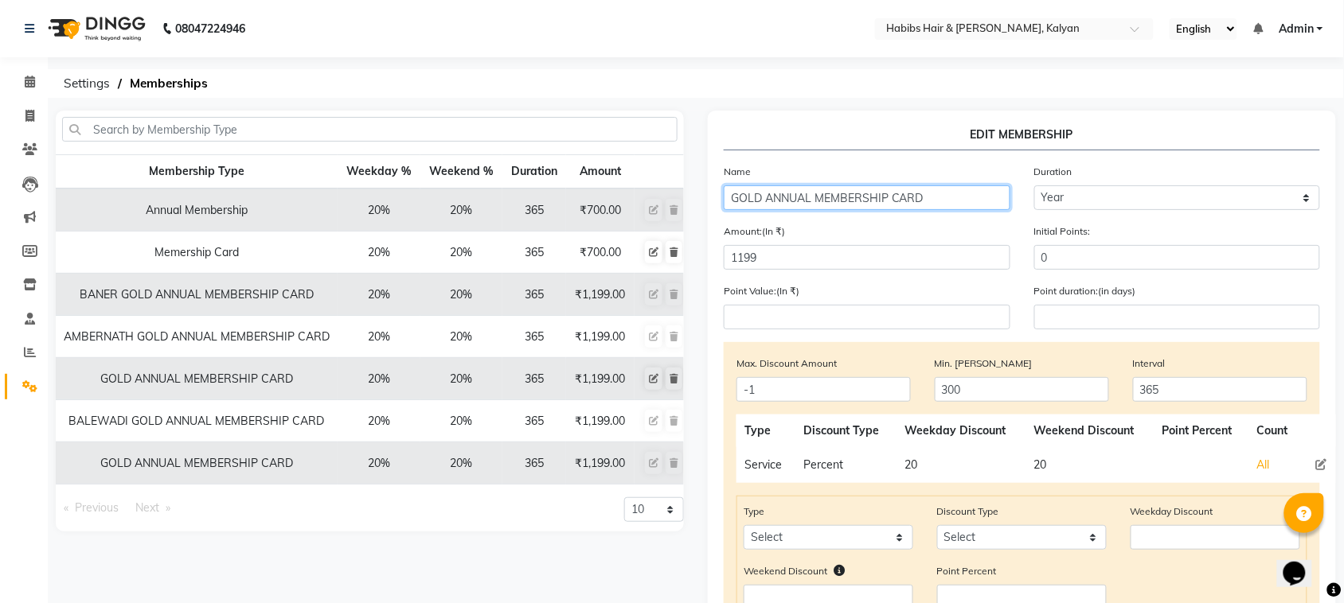
click at [734, 195] on input "GOLD ANNUAL MEMBERSHIP CARD" at bounding box center [867, 197] width 287 height 25
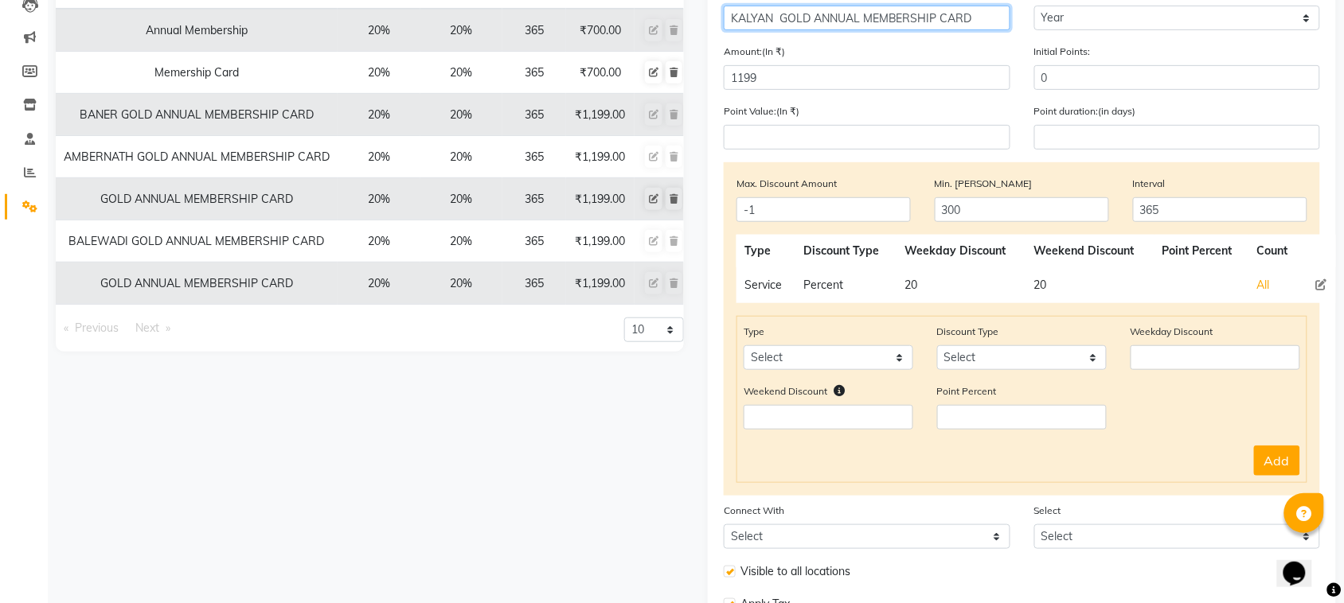
scroll to position [315, 0]
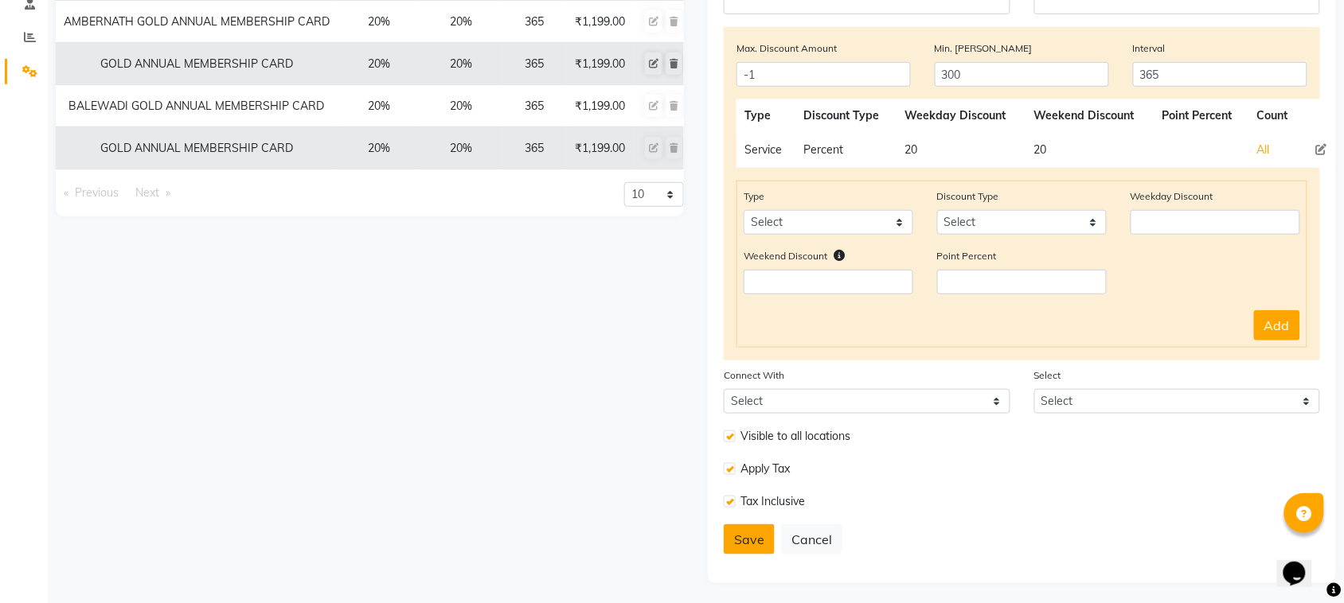
type input "KALYAN GOLD ANNUAL MEMBERSHIP CARD"
click at [749, 541] on button "Save" at bounding box center [749, 540] width 51 height 30
select select
type input "0"
select select
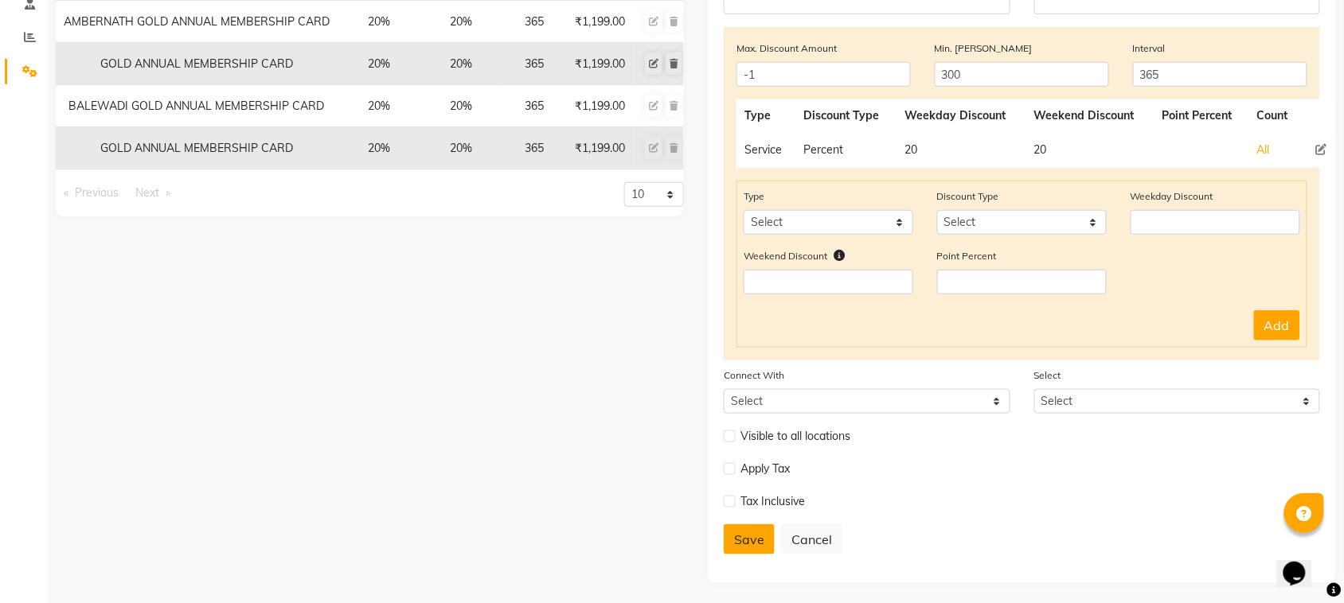
select select
checkbox input "false"
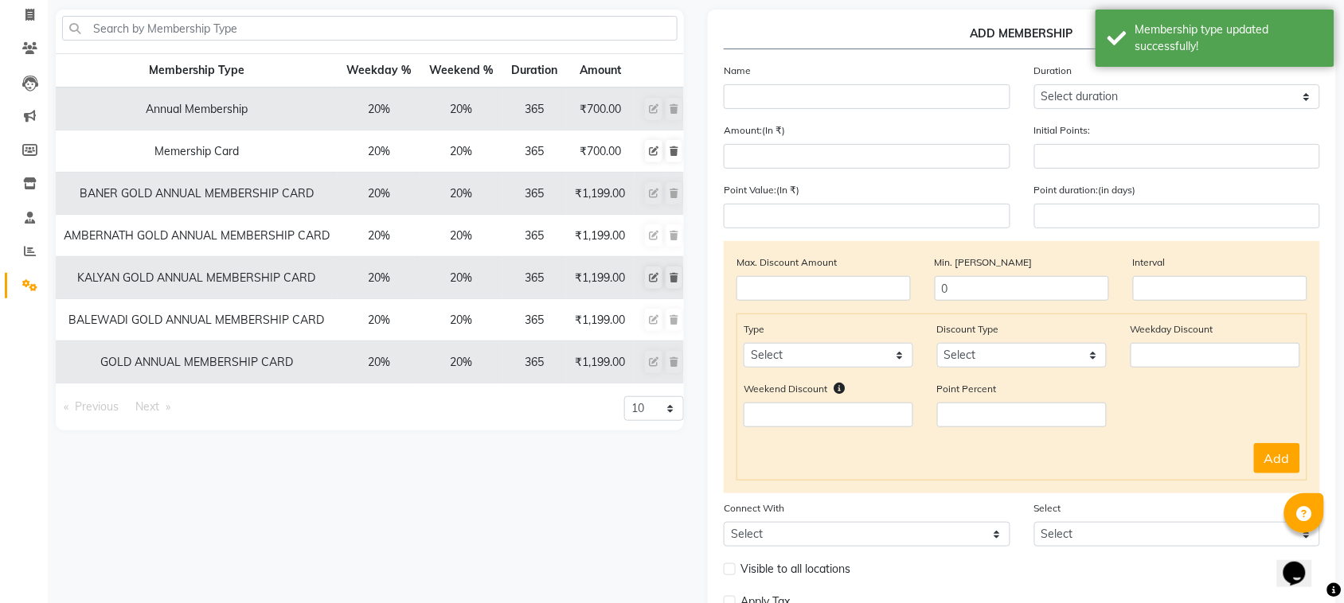
scroll to position [0, 0]
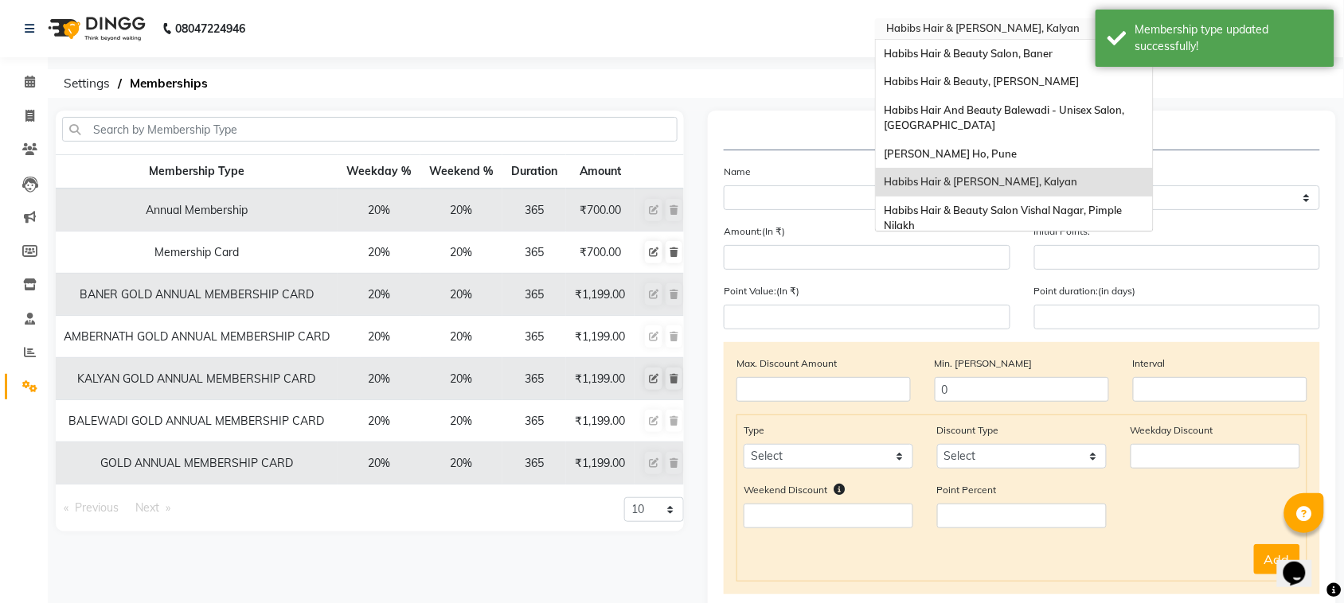
click at [1060, 37] on input "text" at bounding box center [998, 30] width 231 height 16
click at [1011, 204] on span "Habibs Hair & Beauty Salon Vishal Nagar, Pimple Nilakh" at bounding box center [1004, 218] width 240 height 29
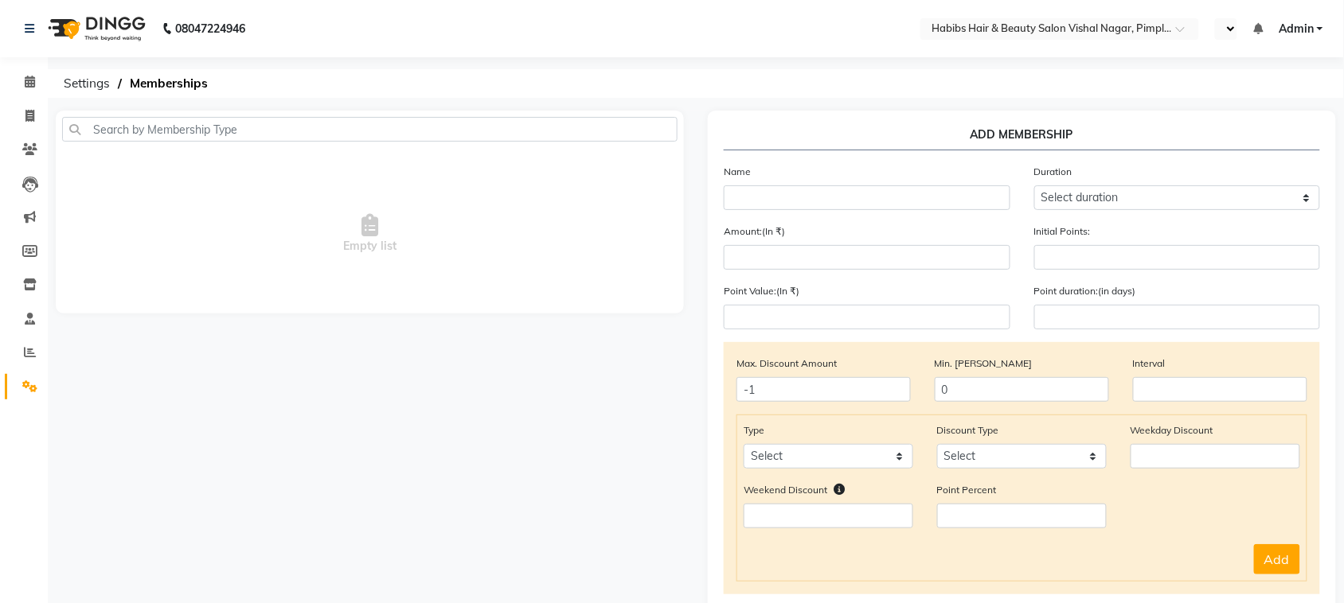
select select "en"
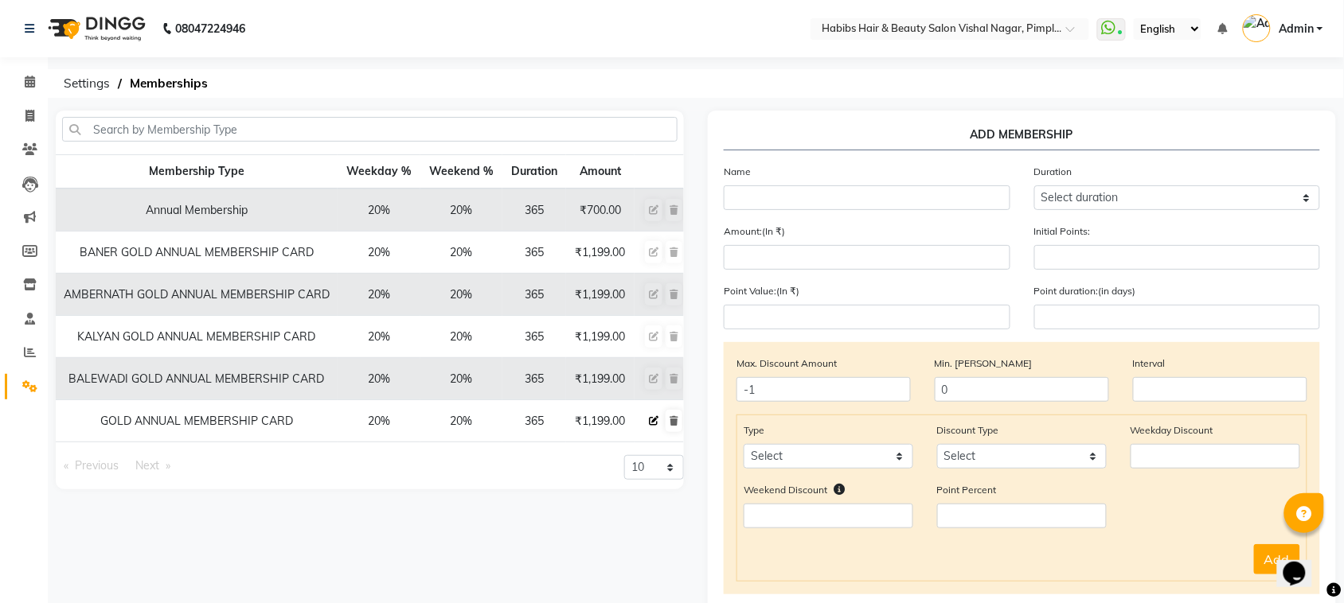
click at [653, 423] on icon at bounding box center [654, 421] width 10 height 10
select select
type input "0"
select select
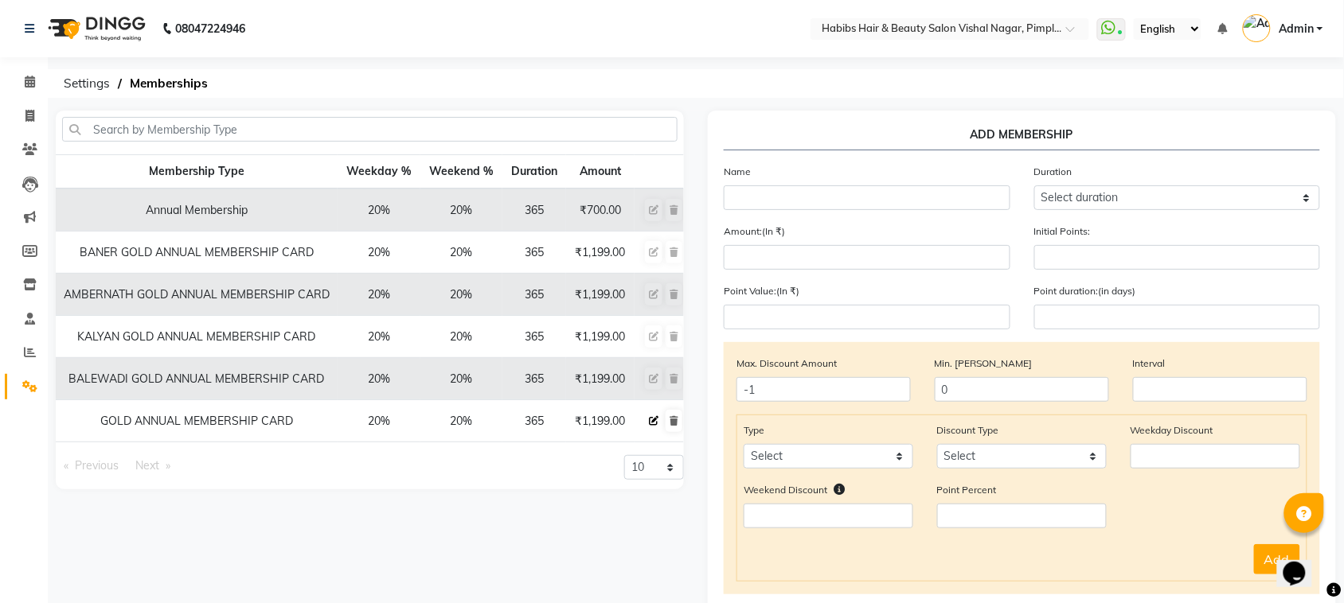
checkbox input "false"
type input "GOLD ANNUAL MEMBERSHIP CARD"
select select "4: 365"
type input "1199"
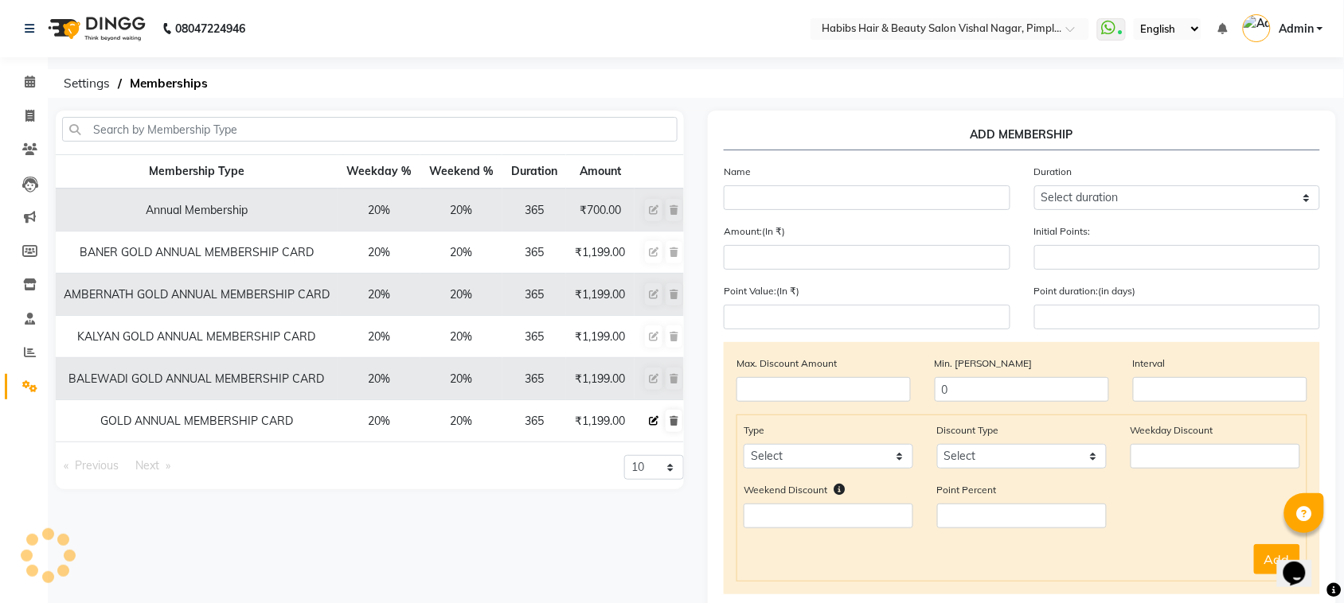
type input "0"
type input "-1"
type input "300"
type input "365"
checkbox input "true"
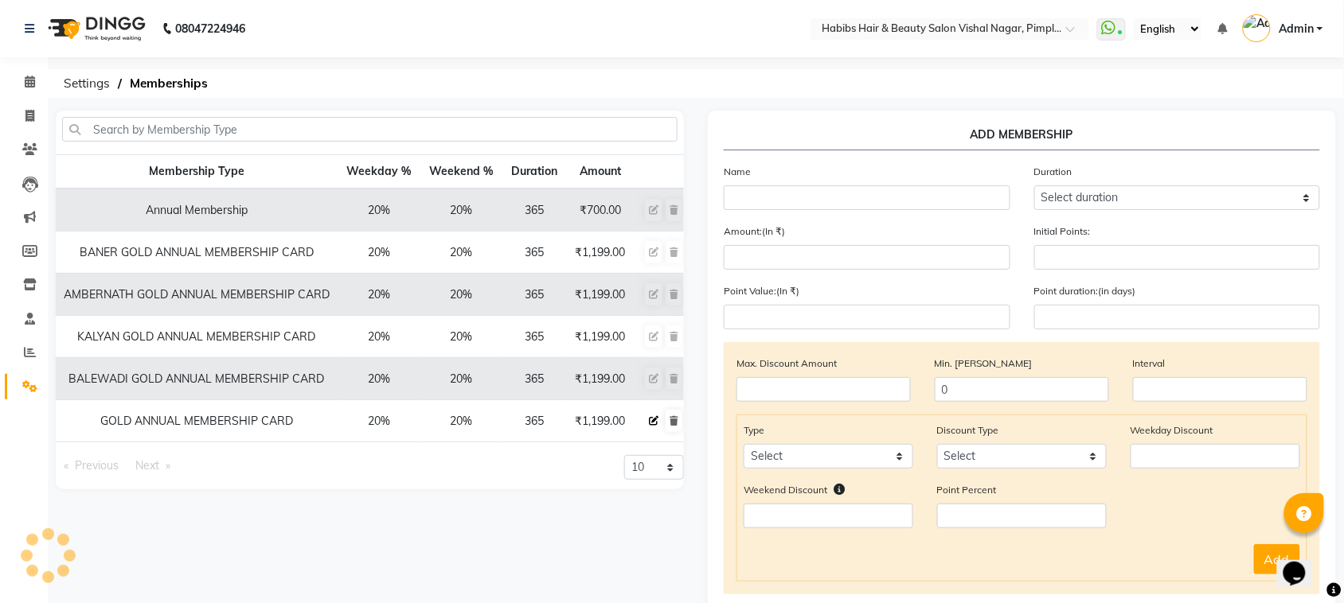
checkbox input "true"
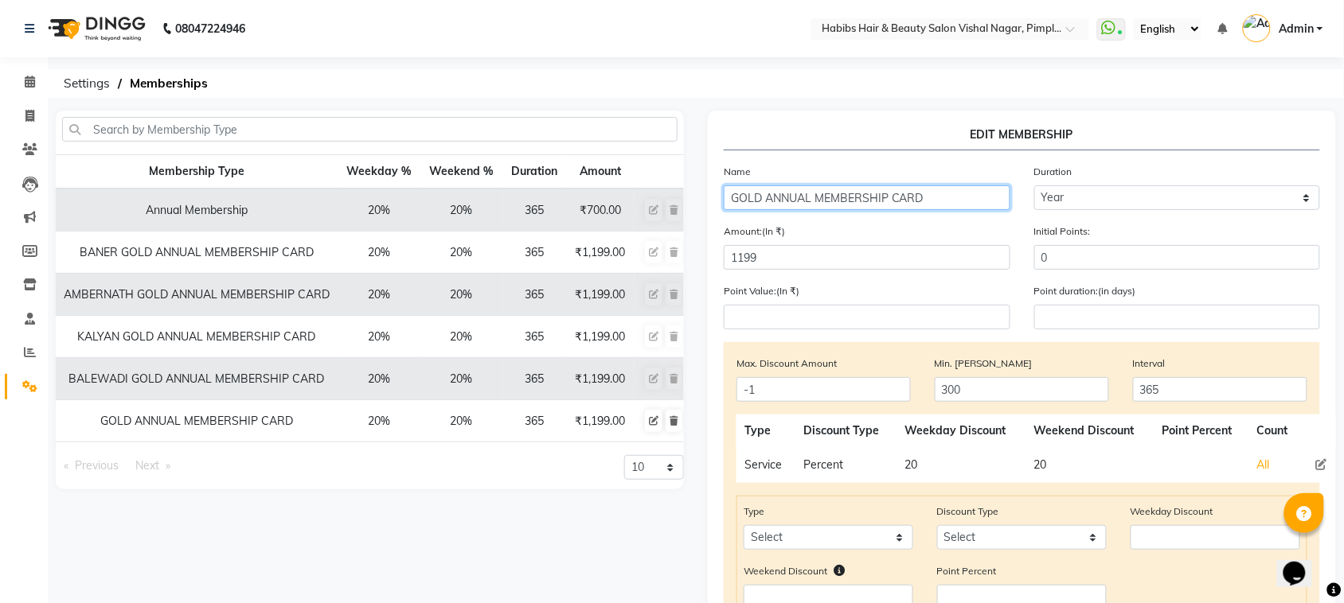
click at [728, 197] on input "GOLD ANNUAL MEMBERSHIP CARD" at bounding box center [867, 197] width 287 height 25
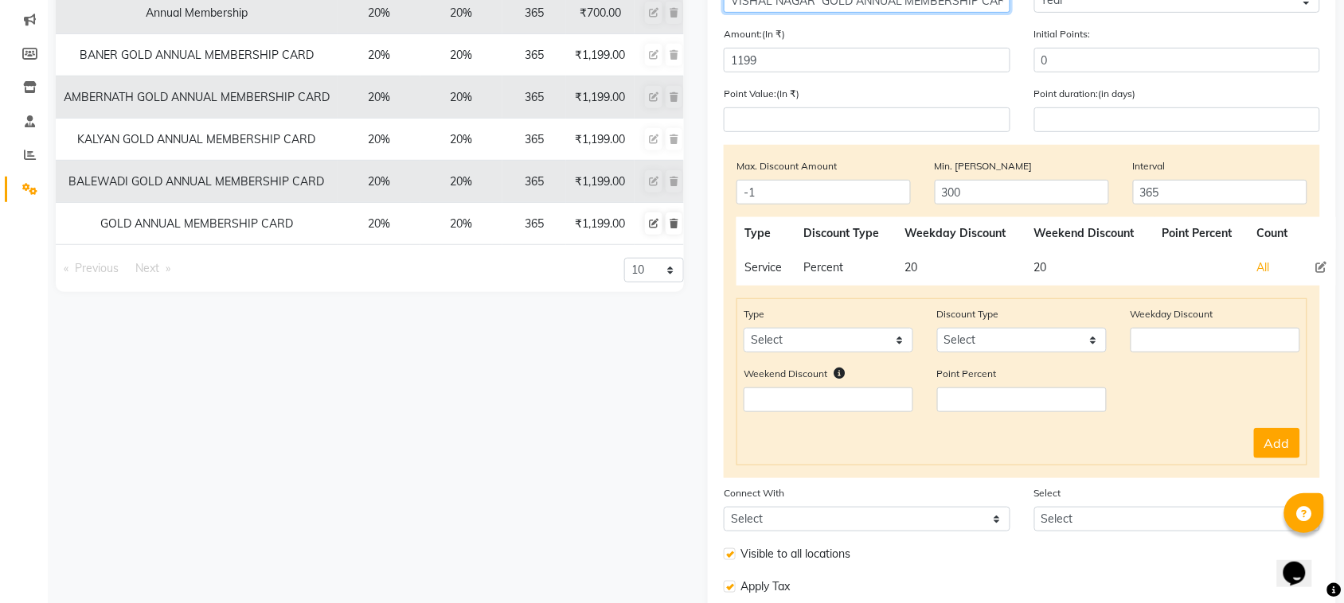
scroll to position [315, 0]
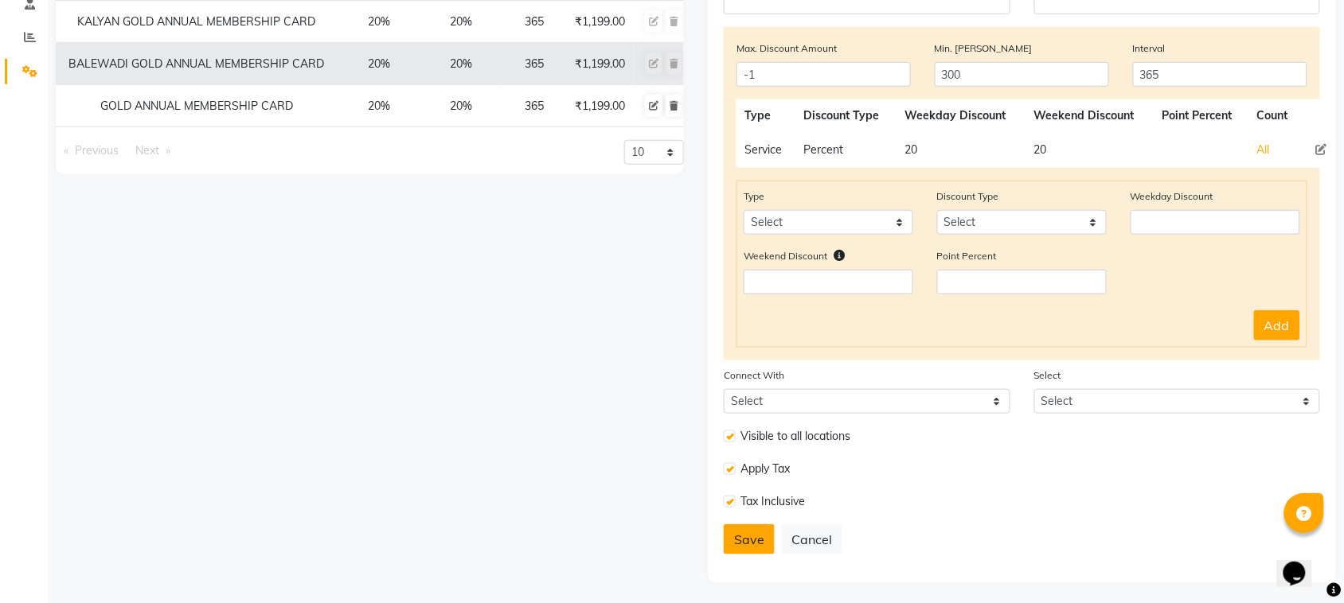
type input "VISHAL NAGAR GOLD ANNUAL MEMBERSHIP CARD"
click at [750, 536] on button "Save" at bounding box center [749, 540] width 51 height 30
select select
type input "0"
select select
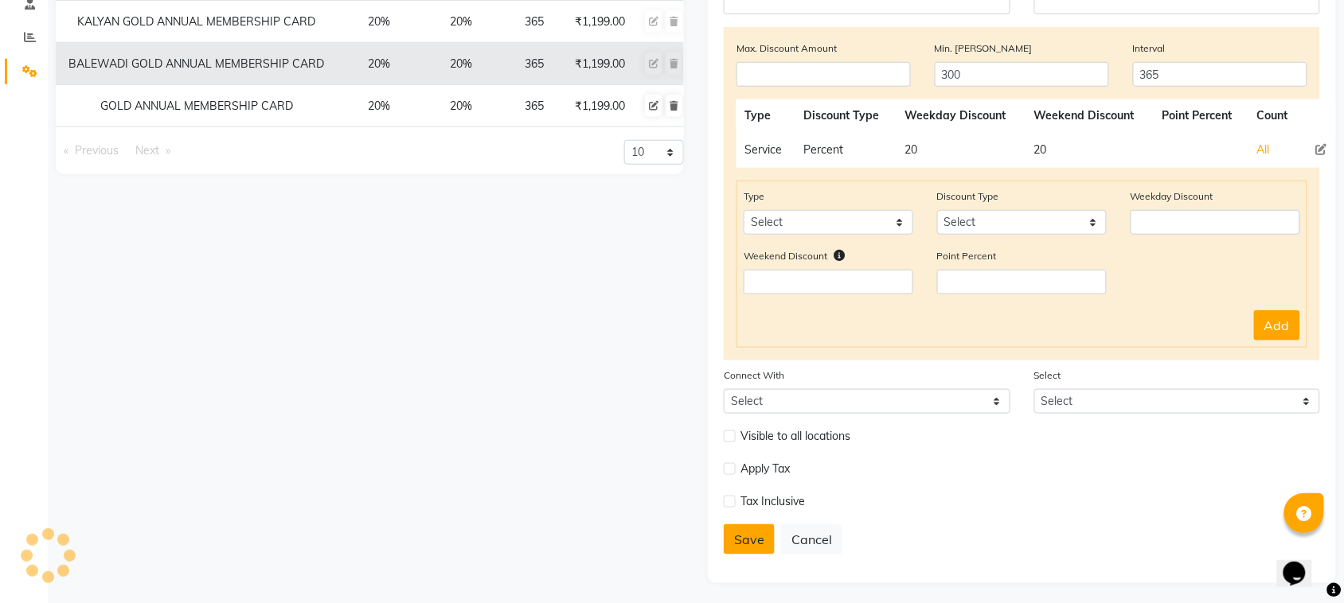
select select
checkbox input "false"
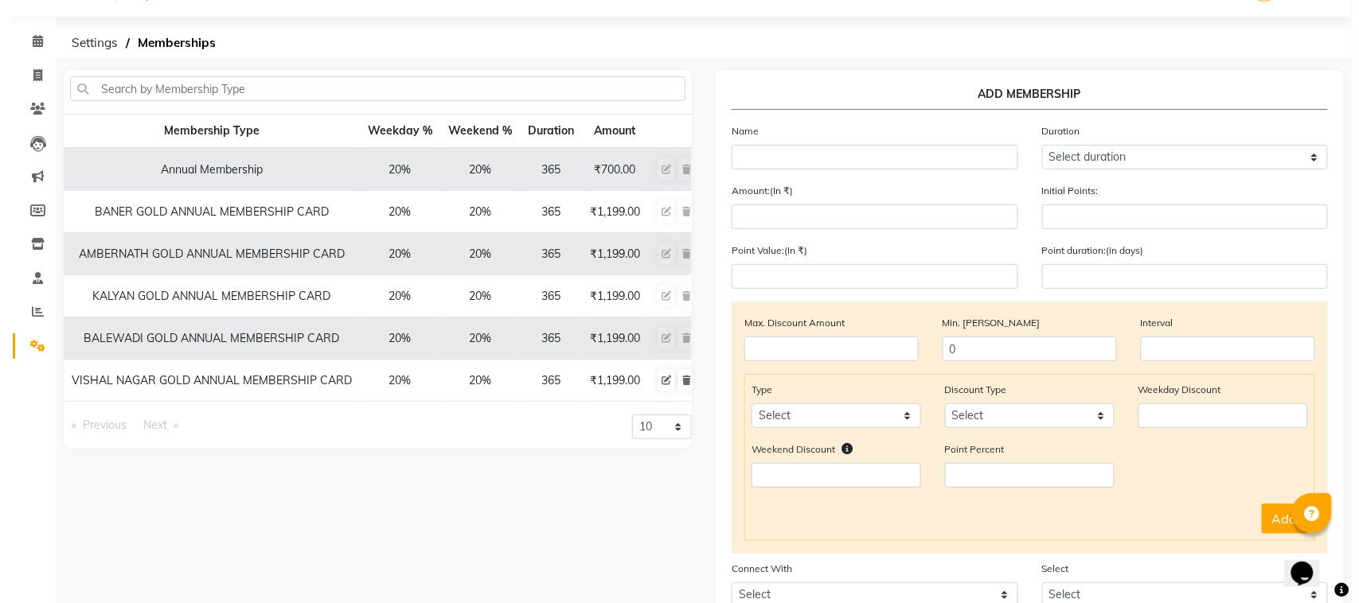
scroll to position [0, 0]
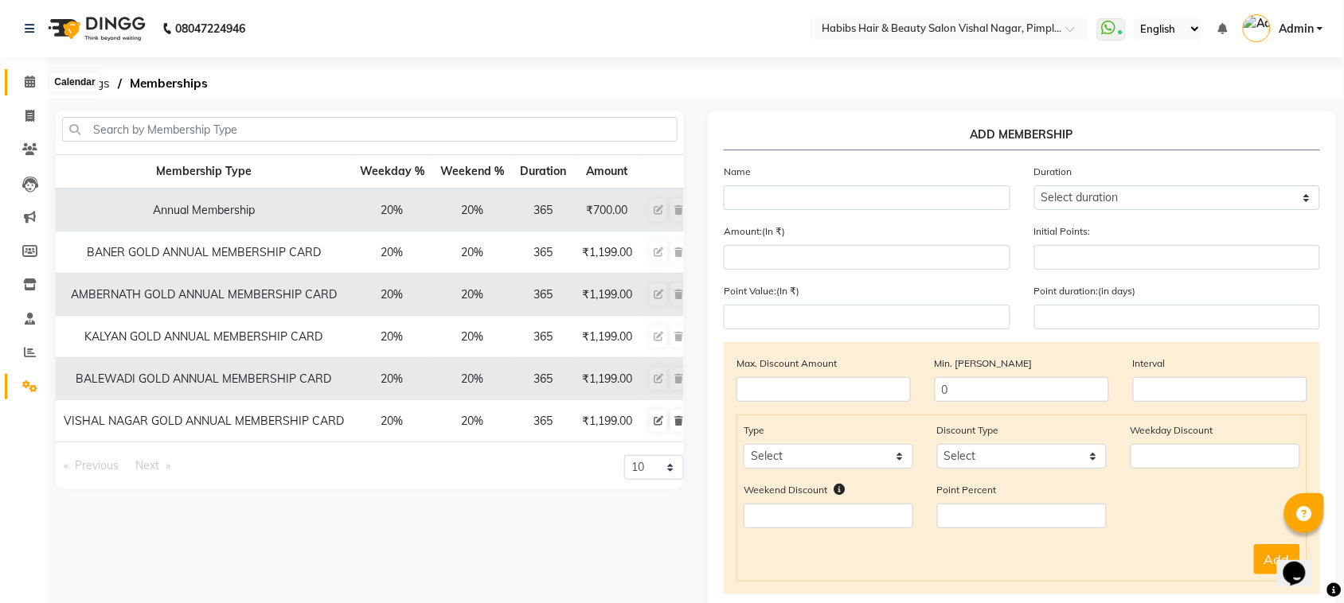
click at [33, 84] on icon at bounding box center [30, 82] width 10 height 12
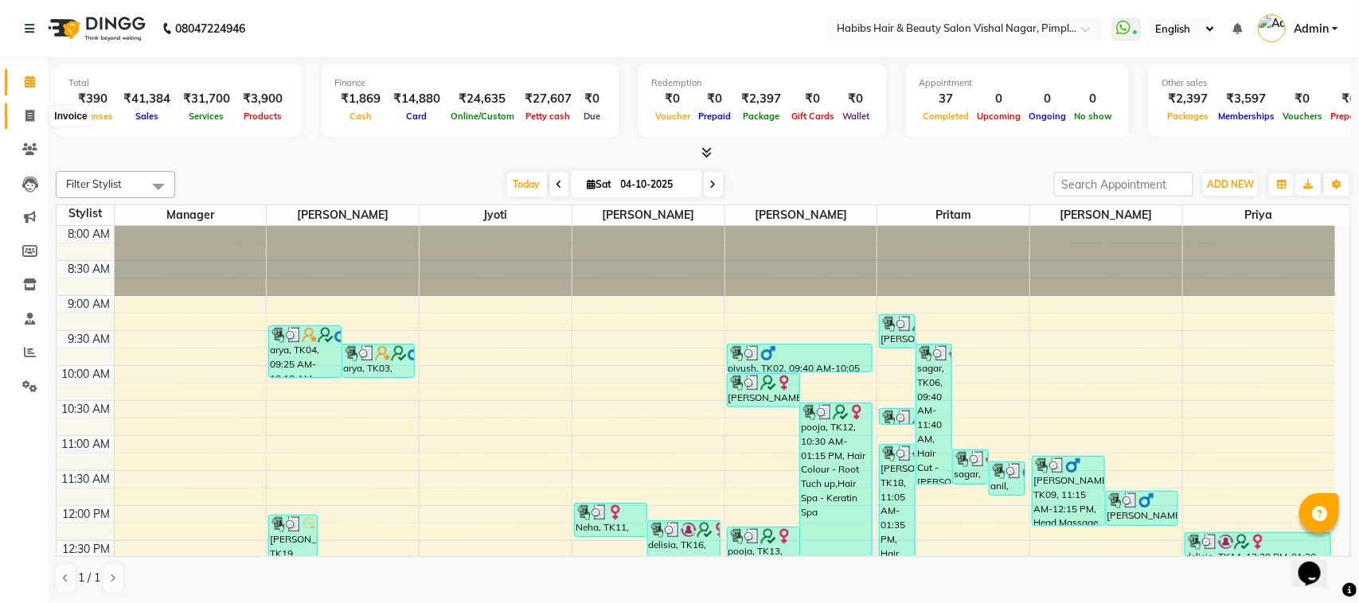
click at [29, 118] on icon at bounding box center [29, 116] width 9 height 12
select select "service"
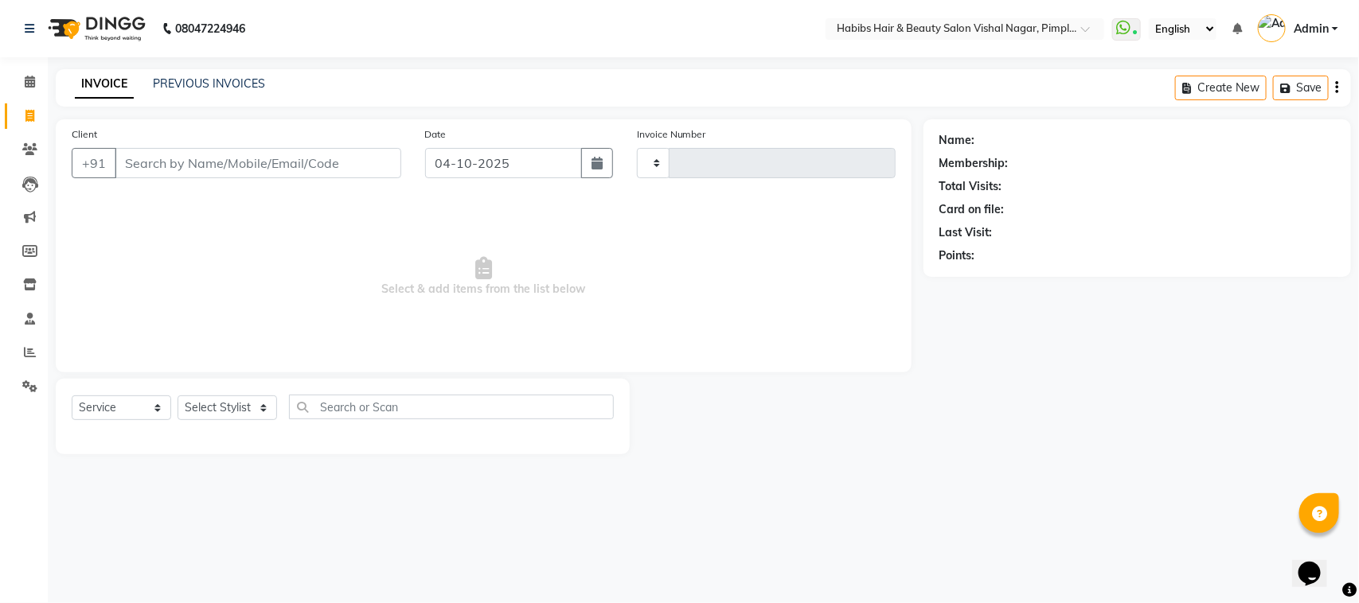
type input "7103"
select select "5725"
click at [150, 408] on select "Select Service Product Membership Package Voucher Prepaid Gift Card" at bounding box center [122, 408] width 100 height 25
select select "membership"
click at [72, 396] on select "Select Service Product Membership Package Voucher Prepaid Gift Card" at bounding box center [122, 408] width 100 height 25
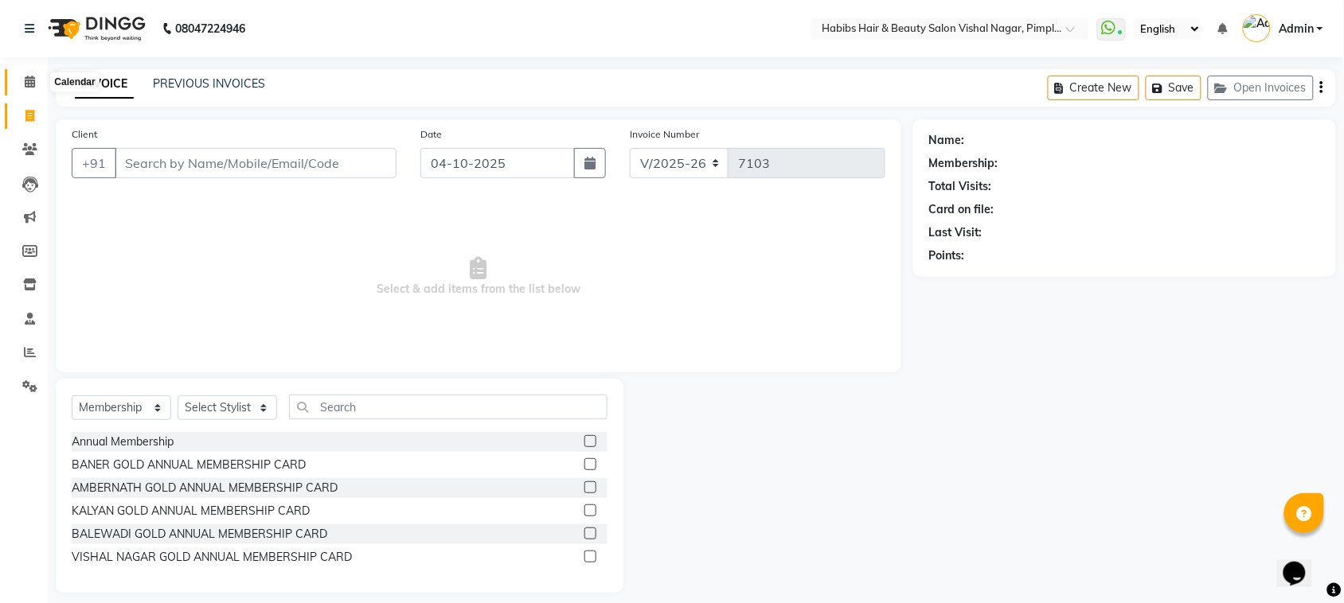
click at [29, 84] on icon at bounding box center [30, 82] width 10 height 12
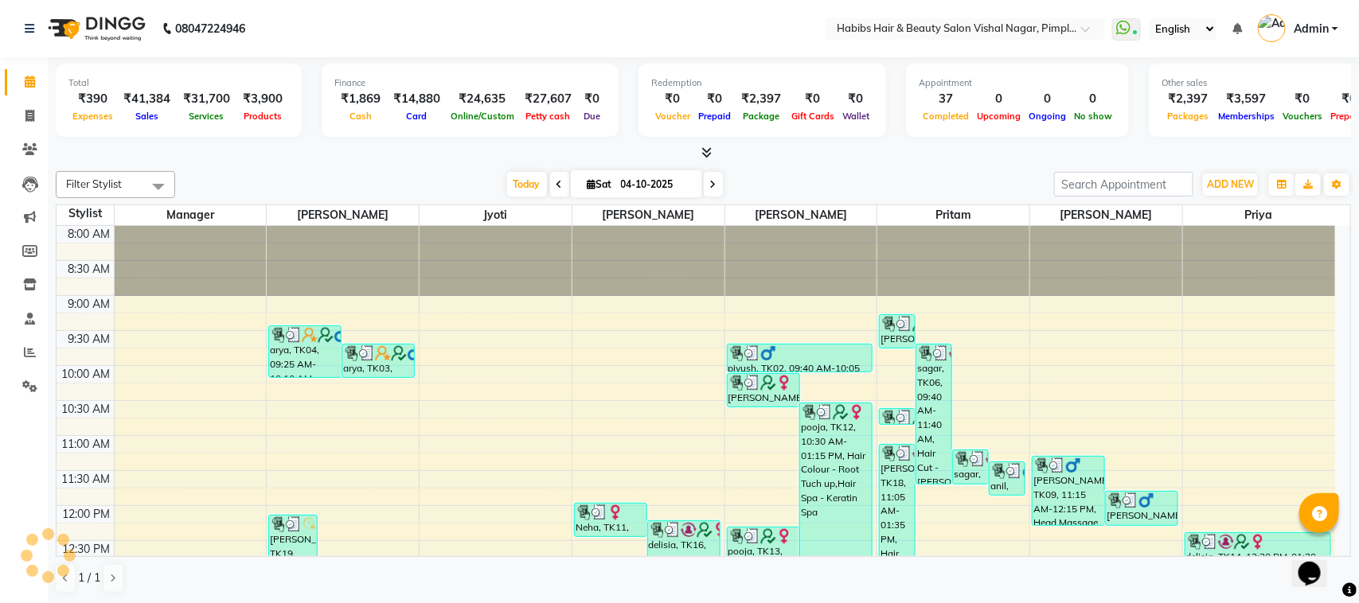
scroll to position [567, 0]
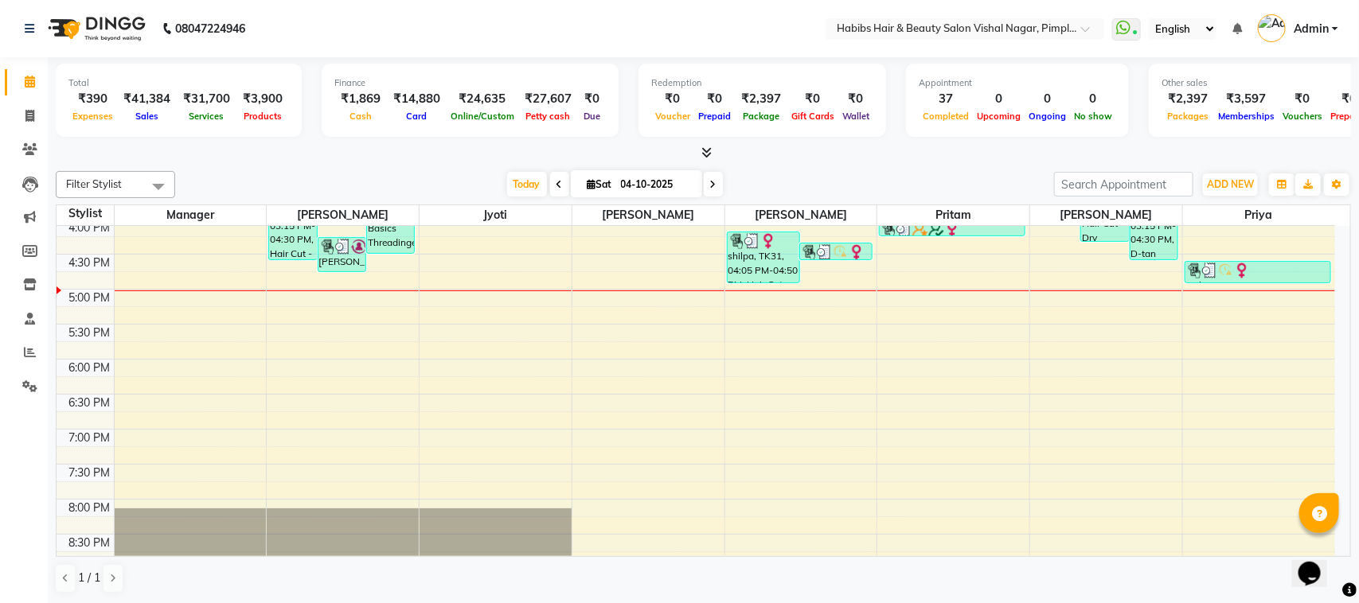
click at [757, 104] on div "₹2,397" at bounding box center [761, 99] width 53 height 18
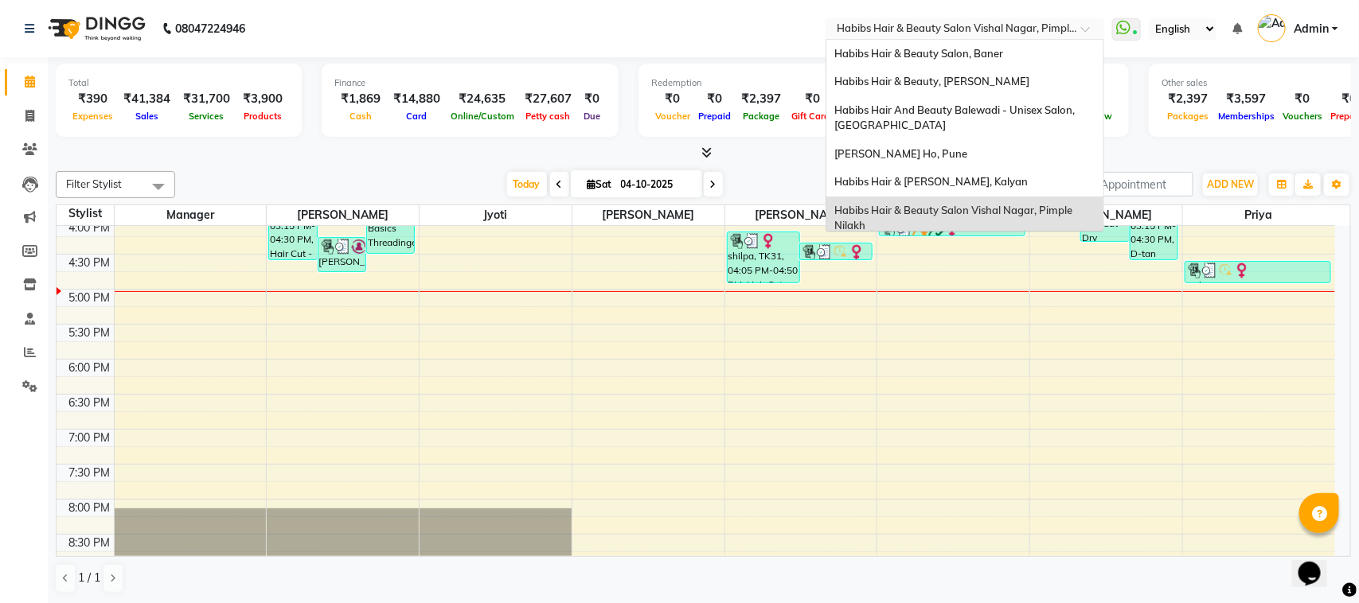
click at [1081, 26] on span at bounding box center [1091, 33] width 20 height 16
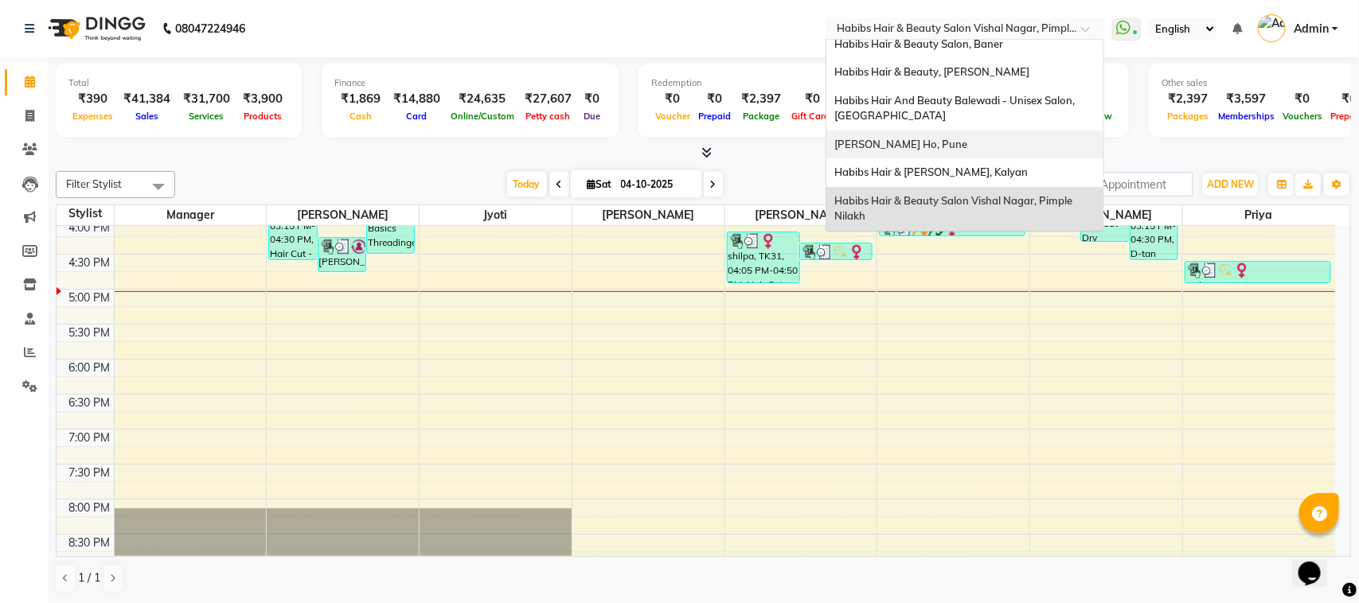
click at [914, 146] on span "[PERSON_NAME] Ho, Pune" at bounding box center [900, 144] width 133 height 13
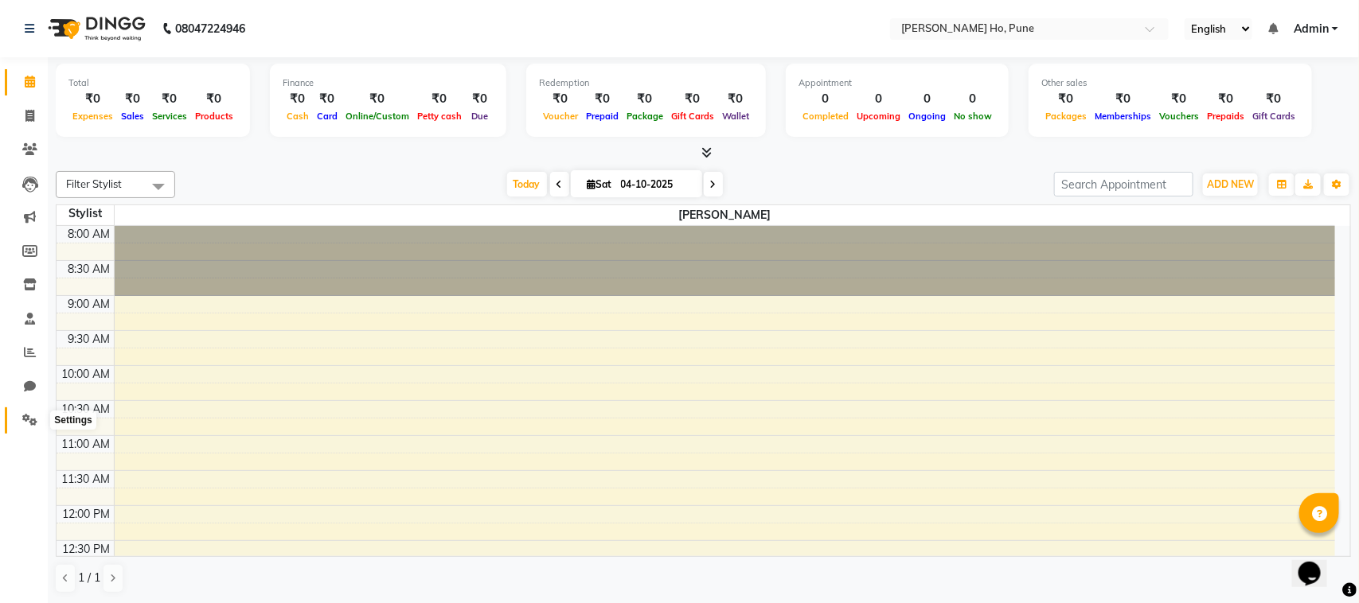
click at [29, 418] on icon at bounding box center [29, 420] width 15 height 12
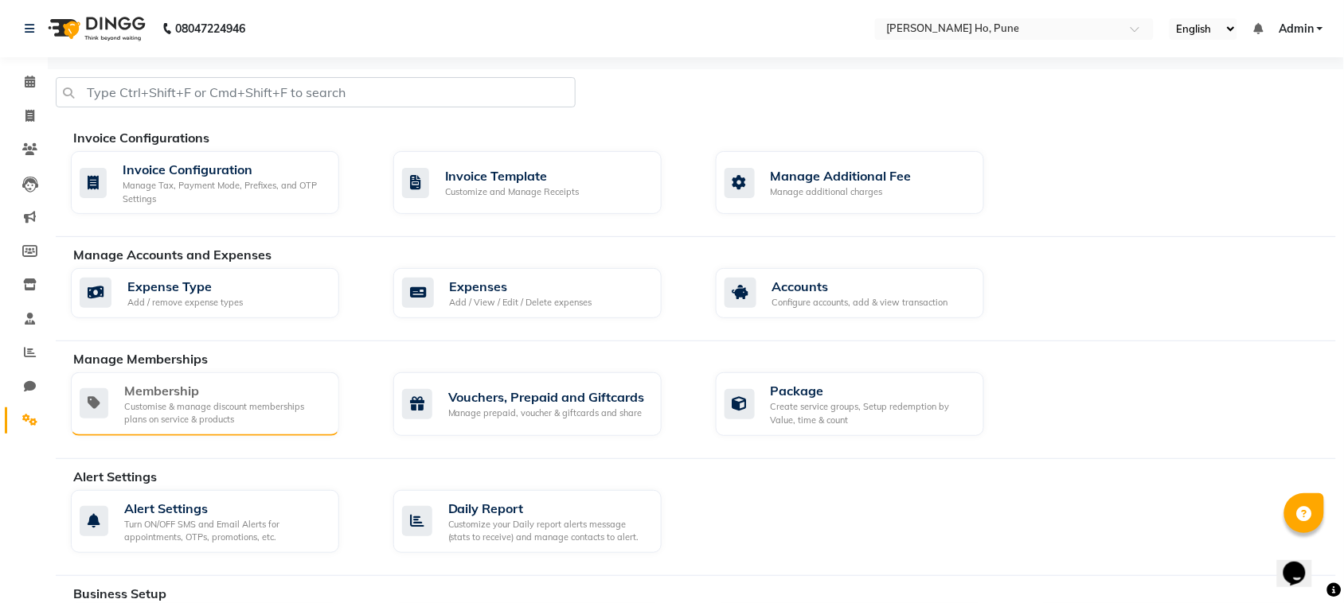
click at [146, 407] on div "Customise & manage discount memberships plans on service & products" at bounding box center [225, 413] width 202 height 26
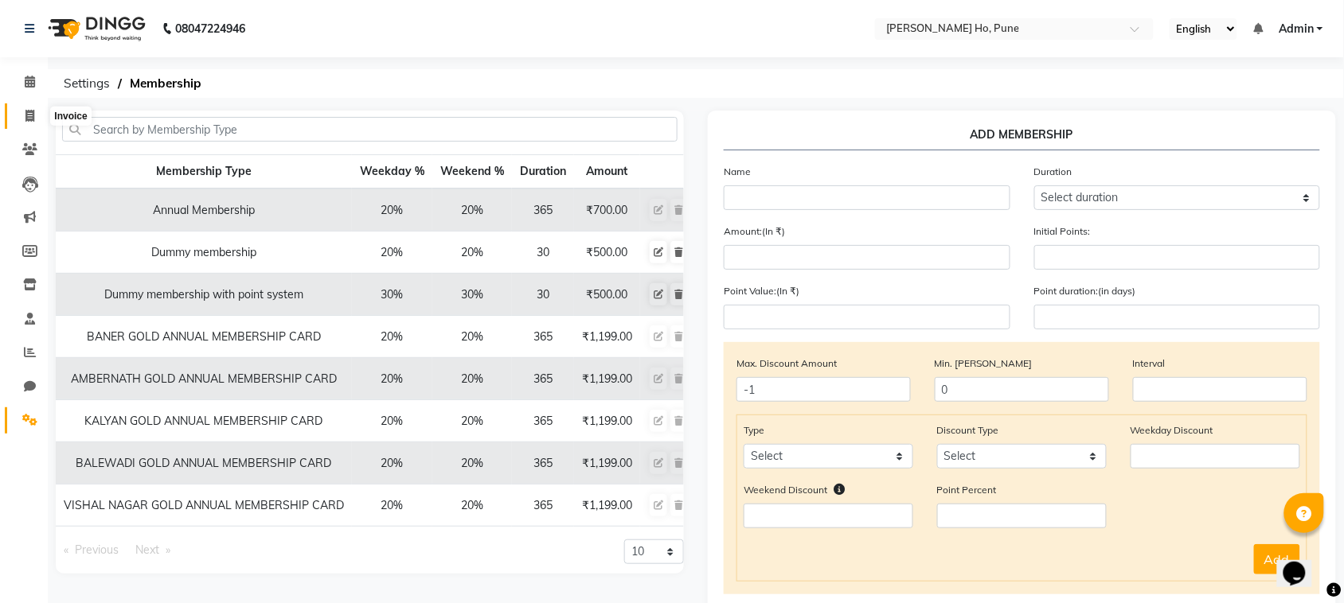
click at [29, 118] on icon at bounding box center [29, 116] width 9 height 12
select select "service"
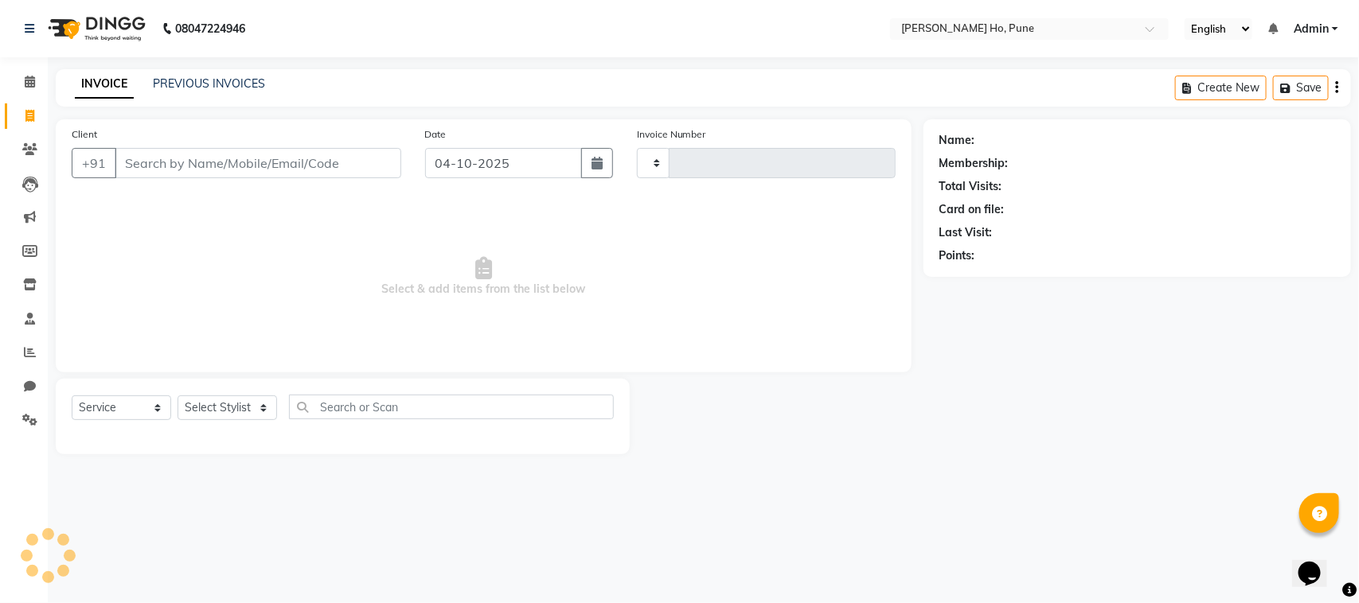
type input "0001"
select select "7969"
click at [149, 408] on select "Select Service Product Membership Package Voucher Prepaid Gift Card" at bounding box center [122, 408] width 100 height 25
select select "membership"
click at [72, 396] on select "Select Service Product Membership Package Voucher Prepaid Gift Card" at bounding box center [122, 408] width 100 height 25
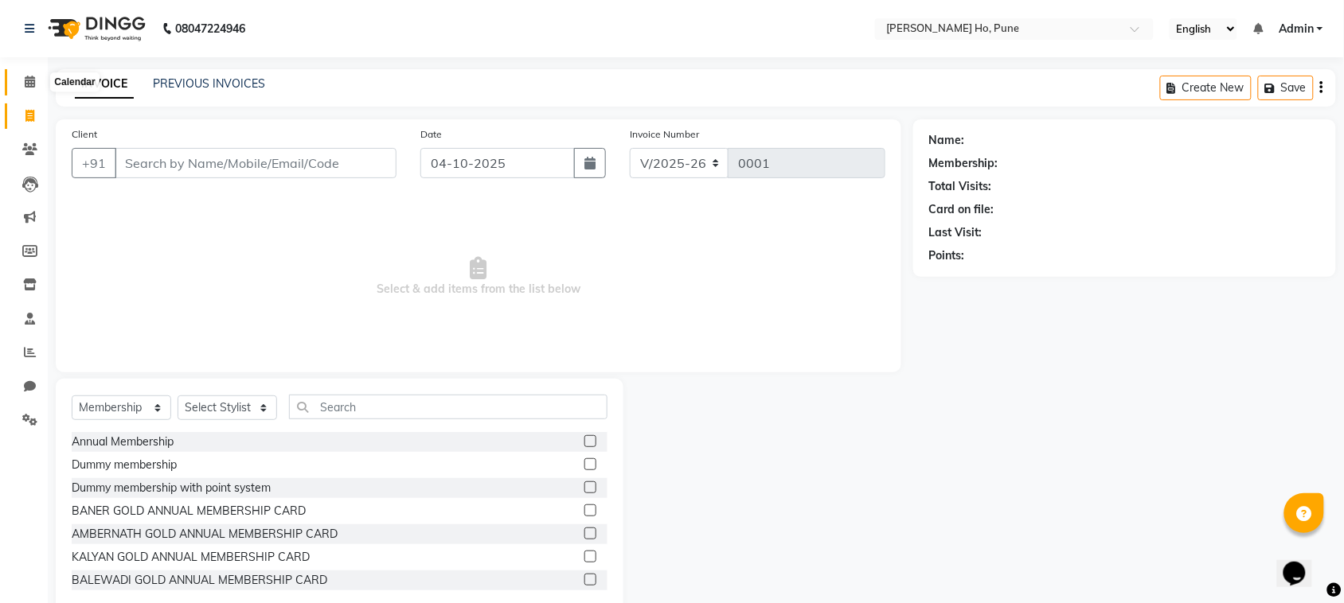
click at [33, 85] on icon at bounding box center [30, 82] width 10 height 12
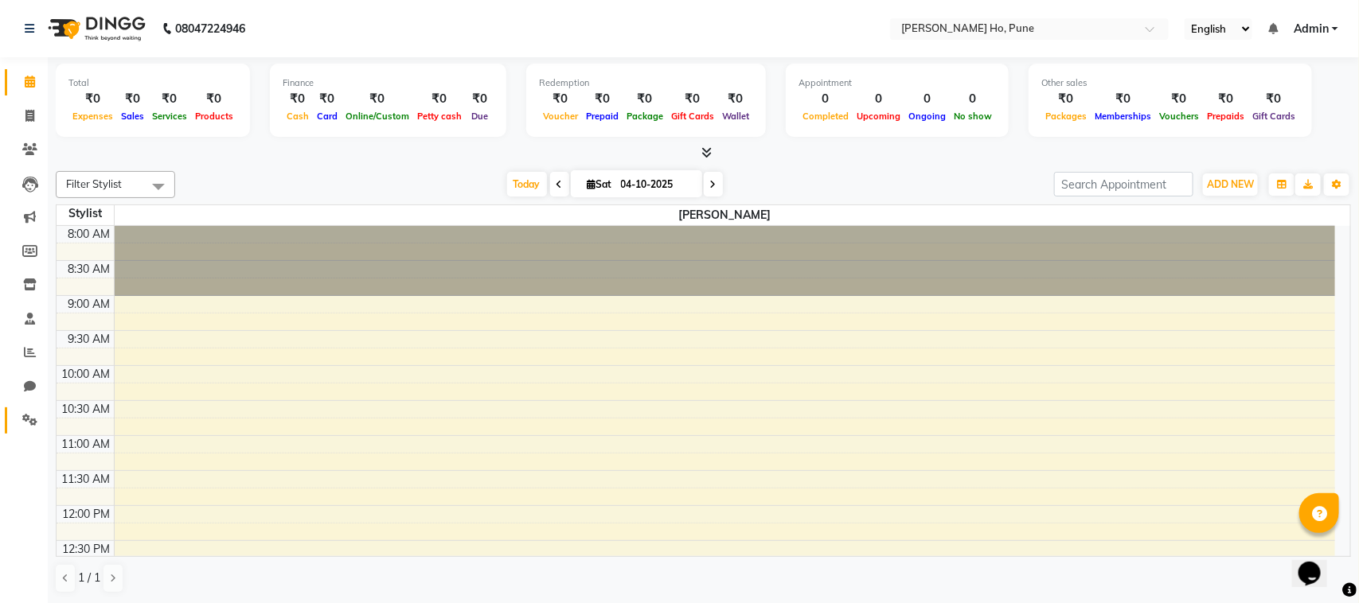
click at [33, 431] on link "Settings" at bounding box center [24, 421] width 38 height 26
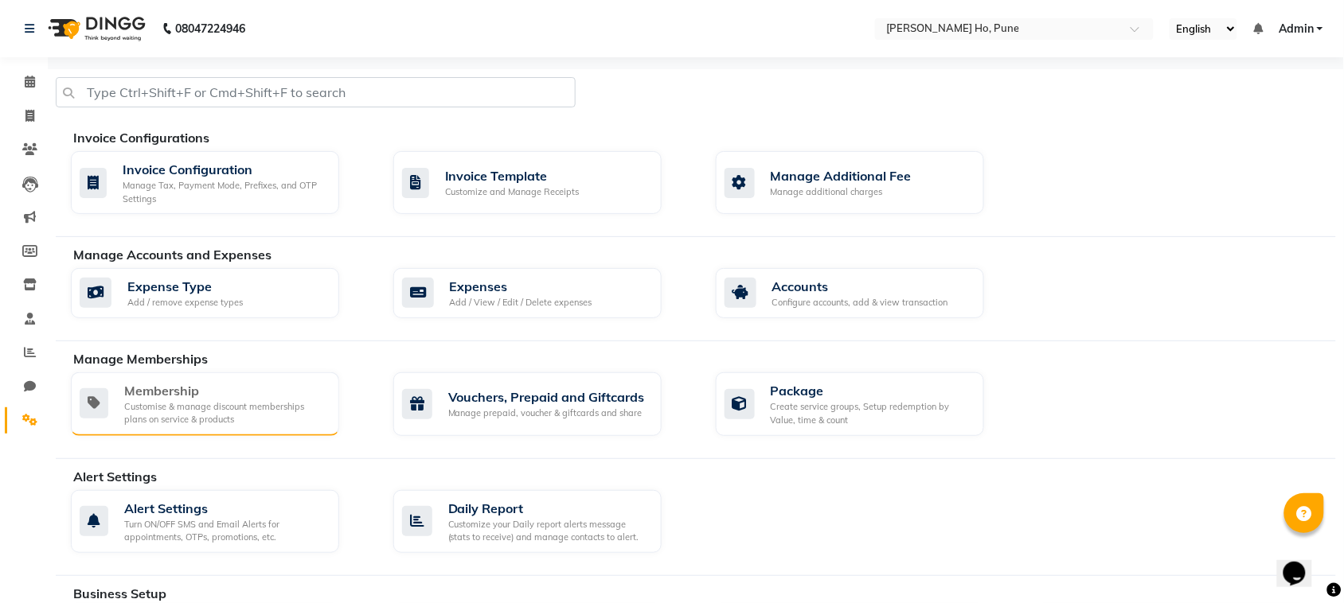
click at [271, 396] on div "Membership" at bounding box center [225, 390] width 202 height 19
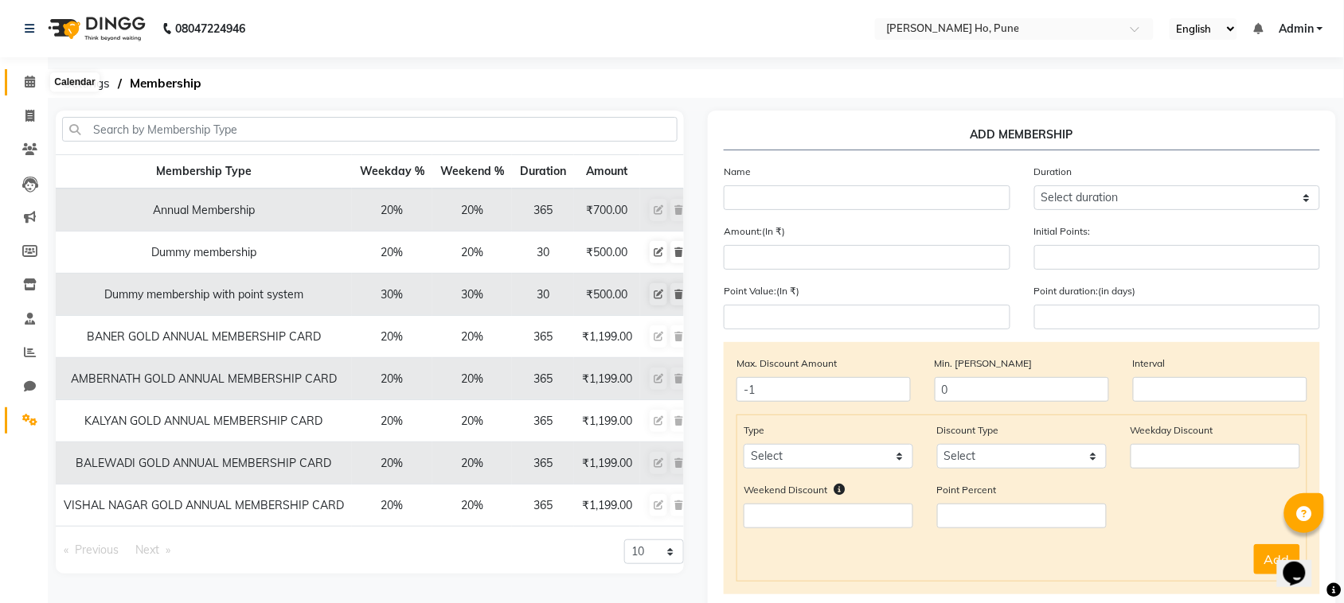
click at [30, 81] on icon at bounding box center [30, 82] width 10 height 12
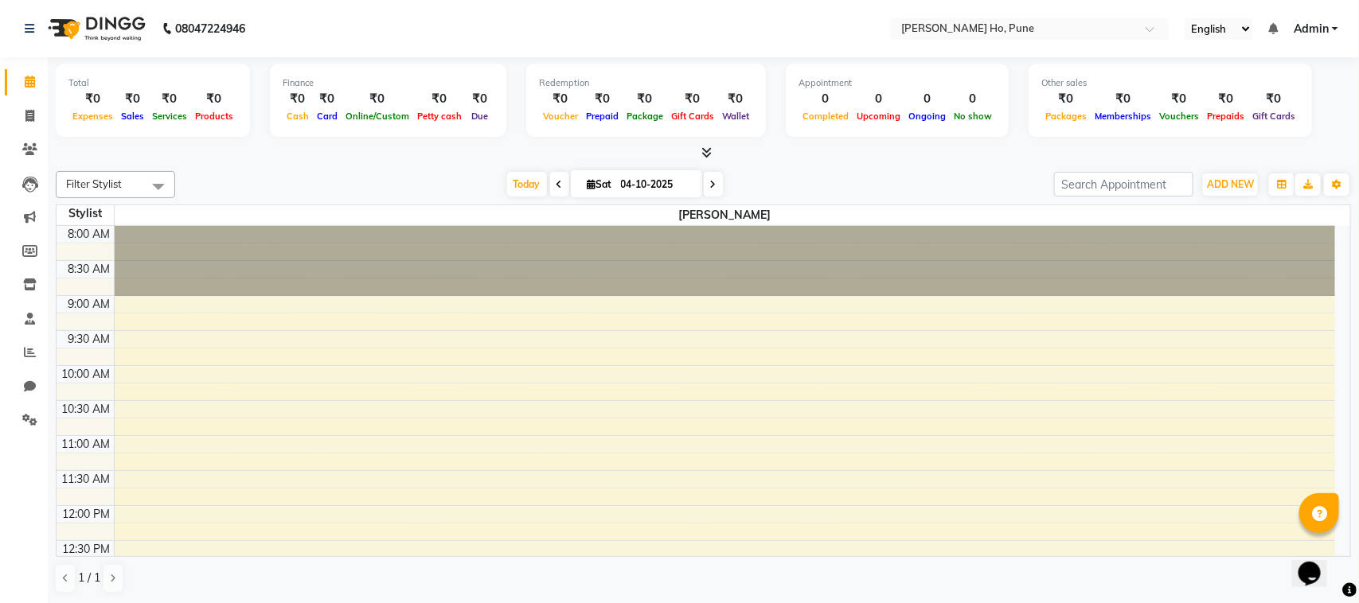
click at [1322, 29] on span "Admin" at bounding box center [1311, 29] width 35 height 17
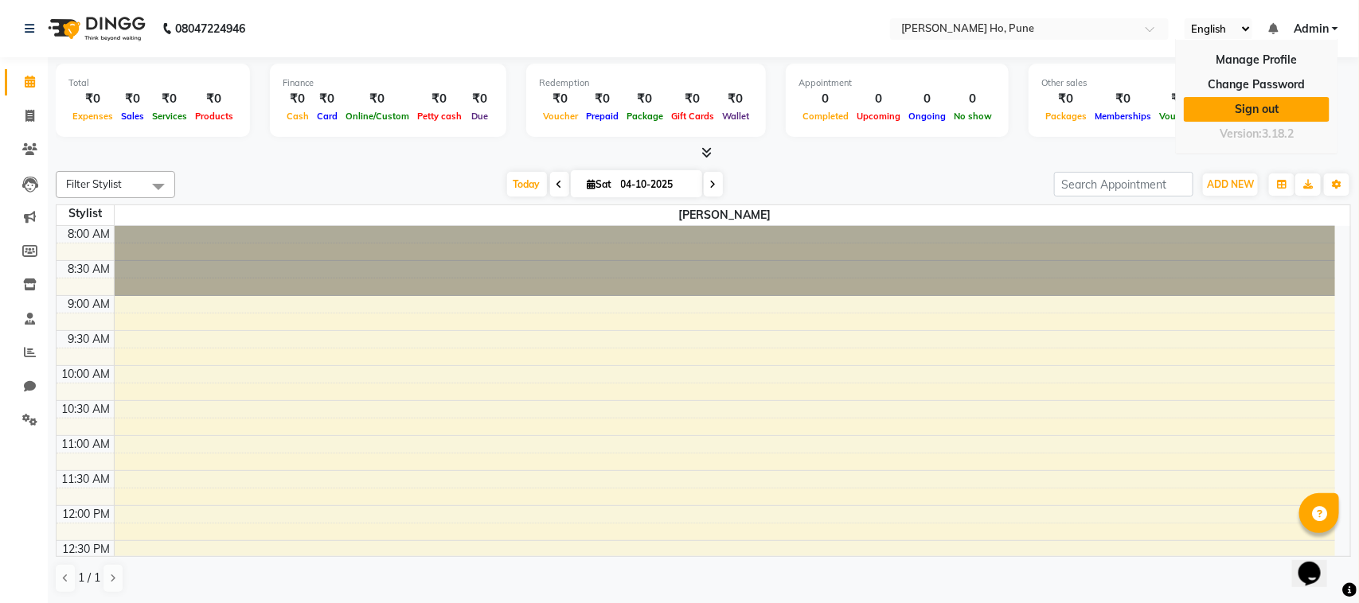
click at [1254, 106] on link "Sign out" at bounding box center [1257, 109] width 146 height 25
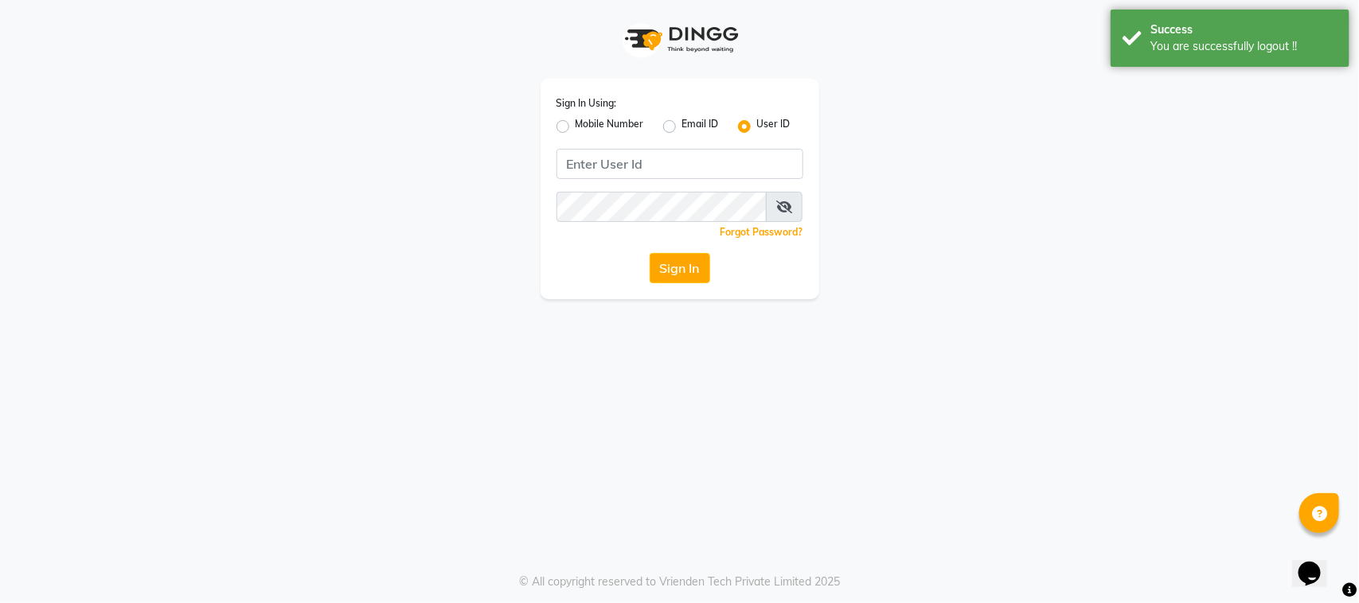
click at [576, 121] on label "Mobile Number" at bounding box center [610, 126] width 68 height 19
click at [576, 121] on input "Mobile Number" at bounding box center [581, 122] width 10 height 10
radio input "true"
radio input "false"
click at [663, 156] on input "Username" at bounding box center [706, 164] width 193 height 30
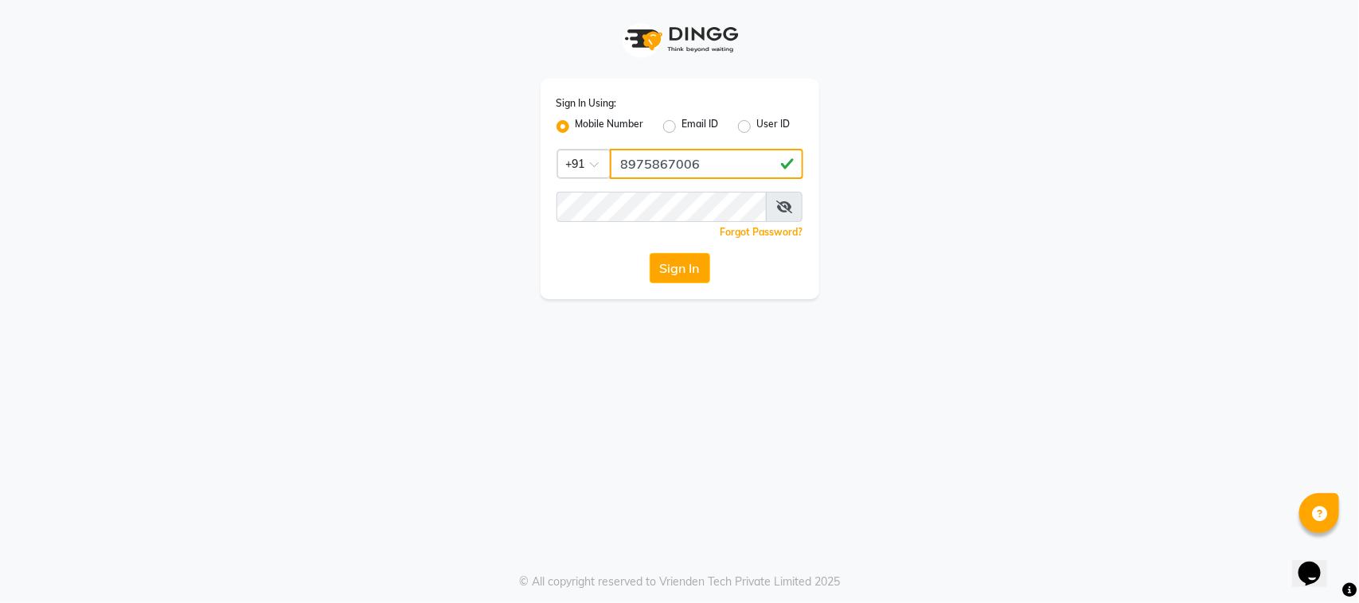
type input "8975867006"
click at [670, 264] on button "Sign In" at bounding box center [680, 268] width 60 height 30
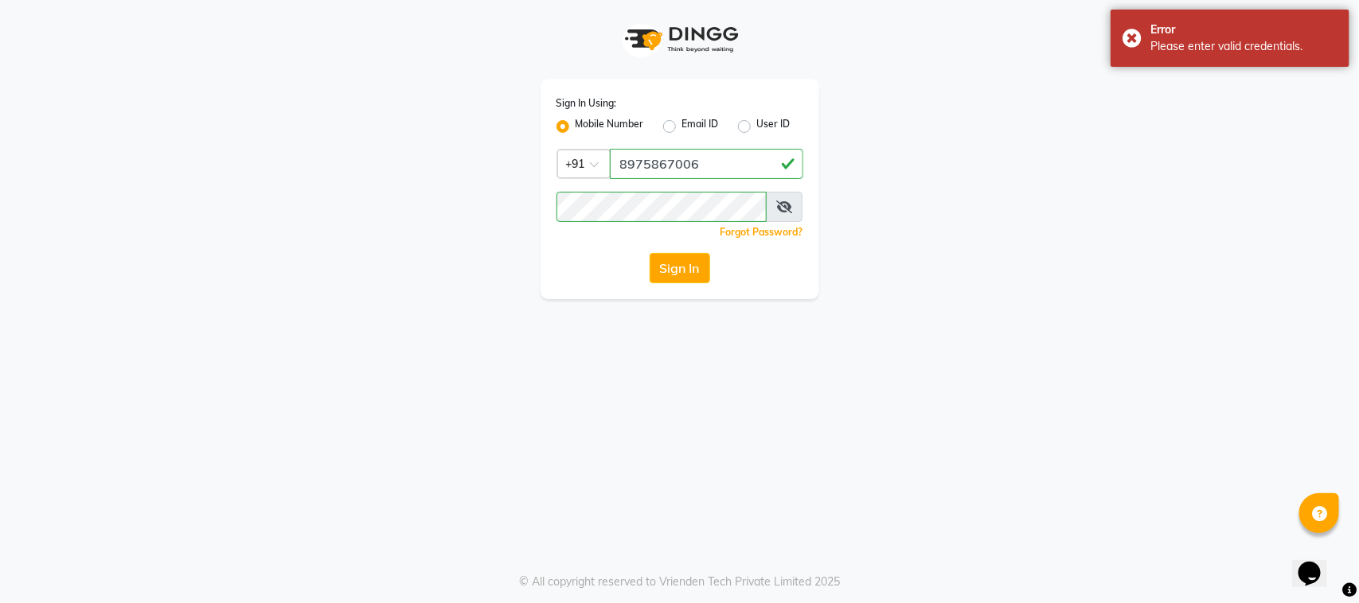
click at [792, 208] on icon at bounding box center [784, 207] width 16 height 13
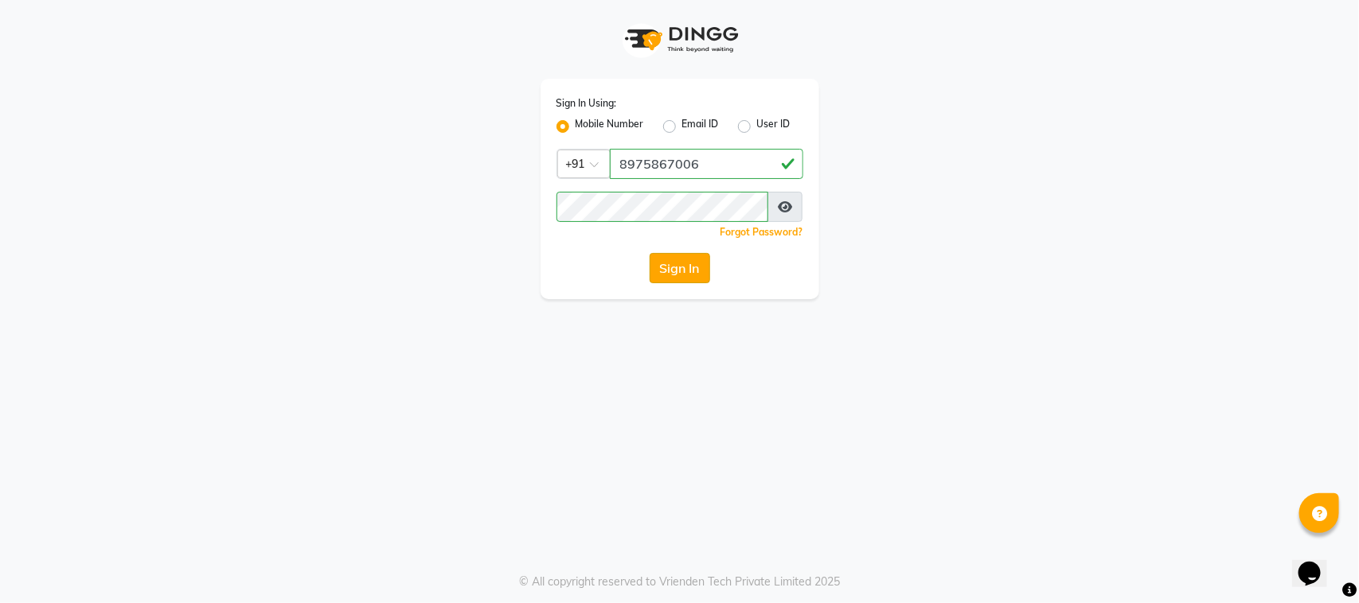
click at [667, 265] on button "Sign In" at bounding box center [680, 268] width 60 height 30
